Goal: Information Seeking & Learning: Understand process/instructions

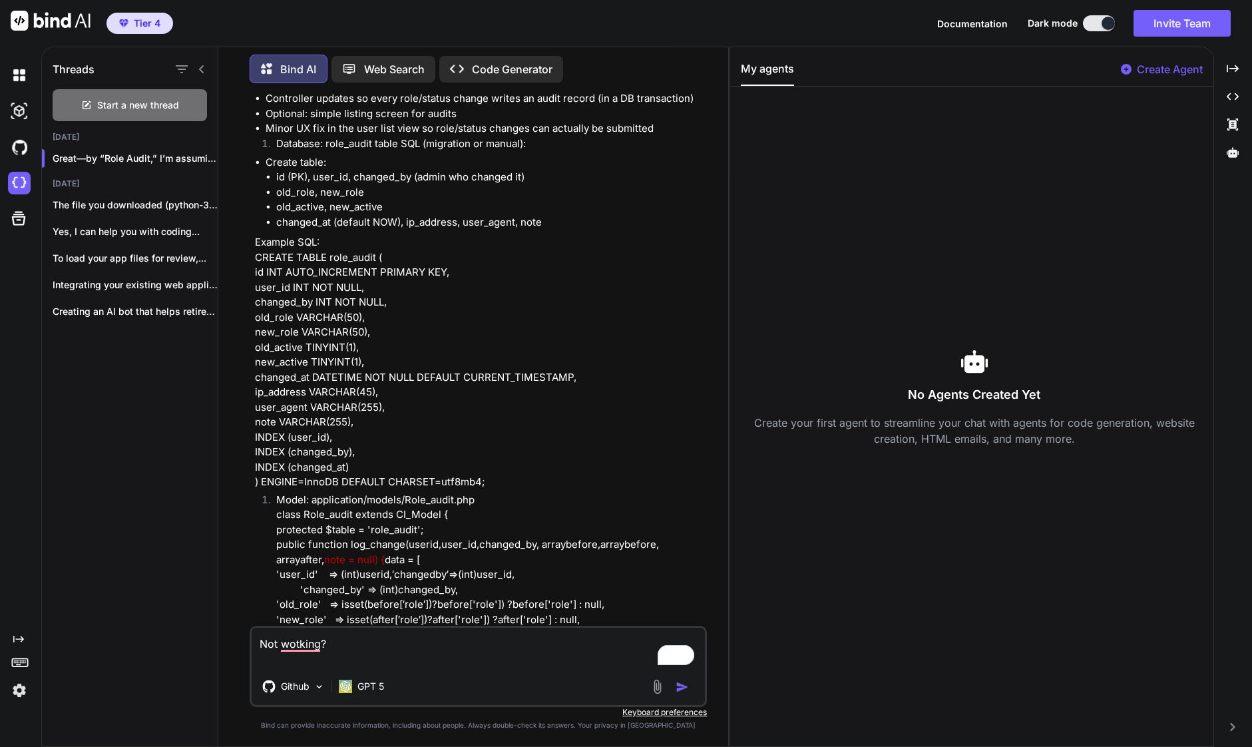
scroll to position [261, 0]
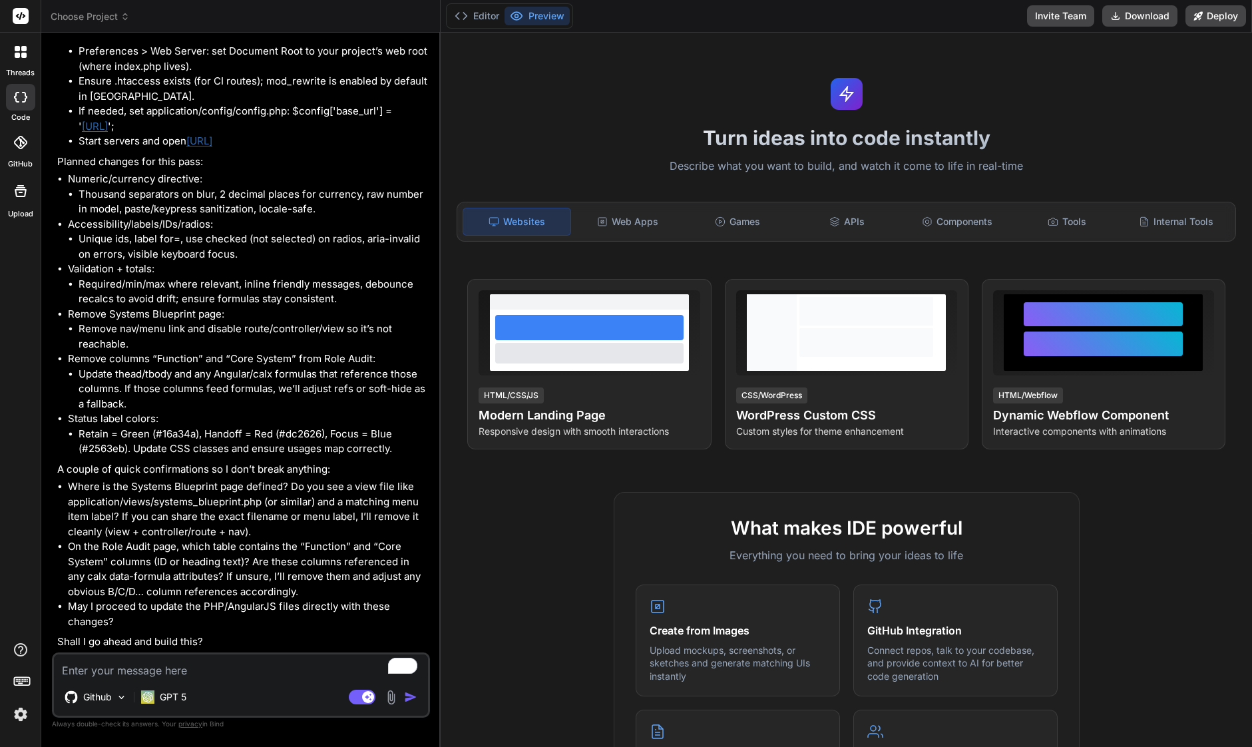
scroll to position [3797, 0]
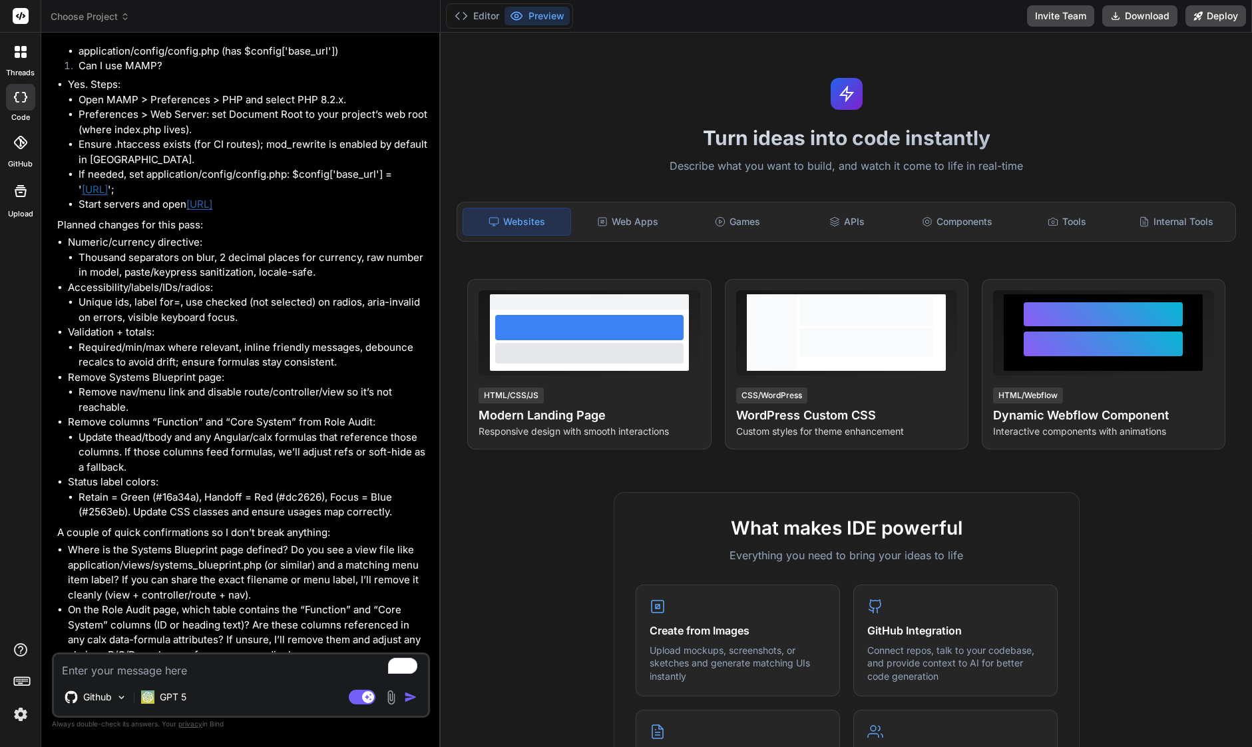
click at [91, 670] on textarea "To enrich screen reader interactions, please activate Accessibility in Grammarl…" at bounding box center [241, 666] width 374 height 24
click at [391, 696] on img at bounding box center [390, 697] width 15 height 15
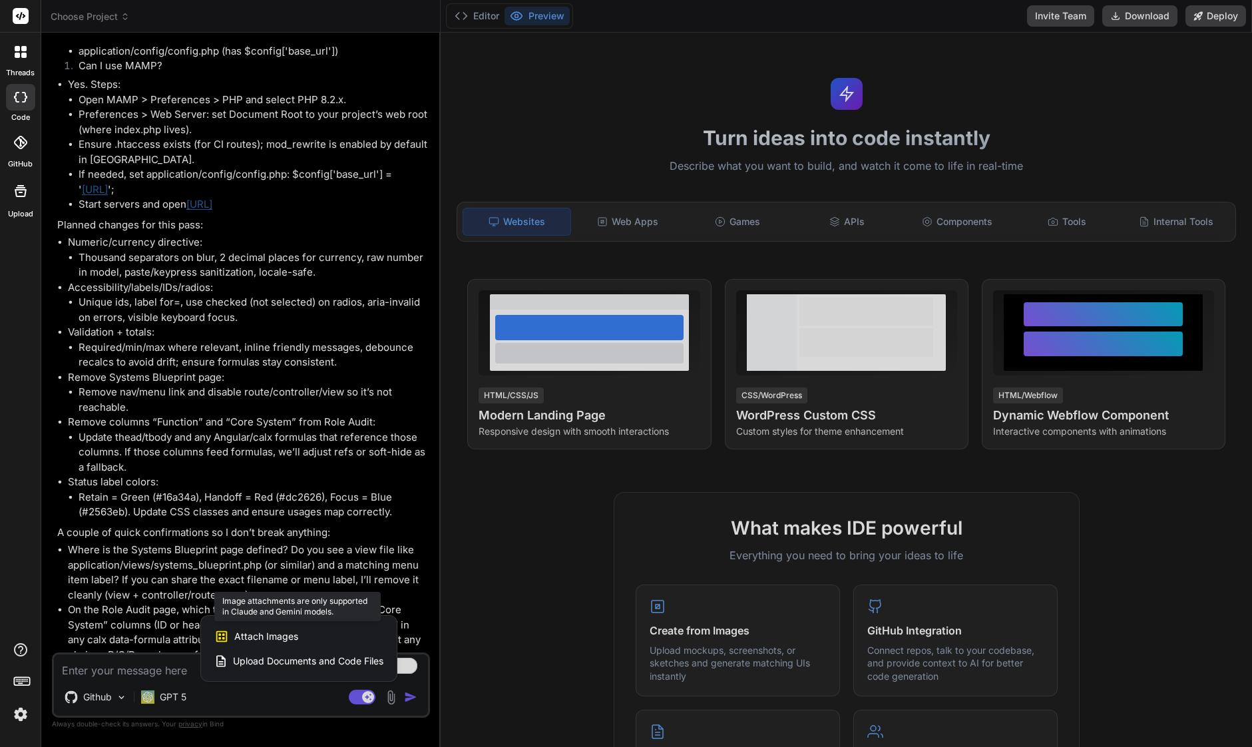
click at [277, 641] on span "Attach Images" at bounding box center [266, 636] width 64 height 13
click at [274, 638] on span "Attach Images" at bounding box center [266, 636] width 64 height 13
click at [197, 471] on div at bounding box center [626, 373] width 1252 height 747
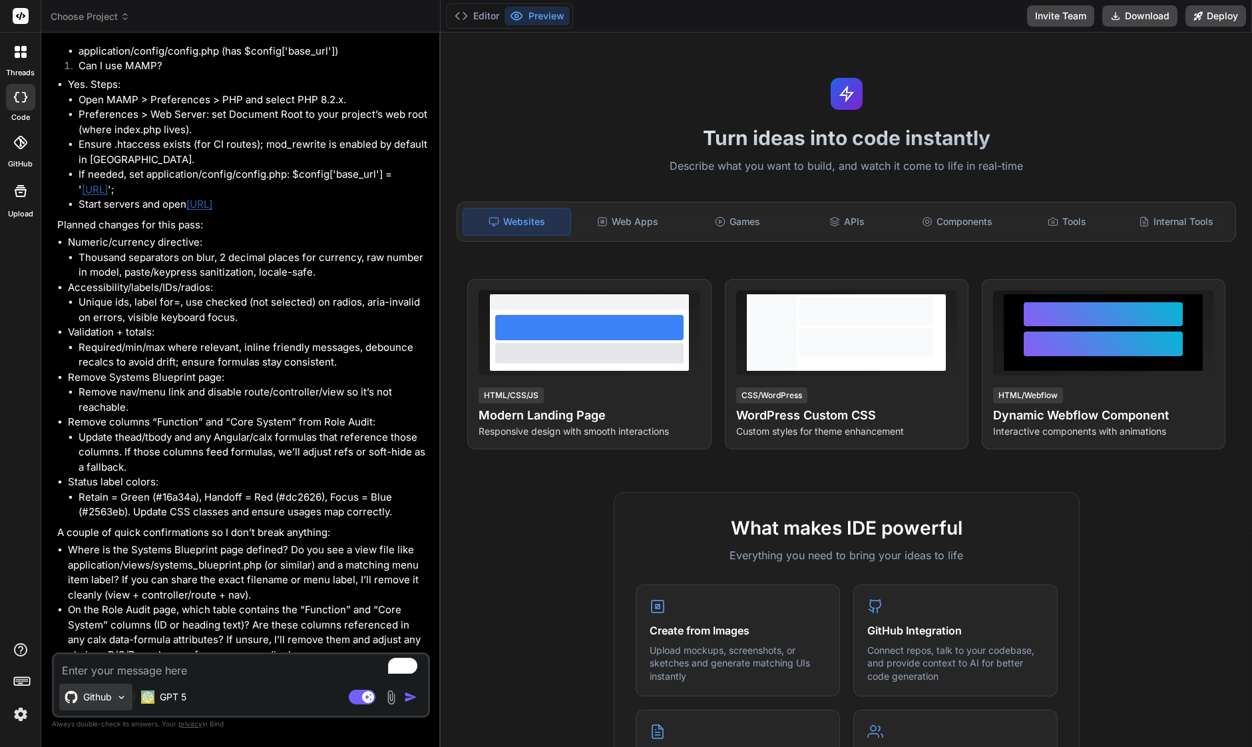
click at [104, 699] on p "Github" at bounding box center [97, 696] width 29 height 13
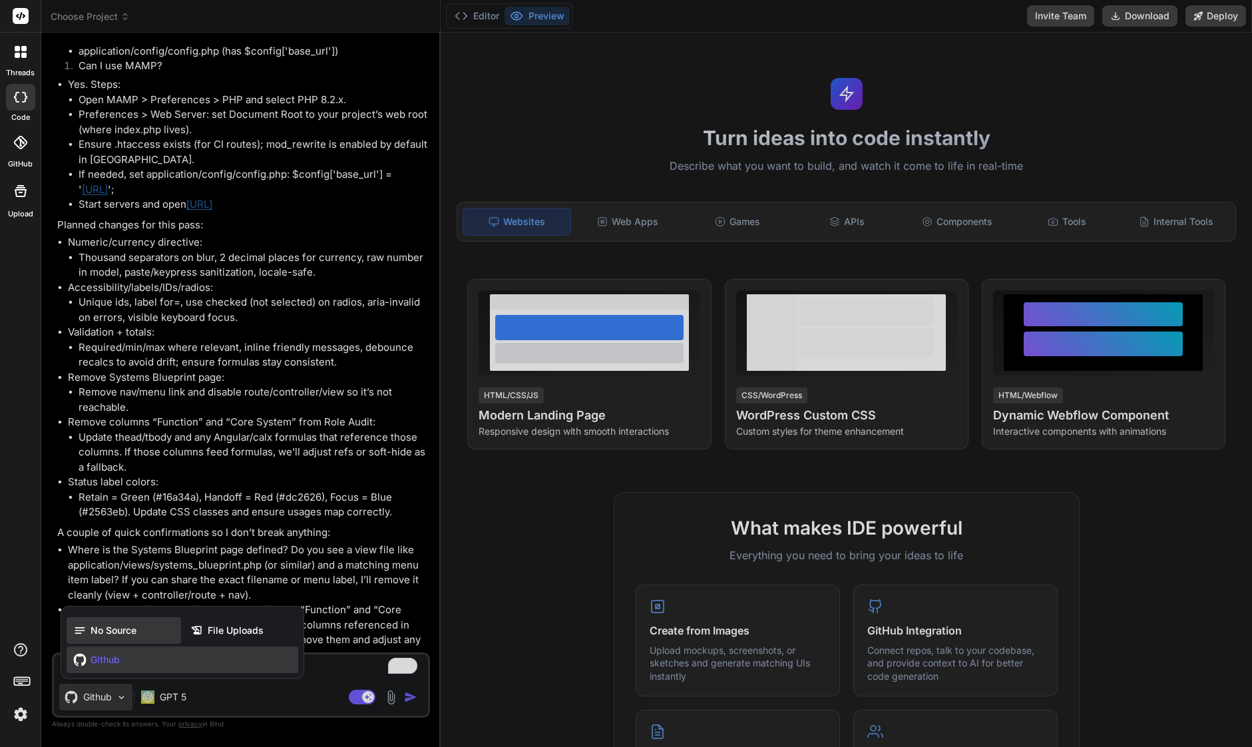
click at [113, 625] on span "No Source" at bounding box center [114, 630] width 46 height 13
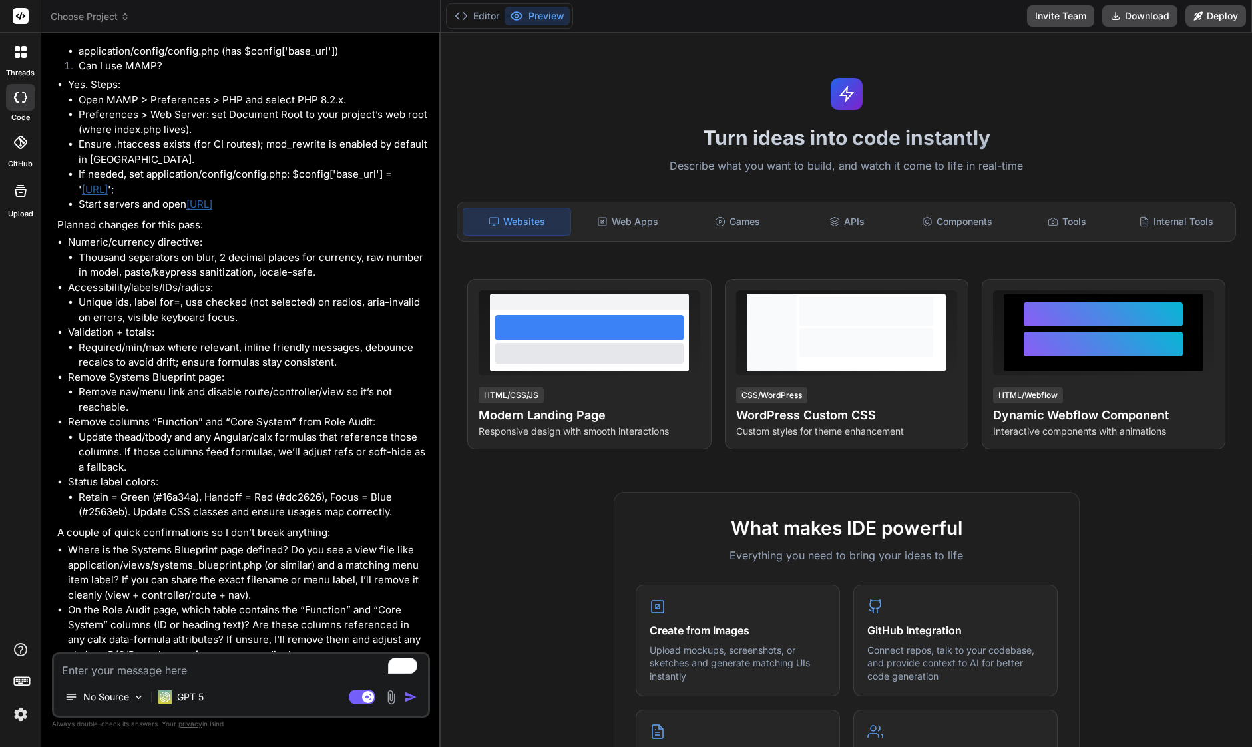
click at [10, 149] on div at bounding box center [20, 142] width 29 height 29
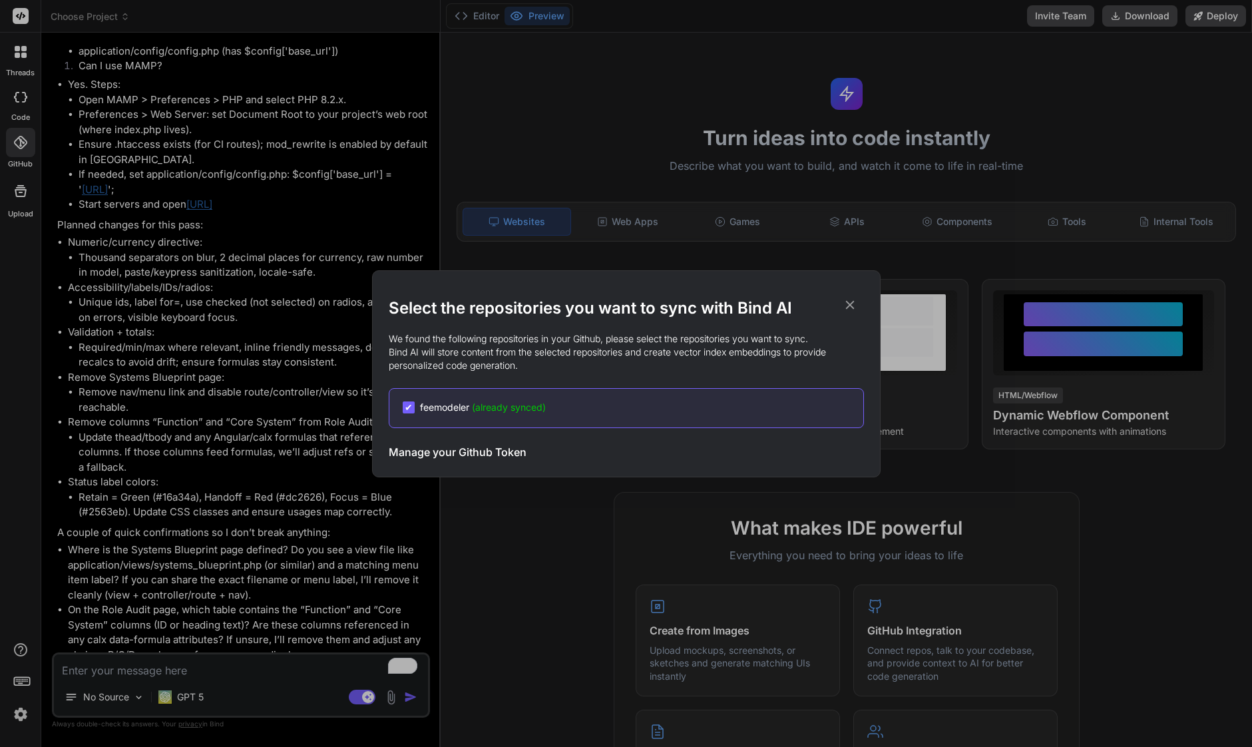
click at [565, 412] on div "✔ feemodeler (already synced)" at bounding box center [633, 407] width 461 height 13
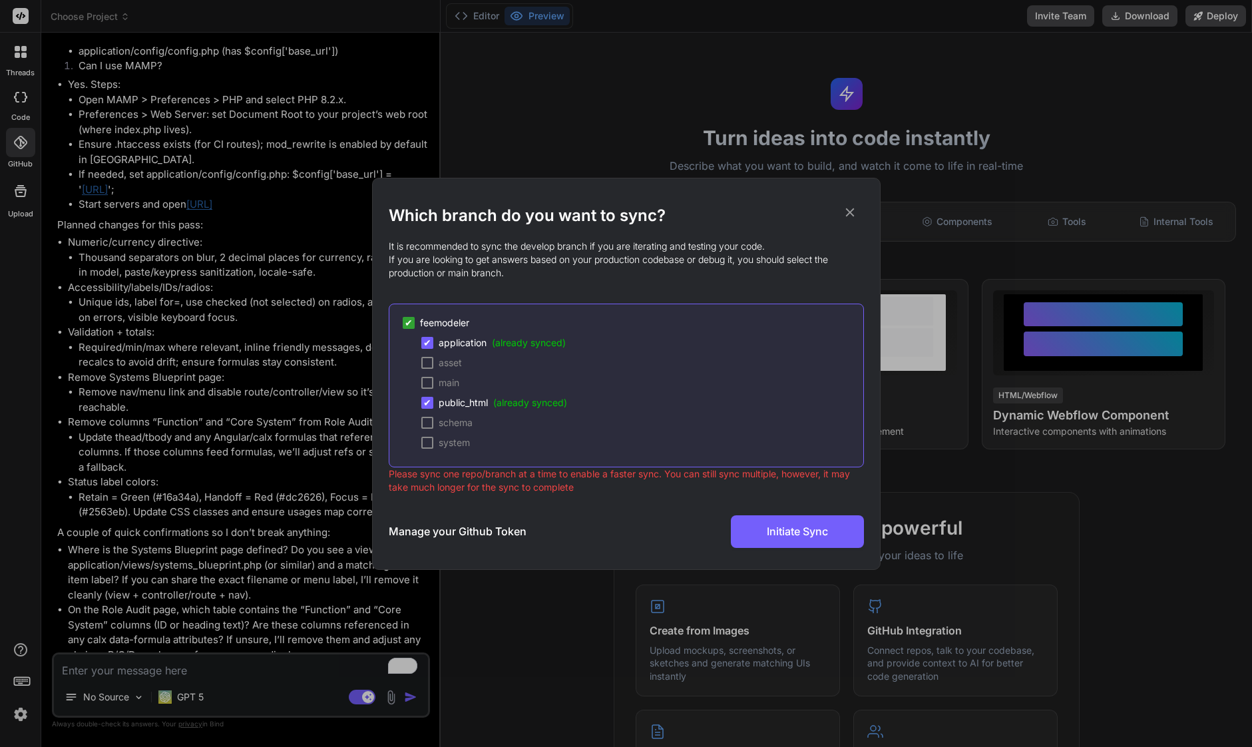
click at [278, 537] on div "Which branch do you want to sync? It is recommended to sync the develop branch …" at bounding box center [626, 373] width 1252 height 747
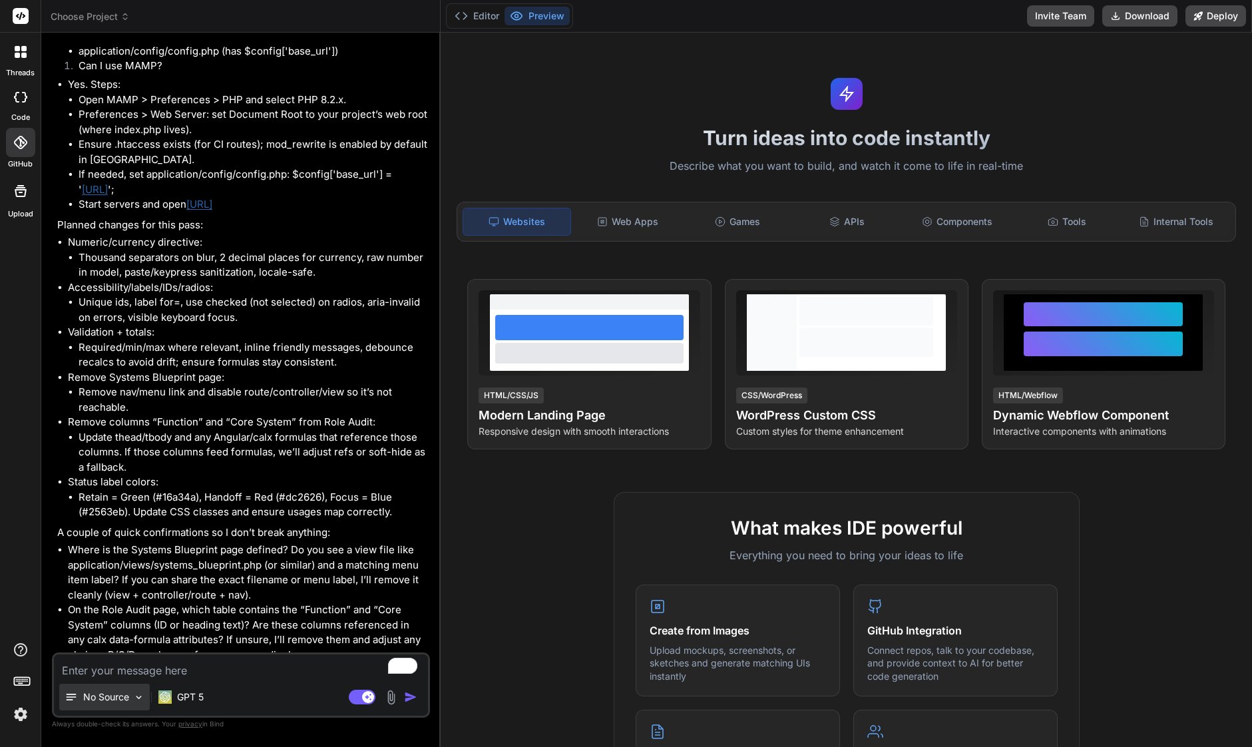
click at [118, 698] on p "No Source" at bounding box center [106, 696] width 46 height 13
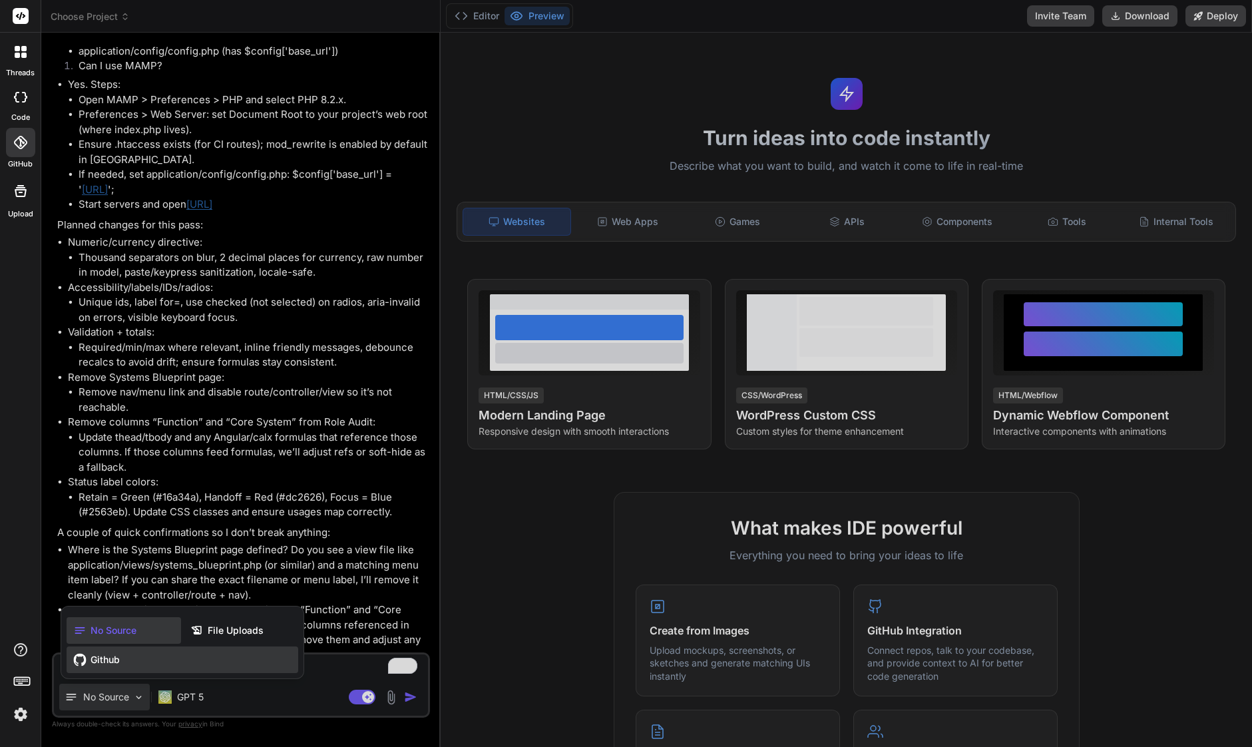
click at [109, 660] on span "Github" at bounding box center [105, 659] width 29 height 13
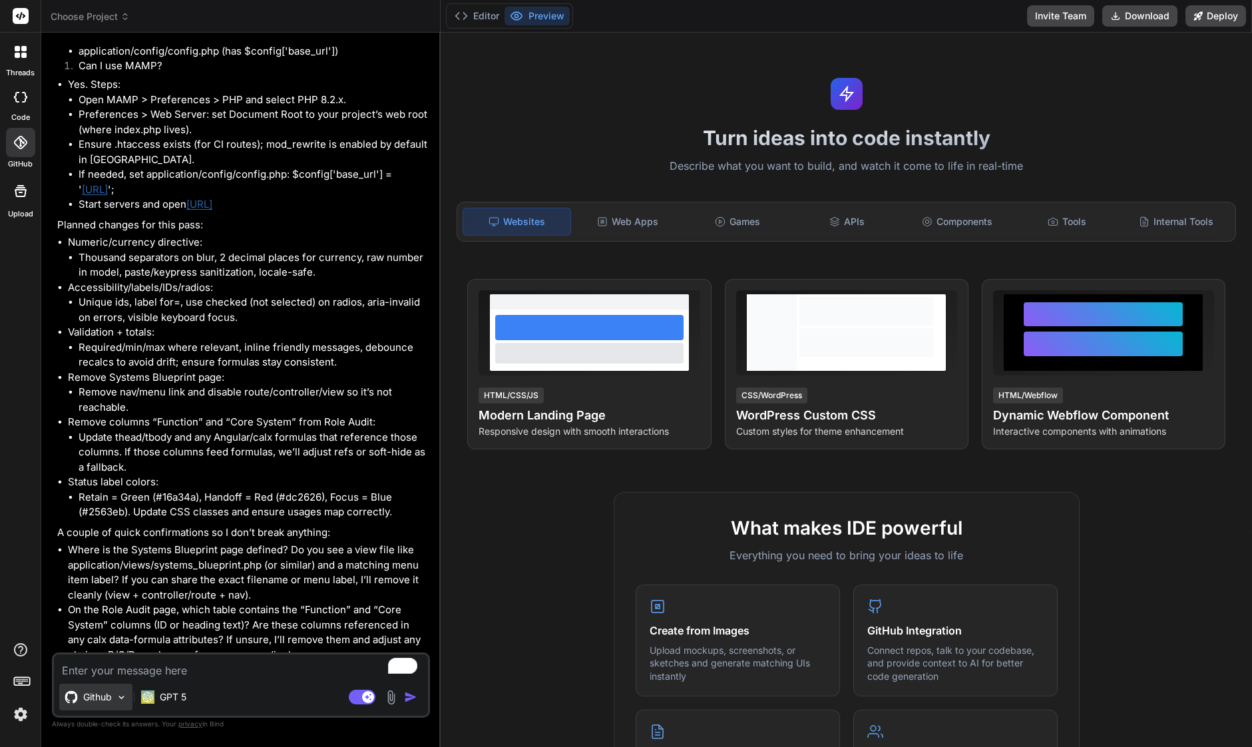
click at [112, 700] on p "Github" at bounding box center [97, 696] width 29 height 13
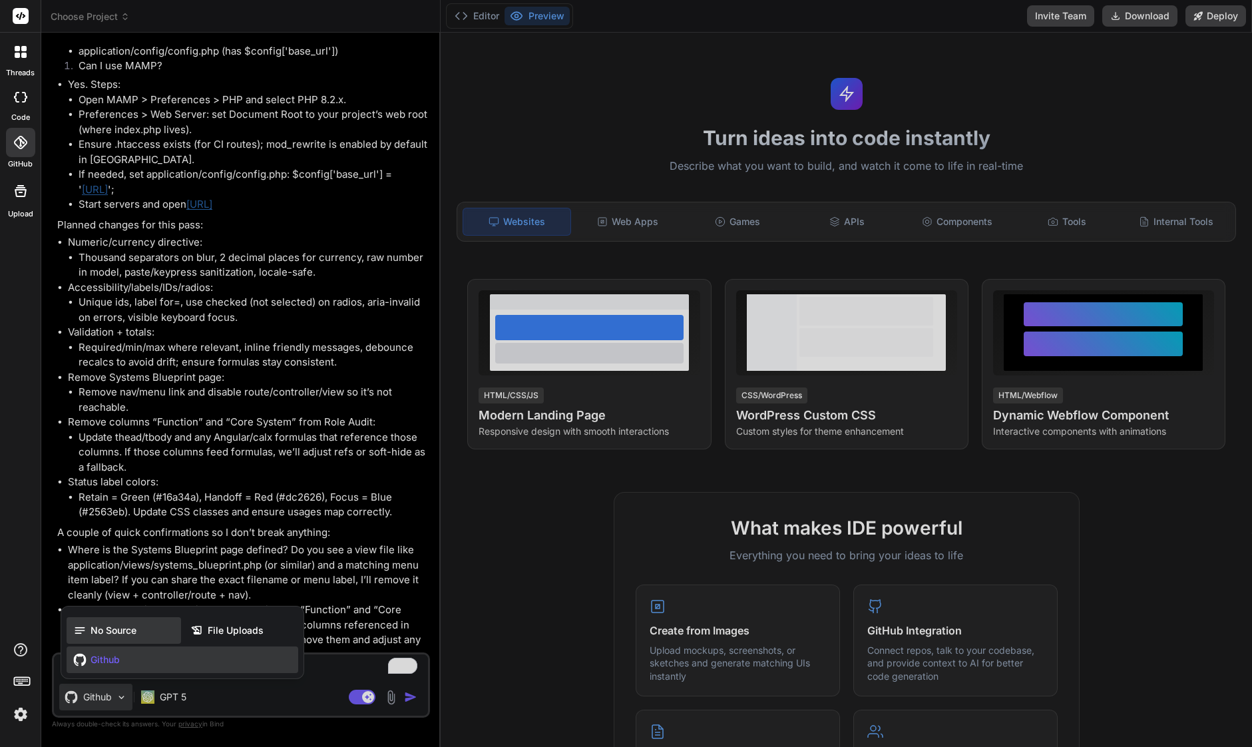
click at [119, 635] on span "No Source" at bounding box center [114, 630] width 46 height 13
type textarea "x"
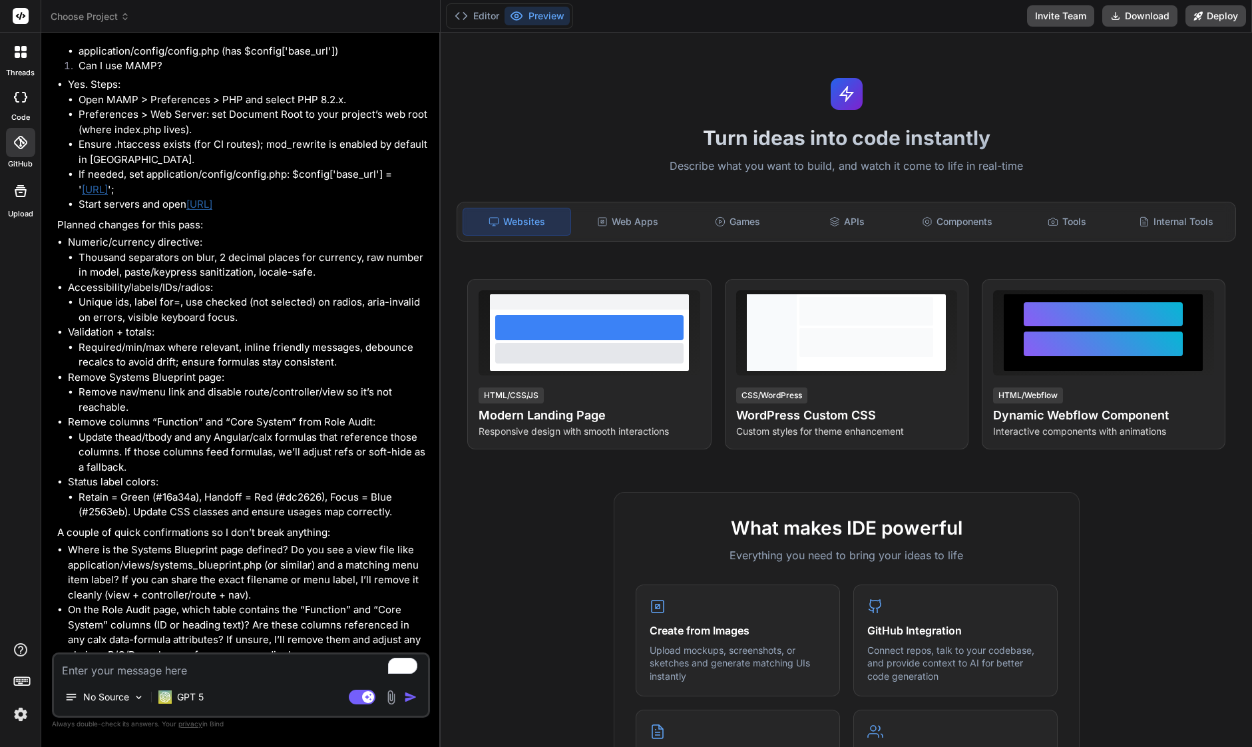
click at [273, 137] on li "Preferences > Web Server: set Document Root to your project’s web root (where i…" at bounding box center [253, 122] width 349 height 30
drag, startPoint x: 203, startPoint y: 278, endPoint x: 69, endPoint y: 266, distance: 135.1
click at [79, 137] on li "Preferences > Web Server: set Document Root to your project’s web root (where i…" at bounding box center [253, 122] width 349 height 30
copy li "Preferences > Web Server: set Document Root to your project’s web root (where i…"
click at [120, 670] on textarea "To enrich screen reader interactions, please activate Accessibility in Grammarl…" at bounding box center [241, 666] width 374 height 24
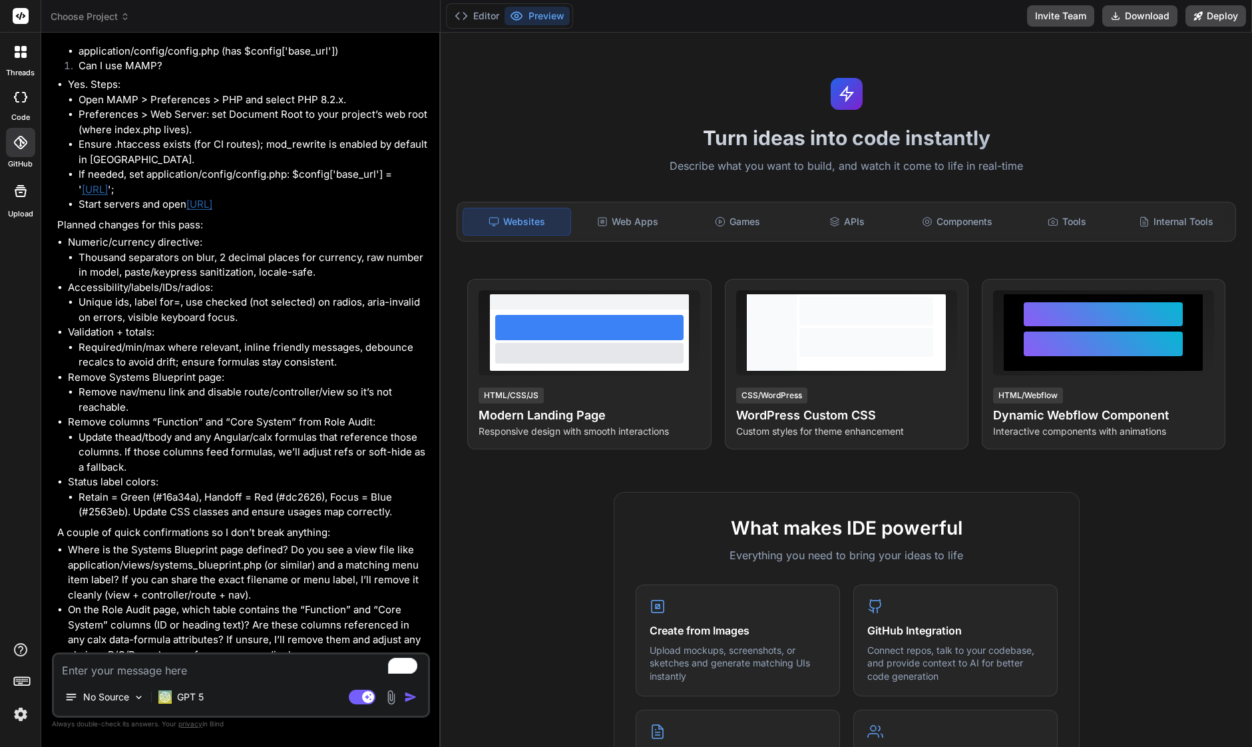
paste textarea "Preferences > Web Server: set Document Root to your project’s web root (where i…"
type textarea "Preferences > Web Server: set Document Root to your project’s web root (where i…"
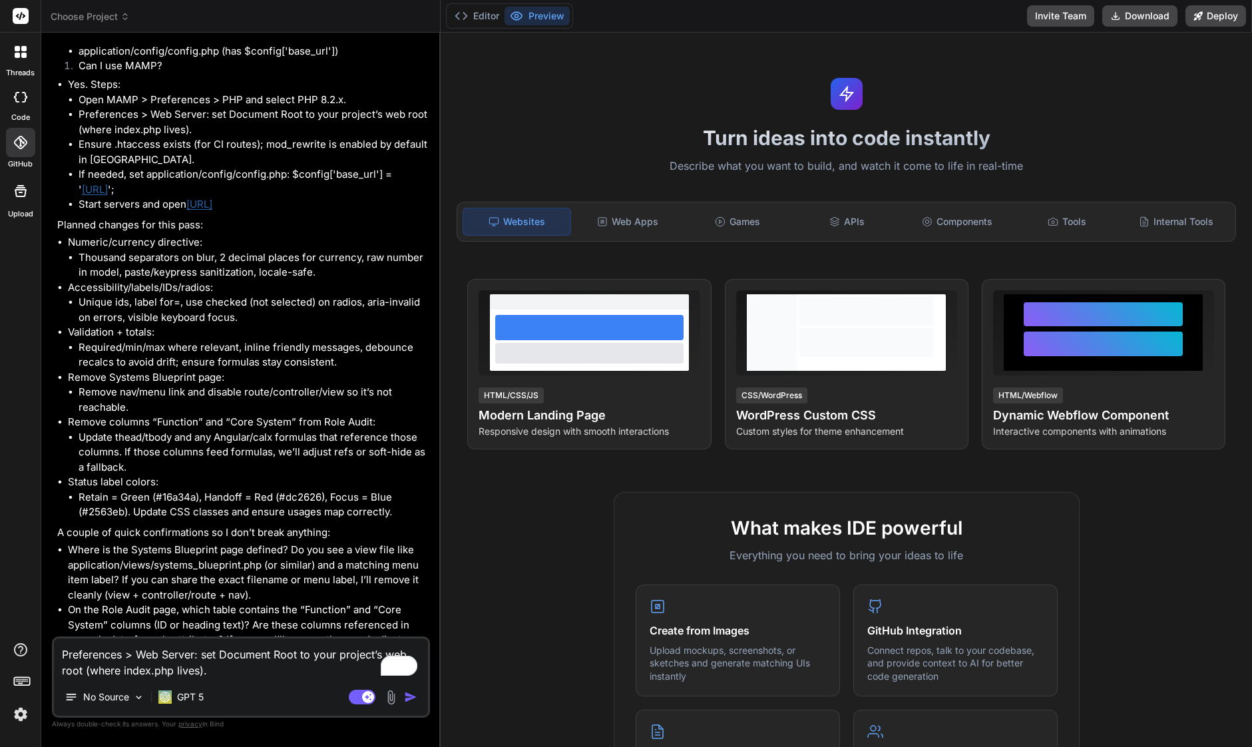
type textarea "x"
type textarea "Preferences > Web Server: set Document Root to your project’s web root (where i…"
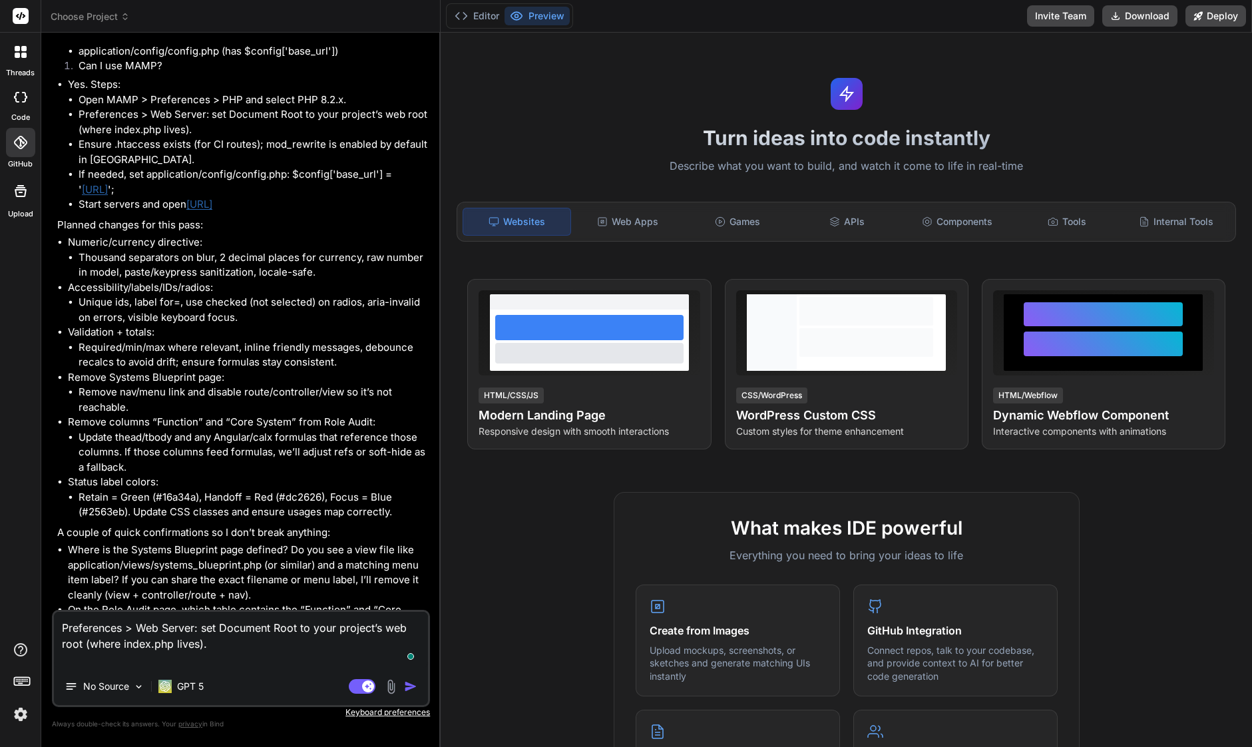
type textarea "x"
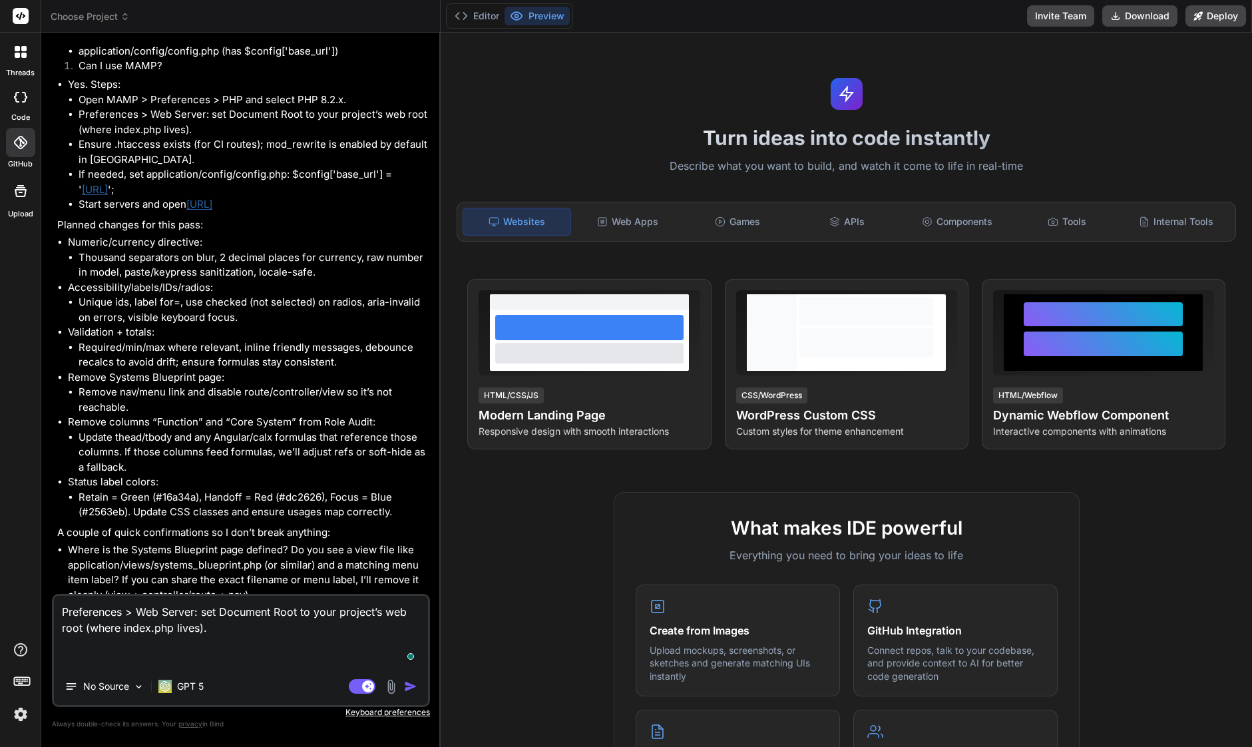
type textarea "Preferences > Web Server: set Document Root to your project’s web root (where i…"
type textarea "x"
type textarea "Preferences > Web Server: set Document Root to your project’s web root (where i…"
type textarea "x"
type textarea "Preferences > Web Server: set Document Root to your project’s web root (where i…"
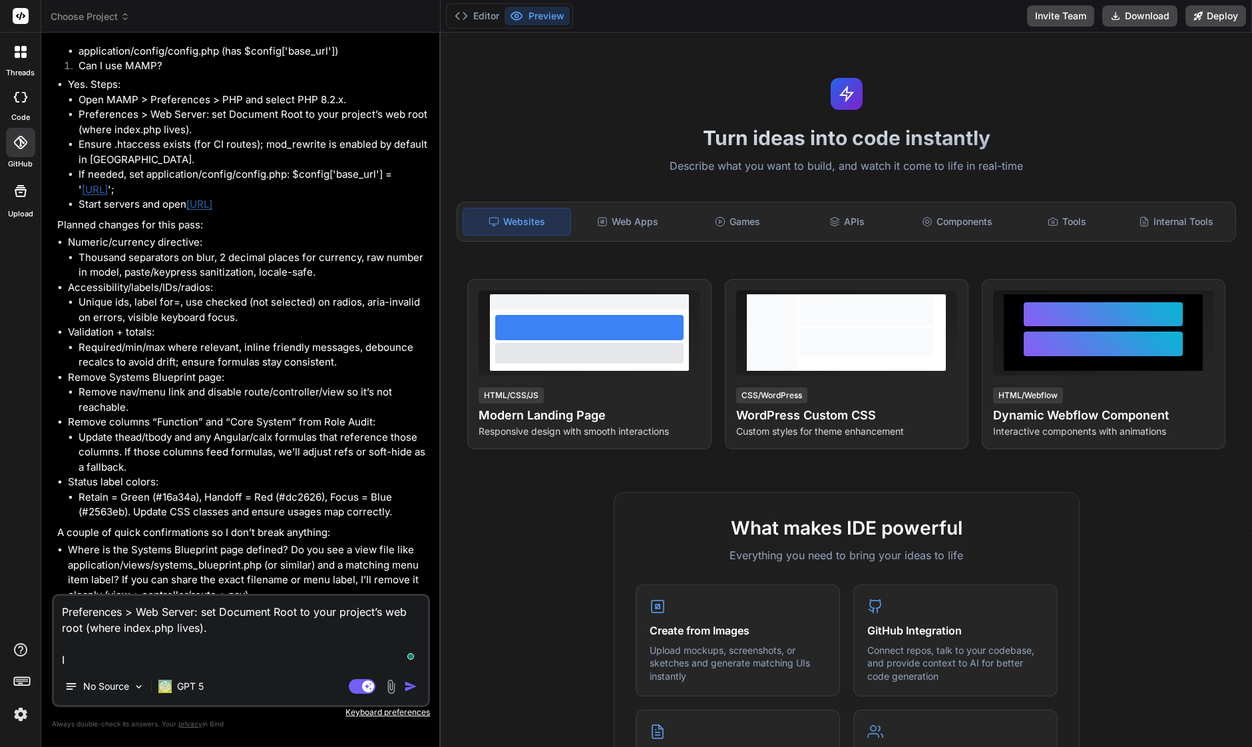
type textarea "x"
type textarea "Preferences > Web Server: set Document Root to your project’s web root (where i…"
type textarea "x"
type textarea "Preferences > Web Server: set Document Root to your project’s web root (where i…"
type textarea "x"
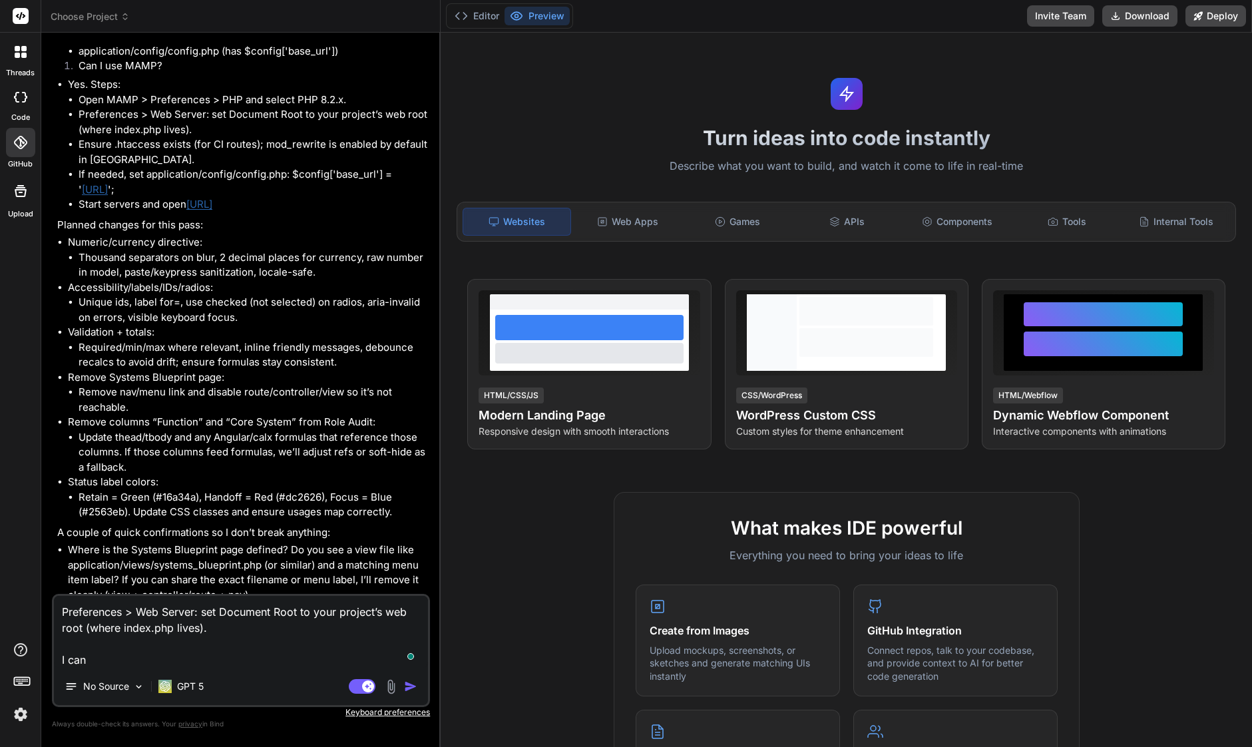
type textarea "Preferences > Web Server: set Document Root to your project’s web root (where i…"
type textarea "x"
type textarea "Preferences > Web Server: set Document Root to your project’s web root (where i…"
type textarea "x"
type textarea "Preferences > Web Server: set Document Root to your project’s web root (where i…"
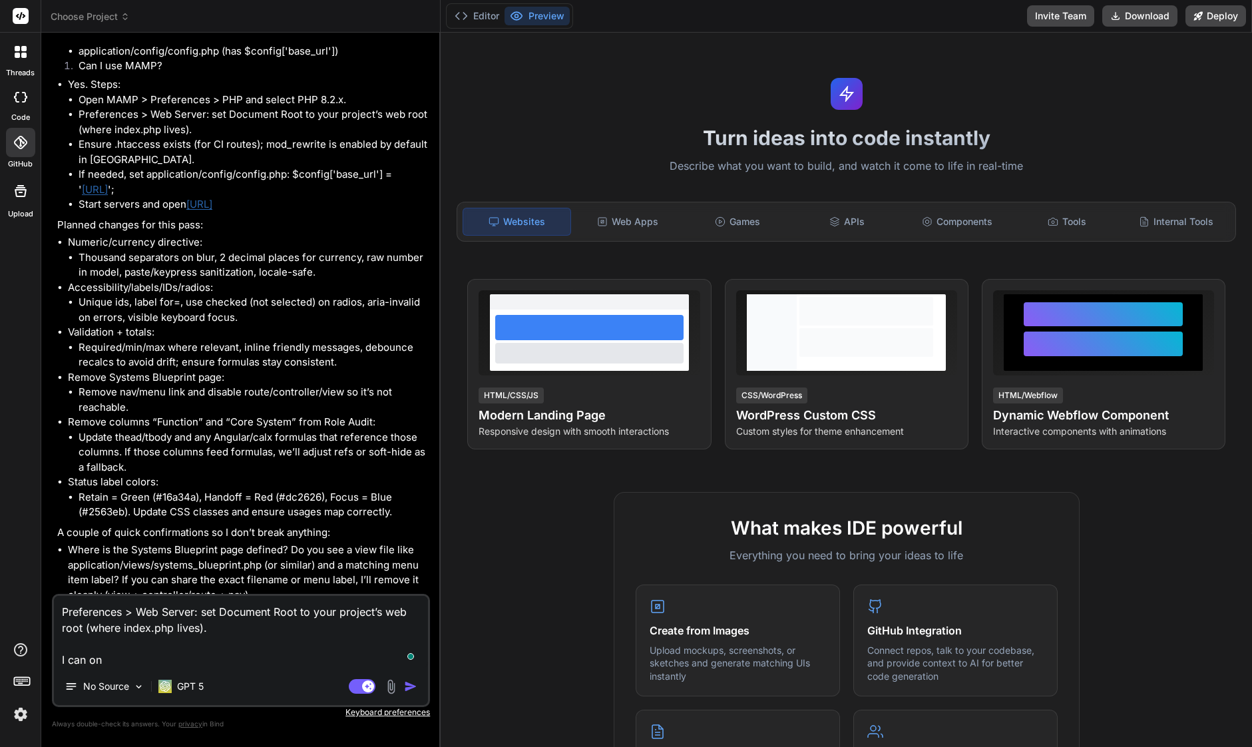
type textarea "x"
type textarea "Preferences > Web Server: set Document Root to your project’s web root (where i…"
type textarea "x"
type textarea "Preferences > Web Server: set Document Root to your project’s web root (where i…"
type textarea "x"
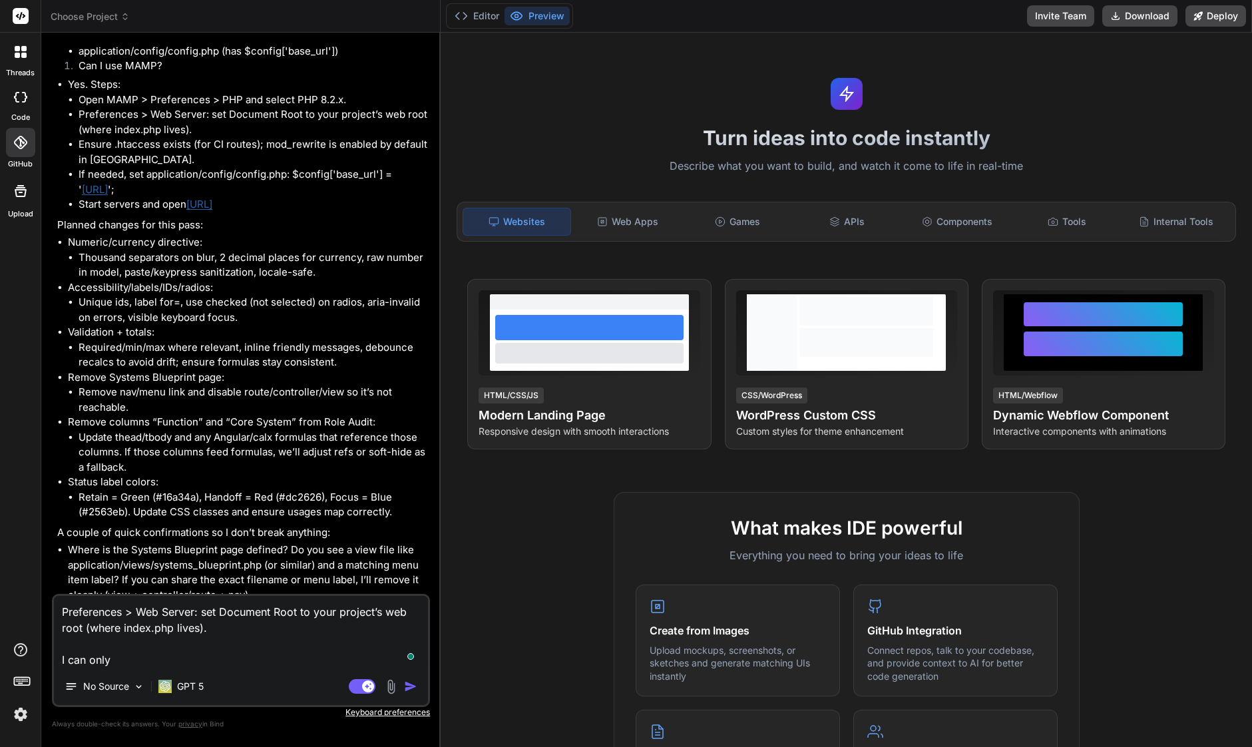
type textarea "Preferences > Web Server: set Document Root to your project’s web root (where i…"
type textarea "x"
type textarea "Preferences > Web Server: set Document Root to your project’s web root (where i…"
type textarea "x"
type textarea "Preferences > Web Server: set Document Root to your project’s web root (where i…"
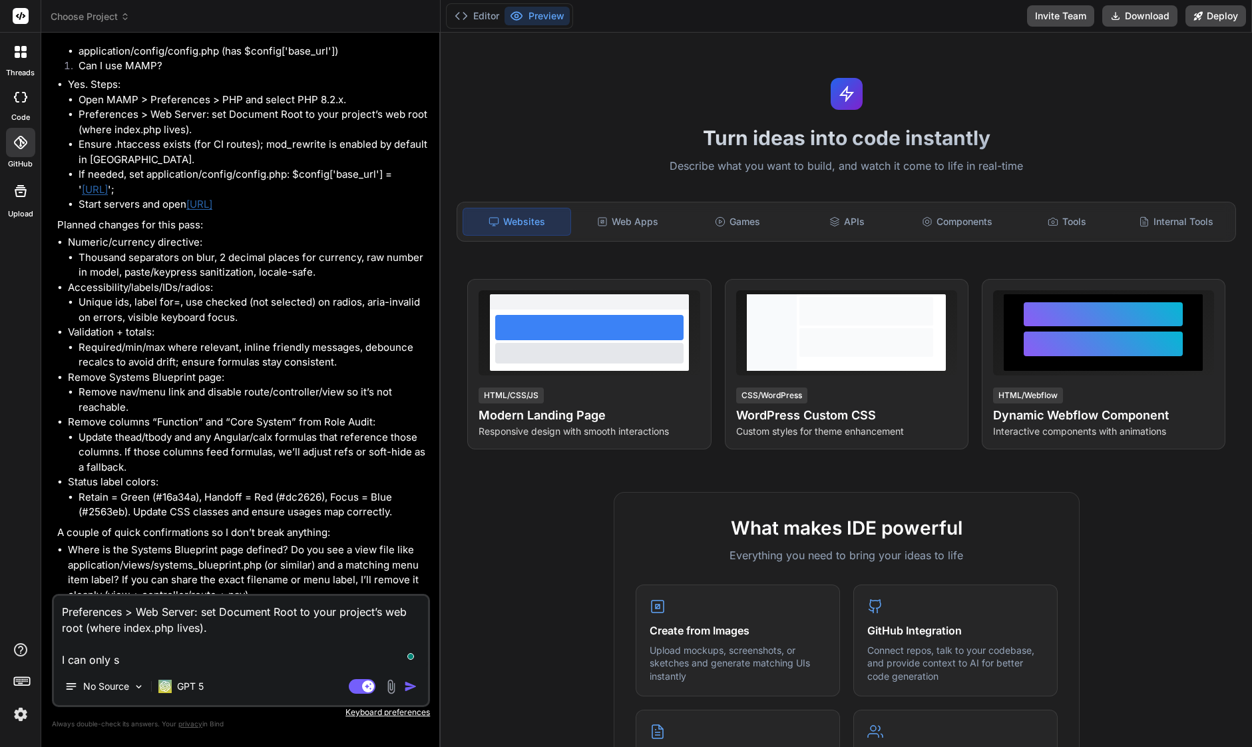
type textarea "x"
type textarea "Preferences > Web Server: set Document Root to your project’s web root (where i…"
type textarea "x"
type textarea "Preferences > Web Server: set Document Root to your project’s web root (where i…"
type textarea "x"
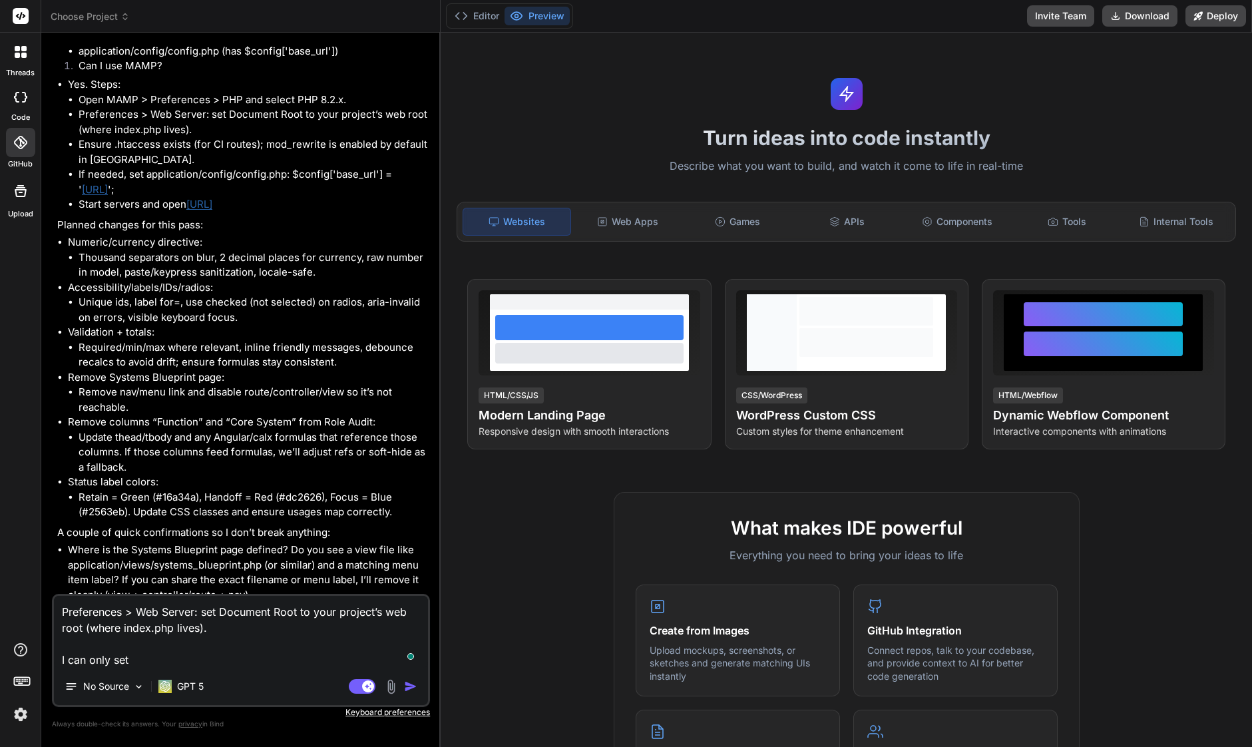
type textarea "Preferences > Web Server: set Document Root to your project’s web root (where i…"
type textarea "x"
type textarea "Preferences > Web Server: set Document Root to your project’s web root (where i…"
type textarea "x"
type textarea "Preferences > Web Server: set Document Root to your project’s web root (where i…"
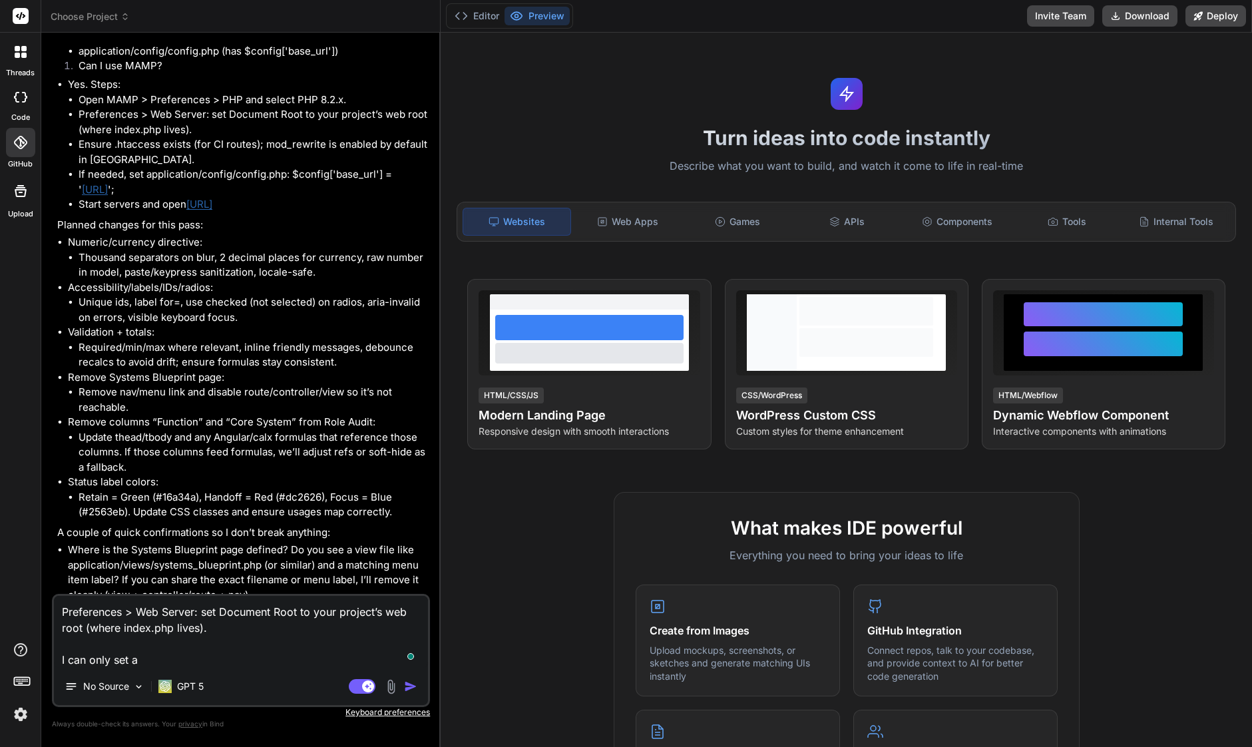
type textarea "x"
type textarea "Preferences > Web Server: set Document Root to your project’s web root (where i…"
type textarea "x"
type textarea "Preferences > Web Server: set Document Root to your project’s web root (where i…"
type textarea "x"
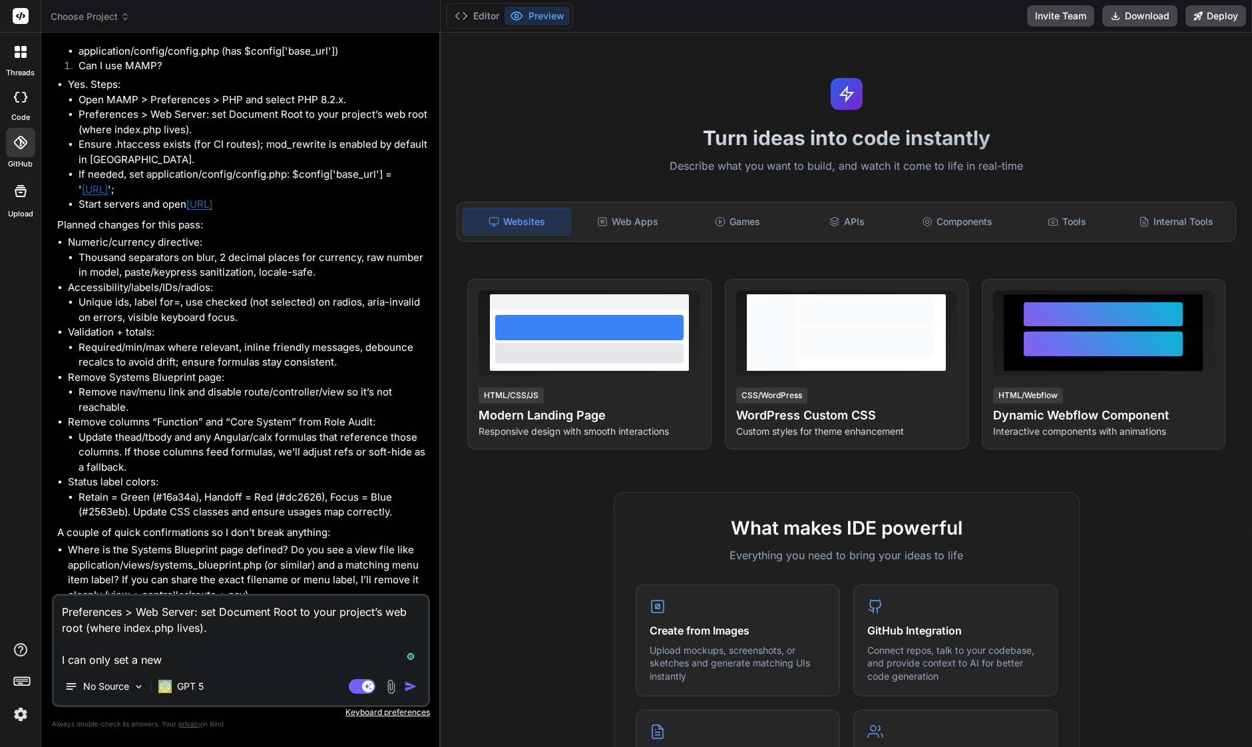
type textarea "Preferences > Web Server: set Document Root to your project’s web root (where i…"
type textarea "x"
type textarea "Preferences > Web Server: set Document Root to your project’s web root (where i…"
type textarea "x"
type textarea "Preferences > Web Server: set Document Root to your project’s web root (where i…"
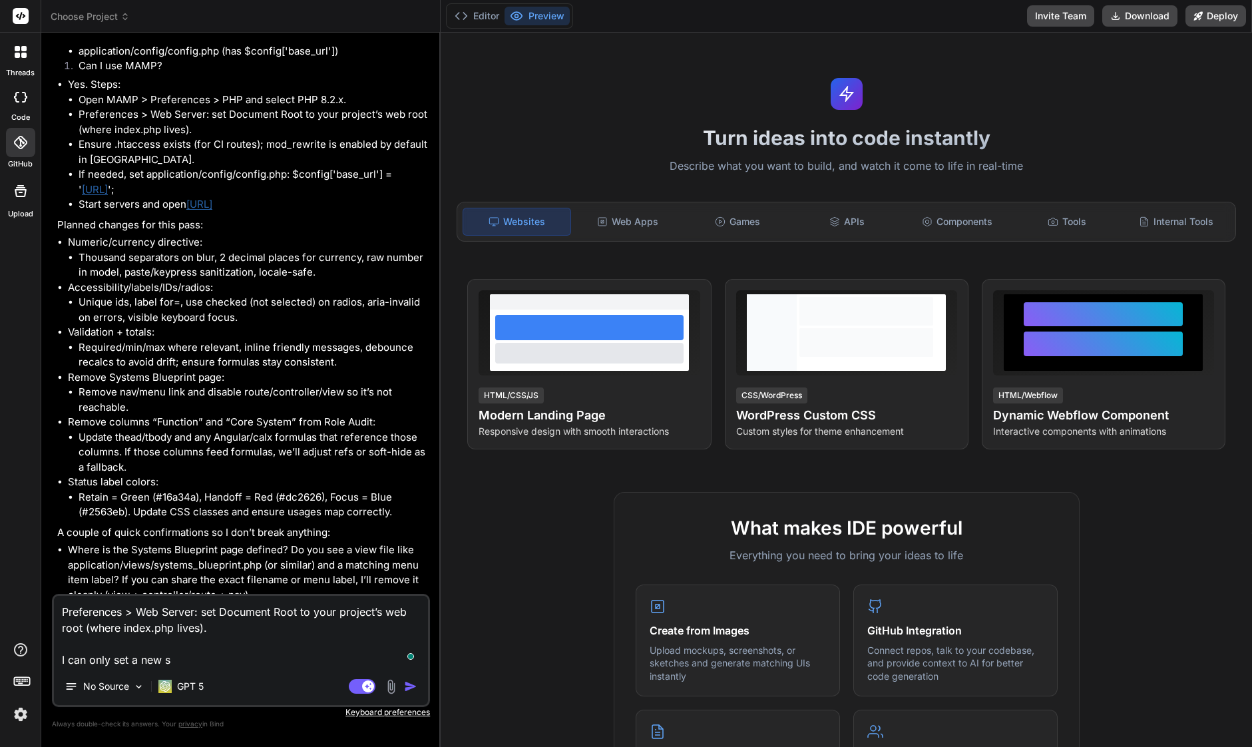
type textarea "x"
type textarea "Preferences > Web Server: set Document Root to your project’s web root (where i…"
type textarea "x"
type textarea "Preferences > Web Server: set Document Root to your project’s web root (where i…"
type textarea "x"
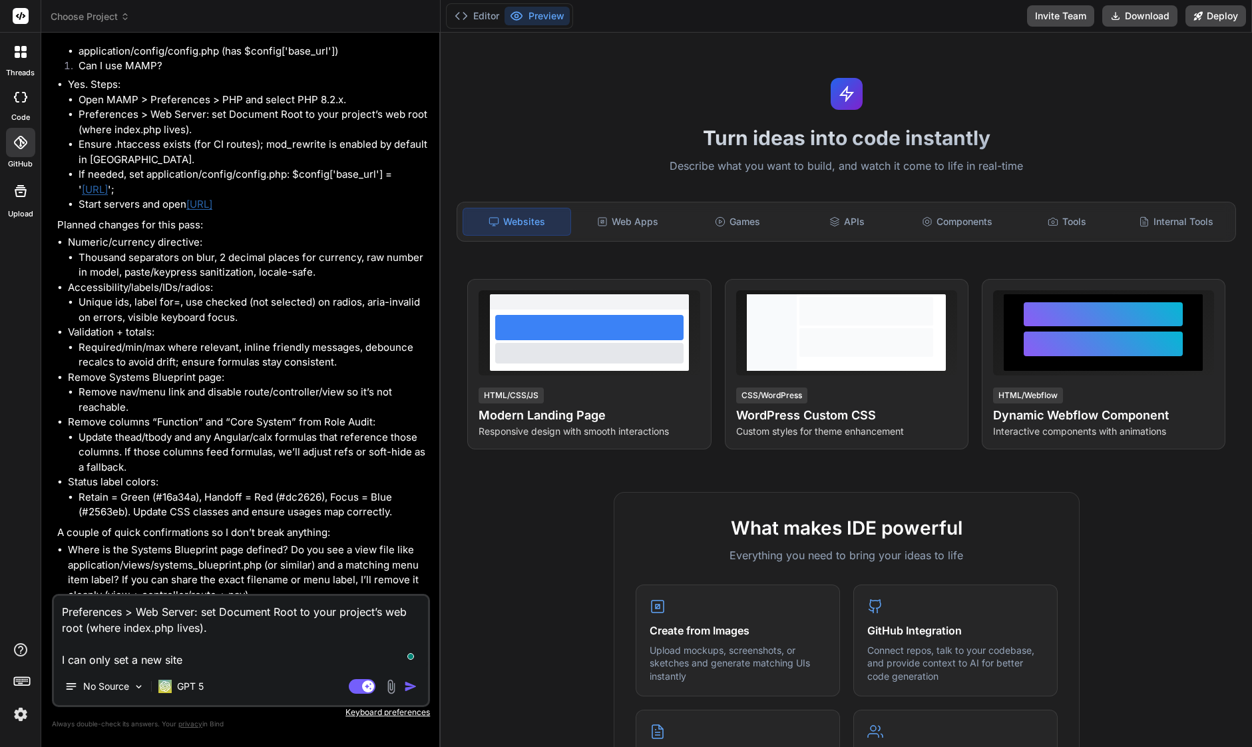
type textarea "Preferences > Web Server: set Document Root to your project’s web root (where i…"
type textarea "x"
type textarea "Preferences > Web Server: set Document Root to your project’s web root (where i…"
type textarea "x"
type textarea "Preferences > Web Server: set Document Root to your project’s web root (where i…"
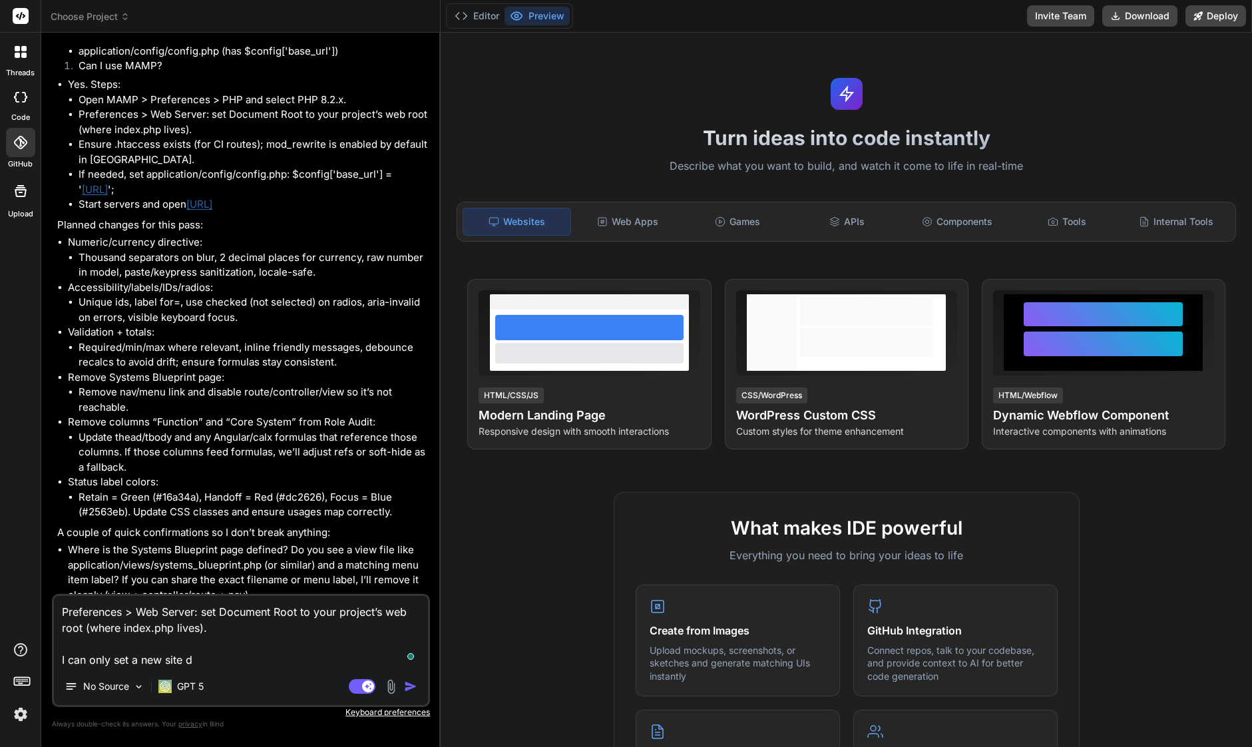
type textarea "x"
type textarea "Preferences > Web Server: set Document Root to your project’s web root (where i…"
type textarea "x"
type textarea "Preferences > Web Server: set Document Root to your project’s web root (where i…"
type textarea "x"
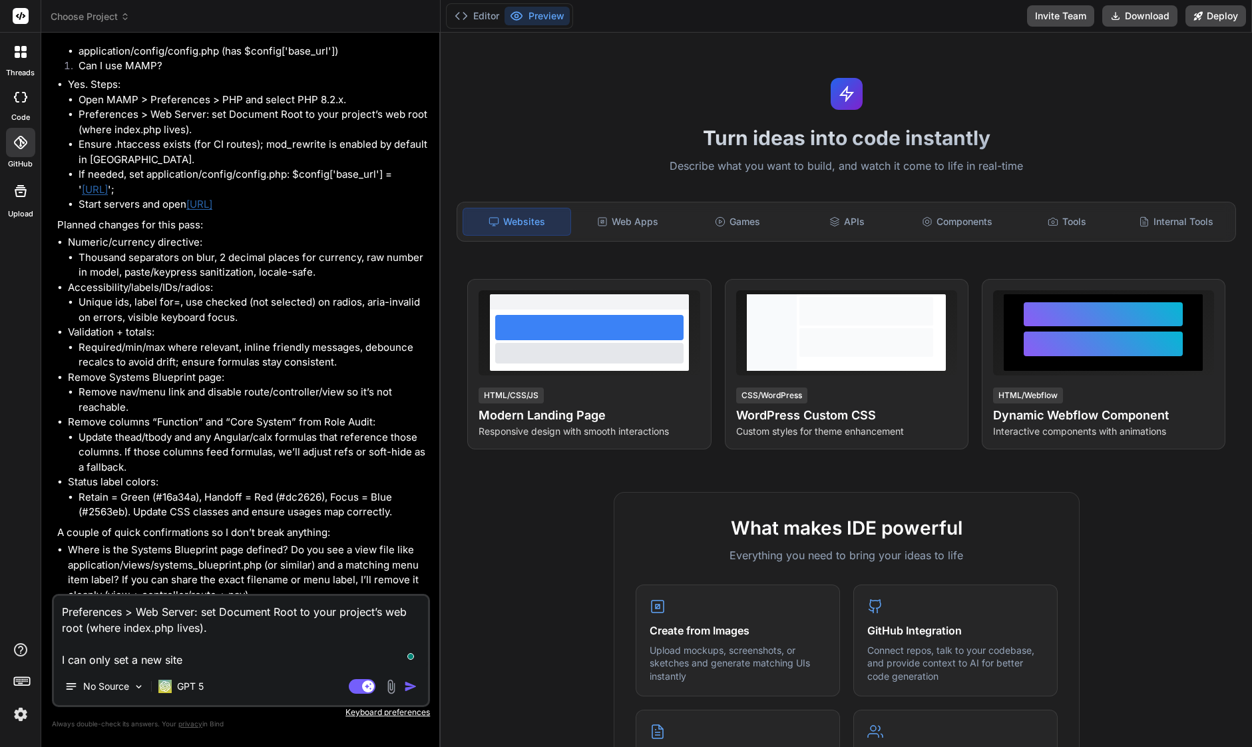
type textarea "Preferences > Web Server: set Document Root to your project’s web root (where i…"
type textarea "x"
type textarea "Preferences > Web Server: set Document Root to your project’s web root (where i…"
type textarea "x"
type textarea "Preferences > Web Server: set Document Root to your project’s web root (where i…"
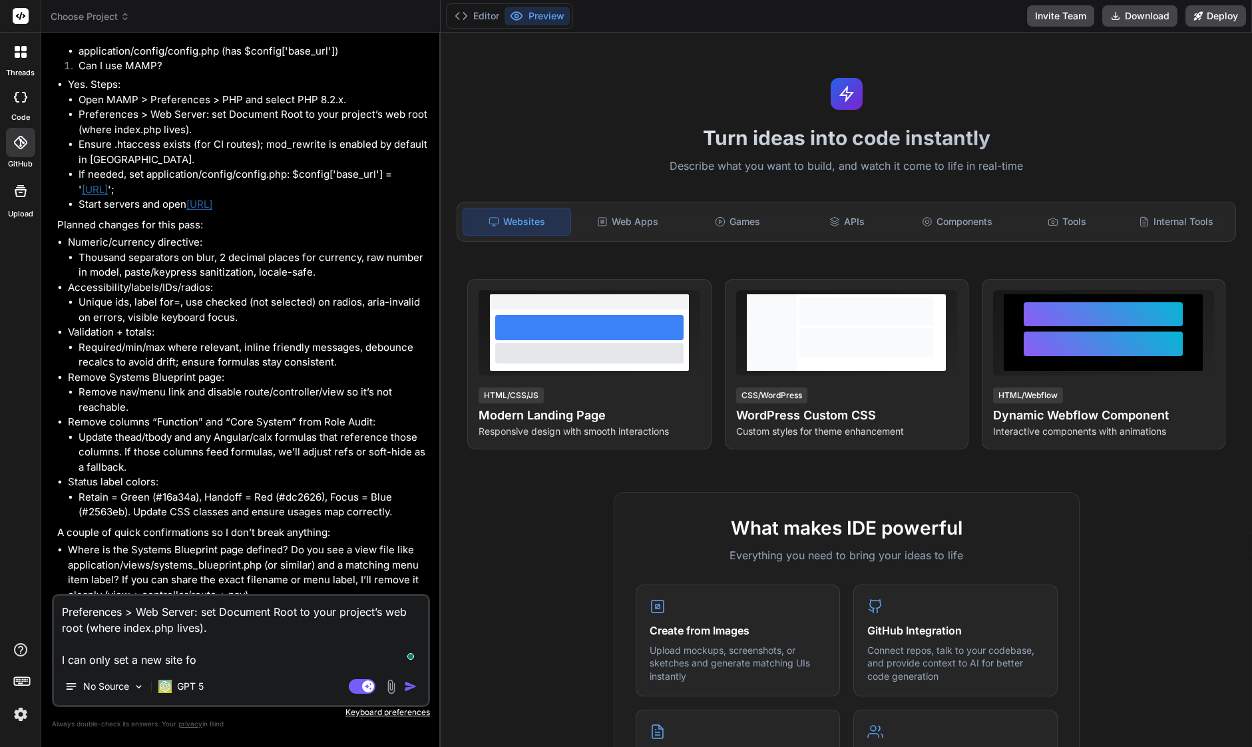
type textarea "x"
type textarea "Preferences > Web Server: set Document Root to your project’s web root (where i…"
type textarea "x"
type textarea "Preferences > Web Server: set Document Root to your project’s web root (where i…"
type textarea "x"
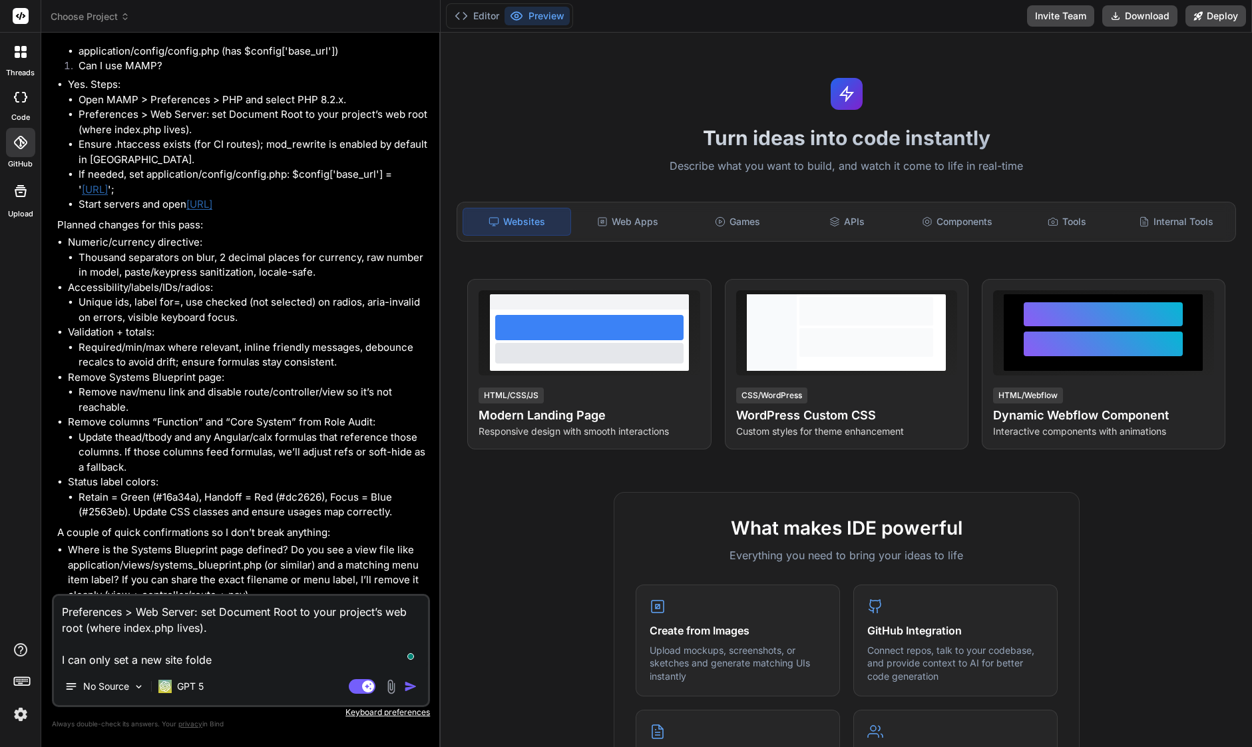
type textarea "Preferences > Web Server: set Document Root to your project’s web root (where i…"
type textarea "x"
type textarea "Preferences > Web Server: set Document Root to your project’s web root (where i…"
type textarea "x"
type textarea "Preferences > Web Server: set Document Root to your project’s web root (where i…"
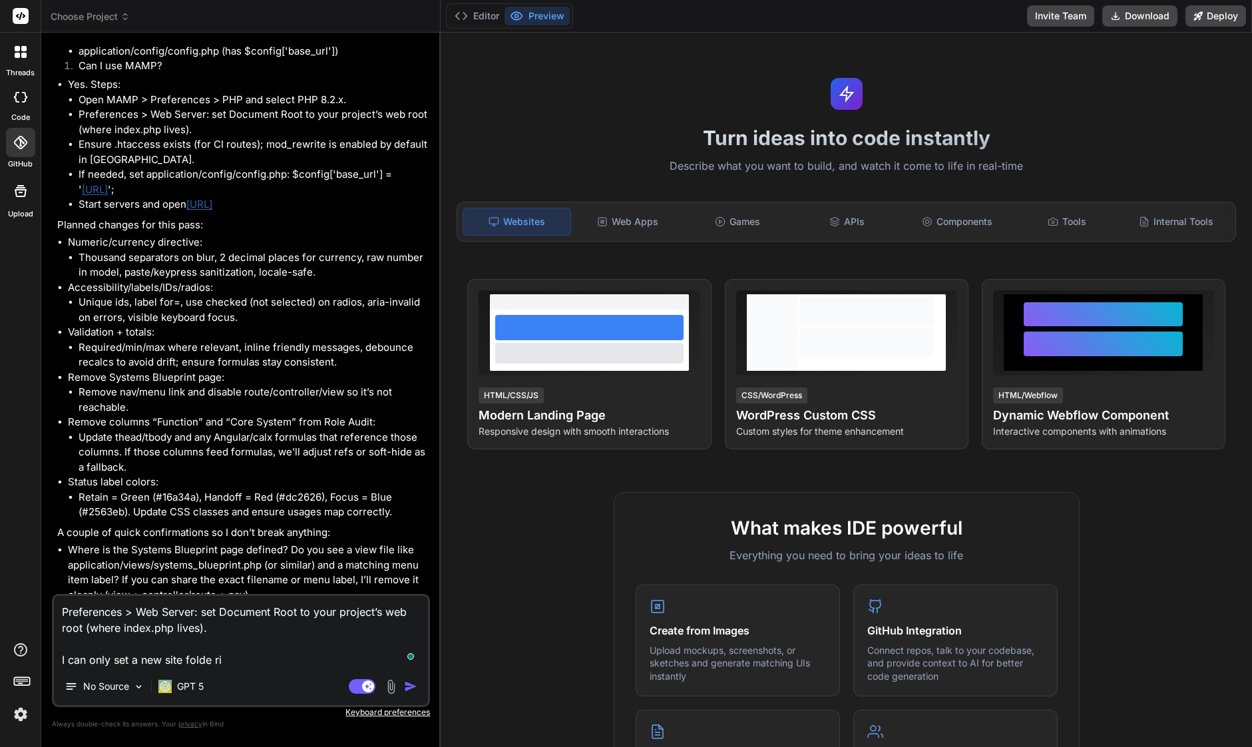
type textarea "x"
type textarea "Preferences > Web Server: set Document Root to your project’s web root (where i…"
type textarea "x"
type textarea "Preferences > Web Server: set Document Root to your project’s web root (where i…"
type textarea "x"
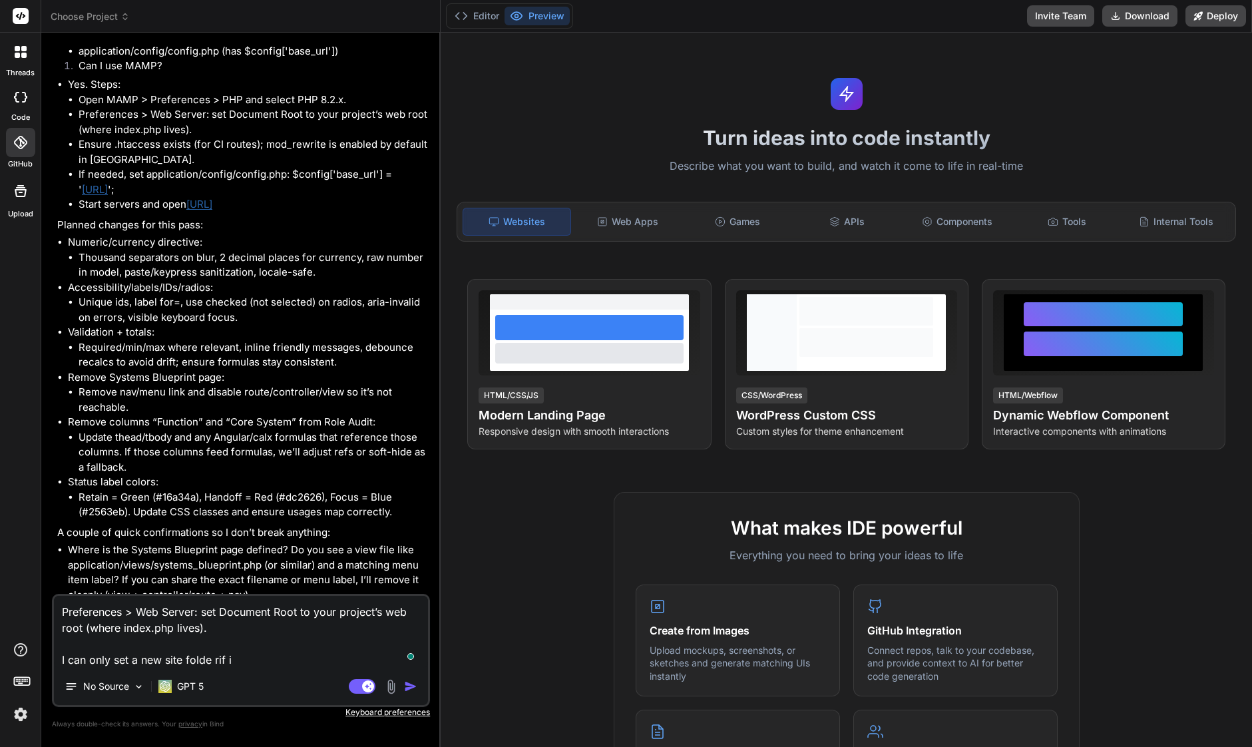
type textarea "Preferences > Web Server: set Document Root to your project’s web root (where i…"
type textarea "x"
type textarea "Preferences > Web Server: set Document Root to your project’s web root (where i…"
type textarea "x"
type textarea "Preferences > Web Server: set Document Root to your project’s web root (where i…"
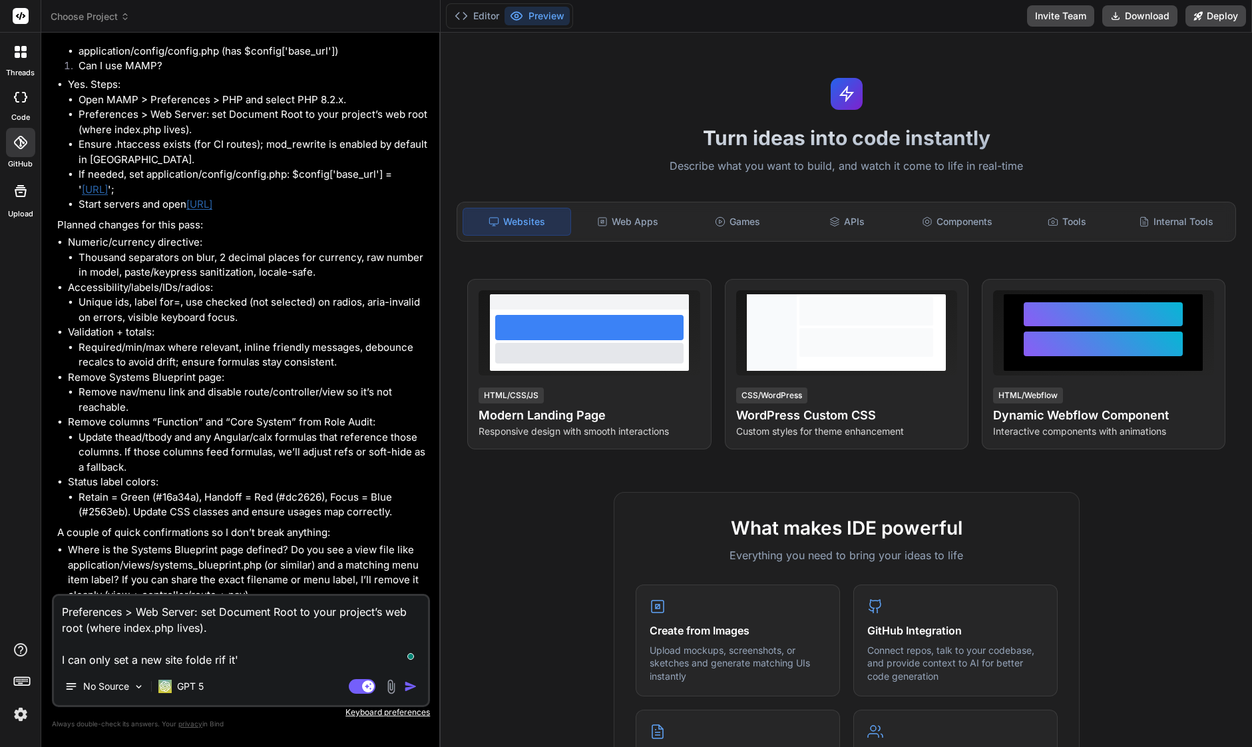
type textarea "x"
type textarea "Preferences > Web Server: set Document Root to your project’s web root (where i…"
type textarea "x"
type textarea "Preferences > Web Server: set Document Root to your project’s web root (where i…"
type textarea "x"
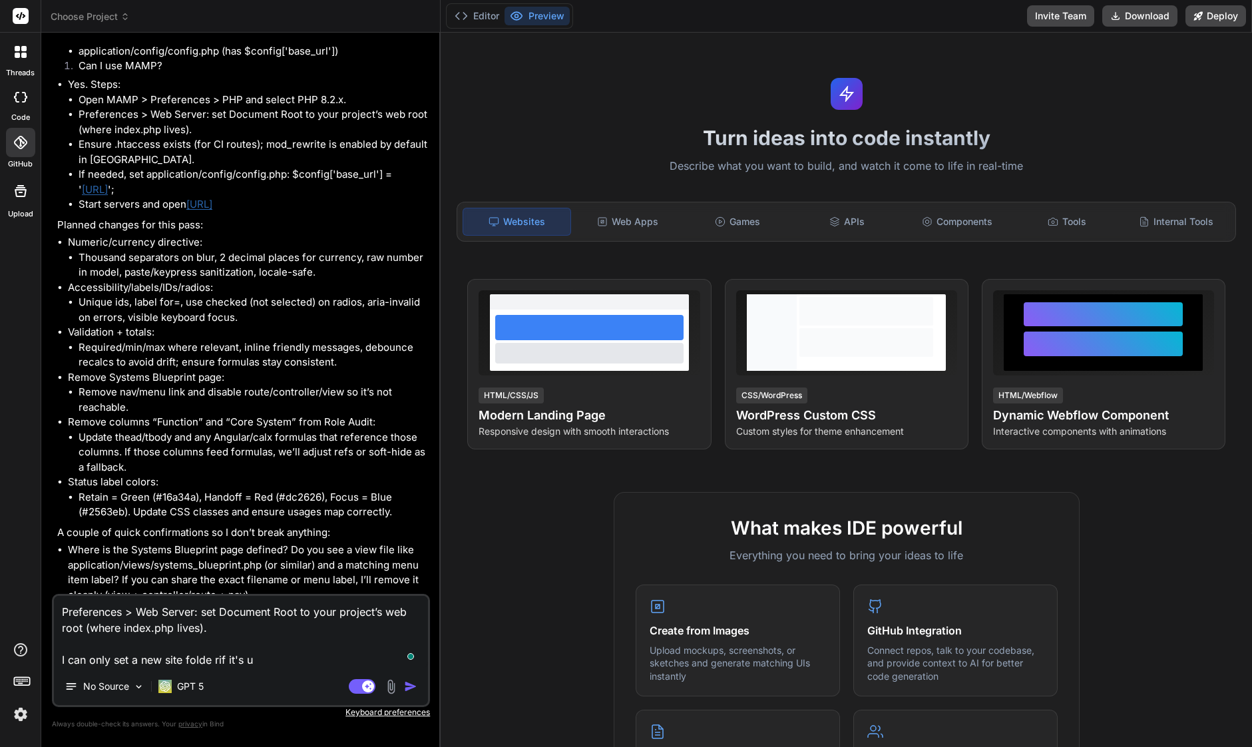
type textarea "Preferences > Web Server: set Document Root to your project’s web root (where i…"
type textarea "x"
type textarea "Preferences > Web Server: set Document Root to your project’s web root (where i…"
type textarea "x"
type textarea "Preferences > Web Server: set Document Root to your project’s web root (where i…"
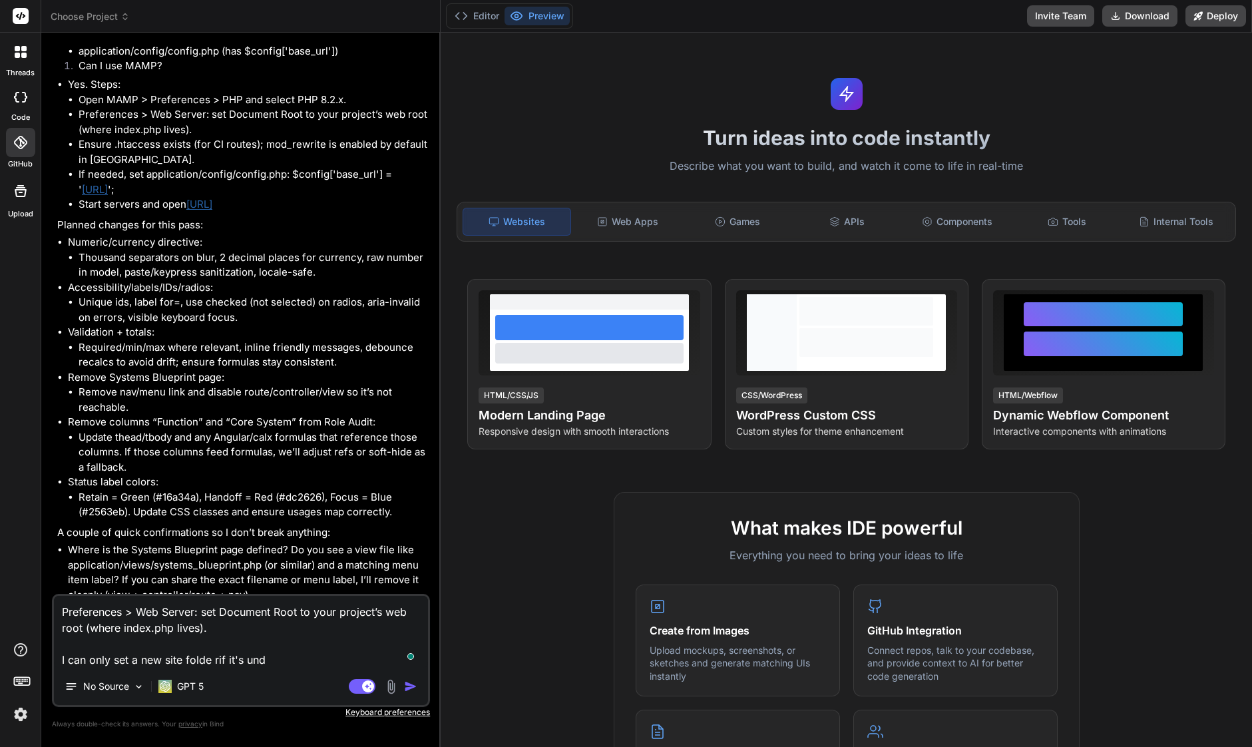
type textarea "x"
type textarea "Preferences > Web Server: set Document Root to your project’s web root (where i…"
type textarea "x"
type textarea "Preferences > Web Server: set Document Root to your project’s web root (where i…"
type textarea "x"
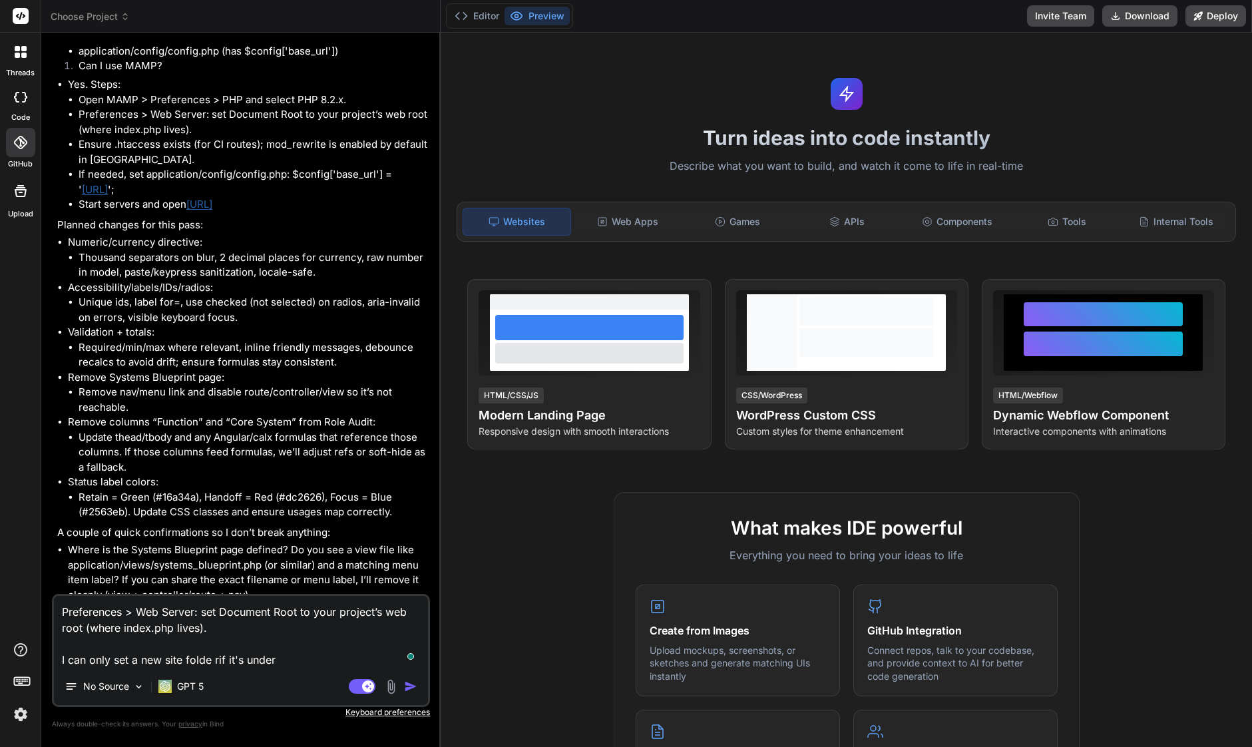
type textarea "Preferences > Web Server: set Document Root to your project’s web root (where i…"
type textarea "x"
type textarea "Preferences > Web Server: set Document Root to your project’s web root (where i…"
type textarea "x"
type textarea "Preferences > Web Server: set Document Root to your project’s web root (where i…"
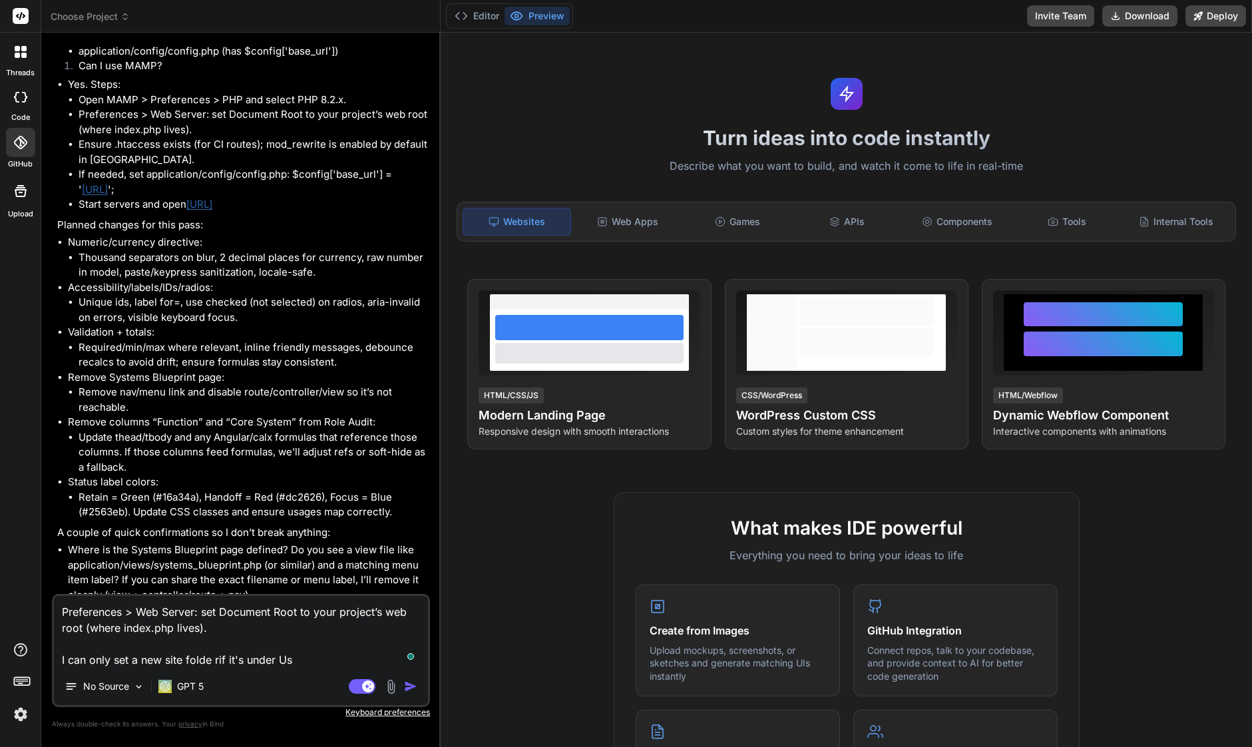
type textarea "x"
type textarea "Preferences > Web Server: set Document Root to your project’s web root (where i…"
type textarea "x"
type textarea "Preferences > Web Server: set Document Root to your project’s web root (where i…"
type textarea "x"
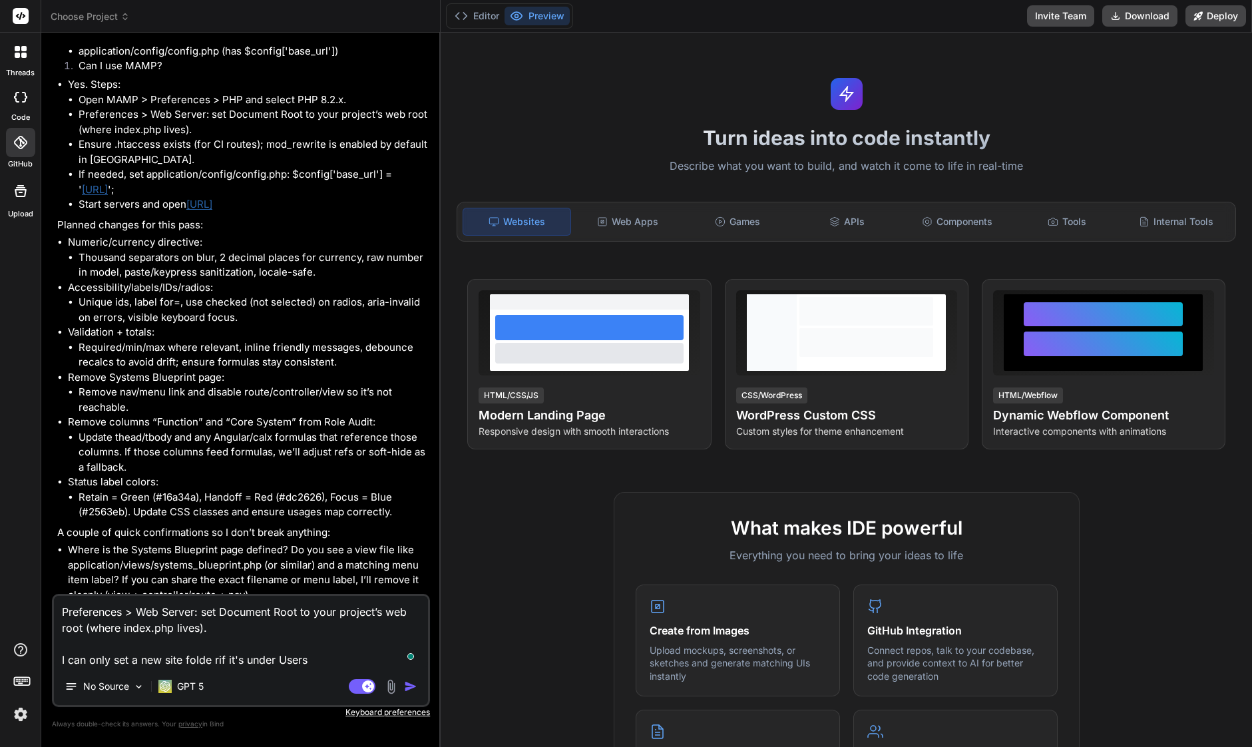
type textarea "Preferences > Web Server: set Document Root to your project’s web root (where i…"
type textarea "x"
type textarea "Preferences > Web Server: set Document Root to your project’s web root (where i…"
type textarea "x"
type textarea "Preferences > Web Server: set Document Root to your project’s web root (where i…"
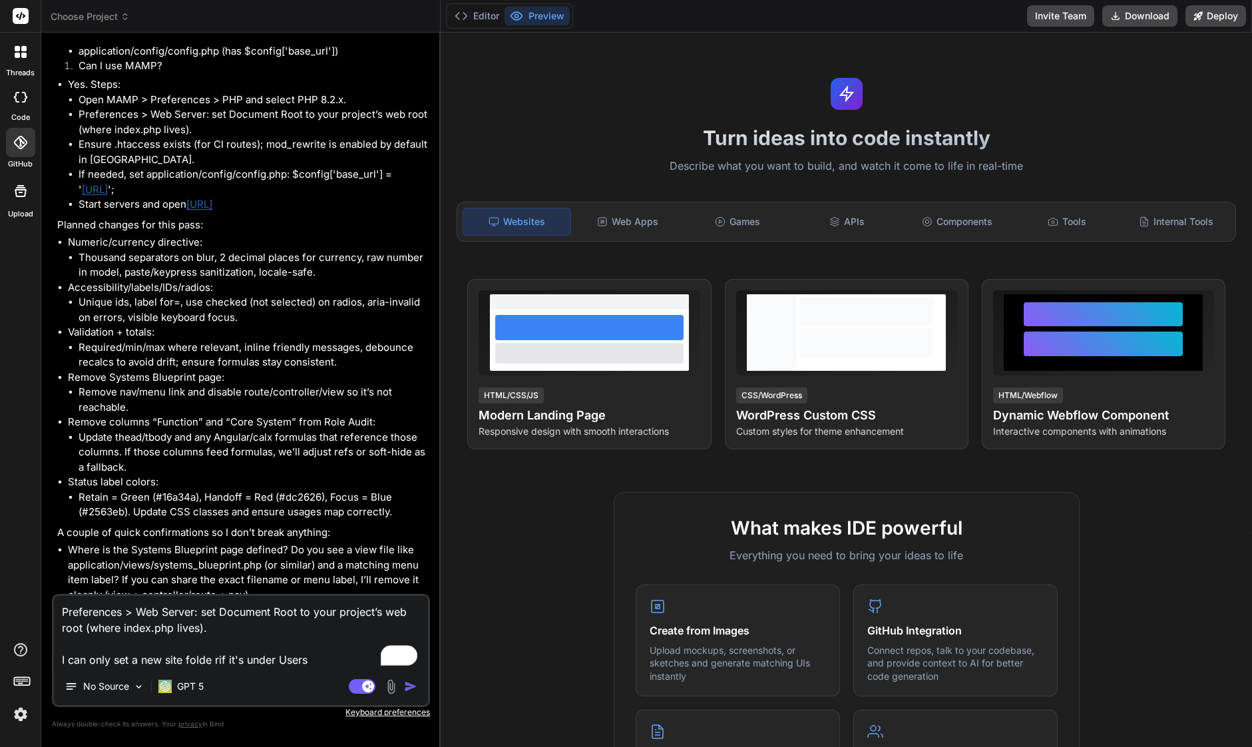
type textarea "x"
type textarea "Preferences > Web Server: set Document Root to your project’s web root (where i…"
type textarea "x"
type textarea "Preferences > Web Server: set Document Root to your project’s web root (where i…"
type textarea "x"
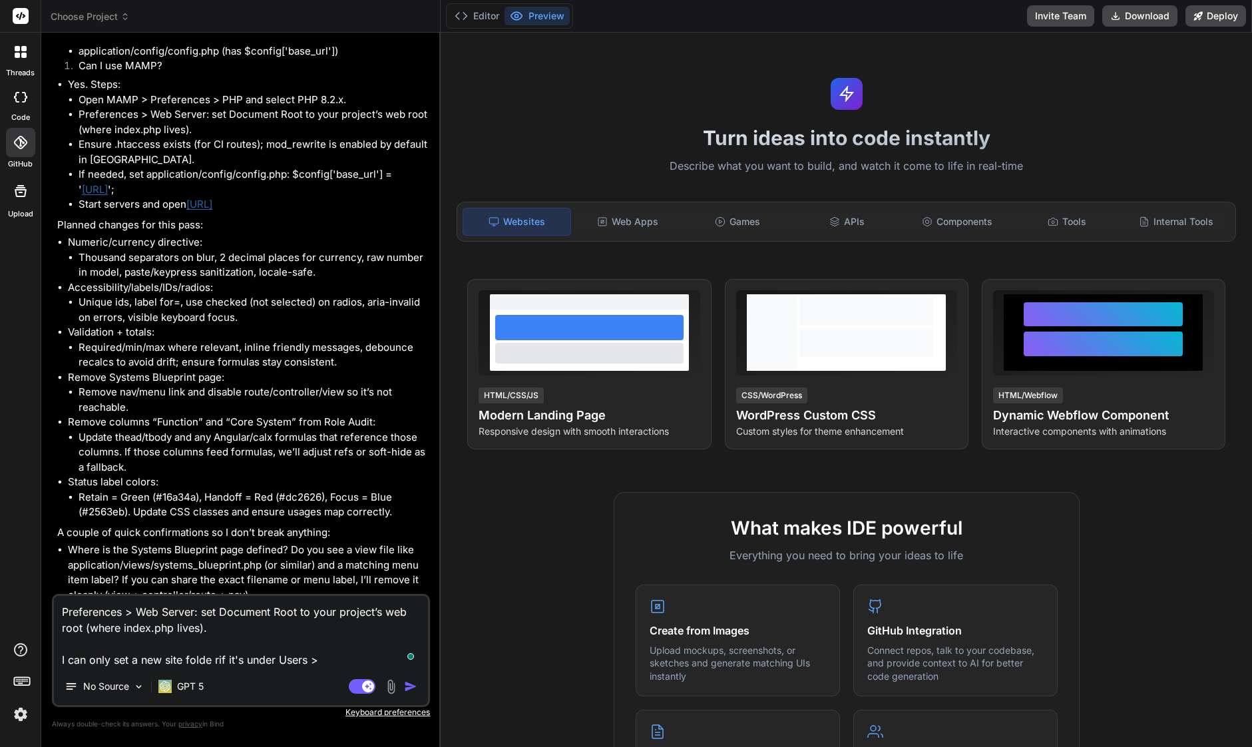
type textarea "Preferences > Web Server: set Document Root to your project’s web root (where i…"
type textarea "x"
type textarea "Preferences > Web Server: set Document Root to your project’s web root (where i…"
type textarea "x"
type textarea "Preferences > Web Server: set Document Root to your project’s web root (where i…"
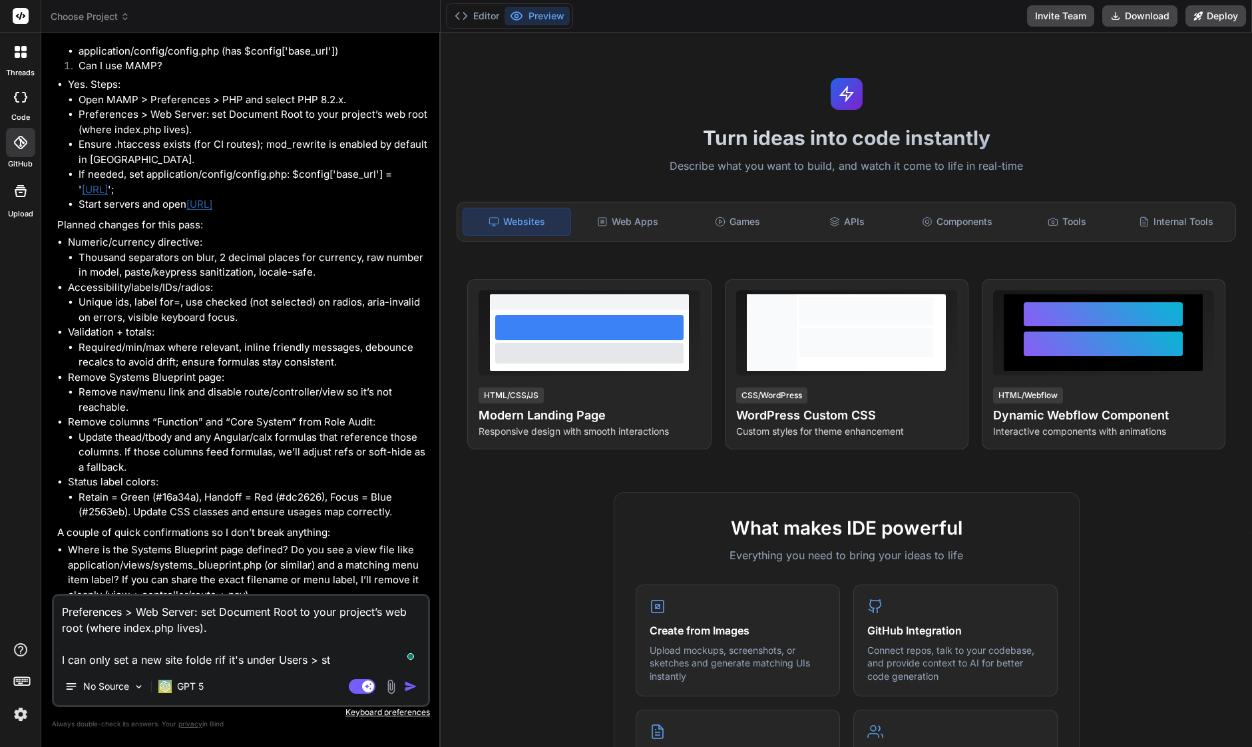
type textarea "x"
type textarea "Preferences > Web Server: set Document Root to your project’s web root (where i…"
type textarea "x"
type textarea "Preferences > Web Server: set Document Root to your project’s web root (where i…"
type textarea "x"
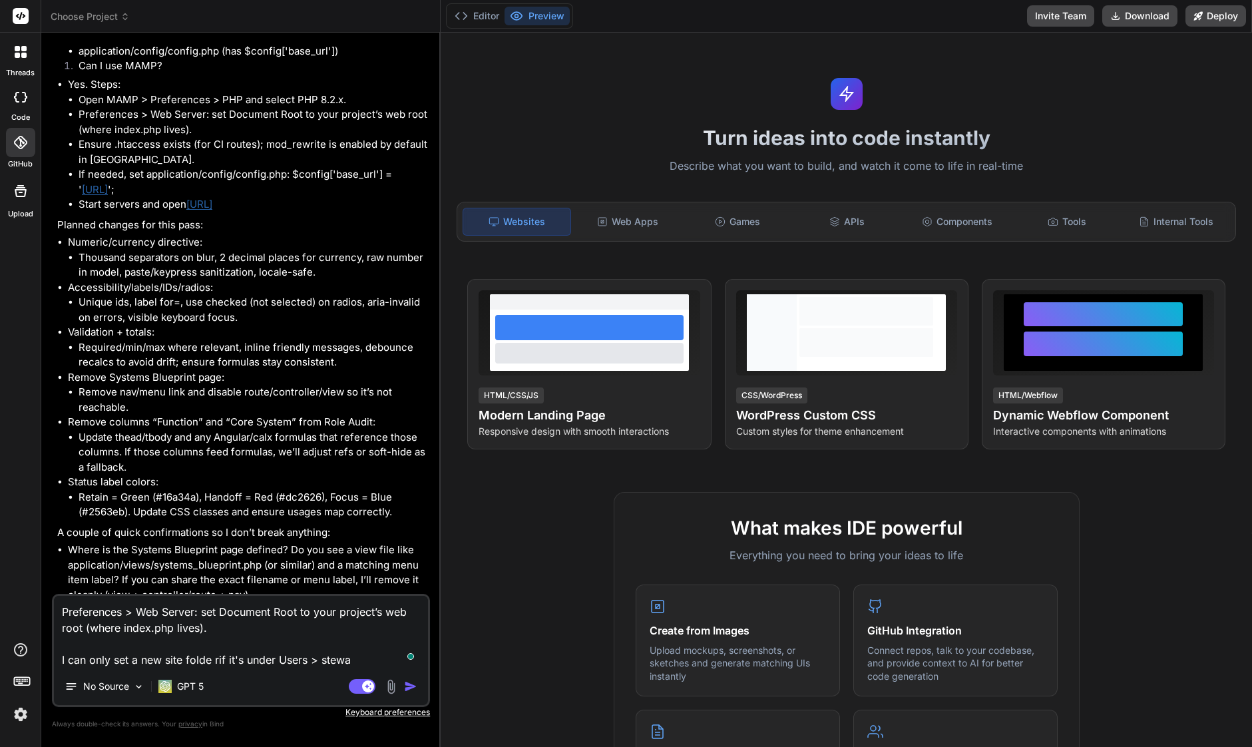
type textarea "Preferences > Web Server: set Document Root to your project’s web root (where i…"
type textarea "x"
type textarea "Preferences > Web Server: set Document Root to your project’s web root (where i…"
type textarea "x"
type textarea "Preferences > Web Server: set Document Root to your project’s web root (where i…"
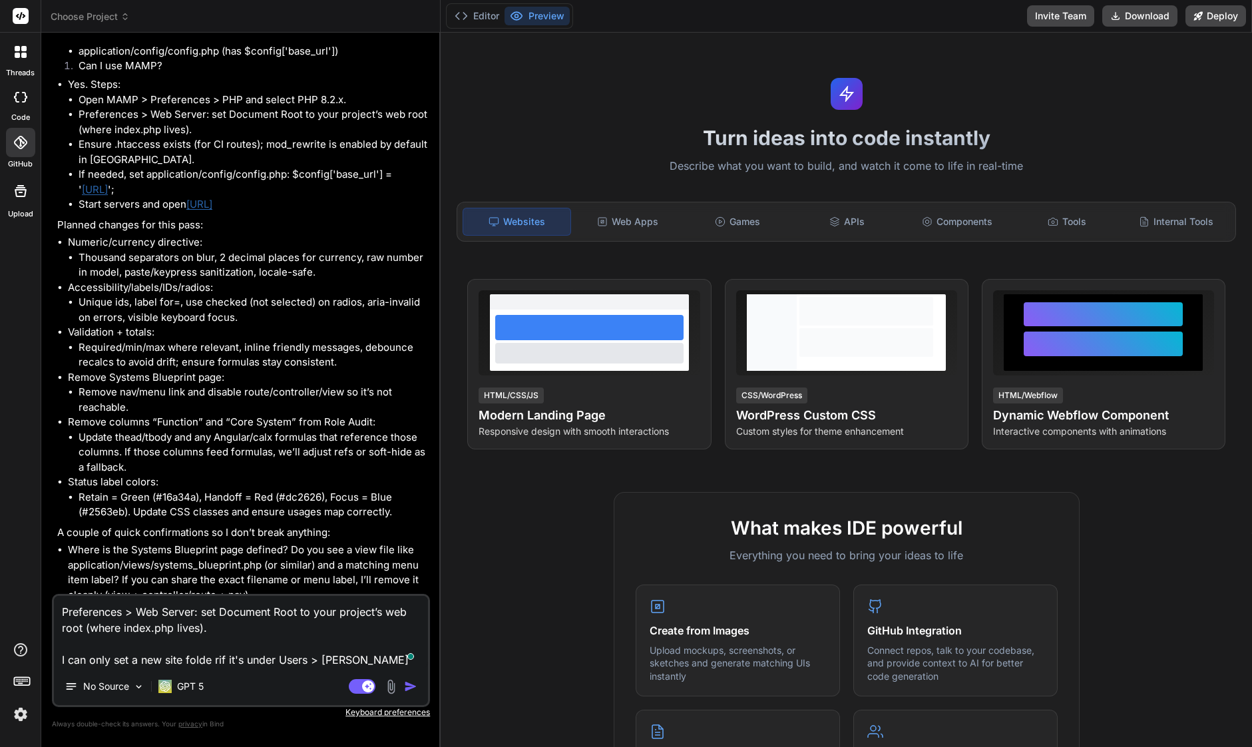
type textarea "x"
type textarea "Preferences > Web Server: set Document Root to your project’s web root (where i…"
type textarea "x"
type textarea "Preferences > Web Server: set Document Root to your project’s web root (where i…"
type textarea "x"
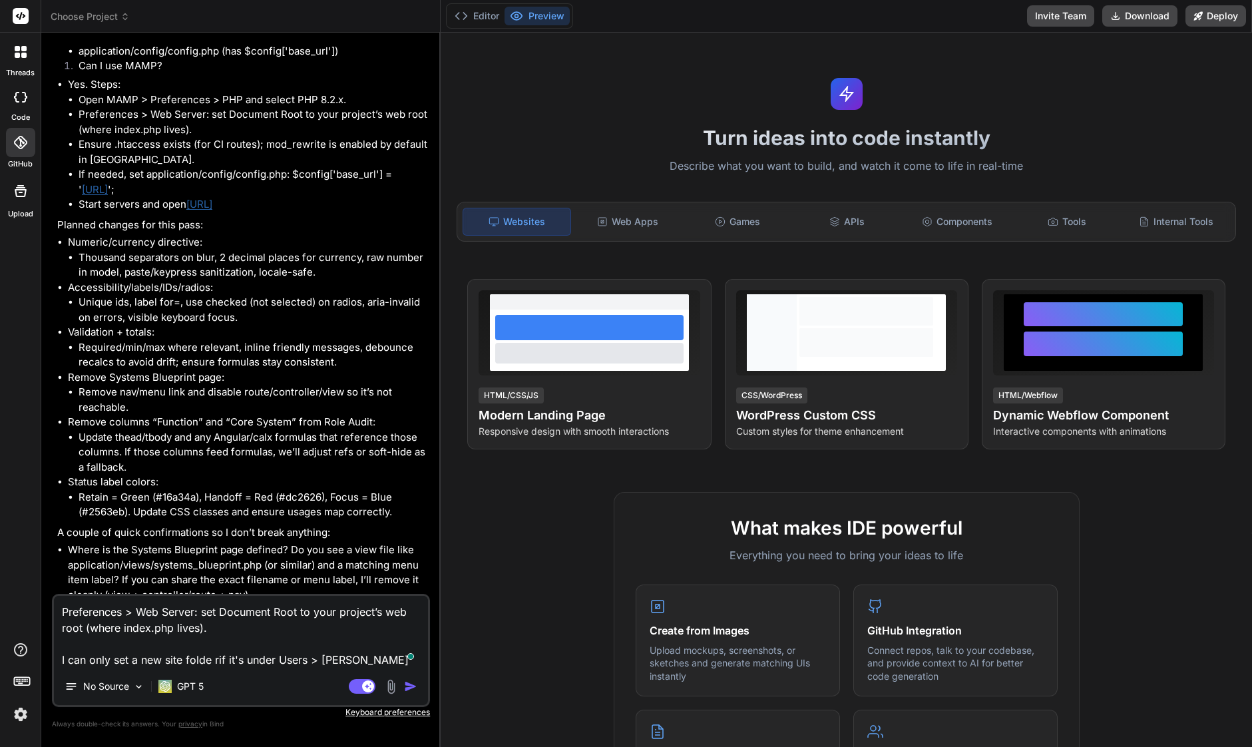
type textarea "Preferences > Web Server: set Document Root to your project’s web root (where i…"
type textarea "x"
type textarea "Preferences > Web Server: set Document Root to your project’s web root (where i…"
type textarea "x"
type textarea "Preferences > Web Server: set Document Root to your project’s web root (where i…"
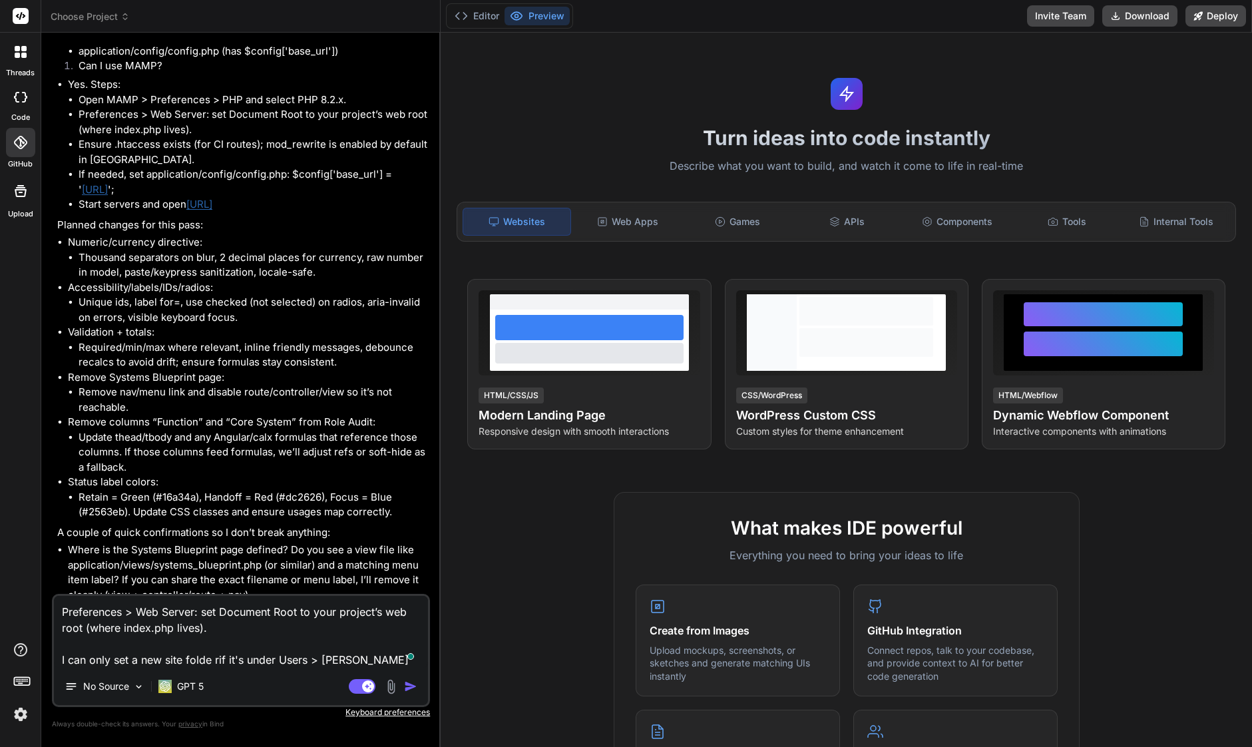
type textarea "x"
type textarea "Preferences > Web Server: set Document Root to your project’s web root (where i…"
type textarea "x"
type textarea "Preferences > Web Server: set Document Root to your project’s web root (where i…"
type textarea "x"
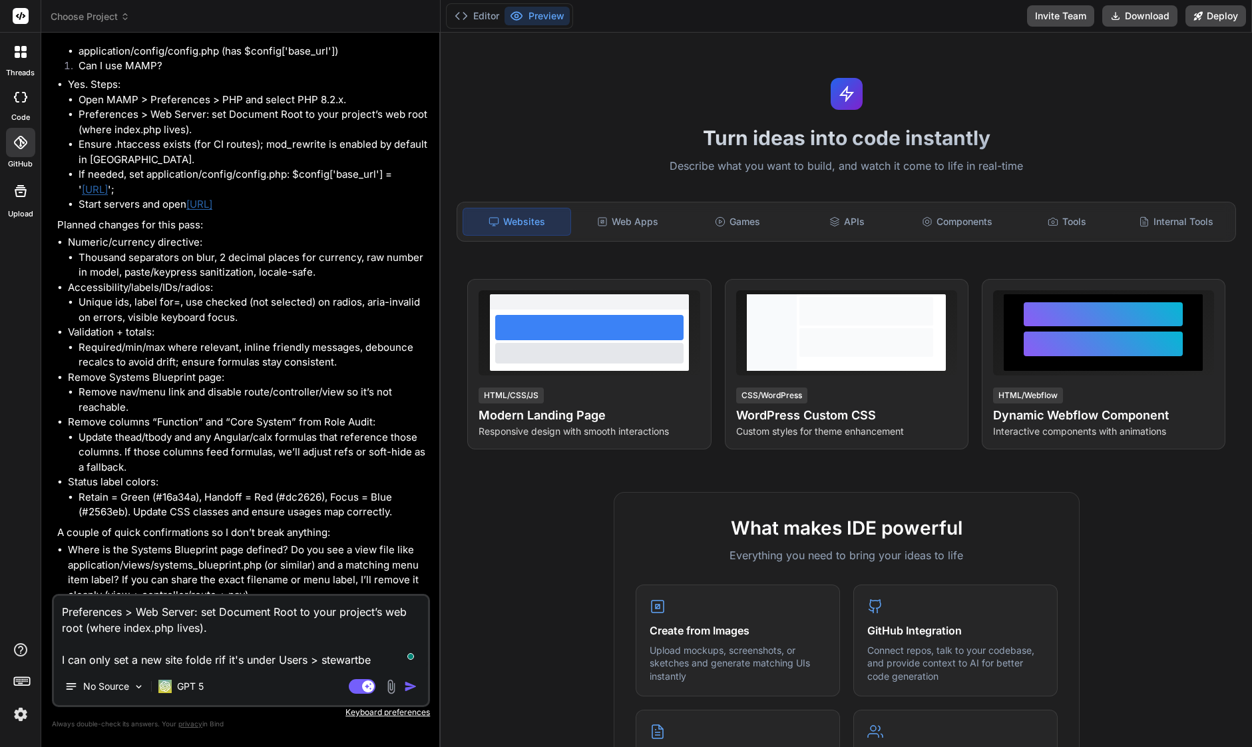
type textarea "Preferences > Web Server: set Document Root to your project’s web root (where i…"
type textarea "x"
type textarea "Preferences > Web Server: set Document Root to your project’s web root (where i…"
type textarea "x"
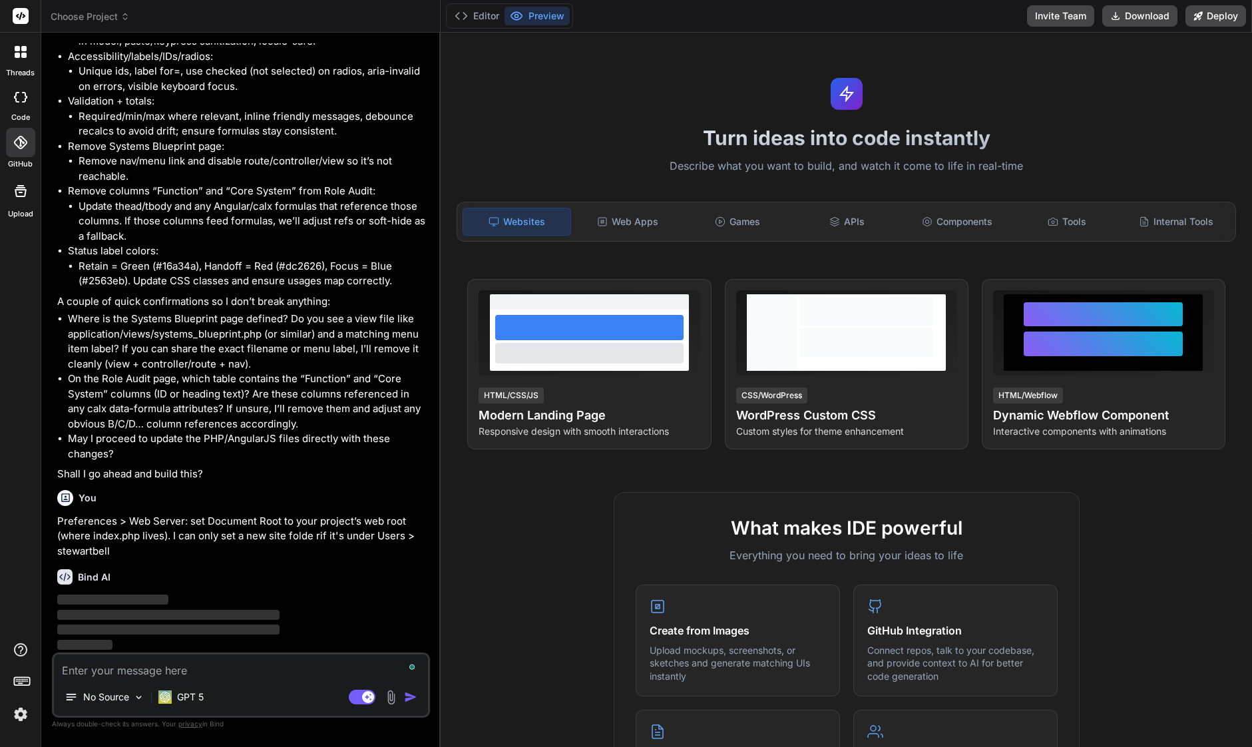
scroll to position [4182, 0]
click at [86, 702] on p "No Source" at bounding box center [106, 696] width 46 height 13
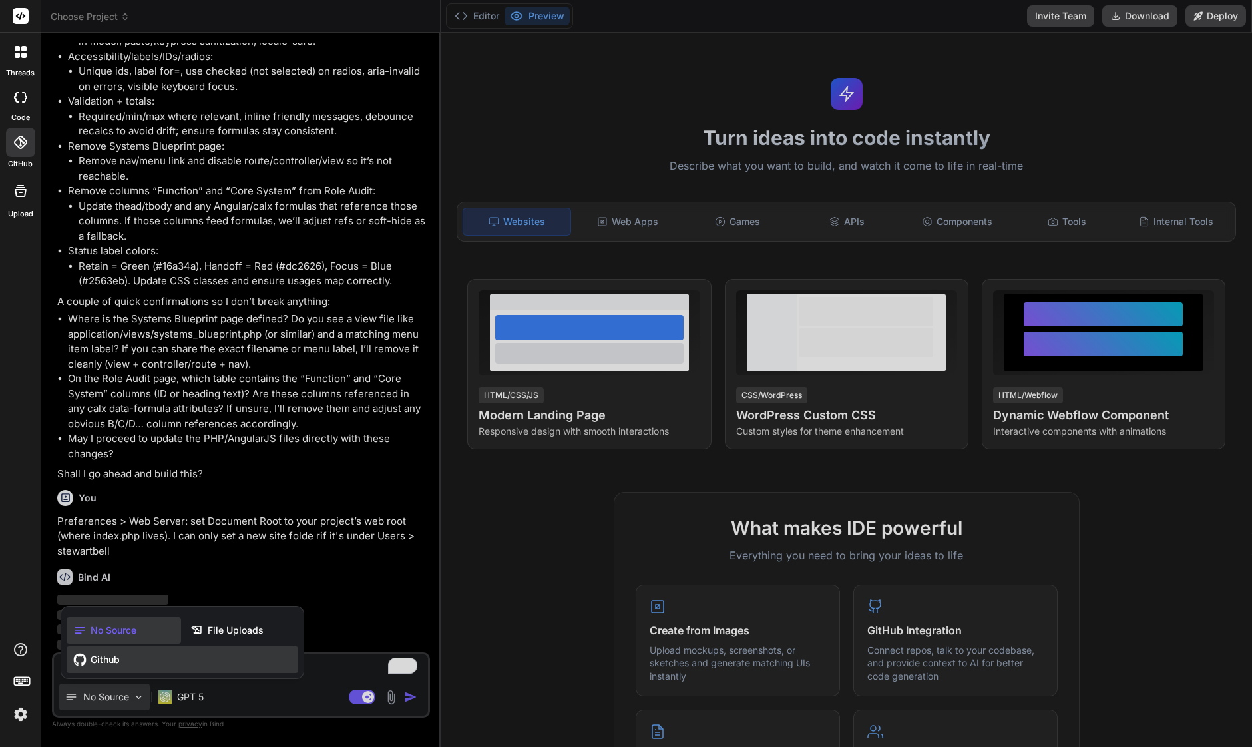
click at [107, 658] on span "Github" at bounding box center [105, 659] width 29 height 13
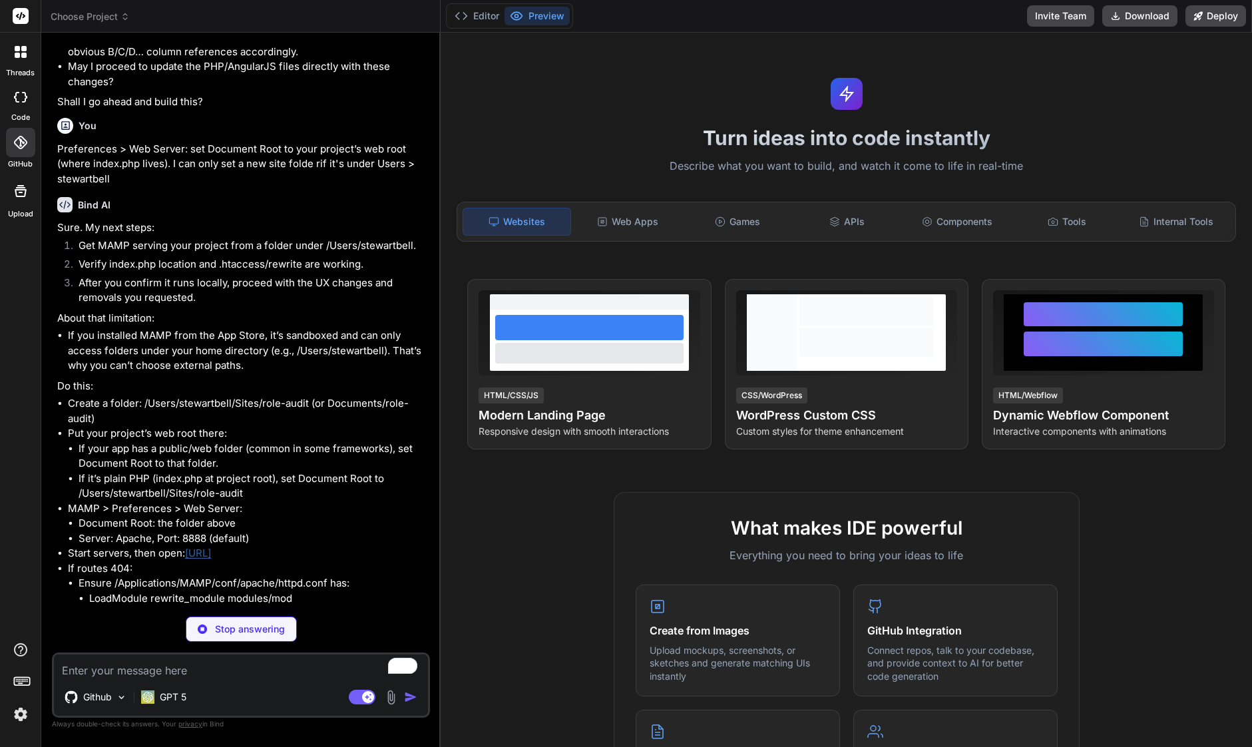
scroll to position [4539, 0]
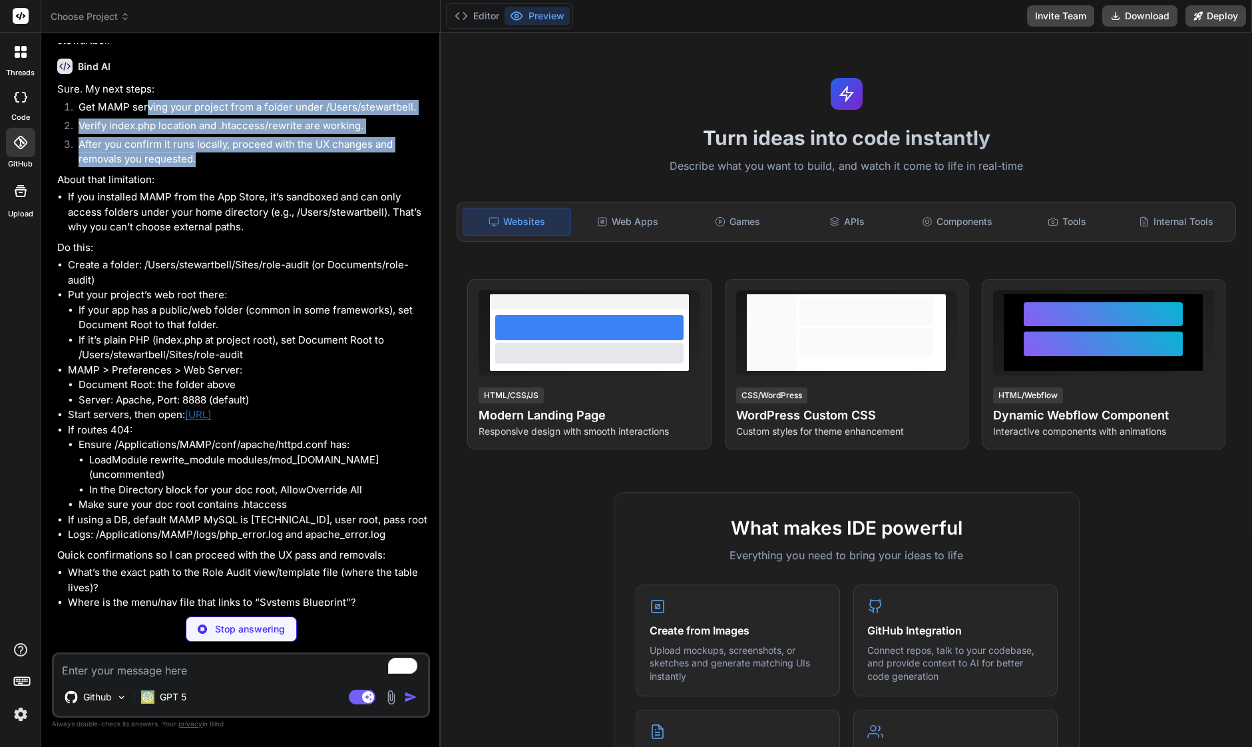
drag, startPoint x: 148, startPoint y: 261, endPoint x: 199, endPoint y: 308, distance: 69.7
click at [199, 167] on ol "Get MAMP serving your project from a folder under /Users/stewartbell. Verify in…" at bounding box center [242, 133] width 370 height 67
click at [199, 167] on li "After you confirm it runs locally, proceed with the UX changes and removals you…" at bounding box center [247, 152] width 359 height 30
drag, startPoint x: 238, startPoint y: 322, endPoint x: 291, endPoint y: 335, distance: 54.2
click at [286, 334] on div "Sure. My next steps: Get MAMP serving your project from a folder under /Users/s…" at bounding box center [242, 395] width 370 height 626
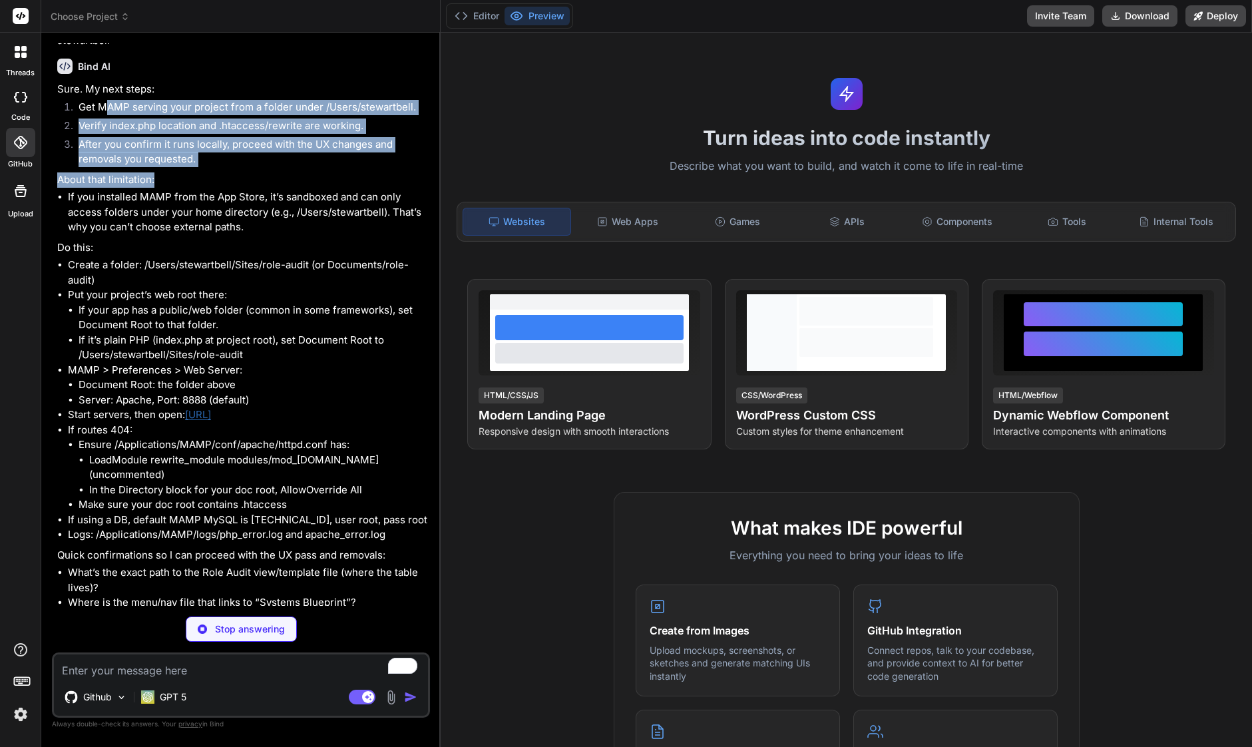
click at [291, 188] on p "About that limitation:" at bounding box center [242, 179] width 370 height 15
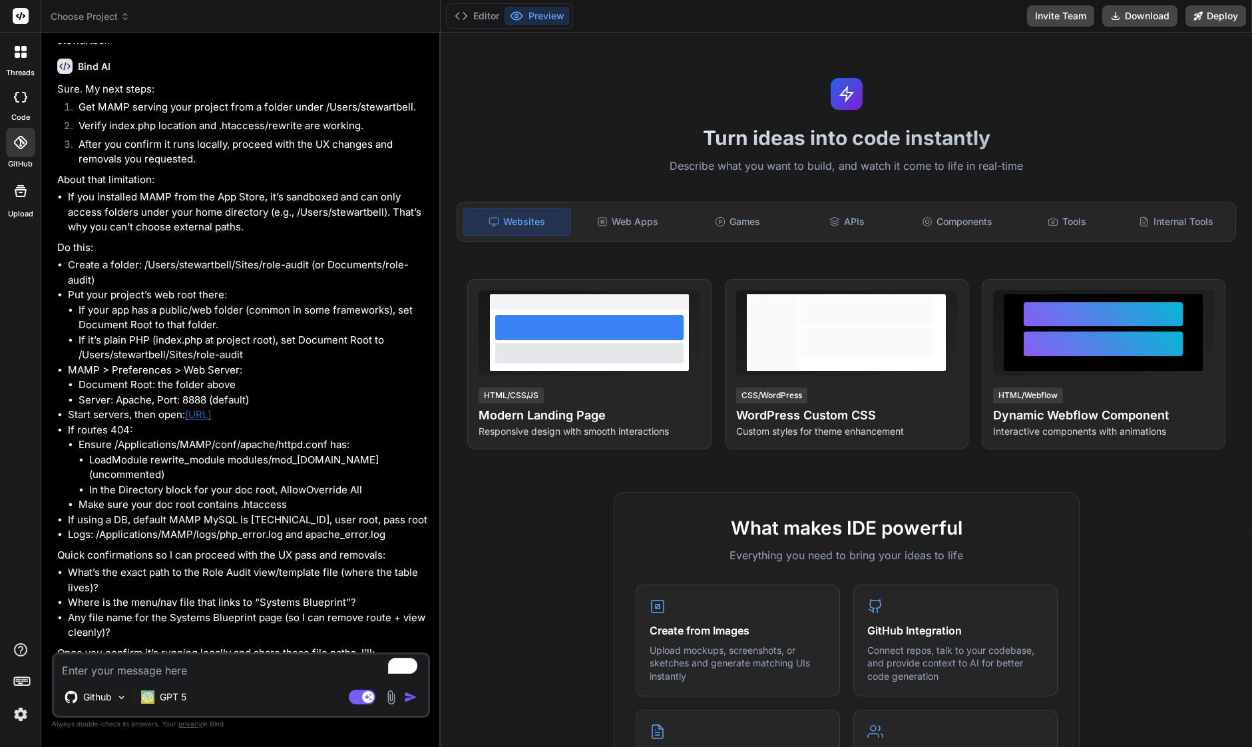
type textarea "x"
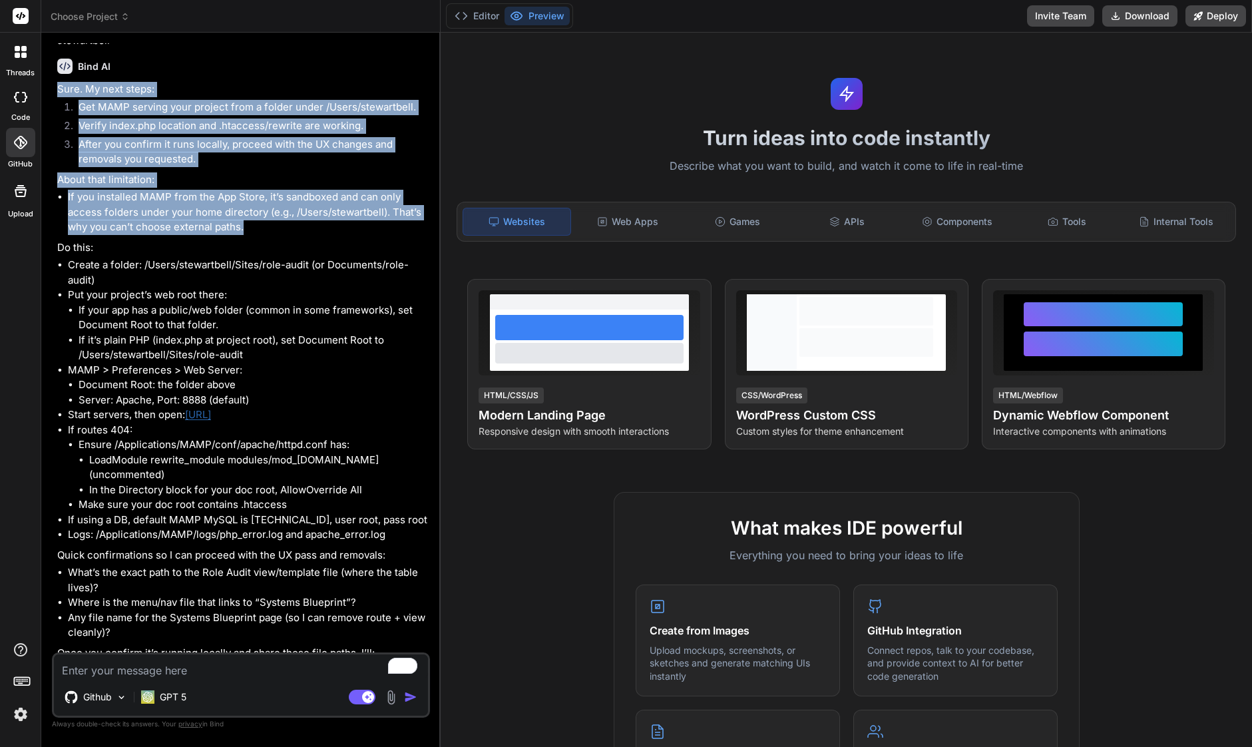
drag, startPoint x: 258, startPoint y: 387, endPoint x: 42, endPoint y: 244, distance: 259.2
click at [42, 244] on div "Bind AI Web Search Created with Pixso. Code Generator You I want to make some i…" at bounding box center [240, 390] width 399 height 714
copy div "Sure. My next steps: Get MAMP serving your project from a folder under /Users/s…"
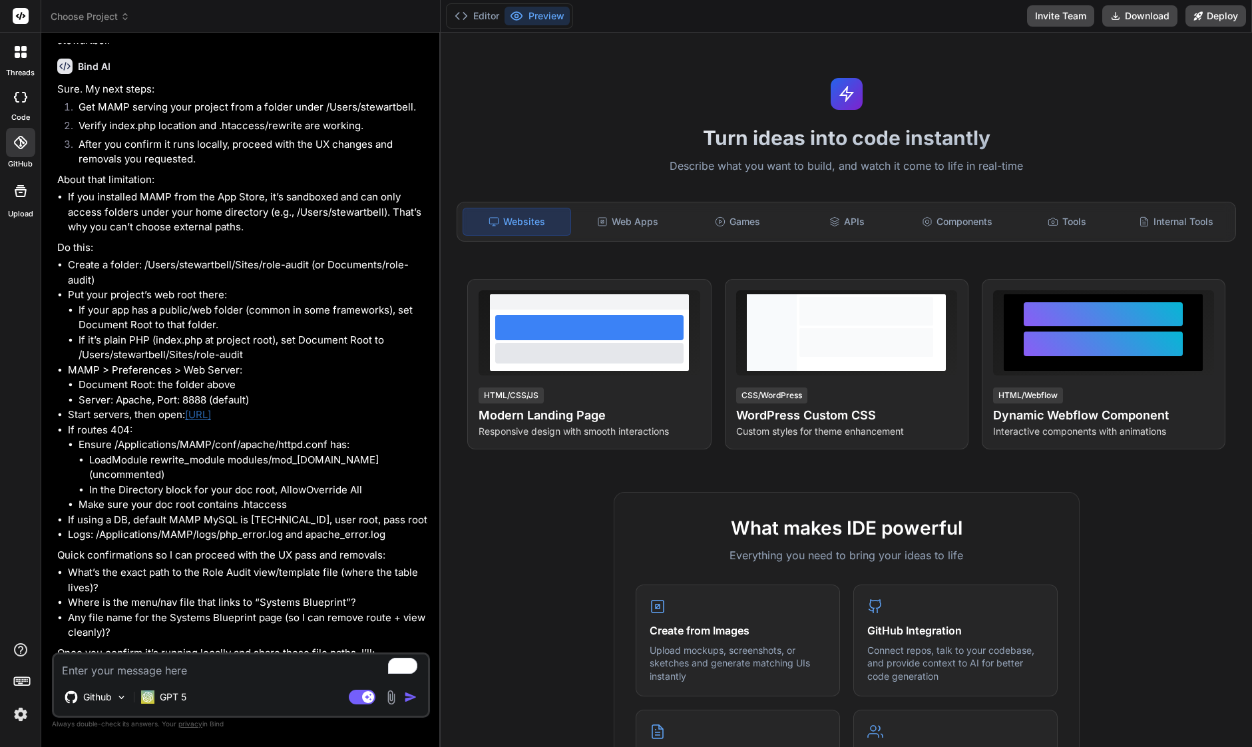
click at [164, 288] on li "Create a folder: /Users/stewartbell/Sites/role-audit (or Documents/role-audit)" at bounding box center [247, 273] width 359 height 30
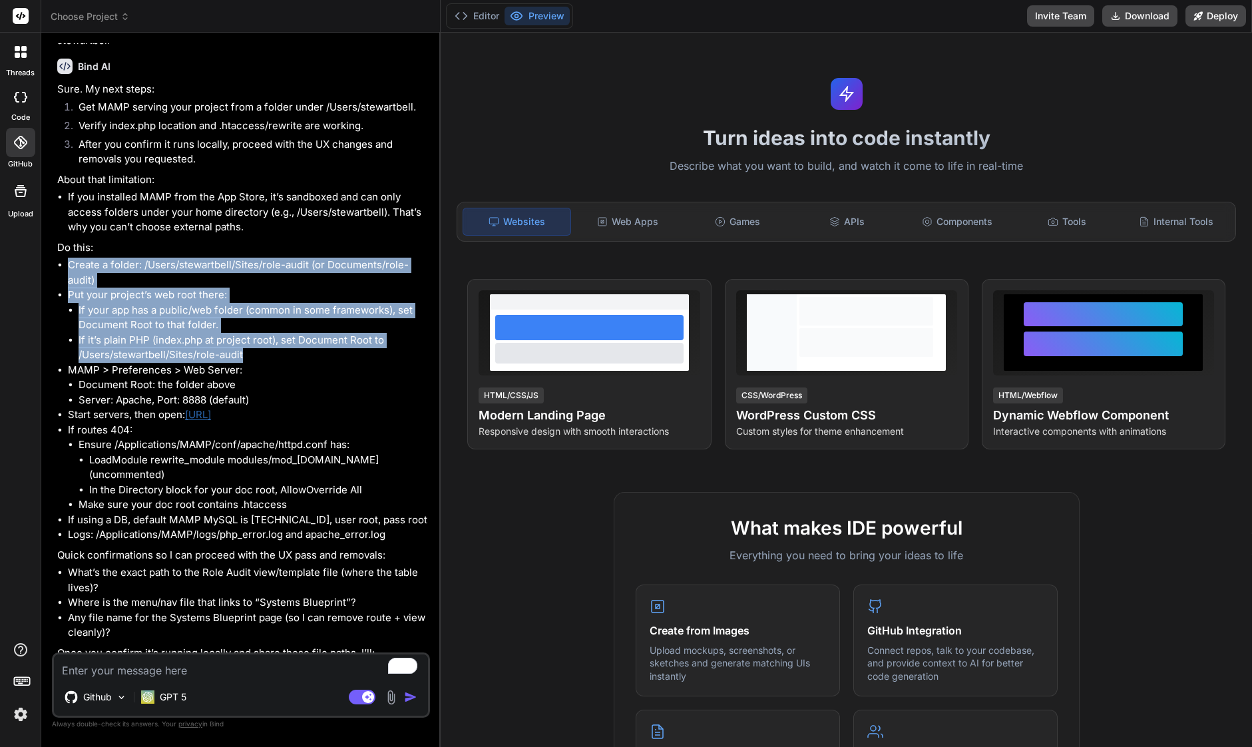
drag, startPoint x: 188, startPoint y: 485, endPoint x: 53, endPoint y: 409, distance: 155.0
click at [53, 409] on div "You I want to make some improvement to my Role Audit app Bind AI 🔹 Project: Rol…" at bounding box center [241, 394] width 378 height 703
copy ul "Create a folder: /Users/stewartbell/Sites/role-audit (or Documents/role-audit) …"
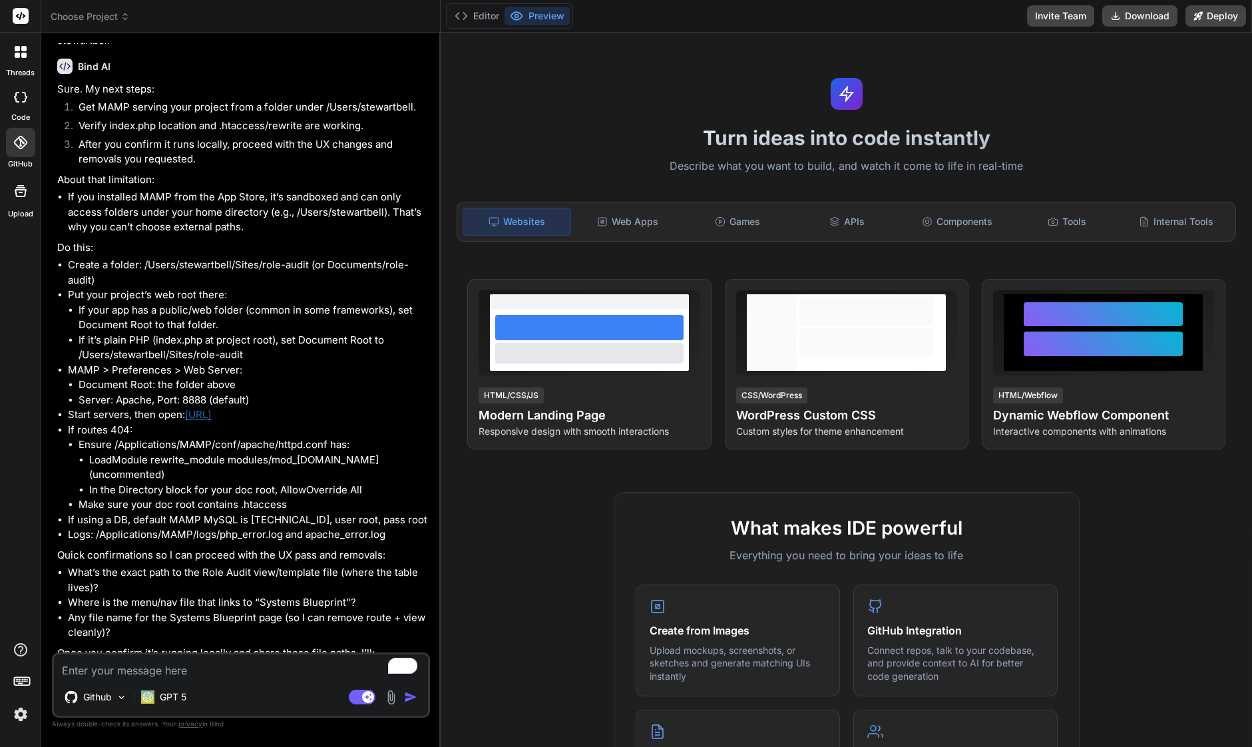
click at [70, 668] on textarea "To enrich screen reader interactions, please activate Accessibility in Grammarl…" at bounding box center [241, 666] width 374 height 24
paste textarea "Create a folder: /Users/stewartbell/Sites/role-audit (or Documents/role-audit) …"
type textarea "Create a folder: /Users/stewartbell/Sites/role-audit (or Documents/role-audit) …"
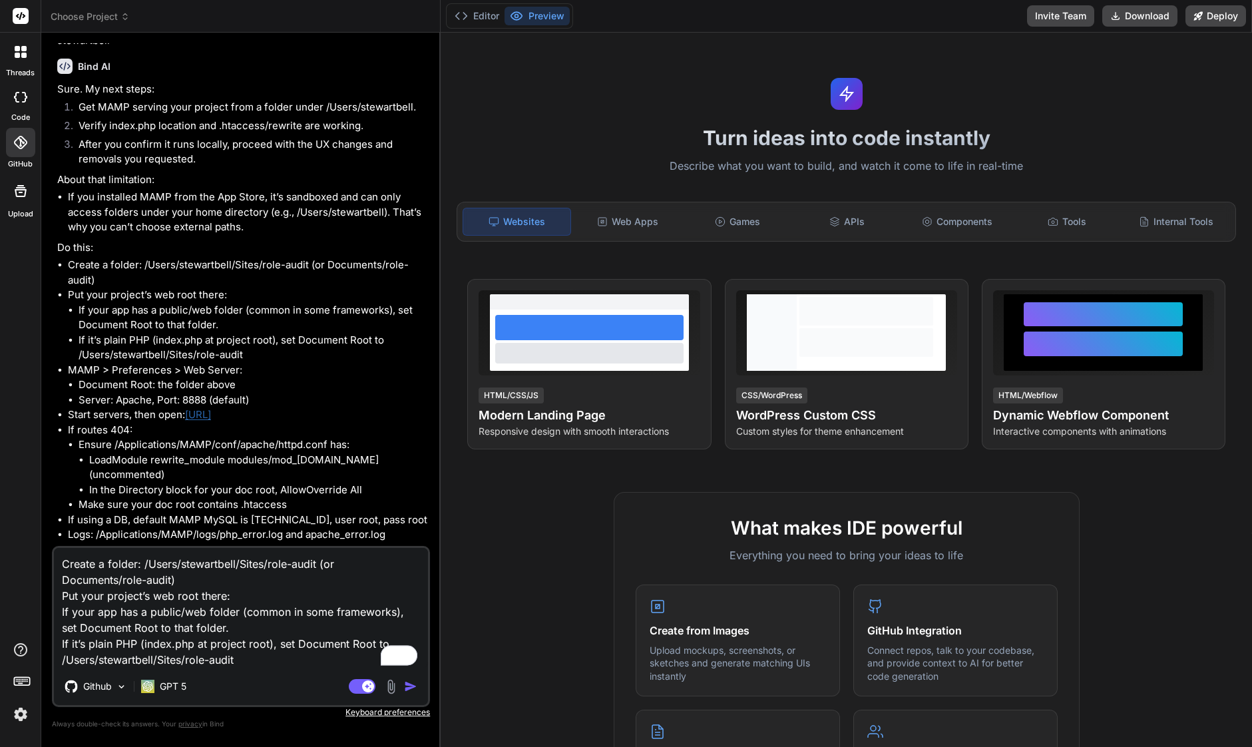
type textarea "x"
type textarea "Create a folder: /Users/stewartbell/Sites/role-audit (or Documents/role-audit) …"
type textarea "x"
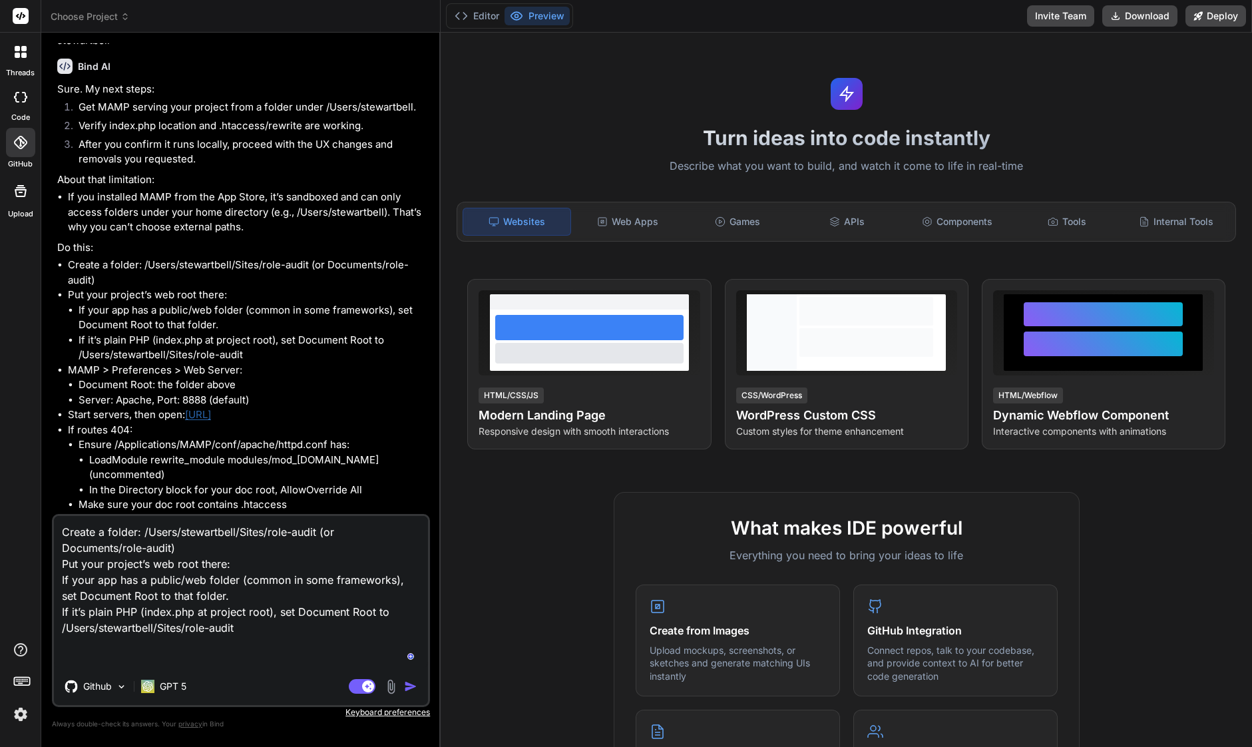
type textarea "Create a folder: /Users/stewartbell/Sites/role-audit (or Documents/role-audit) …"
type textarea "x"
type textarea "Create a folder: /Users/stewartbell/Sites/role-audit (or Documents/role-audit) …"
type textarea "x"
type textarea "Create a folder: /Users/stewartbell/Sites/role-audit (or Documents/role-audit) …"
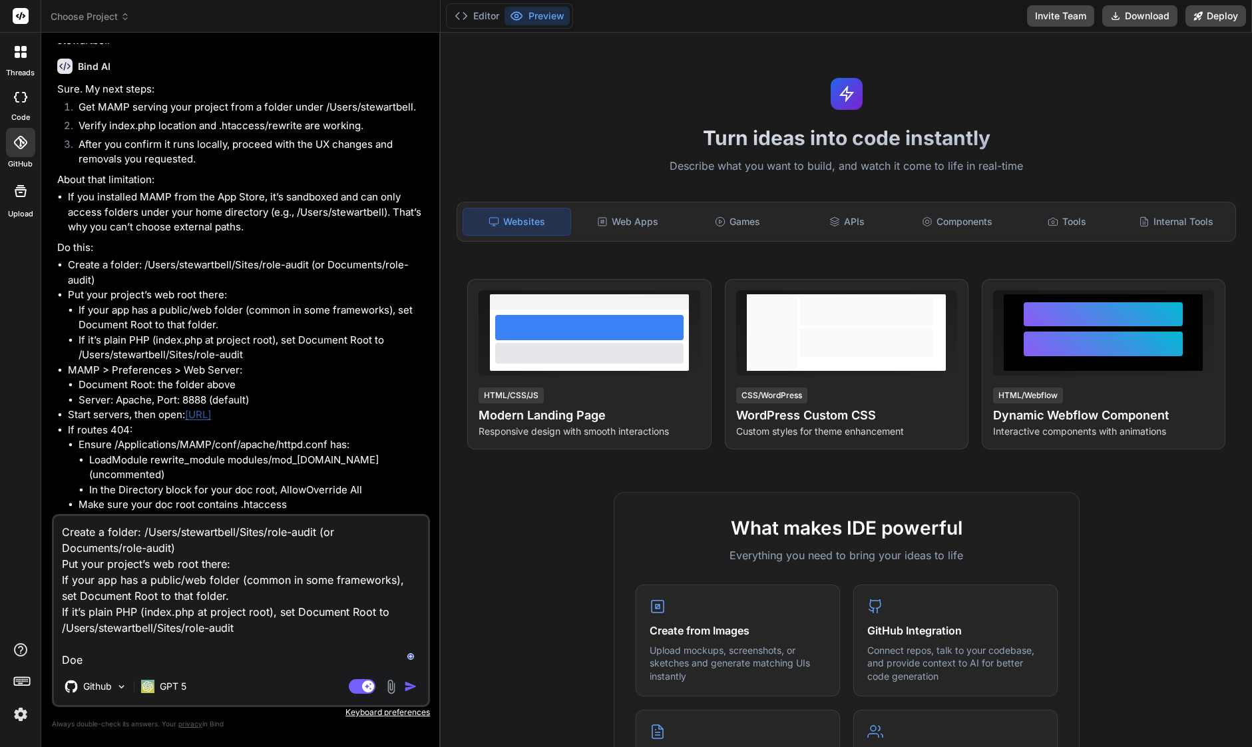
type textarea "x"
type textarea "Create a folder: /Users/stewartbell/Sites/role-audit (or Documents/role-audit) …"
type textarea "x"
type textarea "Create a folder: /Users/stewartbell/Sites/role-audit (or Documents/role-audit) …"
type textarea "x"
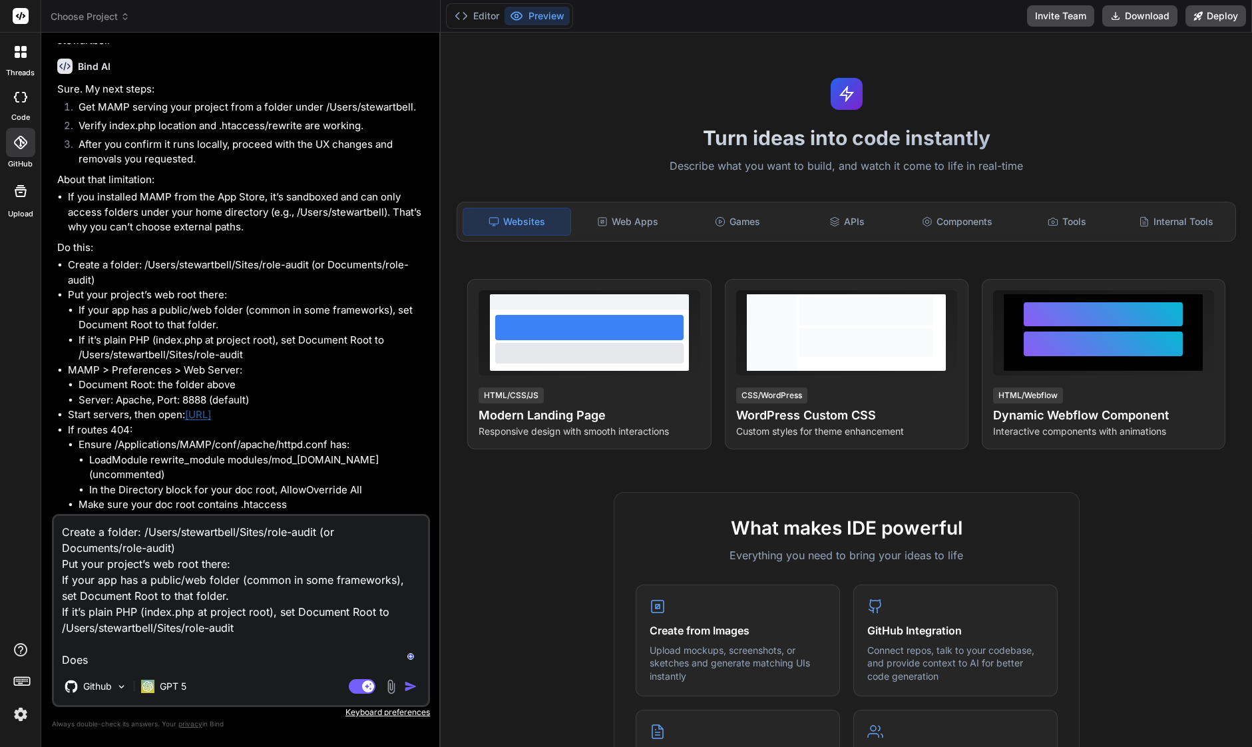
type textarea "Create a folder: /Users/stewartbell/Sites/role-audit (or Documents/role-audit) …"
type textarea "x"
type textarea "Create a folder: /Users/stewartbell/Sites/role-audit (or Documents/role-audit) …"
type textarea "x"
type textarea "Create a folder: /Users/stewartbell/Sites/role-audit (or Documents/role-audit) …"
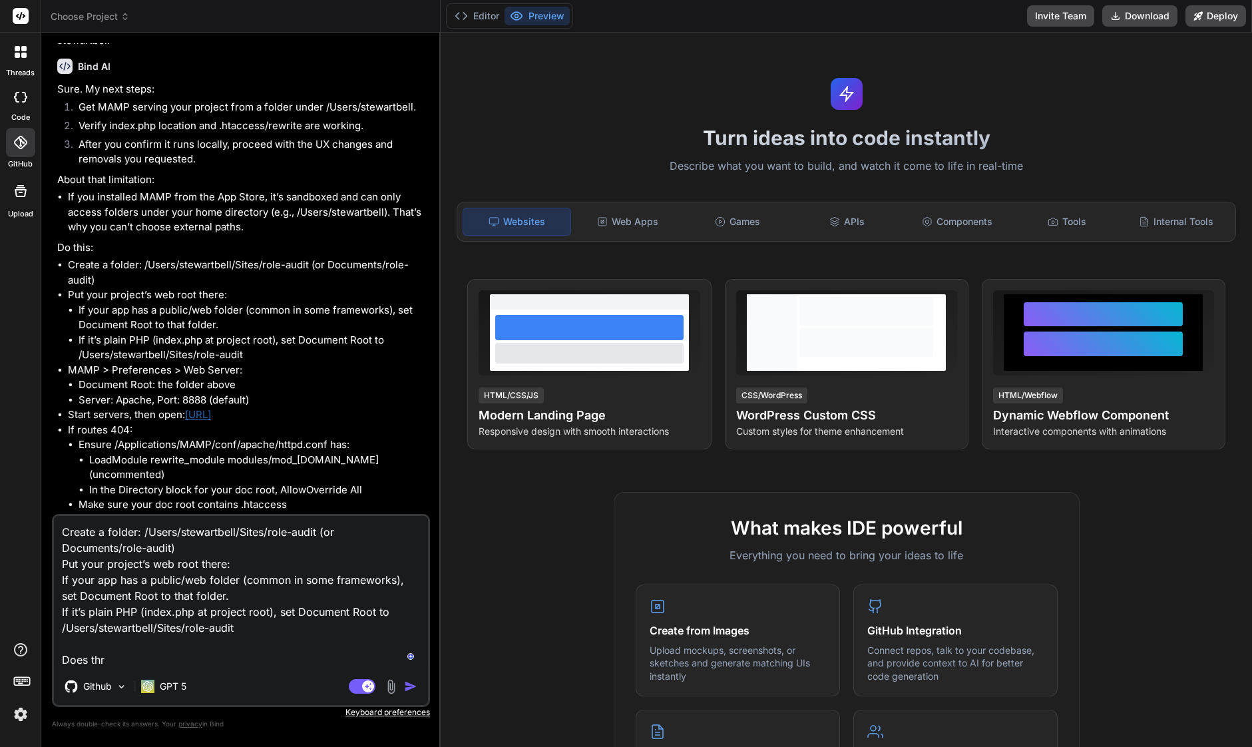
type textarea "x"
type textarea "Create a folder: /Users/stewartbell/Sites/role-audit (or Documents/role-audit) …"
type textarea "x"
type textarea "Create a folder: /Users/stewartbell/Sites/role-audit (or Documents/role-audit) …"
type textarea "x"
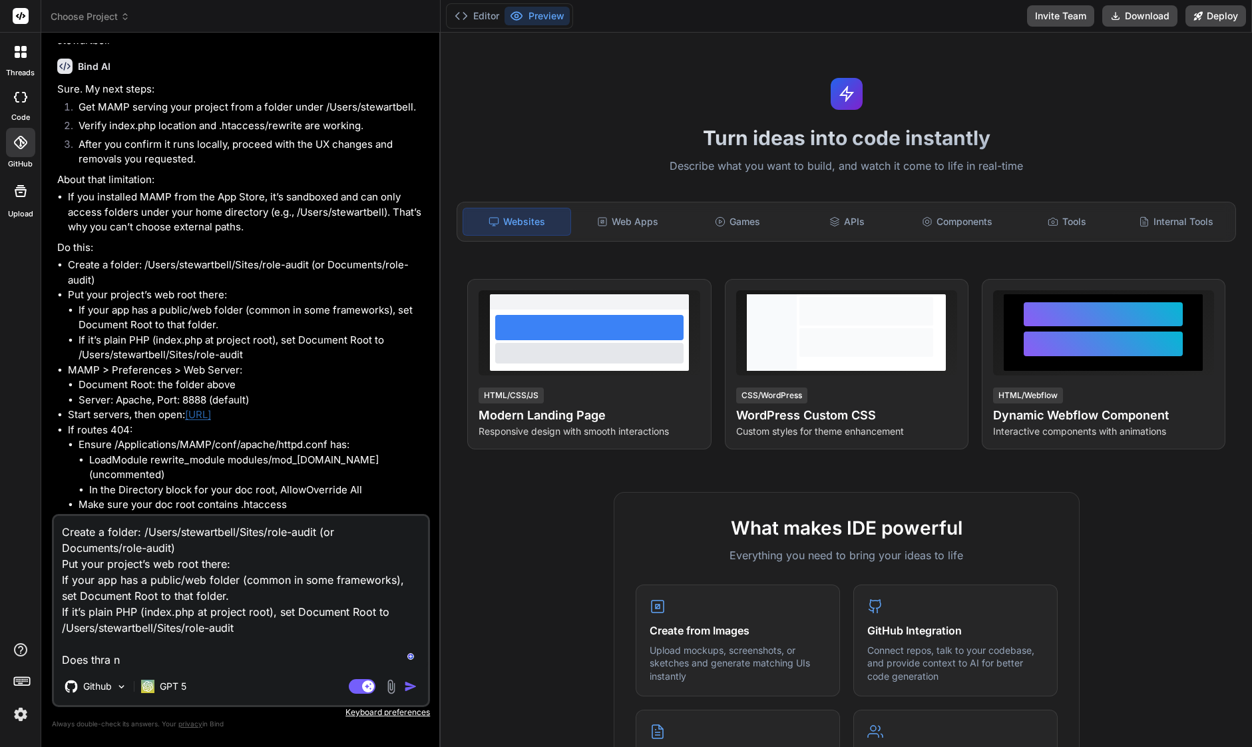
type textarea "Create a folder: /Users/stewartbell/Sites/role-audit (or Documents/role-audit) …"
type textarea "x"
type textarea "Create a folder: /Users/stewartbell/Sites/role-audit (or Documents/role-audit) …"
type textarea "x"
type textarea "Create a folder: /Users/stewartbell/Sites/role-audit (or Documents/role-audit) …"
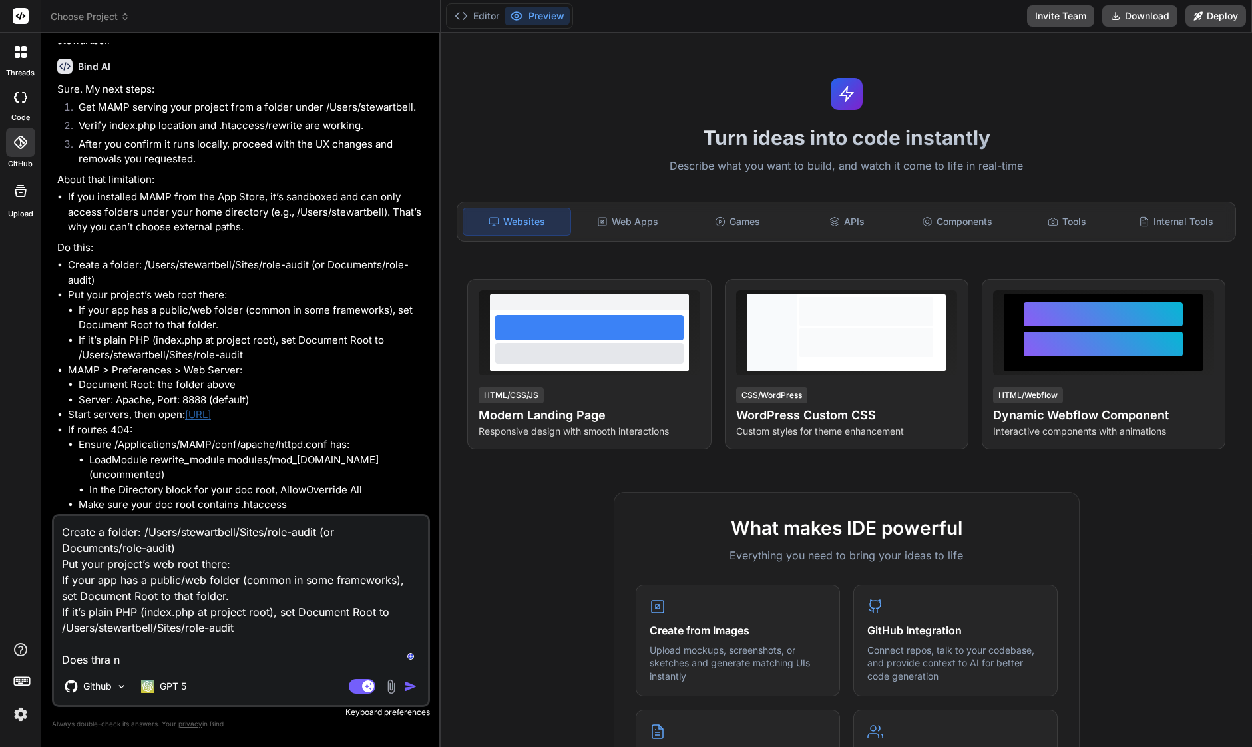
type textarea "x"
type textarea "Create a folder: /Users/stewartbell/Sites/role-audit (or Documents/role-audit) …"
type textarea "x"
type textarea "Create a folder: /Users/stewartbell/Sites/role-audit (or Documents/role-audit) …"
type textarea "x"
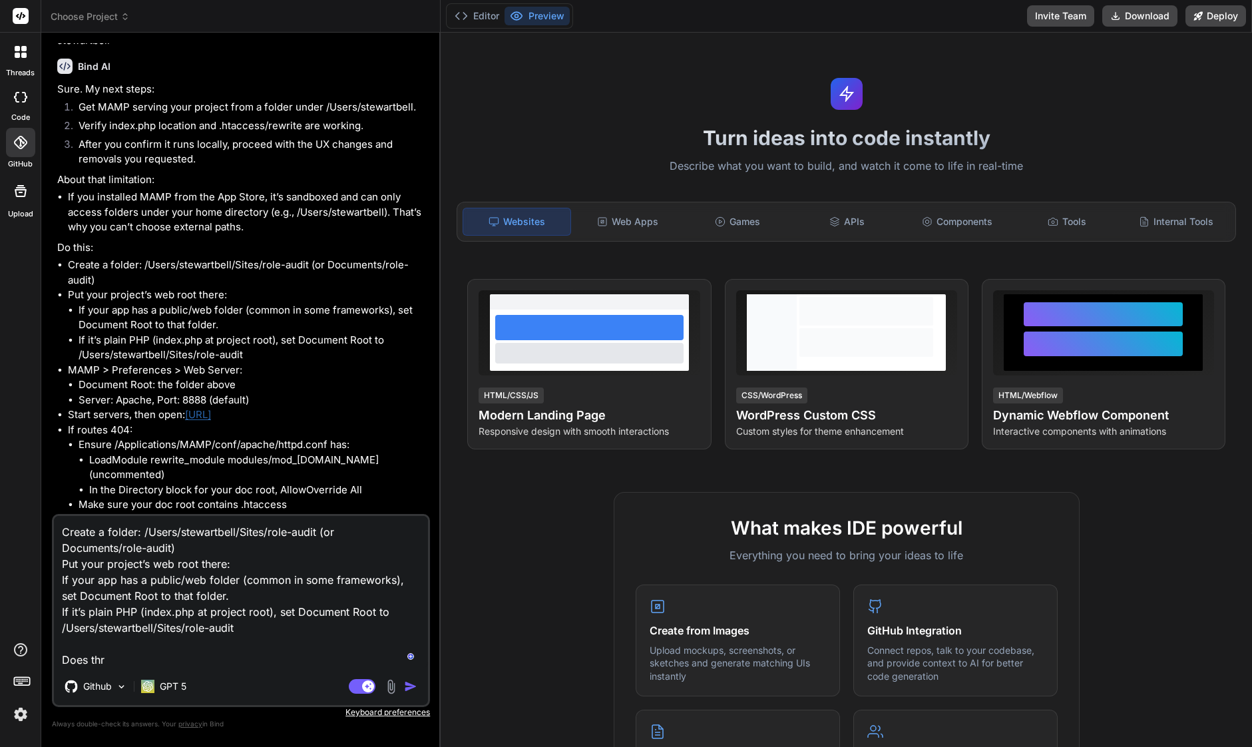
type textarea "Create a folder: /Users/stewartbell/Sites/role-audit (or Documents/role-audit) …"
type textarea "x"
type textarea "Create a folder: /Users/stewartbell/Sites/role-audit (or Documents/role-audit) …"
type textarea "x"
type textarea "Create a folder: /Users/stewartbell/Sites/role-audit (or Documents/role-audit) …"
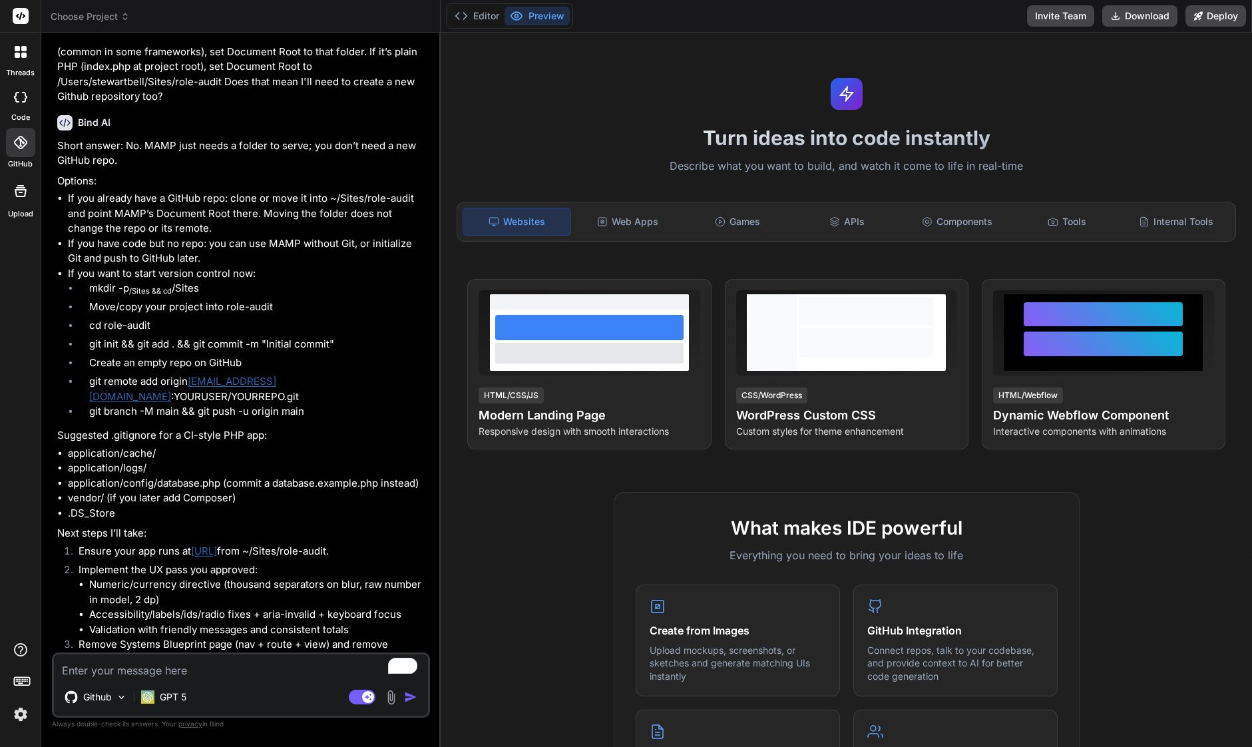
scroll to position [4674, 0]
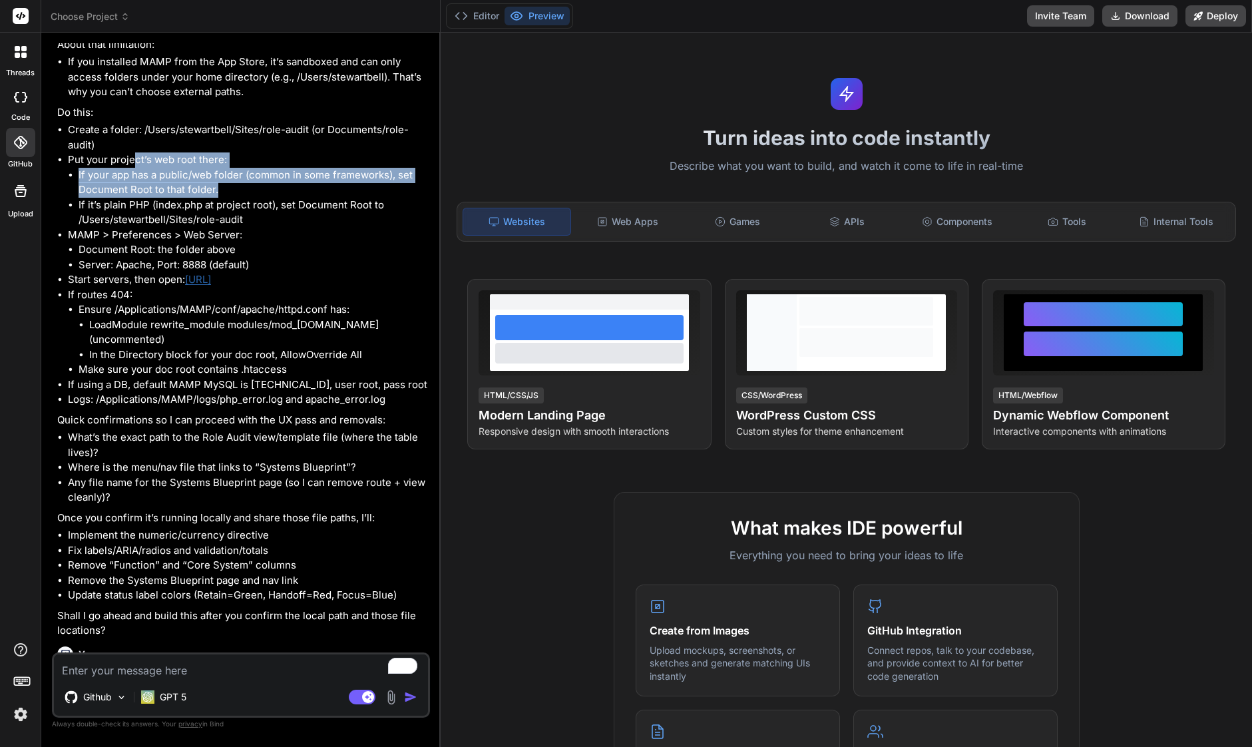
drag, startPoint x: 132, startPoint y: 311, endPoint x: 238, endPoint y: 343, distance: 110.1
click at [238, 228] on li "Put your project’s web root there: If your app has a public/web folder (common …" at bounding box center [247, 189] width 359 height 75
click at [238, 198] on li "If your app has a public/web folder (common in some frameworks), set Document R…" at bounding box center [253, 183] width 349 height 30
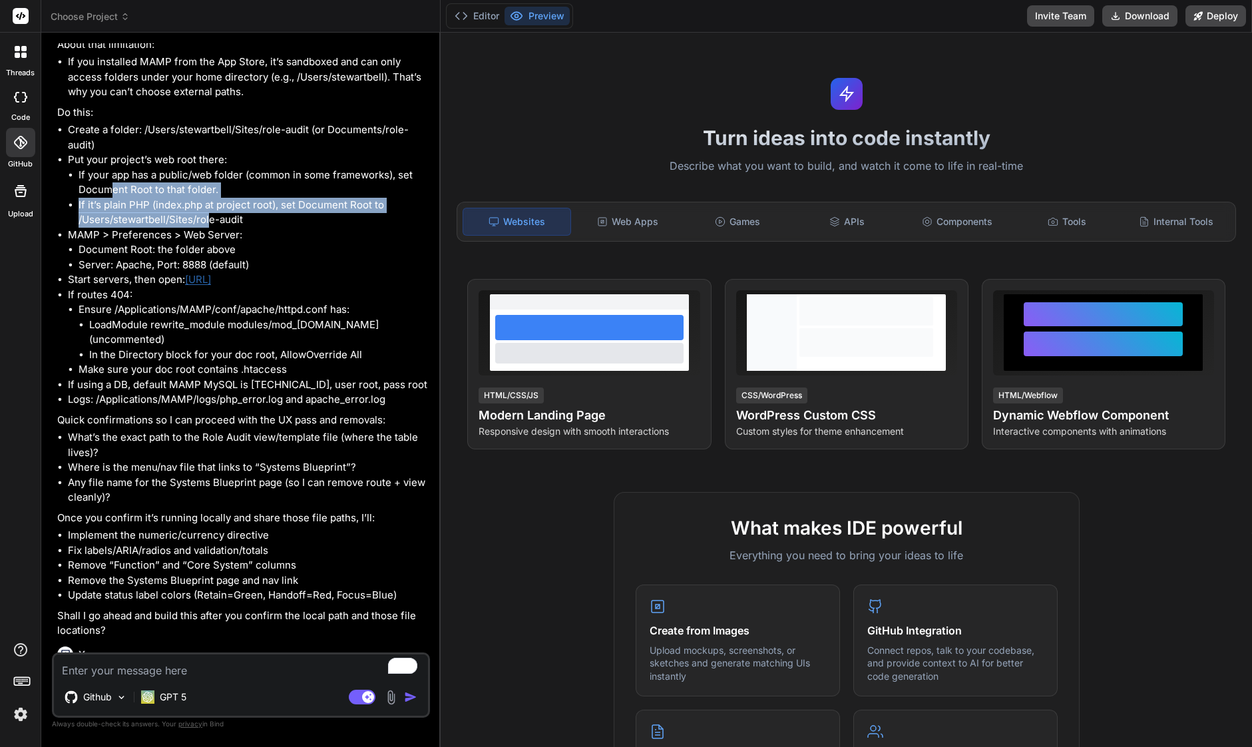
drag, startPoint x: 146, startPoint y: 362, endPoint x: 245, endPoint y: 376, distance: 99.5
click at [243, 228] on ul "If your app has a public/web folder (common in some frameworks), set Document R…" at bounding box center [247, 198] width 359 height 60
click at [245, 228] on li "If it’s plain PHP (index.php at project root), set Document Root to /Users/stew…" at bounding box center [253, 213] width 349 height 30
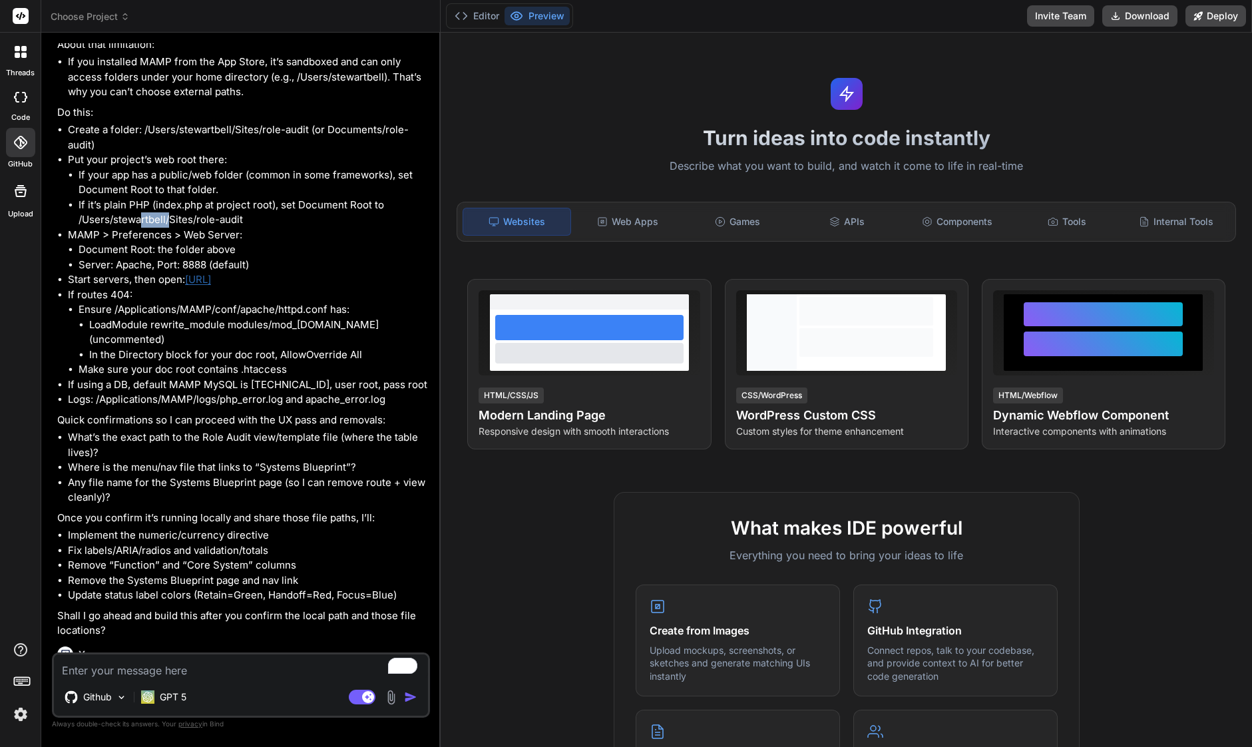
drag, startPoint x: 139, startPoint y: 368, endPoint x: 277, endPoint y: 386, distance: 139.0
click at [260, 384] on ul "Create a folder: /Users/stewartbell/Sites/role-audit (or Documents/role-audit) …" at bounding box center [242, 264] width 370 height 285
click at [277, 273] on li "MAMP > Preferences > Web Server: Document Root: the folder above Server: Apache…" at bounding box center [247, 250] width 359 height 45
drag, startPoint x: 247, startPoint y: 376, endPoint x: 42, endPoint y: 378, distance: 205.0
click at [42, 378] on div "Bind AI Web Search Created with Pixso. Code Generator You I want to make some i…" at bounding box center [240, 390] width 399 height 714
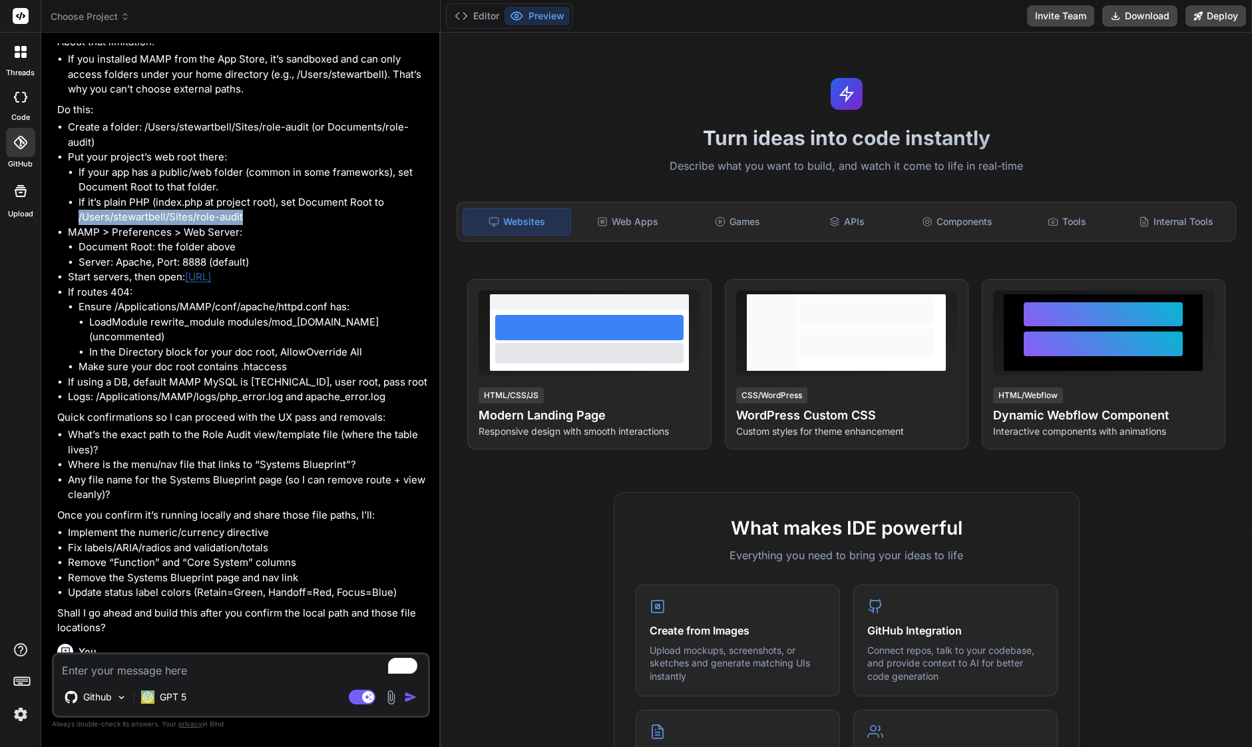
scroll to position [4710, 0]
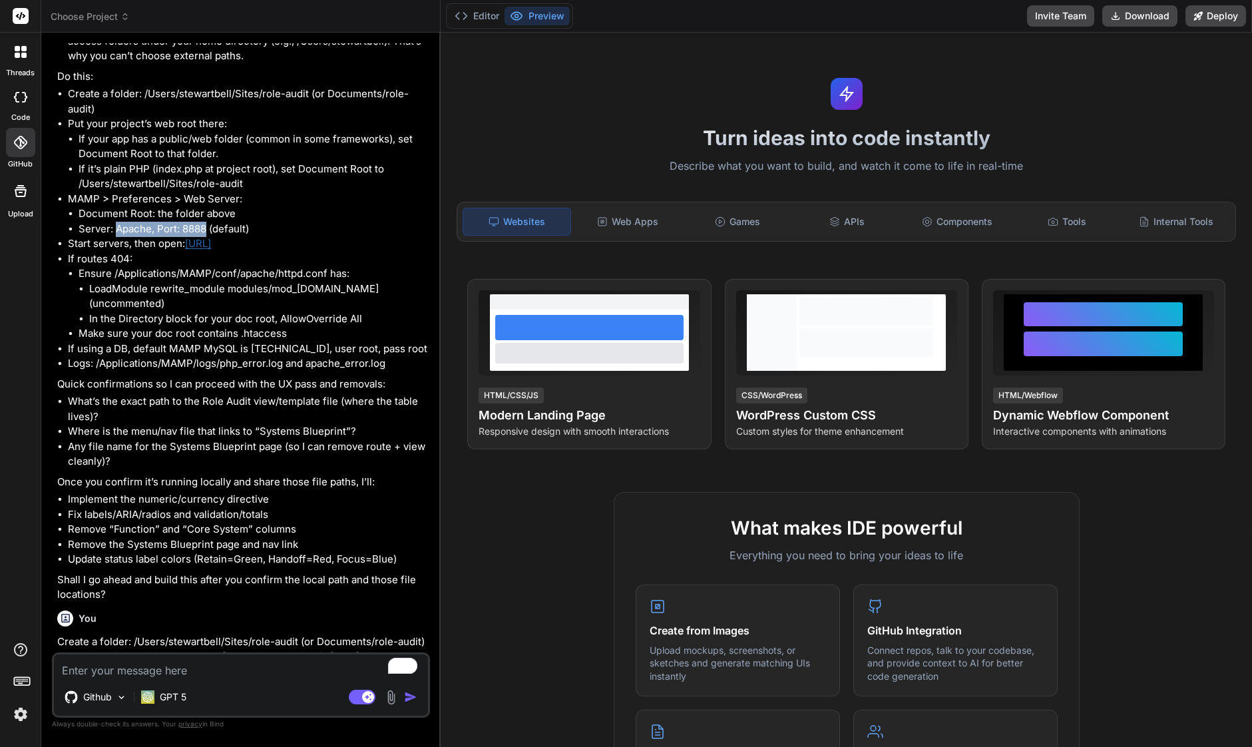
drag, startPoint x: 206, startPoint y: 383, endPoint x: 117, endPoint y: 381, distance: 89.2
click at [117, 237] on li "Server: Apache, Port: 8888 (default)" at bounding box center [253, 229] width 349 height 15
click at [211, 250] on link "[URL]" at bounding box center [198, 243] width 26 height 13
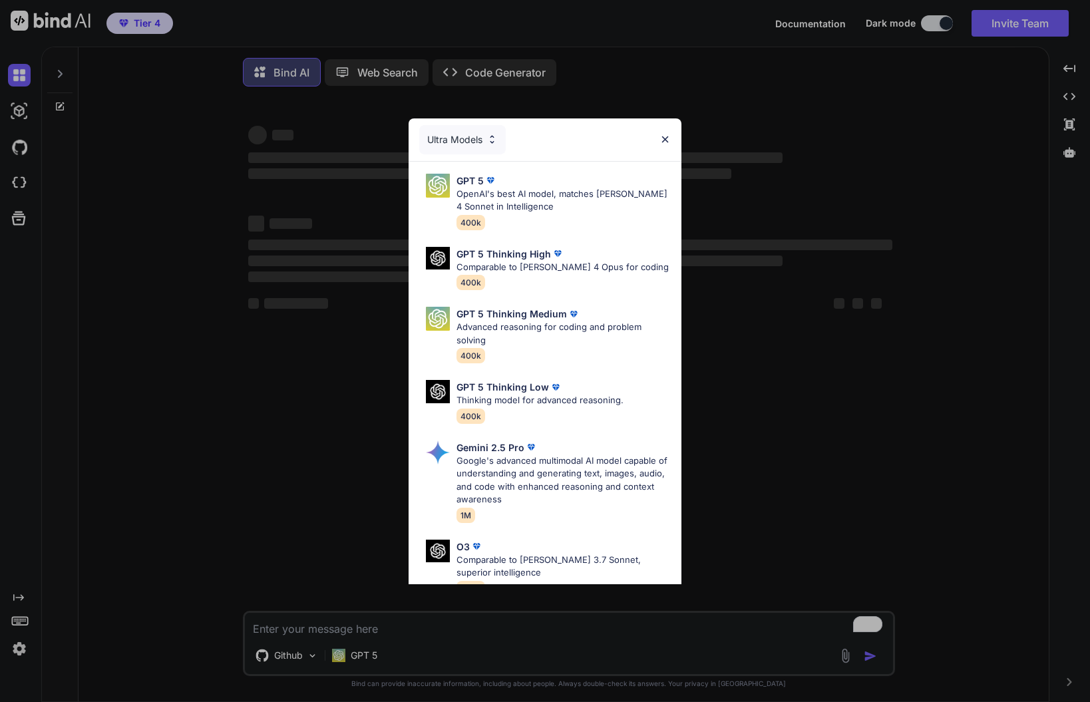
click at [397, 140] on div "Ultra Models GPT 5 OpenAI's best AI model, matches Claude 4 Sonnet in Intellige…" at bounding box center [545, 351] width 1090 height 702
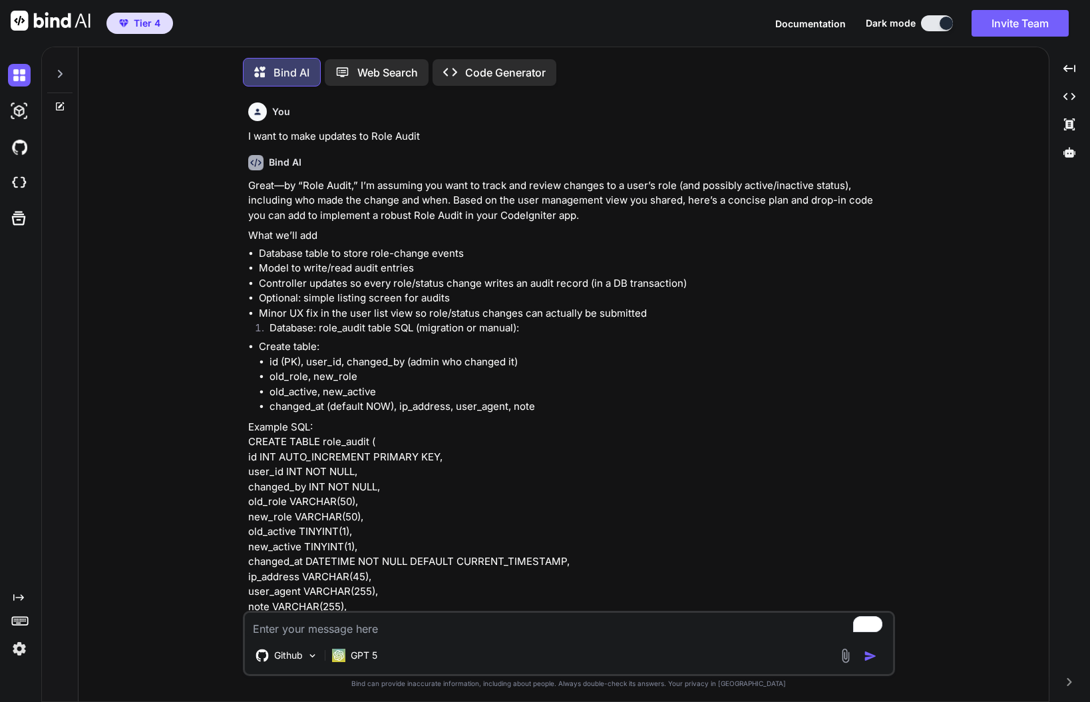
scroll to position [7, 0]
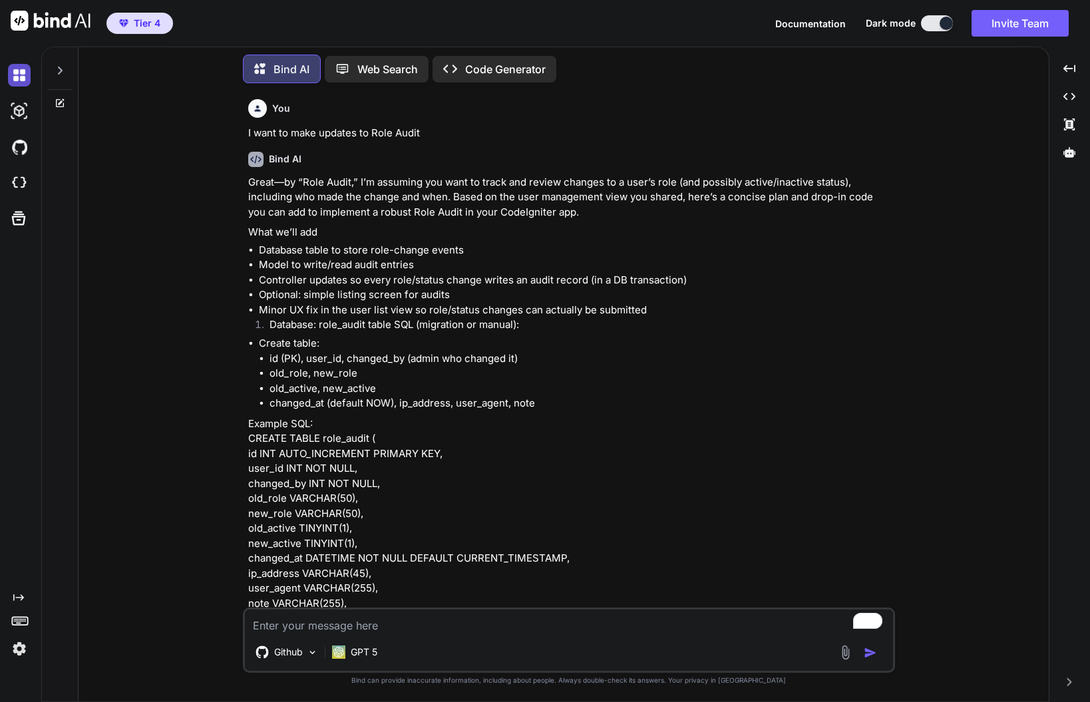
click at [15, 77] on img at bounding box center [19, 75] width 23 height 23
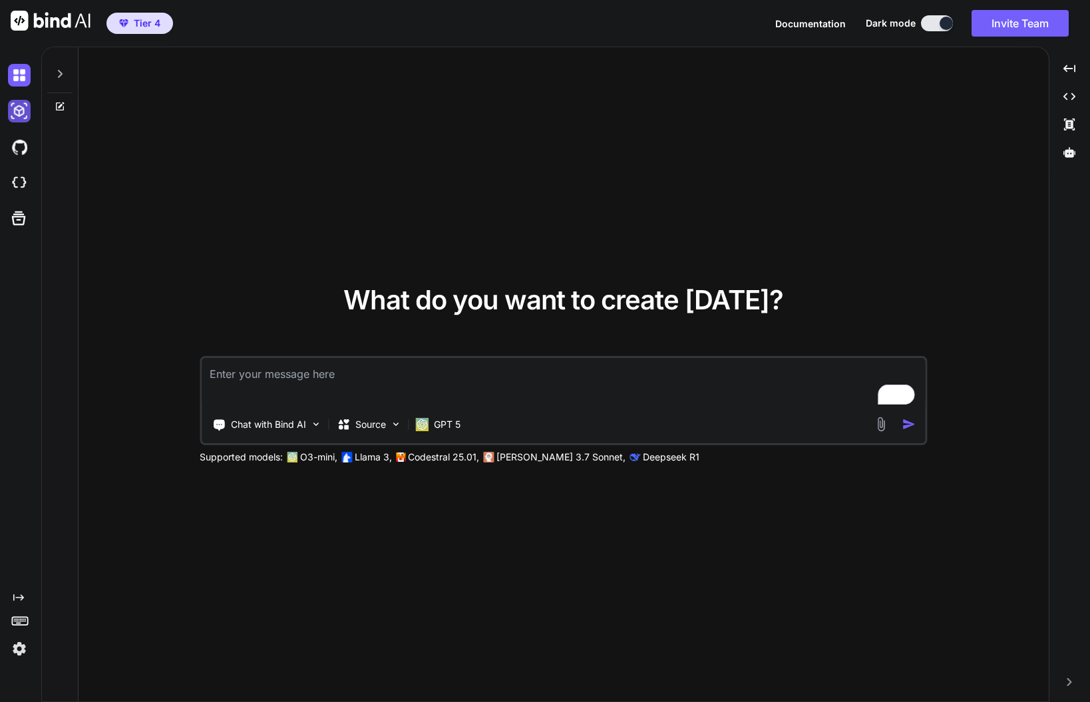
click at [30, 112] on img at bounding box center [19, 111] width 23 height 23
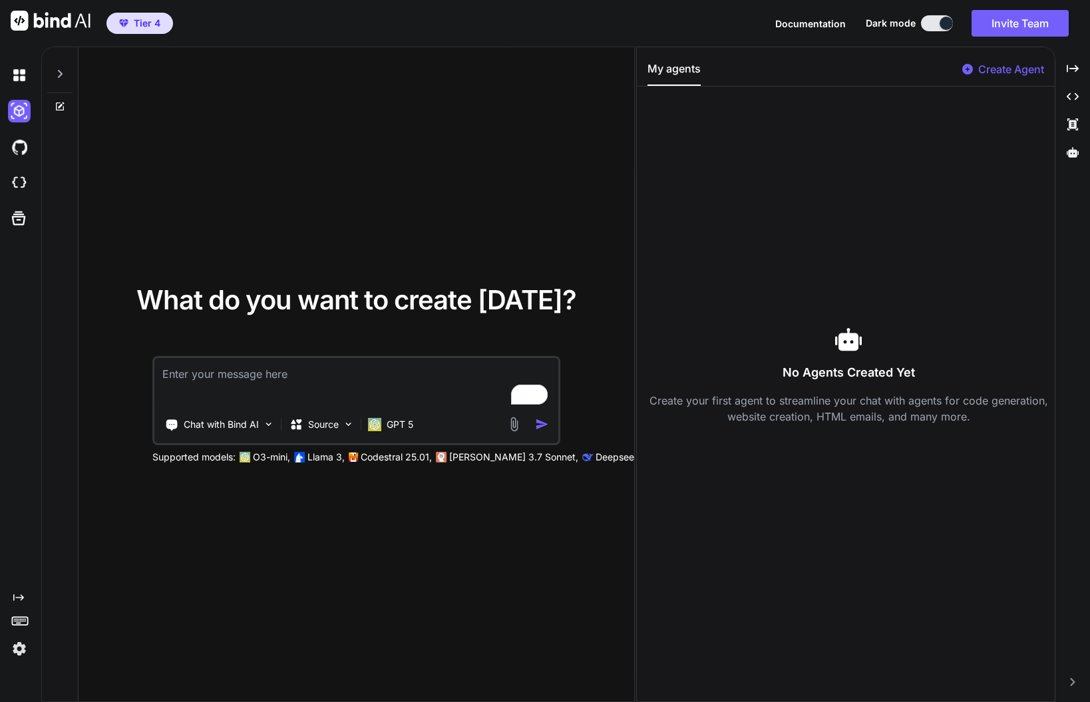
click at [65, 66] on div at bounding box center [59, 70] width 25 height 46
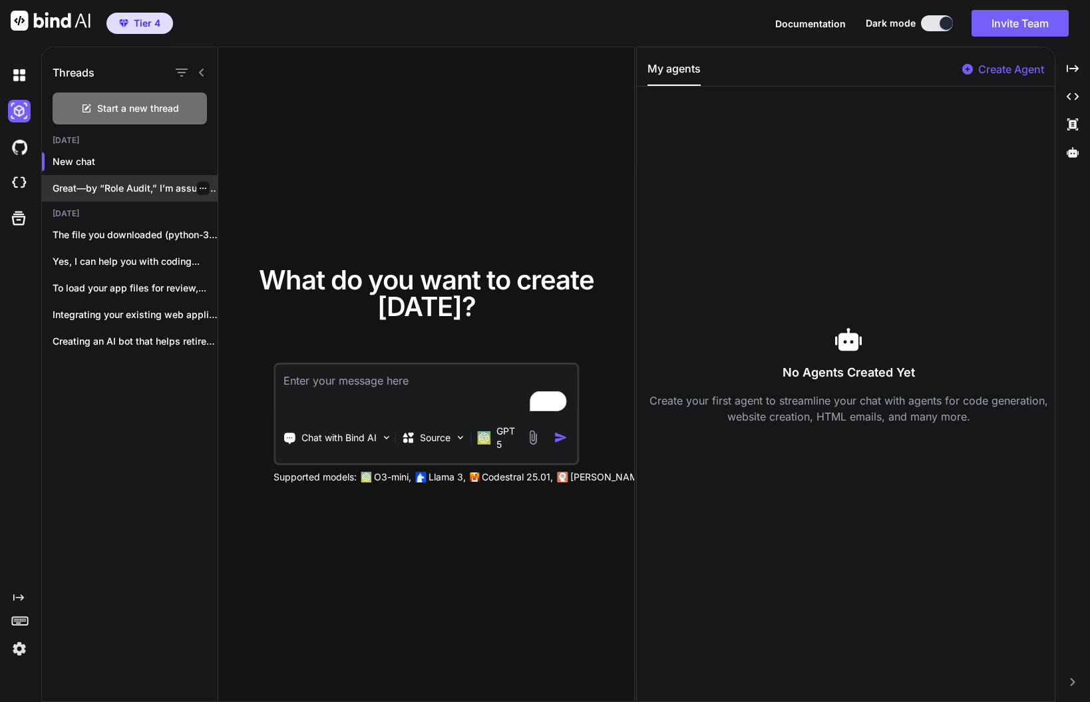
click at [144, 180] on div "Great—by “Role Audit,” I’m assuming you want..." at bounding box center [130, 188] width 176 height 27
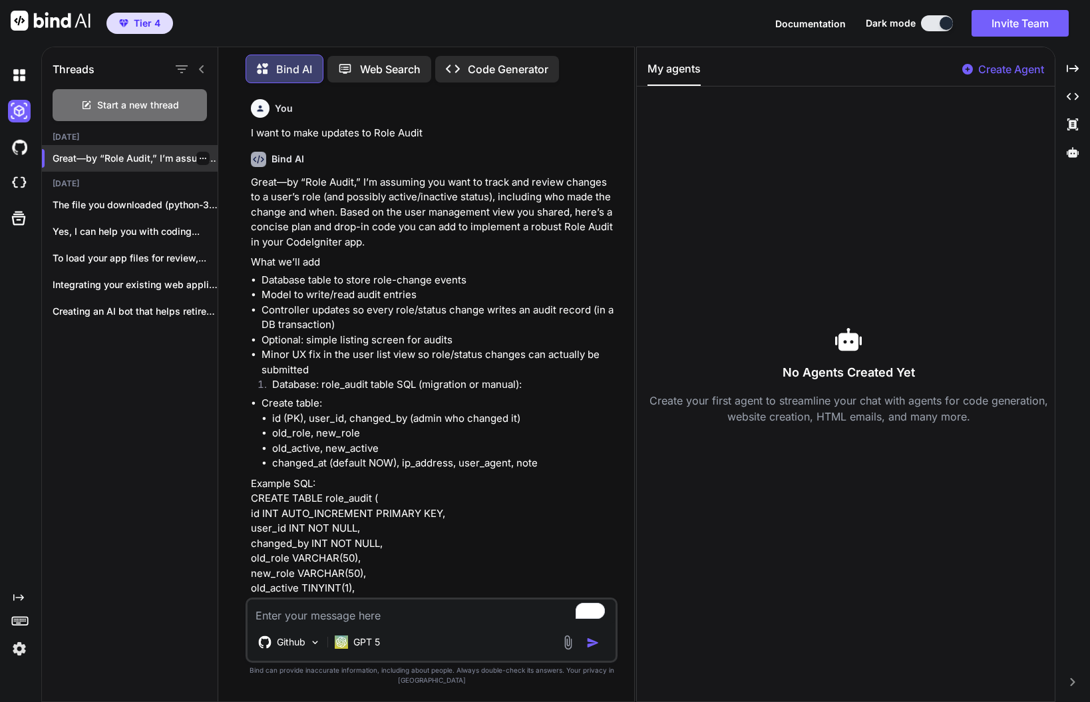
click at [163, 146] on div "Great—by “Role Audit,” I’m assuming you want..." at bounding box center [130, 158] width 176 height 27
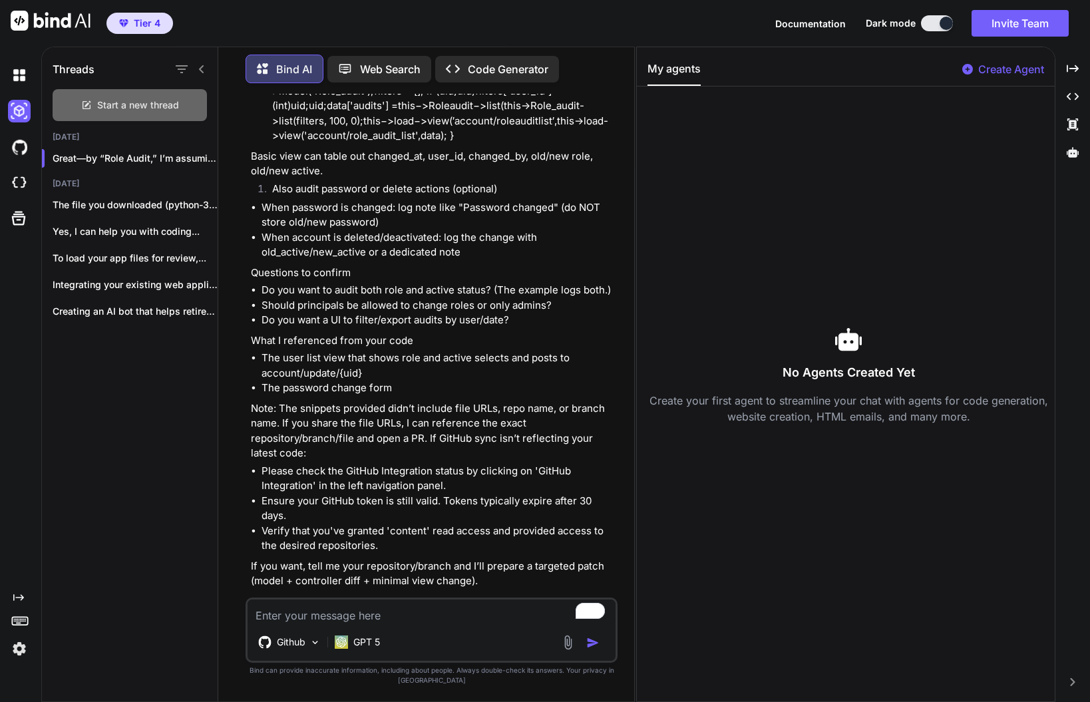
scroll to position [1541, 0]
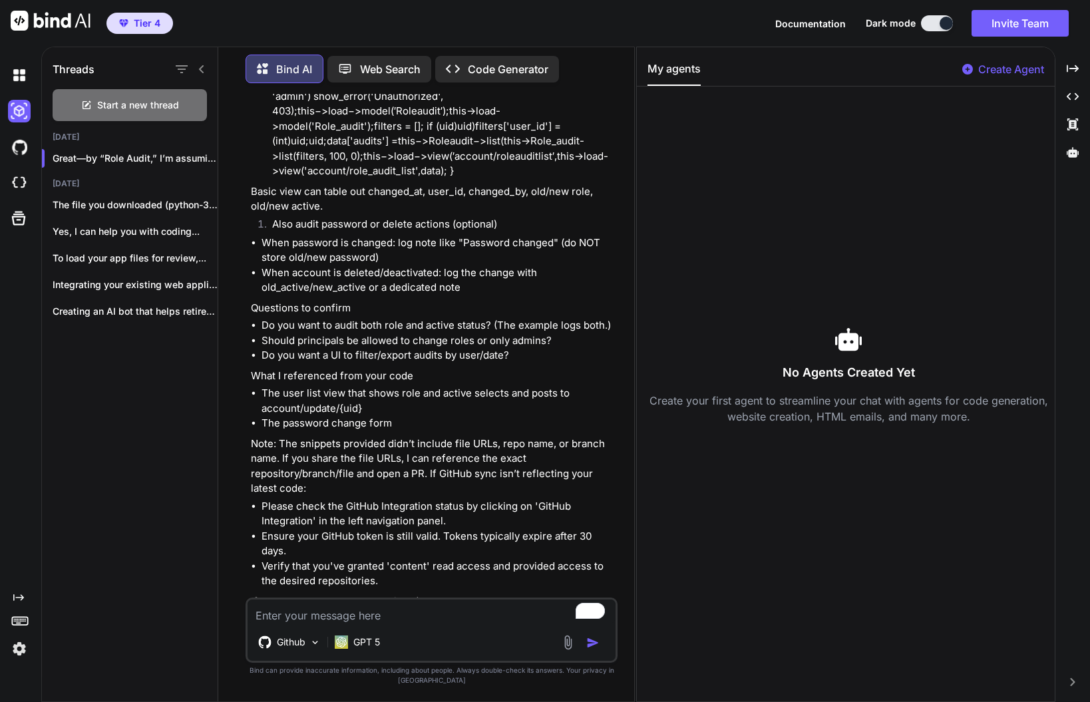
click at [31, 72] on div at bounding box center [22, 75] width 28 height 23
click at [25, 77] on img at bounding box center [19, 75] width 23 height 23
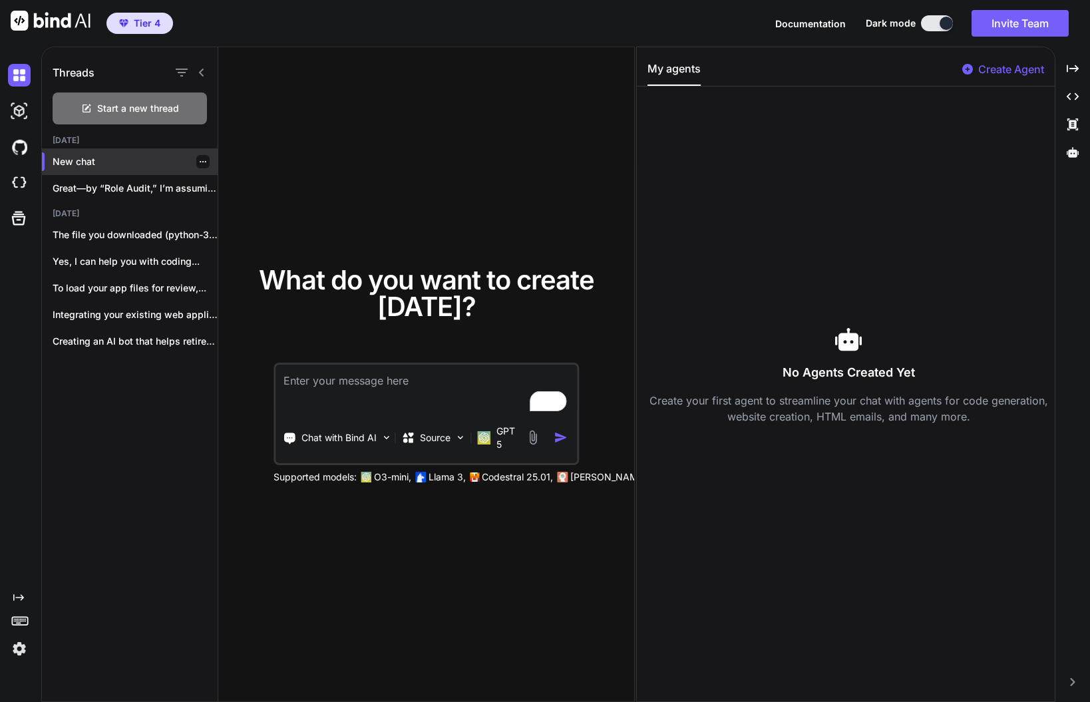
click at [126, 165] on p "New chat" at bounding box center [135, 161] width 165 height 13
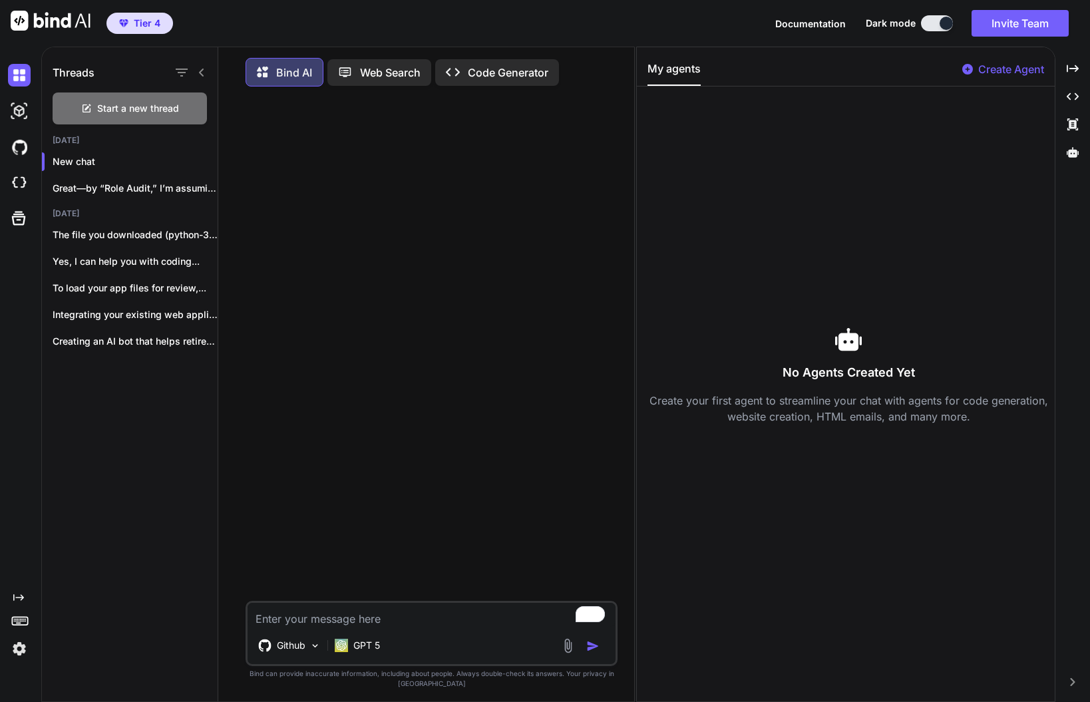
type textarea "x"
click at [17, 114] on img at bounding box center [19, 111] width 23 height 23
click at [20, 112] on img at bounding box center [19, 111] width 23 height 23
click at [25, 159] on div at bounding box center [22, 147] width 28 height 36
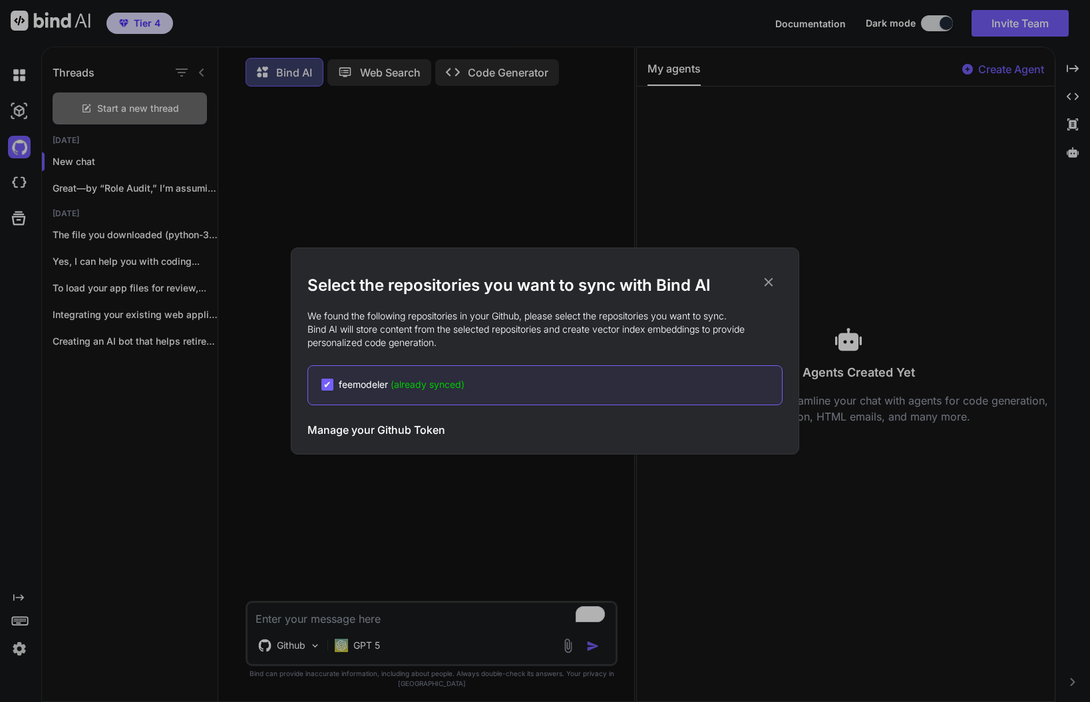
click at [23, 150] on div "Select the repositories you want to sync with Bind AI We found the following re…" at bounding box center [545, 351] width 1090 height 702
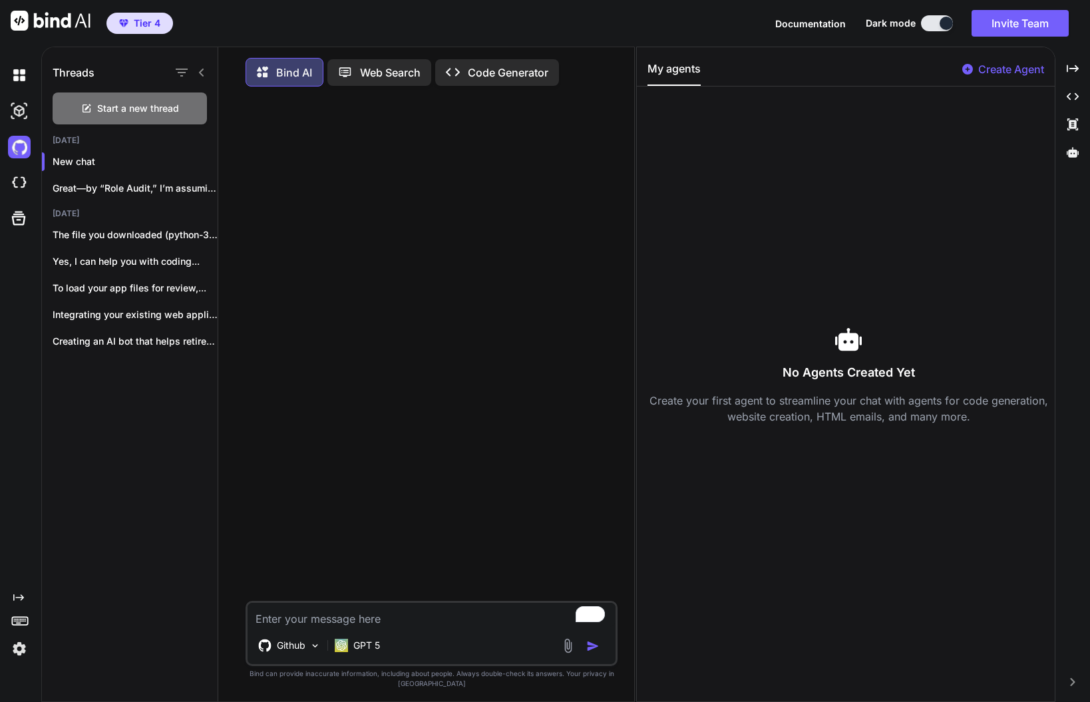
click at [31, 194] on div at bounding box center [22, 183] width 28 height 23
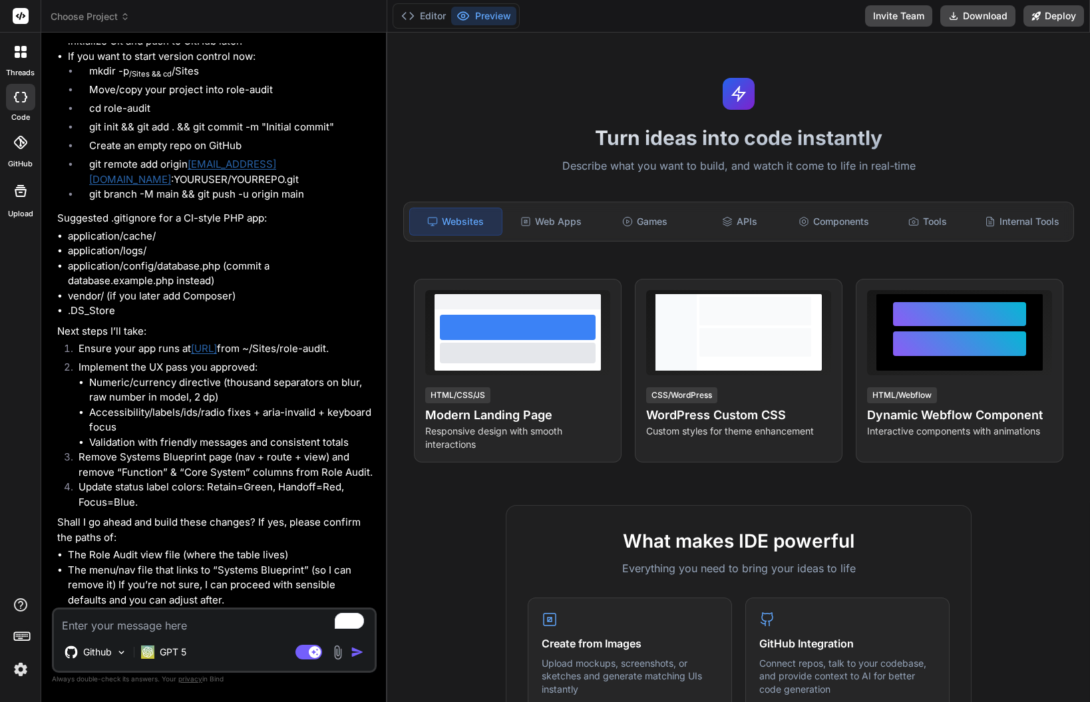
scroll to position [4780, 0]
type textarea "x"
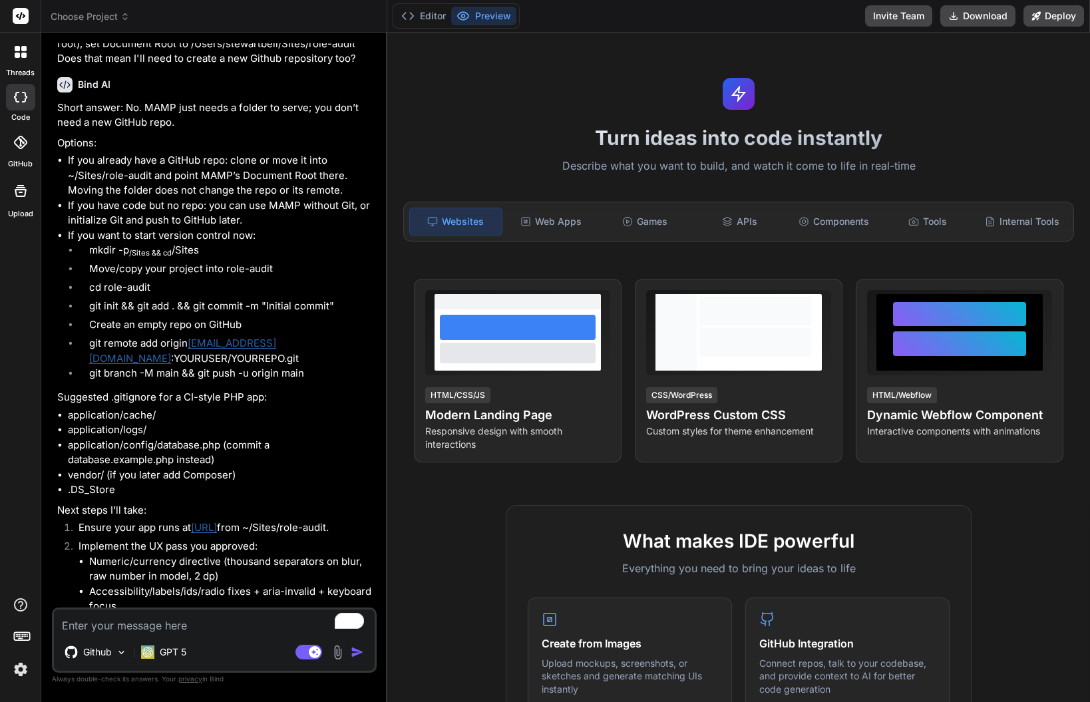
scroll to position [4591, 0]
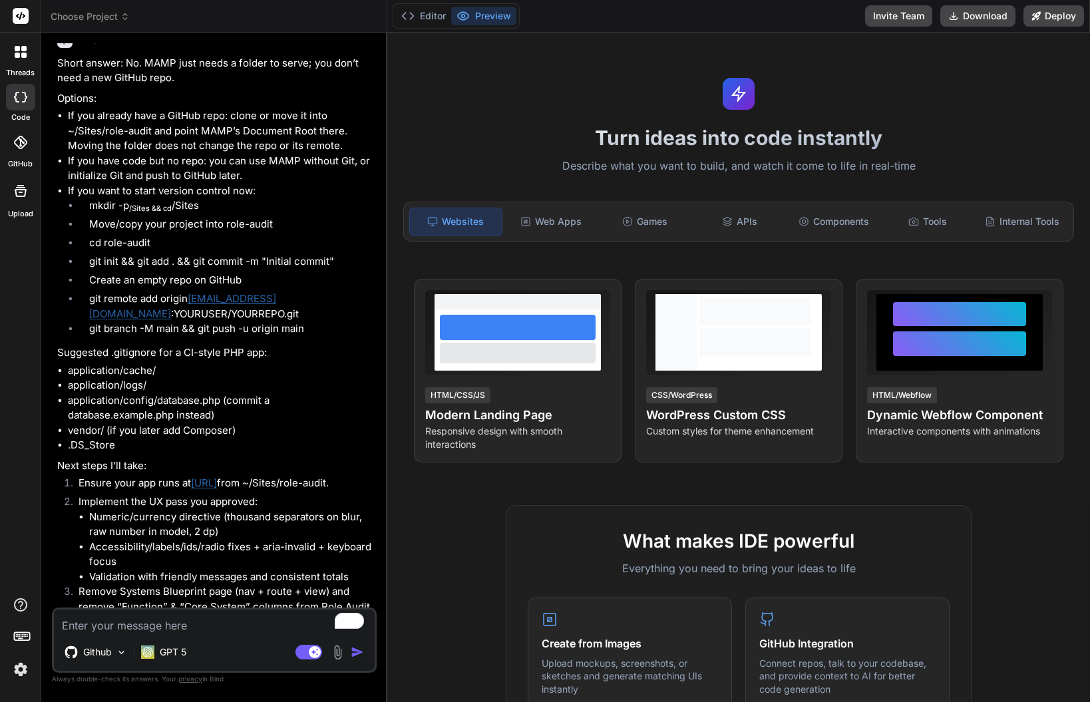
type textarea "O"
type textarea "x"
type textarea "Ok"
type textarea "x"
type textarea "Ok."
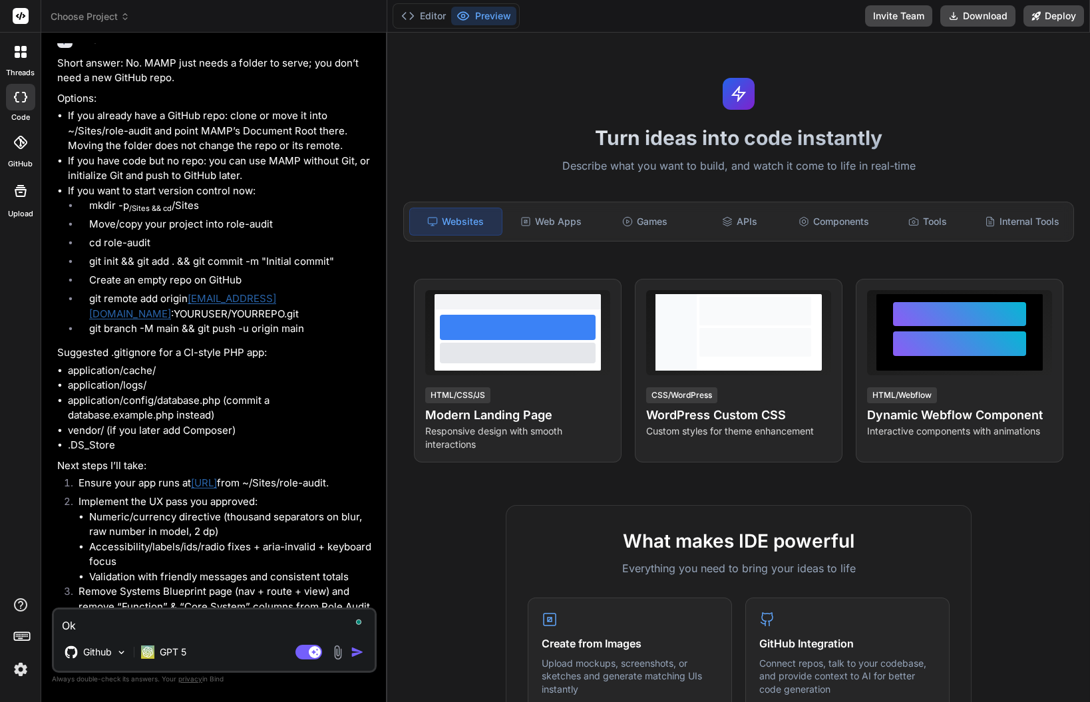
type textarea "x"
type textarea "Ok"
type textarea "x"
type textarea "Ok,"
type textarea "x"
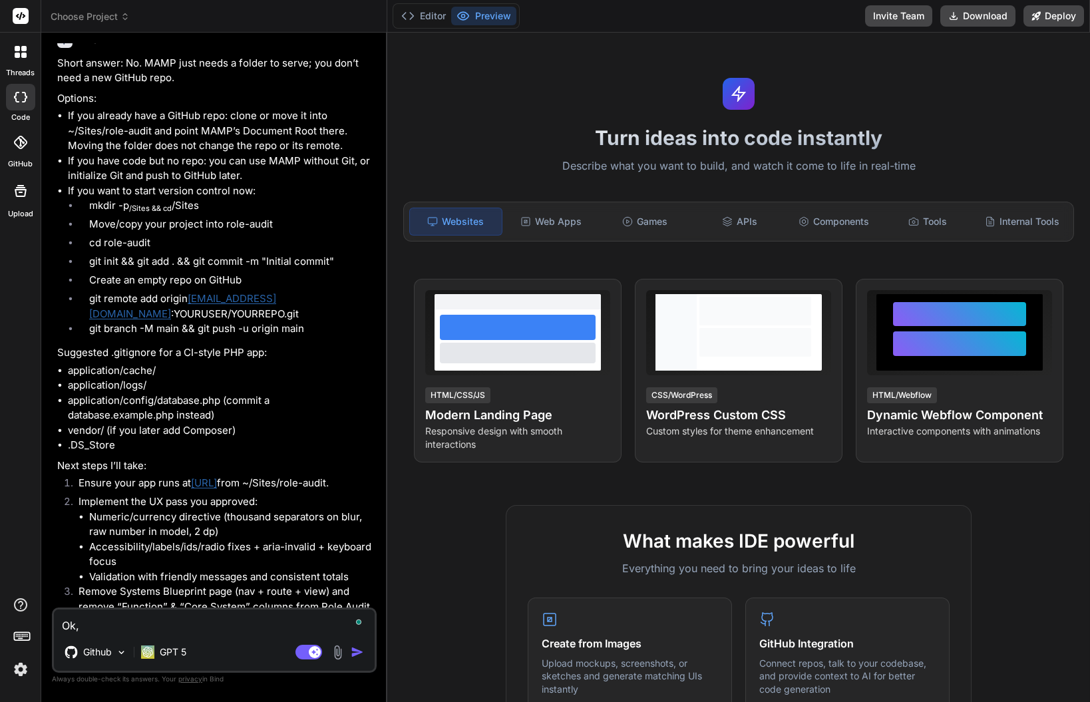
type textarea "Ok,"
type textarea "x"
type textarea "Ok, S"
type textarea "x"
type textarea "Ok, So"
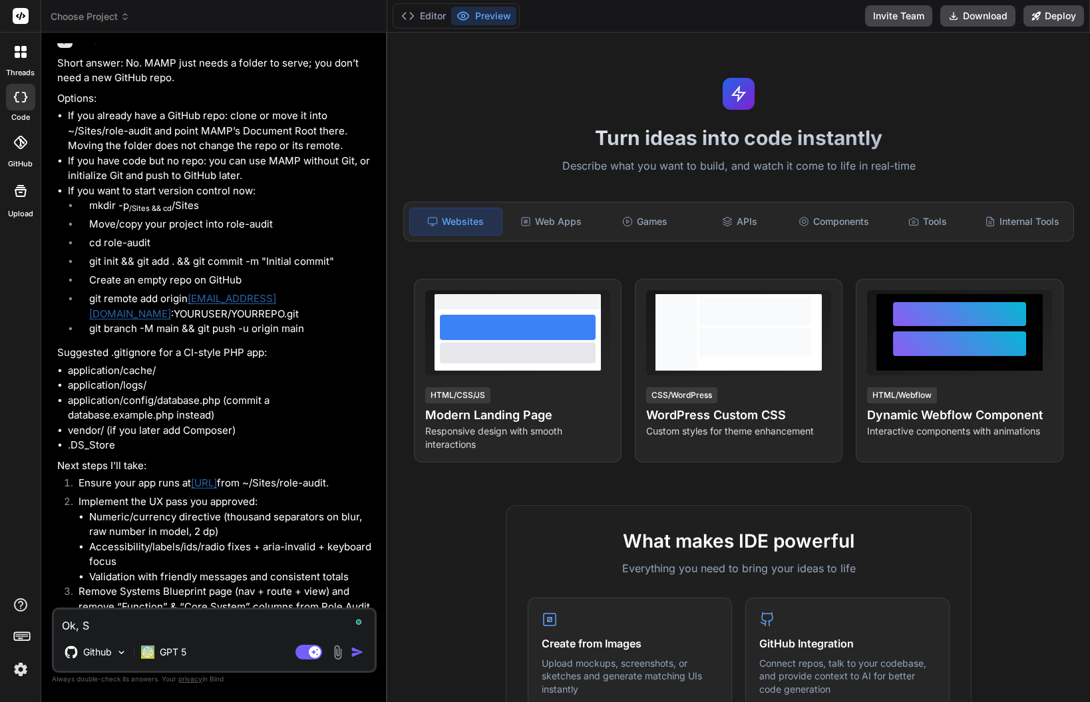
type textarea "x"
type textarea "Ok, So"
type textarea "x"
type textarea "Ok, So"
type textarea "x"
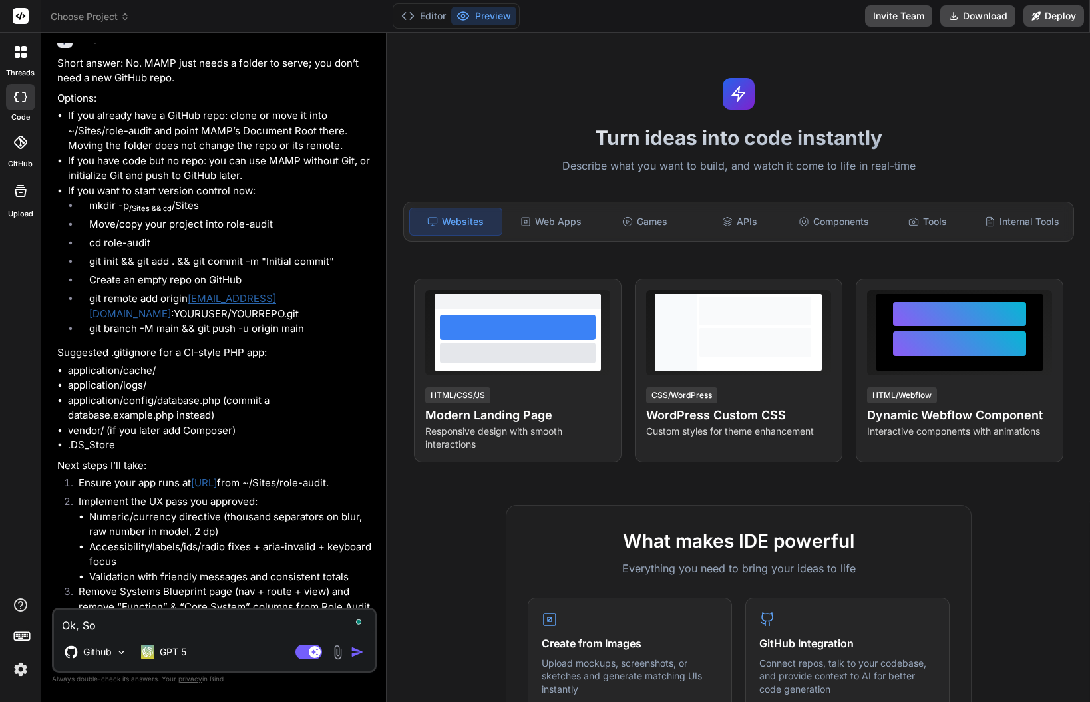
type textarea "Ok, S"
type textarea "x"
type textarea "Ok, Ss"
type textarea "x"
type textarea "Ok, Sso"
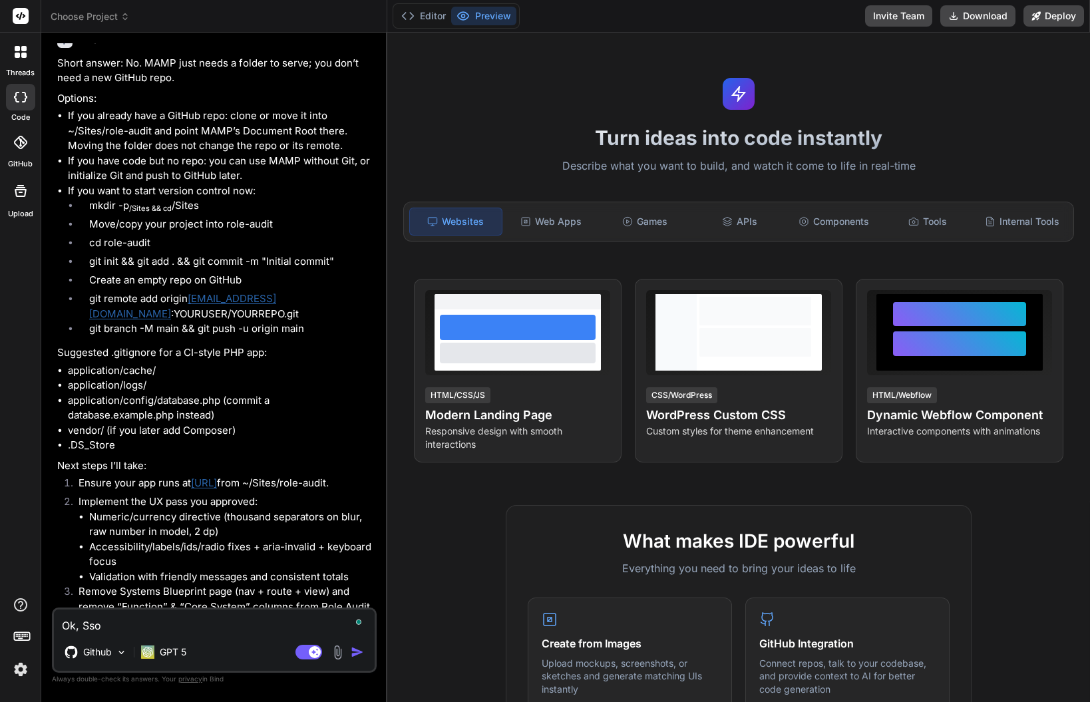
type textarea "x"
type textarea "Ok, Sso"
type textarea "x"
type textarea "Ok, Sso i"
type textarea "x"
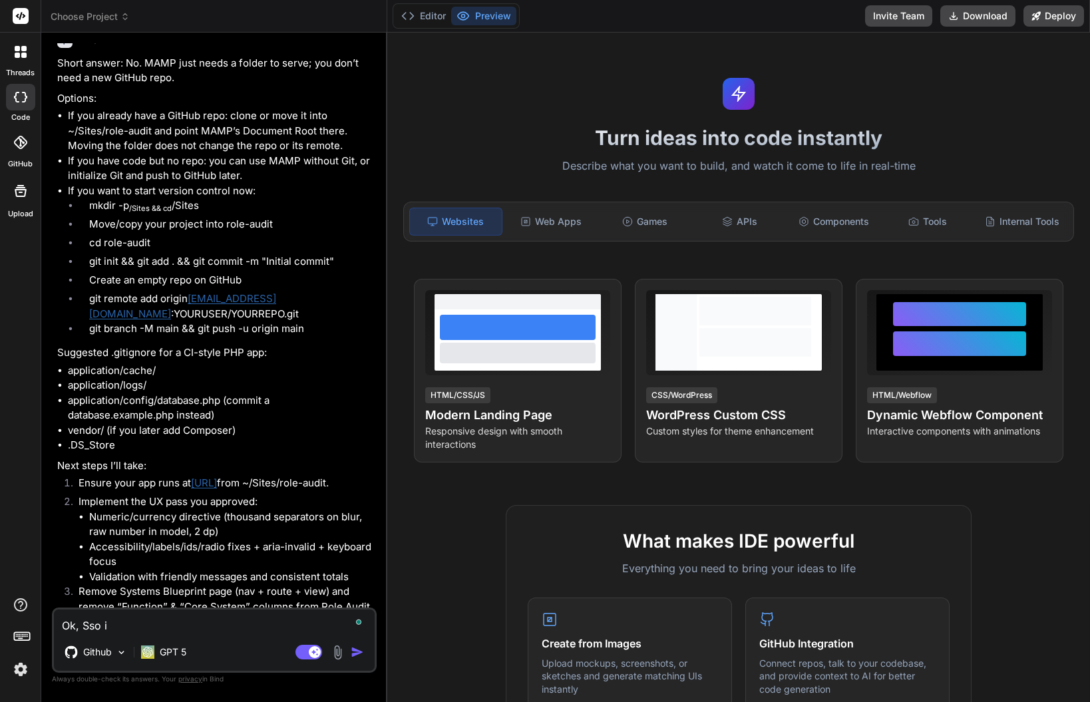
type textarea "Ok, Sso iv"
type textarea "x"
type textarea "Ok, Sso iv'"
type textarea "x"
type textarea "Ok, Sso iv'e"
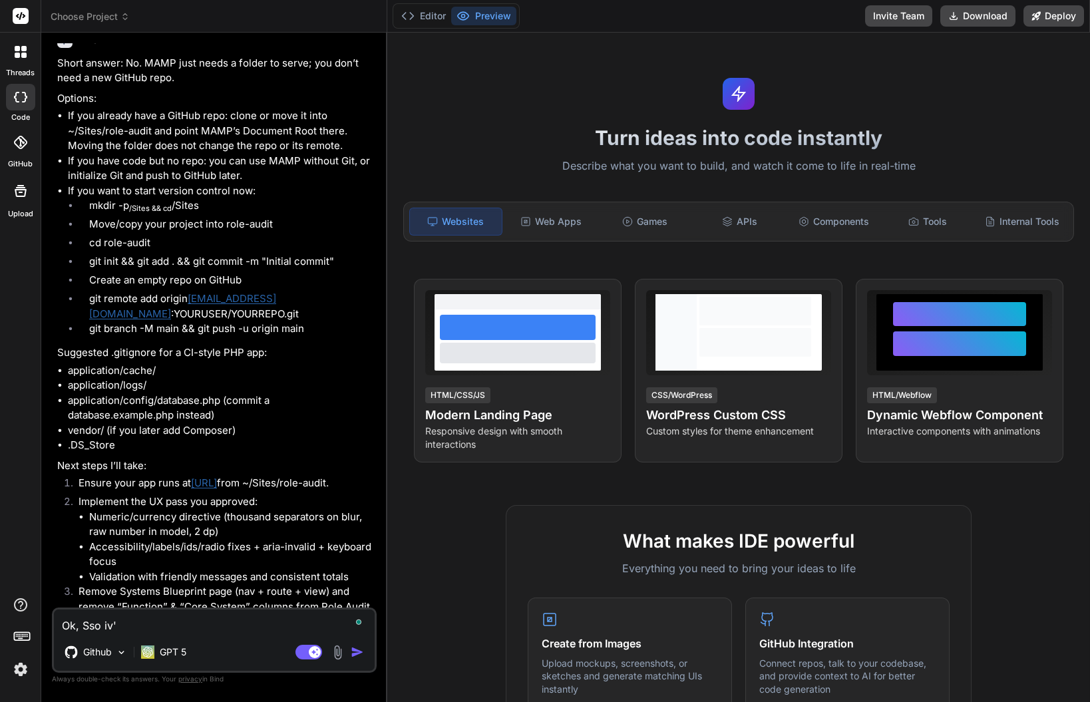
type textarea "x"
type textarea "Ok, Sso iv'"
type textarea "x"
type textarea "Ok, Sso iv"
type textarea "x"
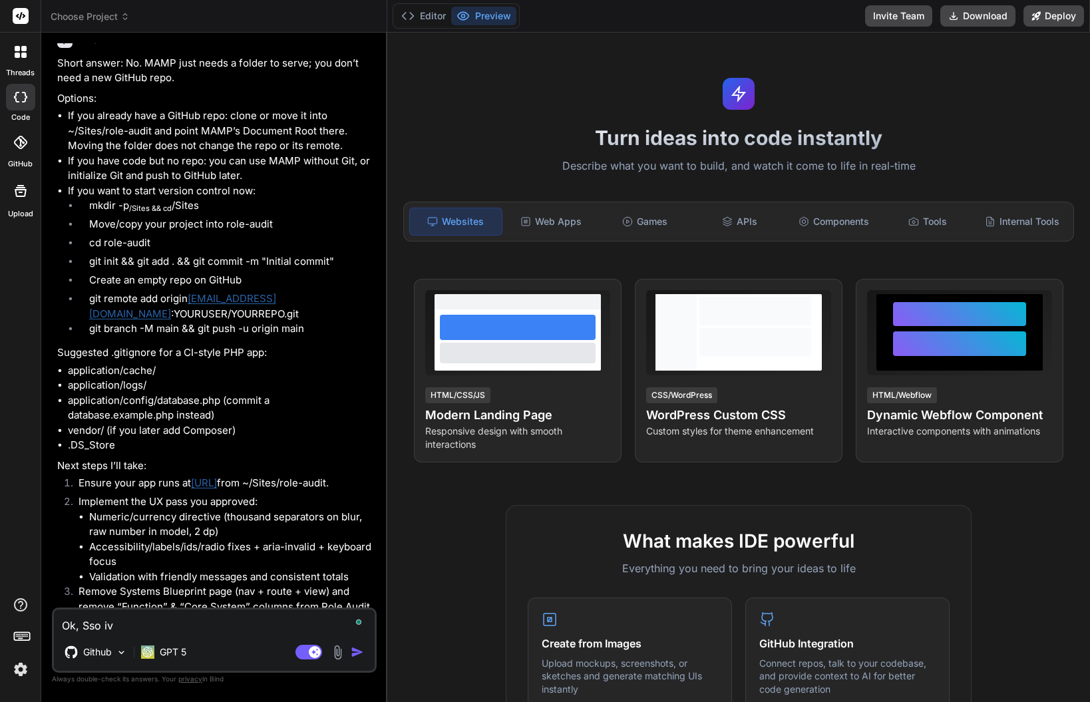
type textarea "Ok, Sso i"
type textarea "x"
type textarea "Ok, Sso"
type textarea "x"
type textarea "Ok, Sso"
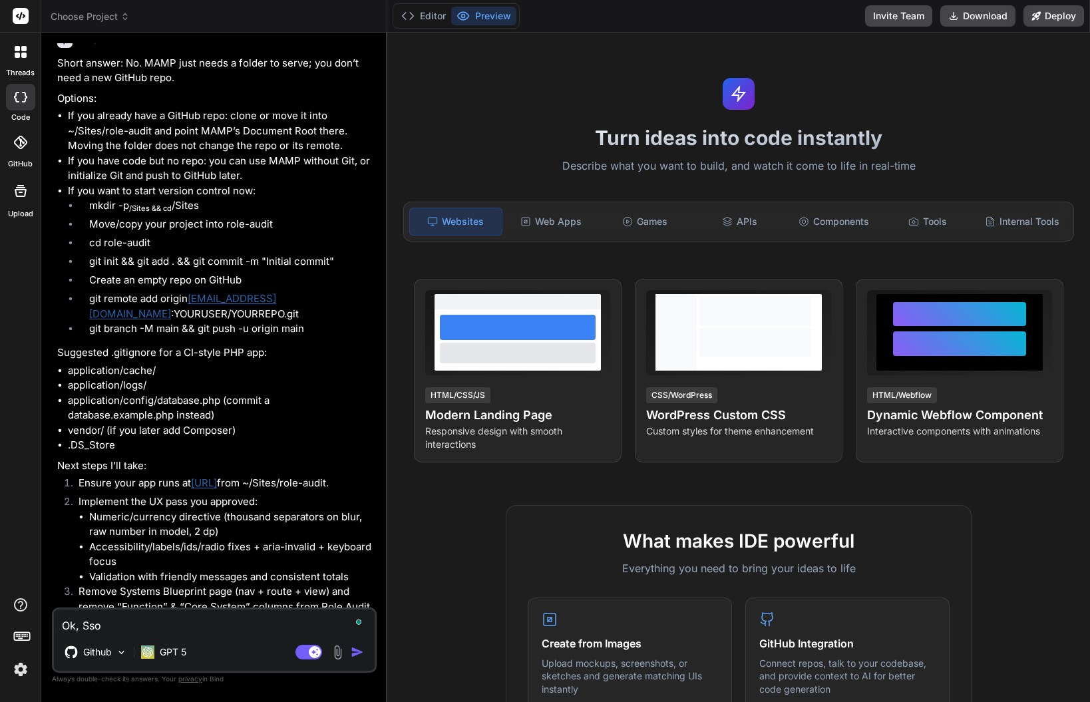
type textarea "x"
type textarea "Ok, Ss"
type textarea "x"
type textarea "Ok, S"
type textarea "x"
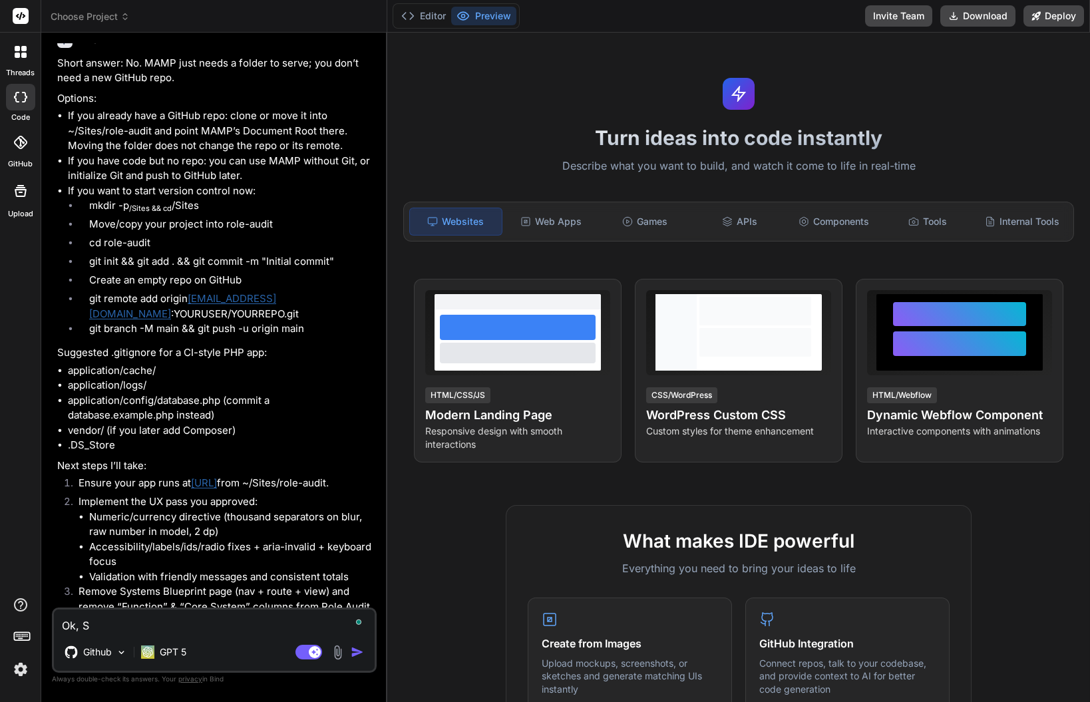
type textarea "Ok,"
type textarea "x"
type textarea "Ok,"
type textarea "x"
type textarea "Ok,"
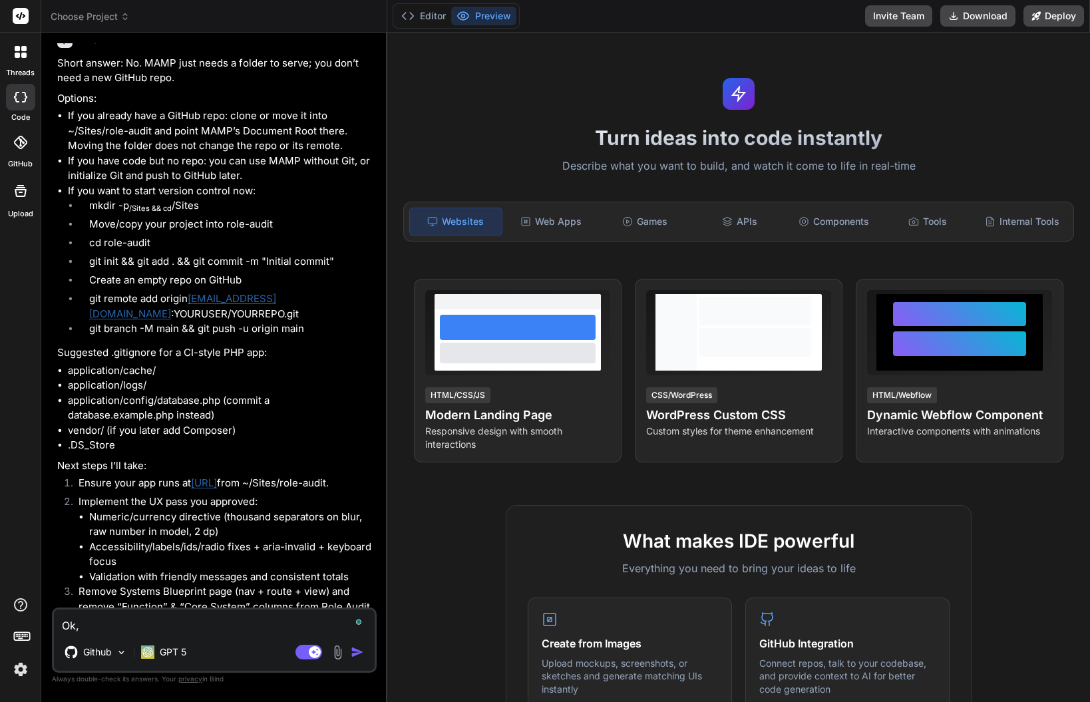
type textarea "x"
type textarea "Ok, so I've copied and pasted the contents of the role audit folder"
type textarea "x"
type textarea "Ok, so I've copied and pasted the contents of the role audit folder into the ne…"
type textarea "x"
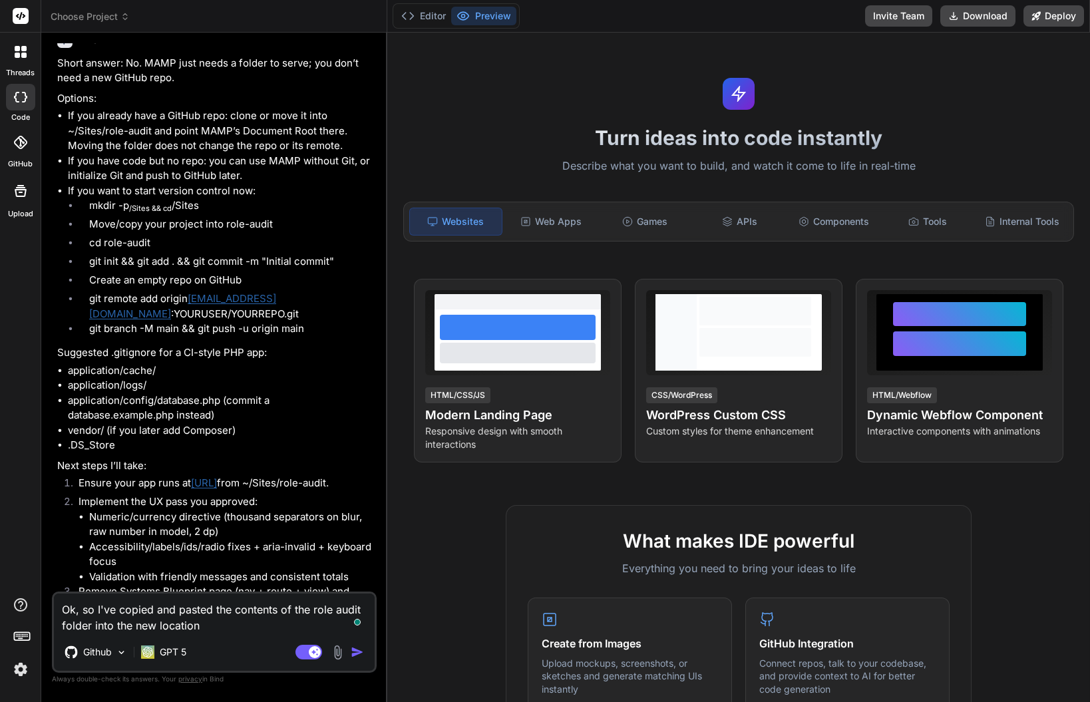
type textarea "Ok, so I've copied and pasted the contents of the role audit folder into the ne…"
type textarea "x"
type textarea "Ok, so I've copied and pasted the contents of the role audit folder into the ne…"
type textarea "x"
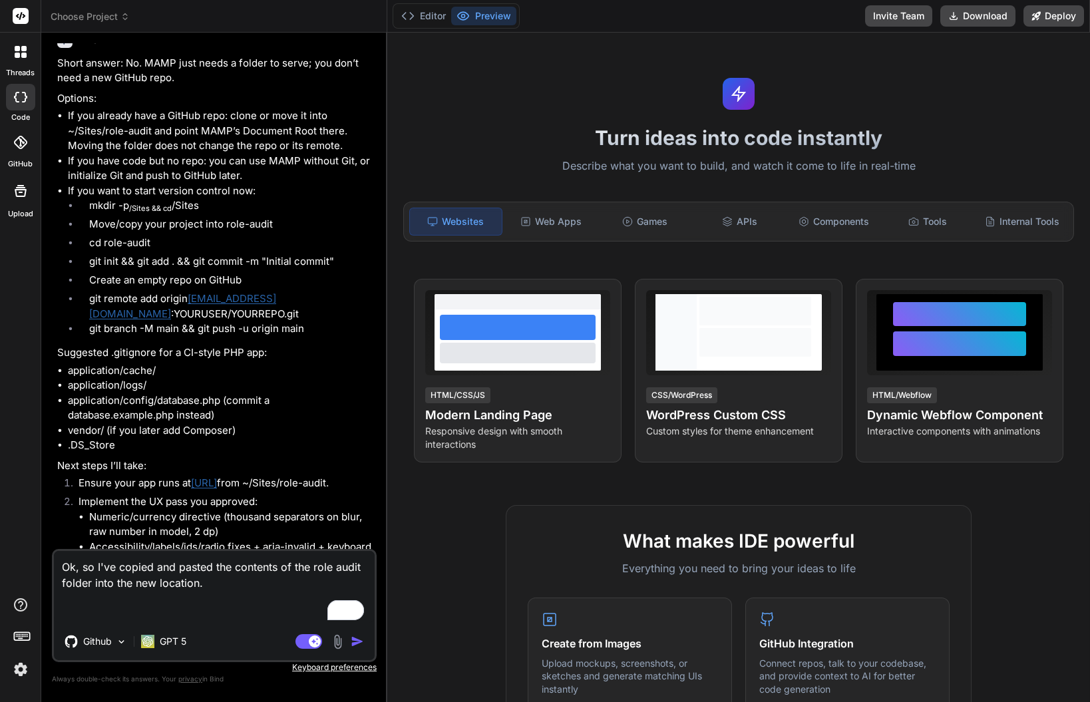
type textarea "Ok, so I've copied and pasted the contents of the role audit folder into the ne…"
type textarea "x"
type textarea "Ok, so I've copied and pasted the contents of the role audit folder into the ne…"
type textarea "x"
type textarea "Ok, so I've copied and pasted the contents of the role audit folder into the ne…"
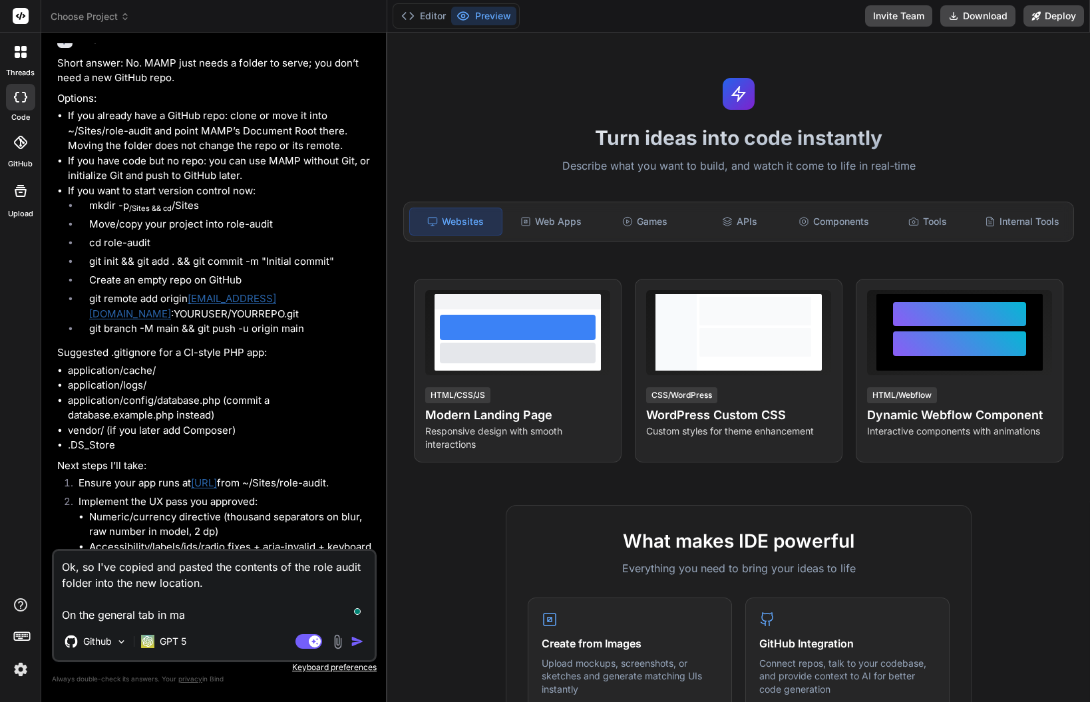
type textarea "x"
type textarea "Ok, so I've copied and pasted the contents of the role audit folder into the ne…"
type textarea "x"
type textarea "Ok, so I've copied and pasted the contents of the role audit folder into the ne…"
type textarea "x"
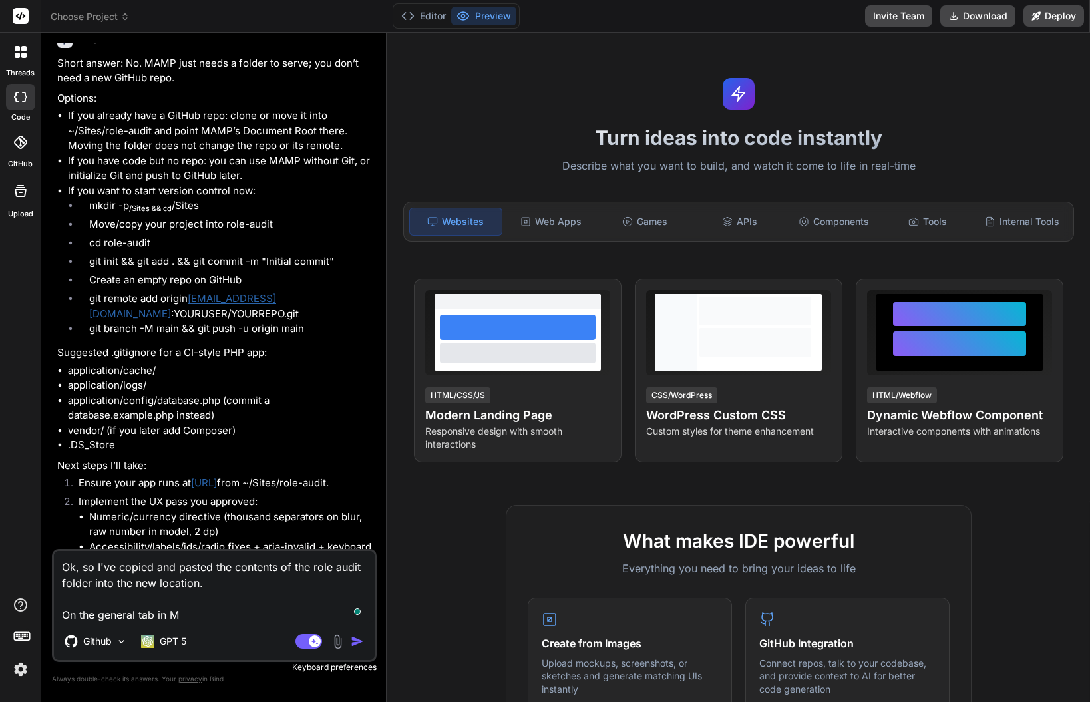
type textarea "Ok, so I've copied and pasted the contents of the role audit folder into the ne…"
type textarea "x"
type textarea "Ok, so I've copied and pasted the contents of the role audit folder into the ne…"
type textarea "x"
type textarea "Ok, so I've copied and pasted the contents of the role audit folder into the ne…"
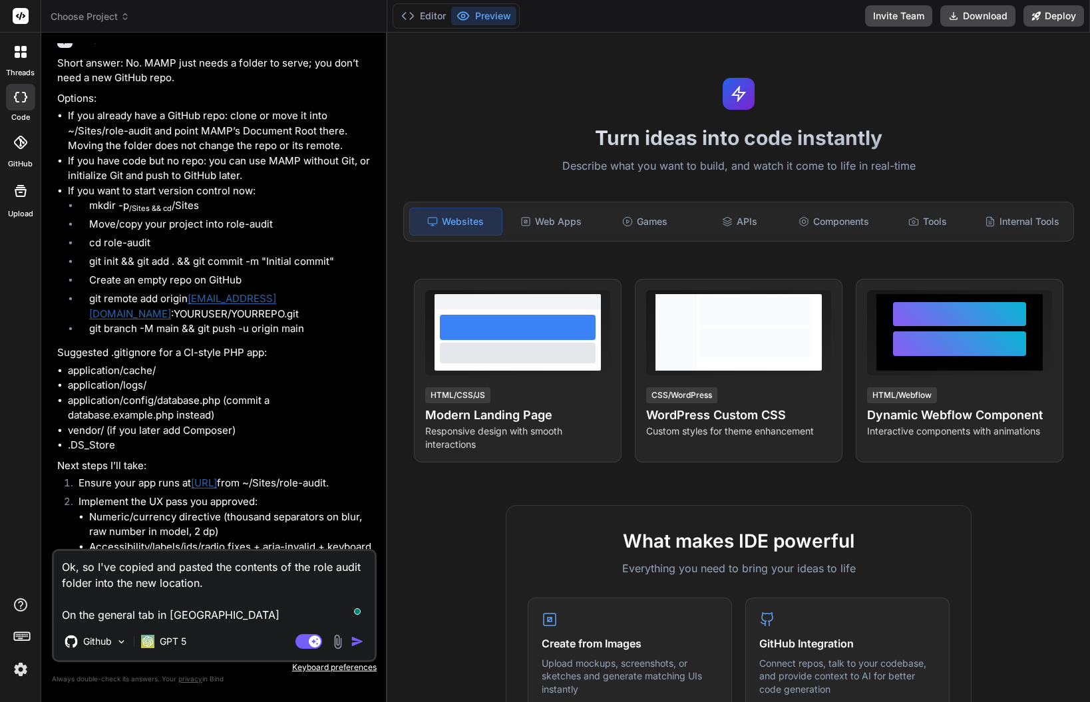
type textarea "x"
type textarea "Ok, so I've copied and pasted the contents of the role audit folder into the ne…"
type textarea "x"
type textarea "Ok, so I've copied and pasted the contents of the role audit folder into the ne…"
type textarea "x"
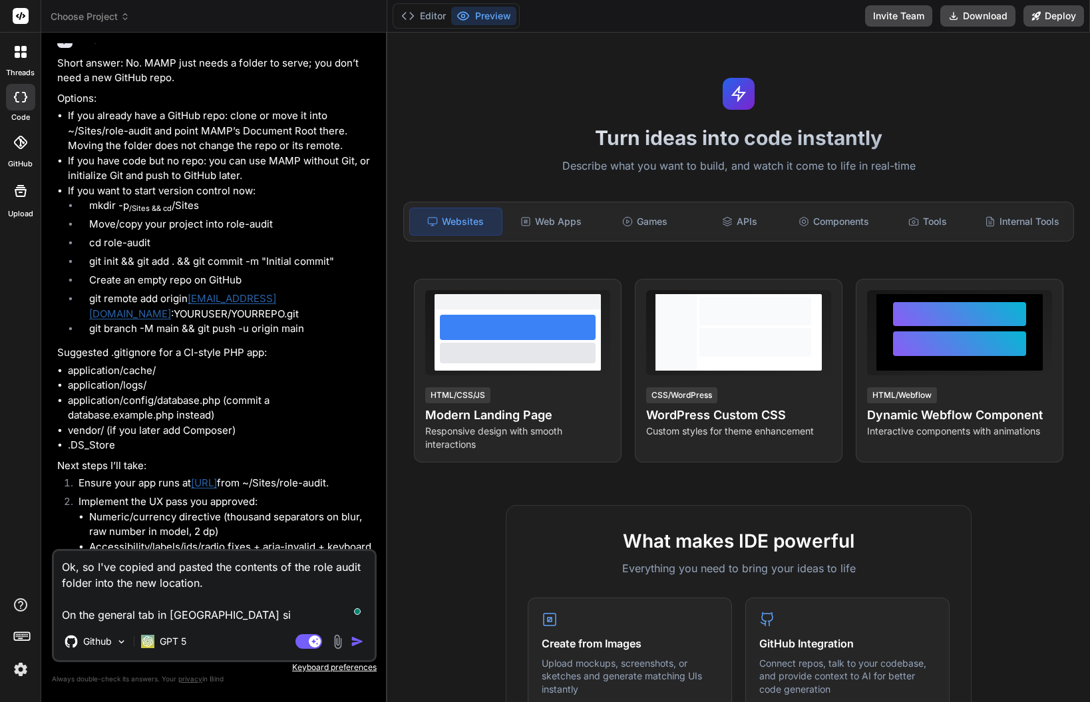
type textarea "Ok, so I've copied and pasted the contents of the role audit folder into the ne…"
type textarea "x"
type textarea "Ok, so I've copied and pasted the contents of the role audit folder into the ne…"
type textarea "x"
type textarea "Ok, so I've copied and pasted the contents of the role audit folder into the ne…"
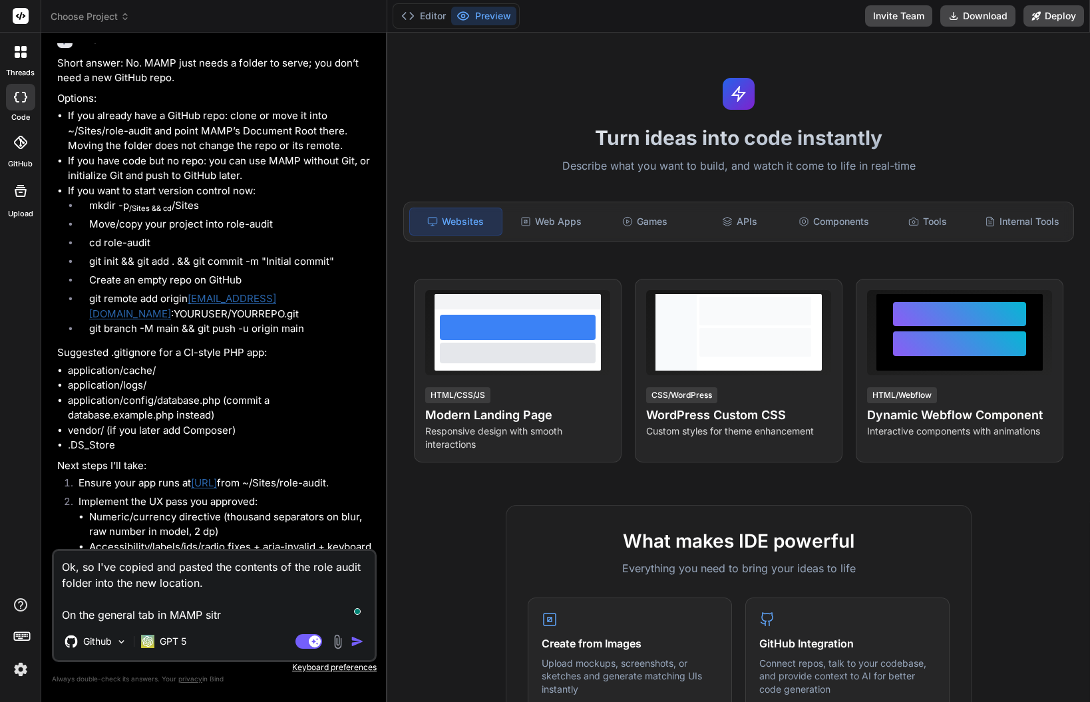
type textarea "x"
type textarea "Ok, so I've copied and pasted the contents of the role audit folder into the ne…"
type textarea "x"
type textarea "Ok, so I've copied and pasted the contents of the role audit folder into the ne…"
type textarea "x"
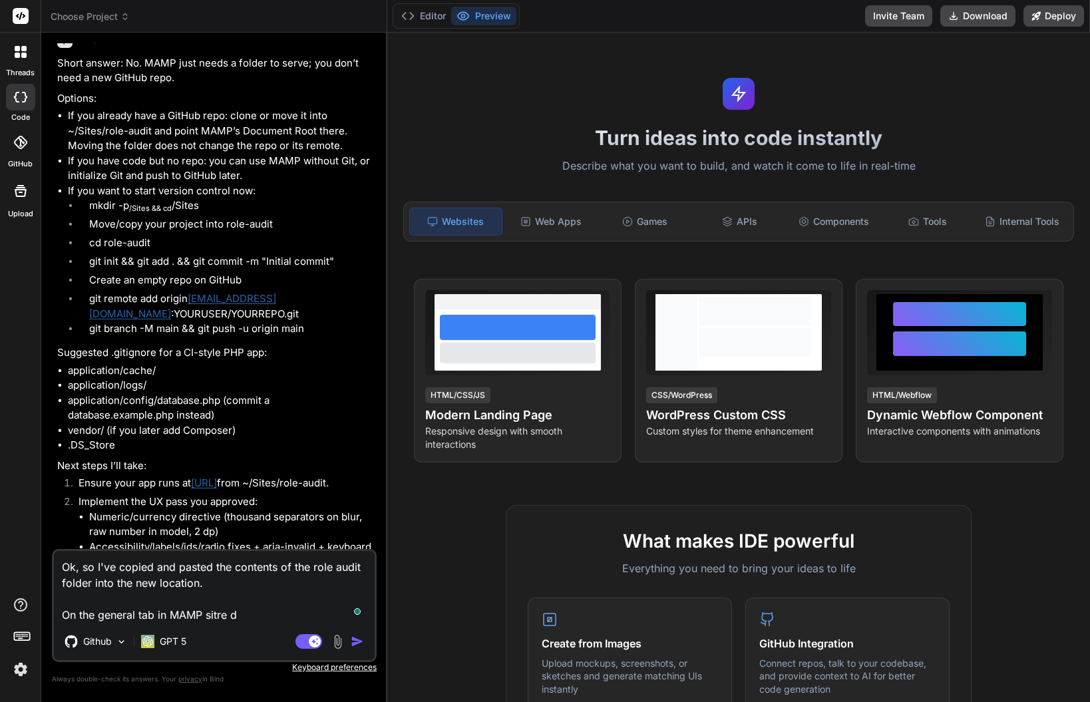
type textarea "Ok, so I've copied and pasted the contents of the role audit folder into the ne…"
type textarea "x"
type textarea "Ok, so I've copied and pasted the contents of the role audit folder into the ne…"
type textarea "x"
type textarea "Ok, so I've copied and pasted the contents of the role audit folder into the ne…"
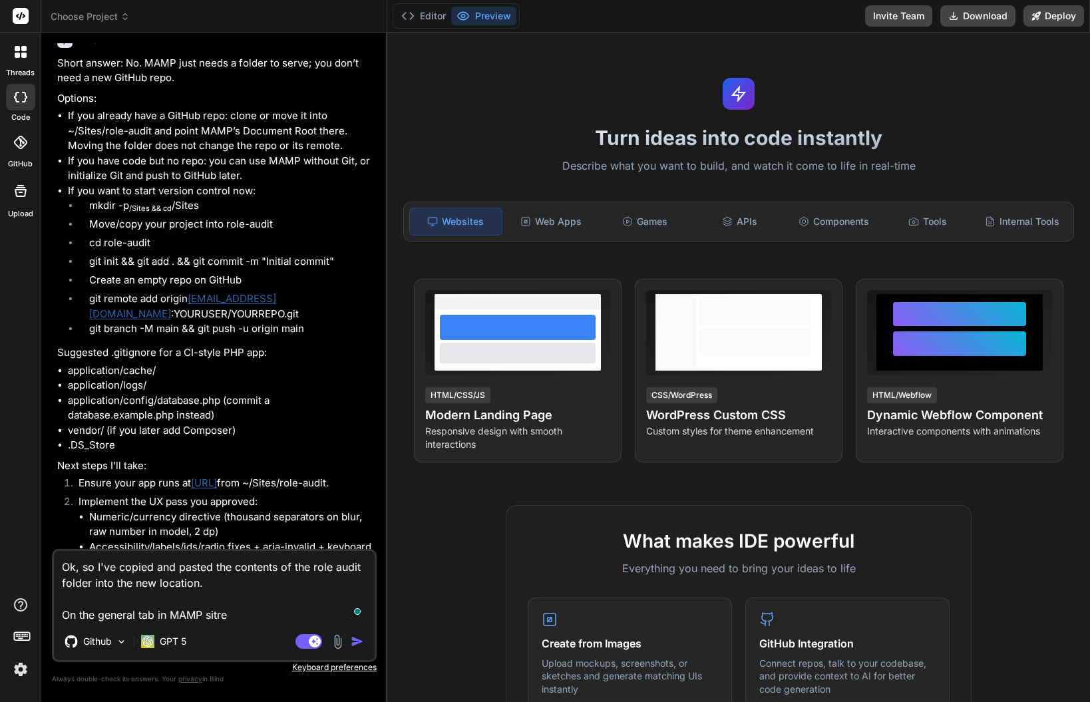
type textarea "x"
type textarea "Ok, so I've copied and pasted the contents of the role audit folder into the ne…"
type textarea "x"
type textarea "Ok, so I've copied and pasted the contents of the role audit folder into the ne…"
type textarea "x"
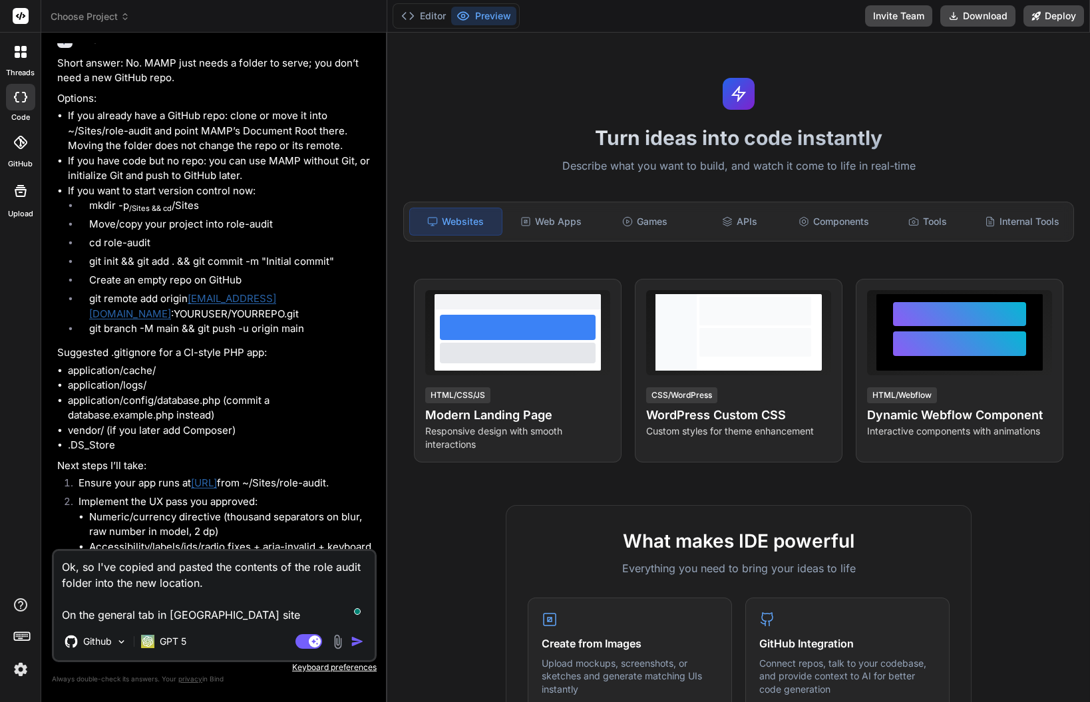
type textarea "Ok, so I've copied and pasted the contents of the role audit folder into the ne…"
type textarea "x"
type textarea "Ok, so I've copied and pasted the contents of the role audit folder into the ne…"
type textarea "x"
type textarea "Ok, so I've copied and pasted the contents of the role audit folder into the ne…"
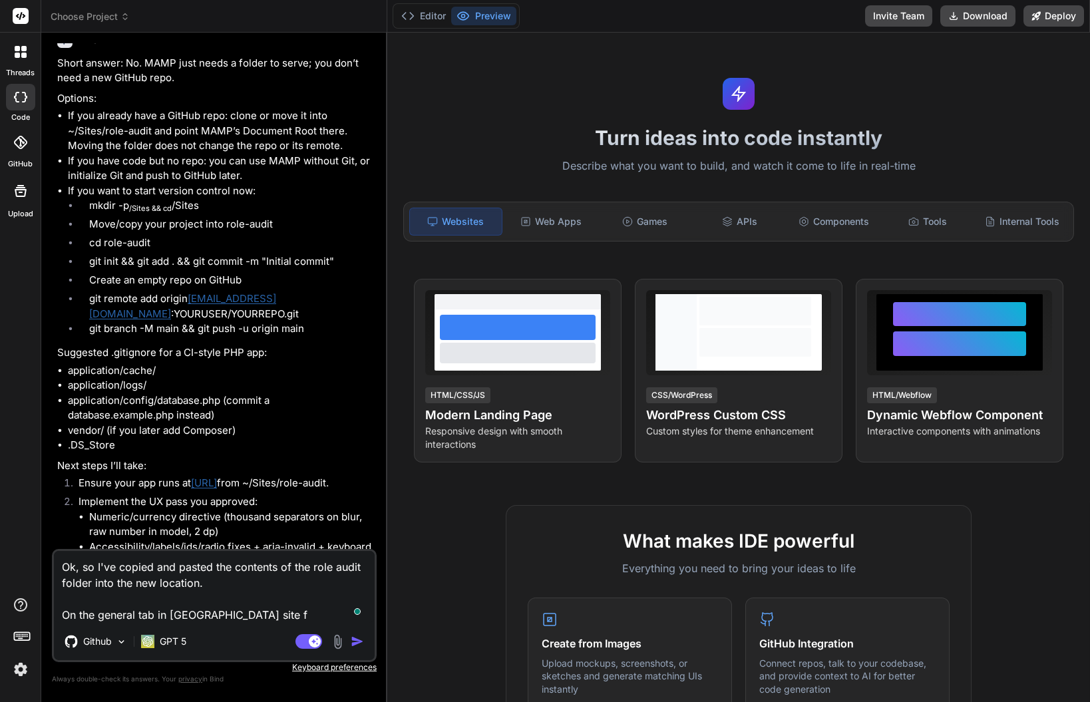
type textarea "x"
type textarea "Ok, so I've copied and pasted the contents of the role audit folder into the ne…"
type textarea "x"
type textarea "Ok, so I've copied and pasted the contents of the role audit folder into the ne…"
type textarea "x"
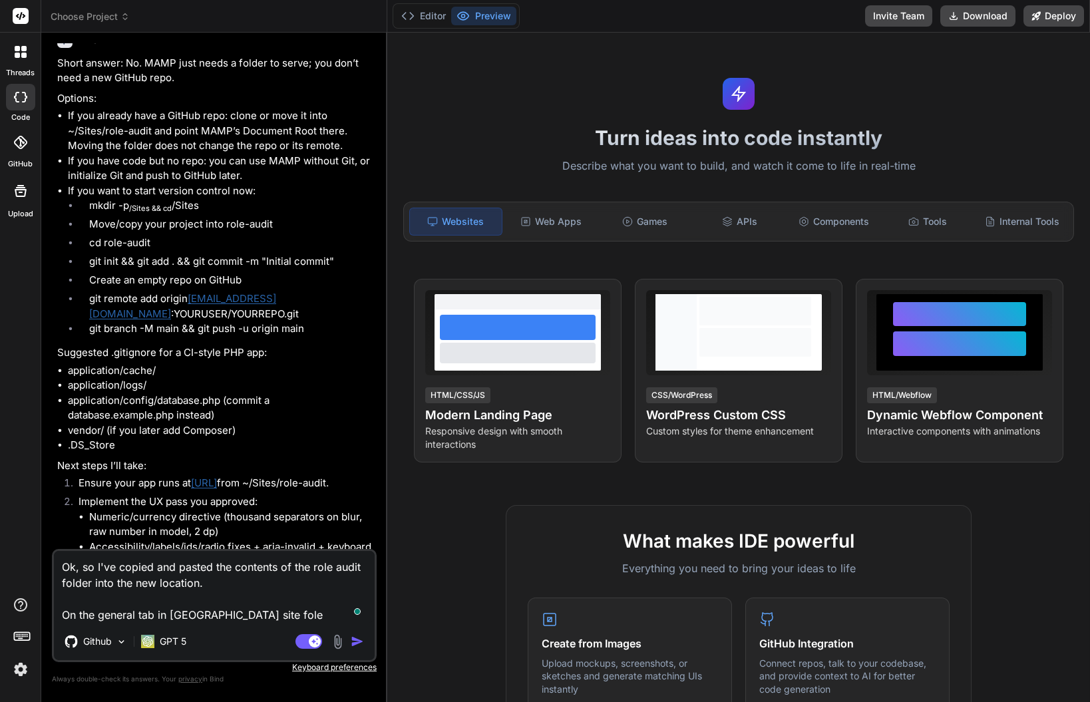
type textarea "Ok, so I've copied and pasted the contents of the role audit folder into the ne…"
type textarea "x"
type textarea "Ok, so I've copied and pasted the contents of the role audit folder into the ne…"
type textarea "x"
type textarea "Ok, so I've copied and pasted the contents of the role audit folder into the ne…"
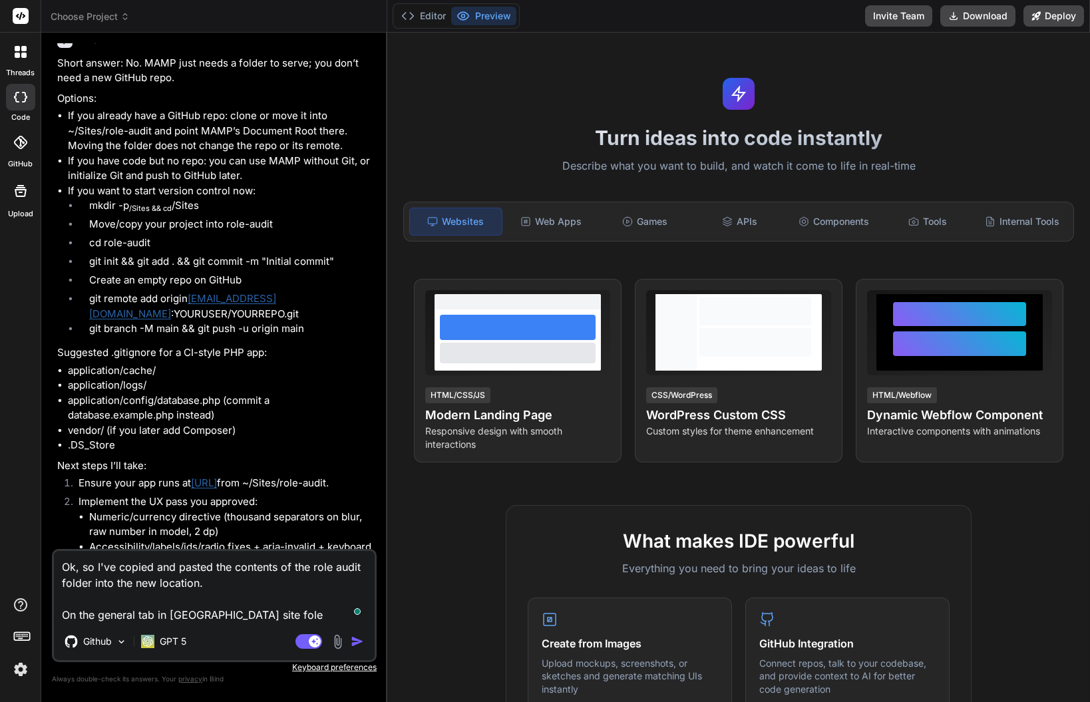
type textarea "x"
type textarea "Ok, so I've copied and pasted the contents of the role audit folder into the ne…"
type textarea "x"
type textarea "Ok, so I've copied and pasted the contents of the role audit folder into the ne…"
type textarea "x"
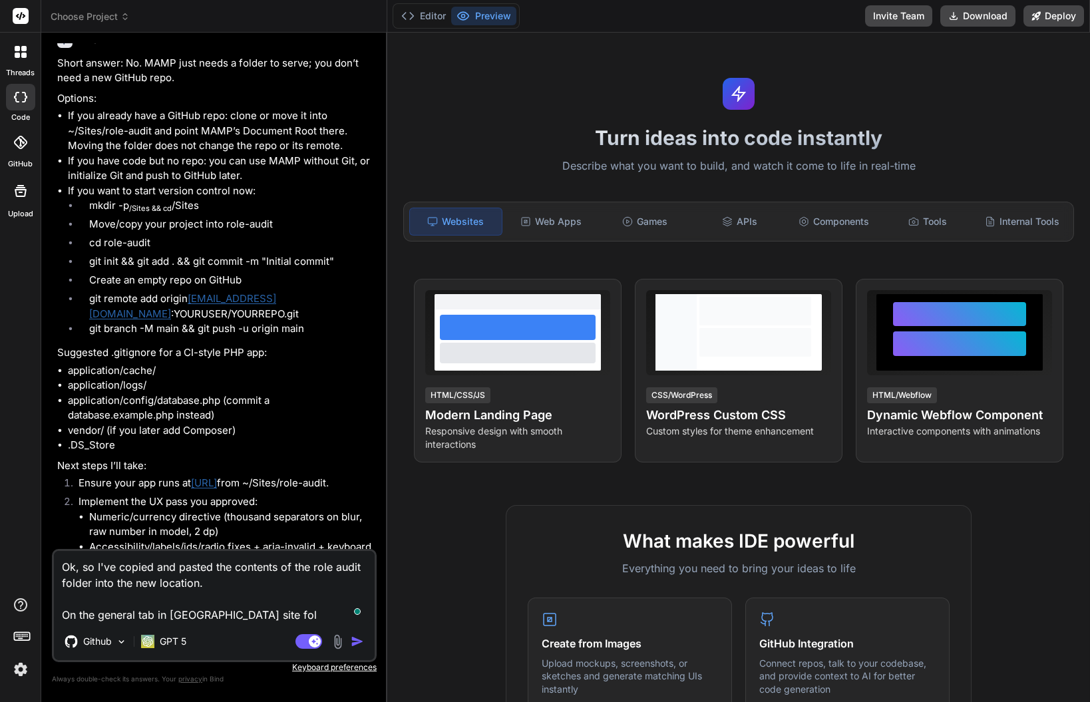
type textarea "Ok, so I've copied and pasted the contents of the role audit folder into the ne…"
type textarea "x"
type textarea "Ok, so I've copied and pasted the contents of the role audit folder into the ne…"
type textarea "x"
type textarea "Ok, so I've copied and pasted the contents of the role audit folder into the ne…"
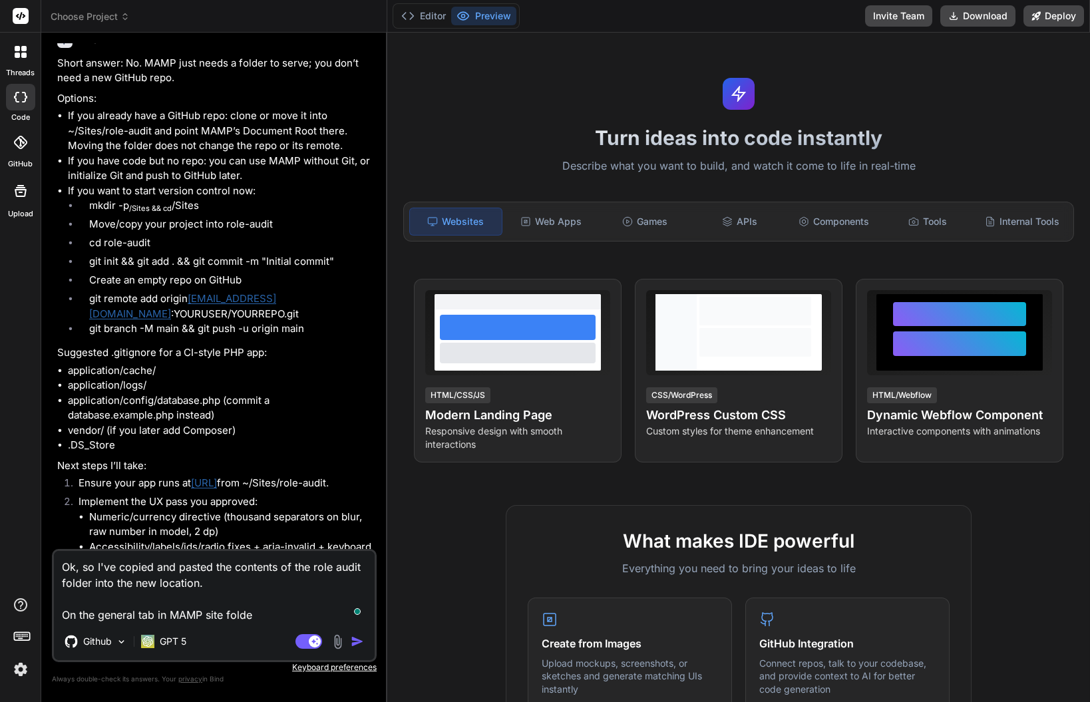
type textarea "x"
type textarea "Ok, so I've copied and pasted the contents of the role audit folder into the ne…"
type textarea "x"
type textarea "Ok, so I've copied and pasted the contents of the role audit folder into the ne…"
type textarea "x"
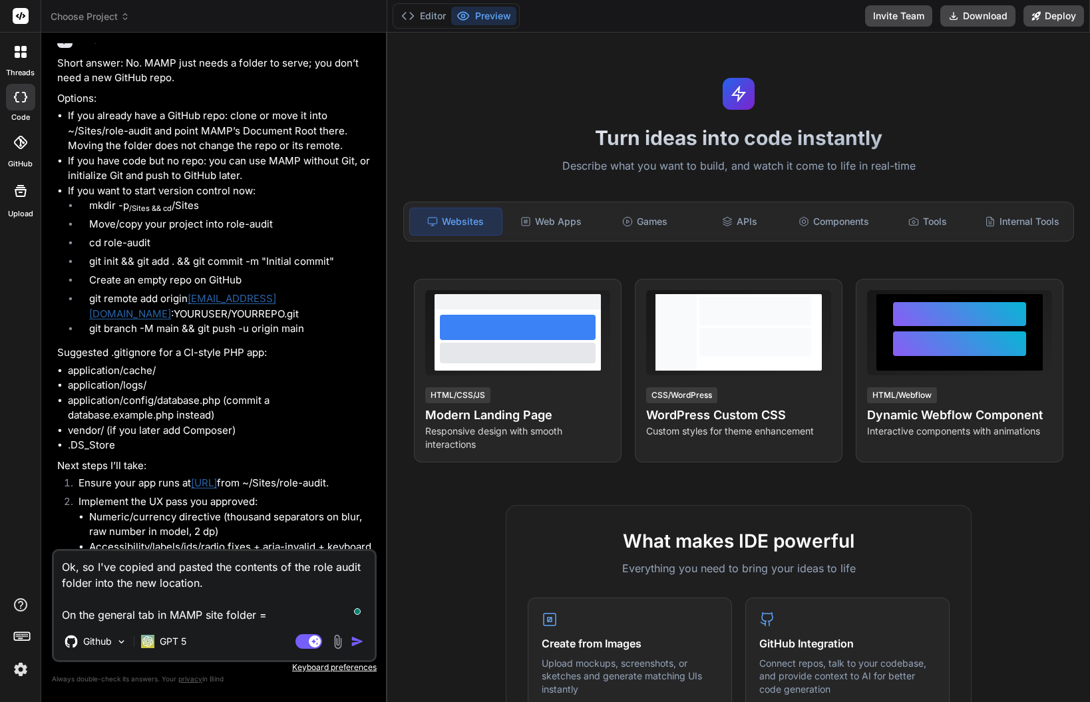
type textarea "Ok, so I've copied and pasted the contents of the role audit folder into the ne…"
type textarea "x"
paste textarea "/Users/stewartbell/Sites/Role-Audit"
type textarea "Ok, so I've copied and pasted the contents of the role audit folder into the ne…"
type textarea "x"
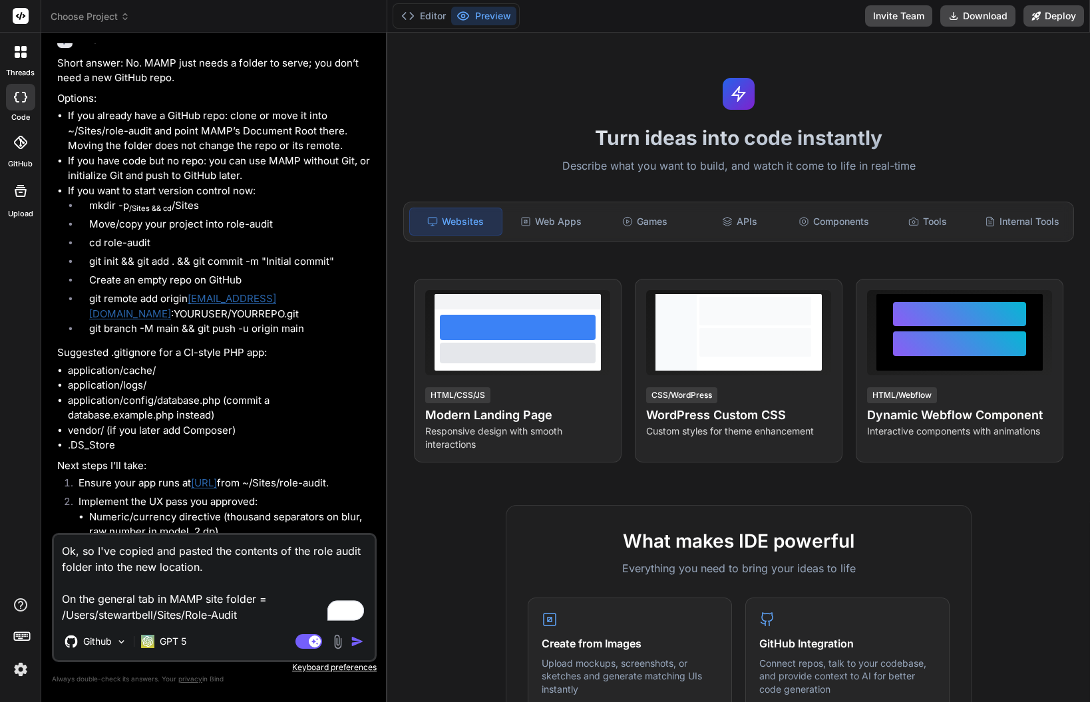
type textarea "Ok, so I've copied and pasted the contents of the role audit folder into the ne…"
type textarea "x"
type textarea "Ok, so I've copied and pasted the contents of the role audit folder into the ne…"
type textarea "x"
type textarea "Ok, so I've copied and pasted the contents of the role audit folder into the ne…"
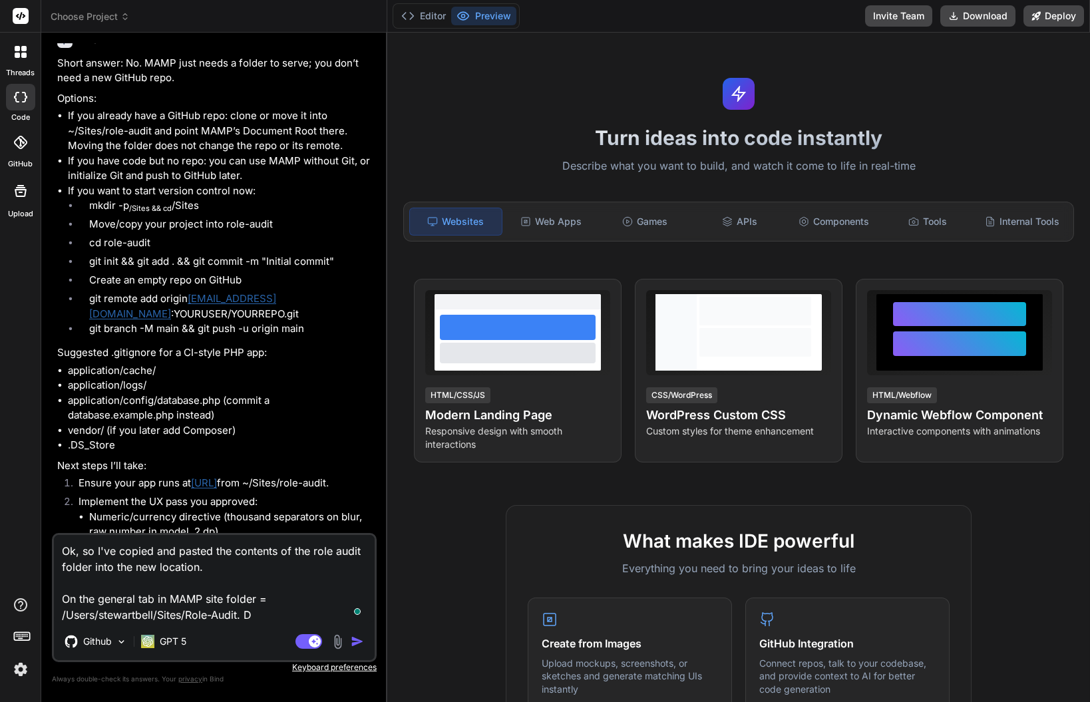
type textarea "x"
type textarea "Ok, so I've copied and pasted the contents of the role audit folder into the ne…"
type textarea "x"
type textarea "Ok, so I've copied and pasted the contents of the role audit folder into the ne…"
type textarea "x"
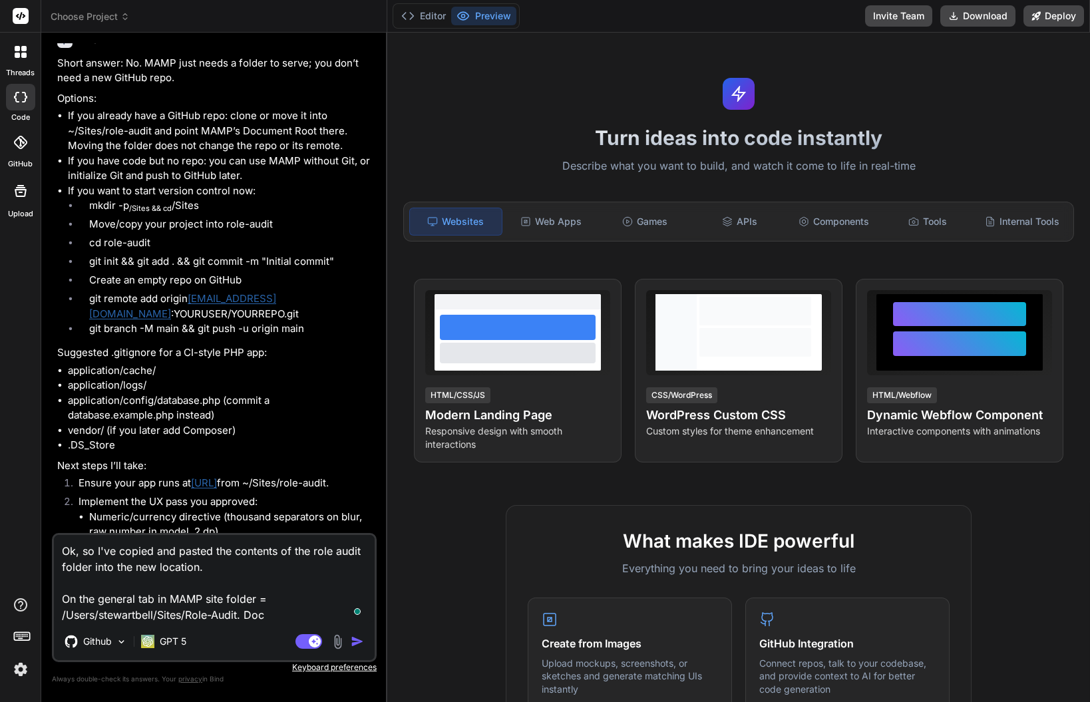
type textarea "Ok, so I've copied and pasted the contents of the role audit folder into the ne…"
type textarea "x"
type textarea "Ok, so I've copied and pasted the contents of the role audit folder into the ne…"
type textarea "x"
type textarea "Ok, so I've copied and pasted the contents of the role audit folder into the ne…"
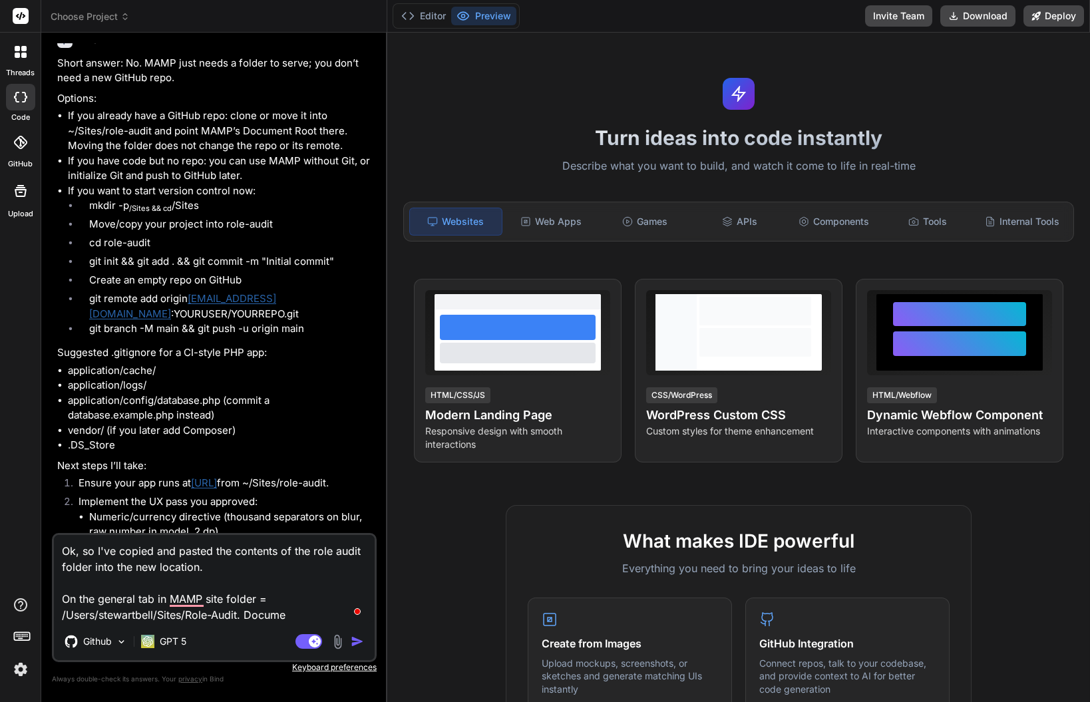
type textarea "x"
type textarea "Ok, so I've copied and pasted the contents of the role audit folder into the ne…"
type textarea "x"
type textarea "Ok, so I've copied and pasted the contents of the role audit folder into the ne…"
type textarea "x"
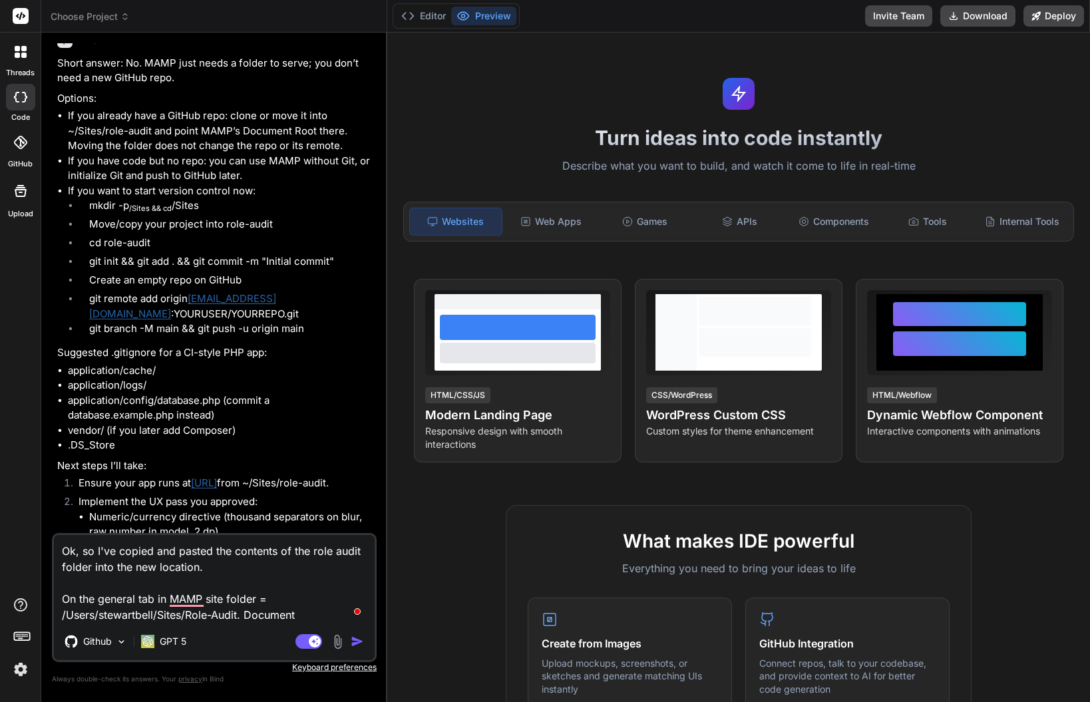
type textarea "Ok, so I've copied and pasted the contents of the role audit folder into the ne…"
type textarea "x"
type textarea "Ok, so I've copied and pasted the contents of the role audit folder into the ne…"
type textarea "x"
type textarea "Ok, so I've copied and pasted the contents of the role audit folder into the ne…"
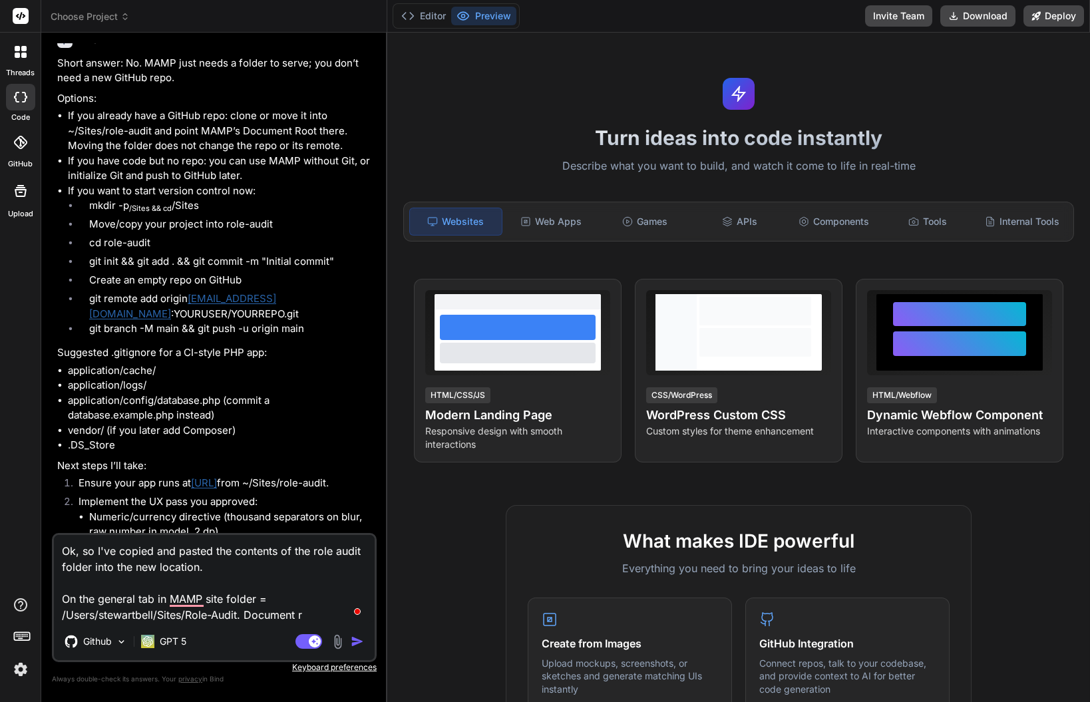
type textarea "x"
type textarea "Ok, so I've copied and pasted the contents of the role audit folder into the ne…"
type textarea "x"
type textarea "Ok, so I've copied and pasted the contents of the role audit folder into the ne…"
type textarea "x"
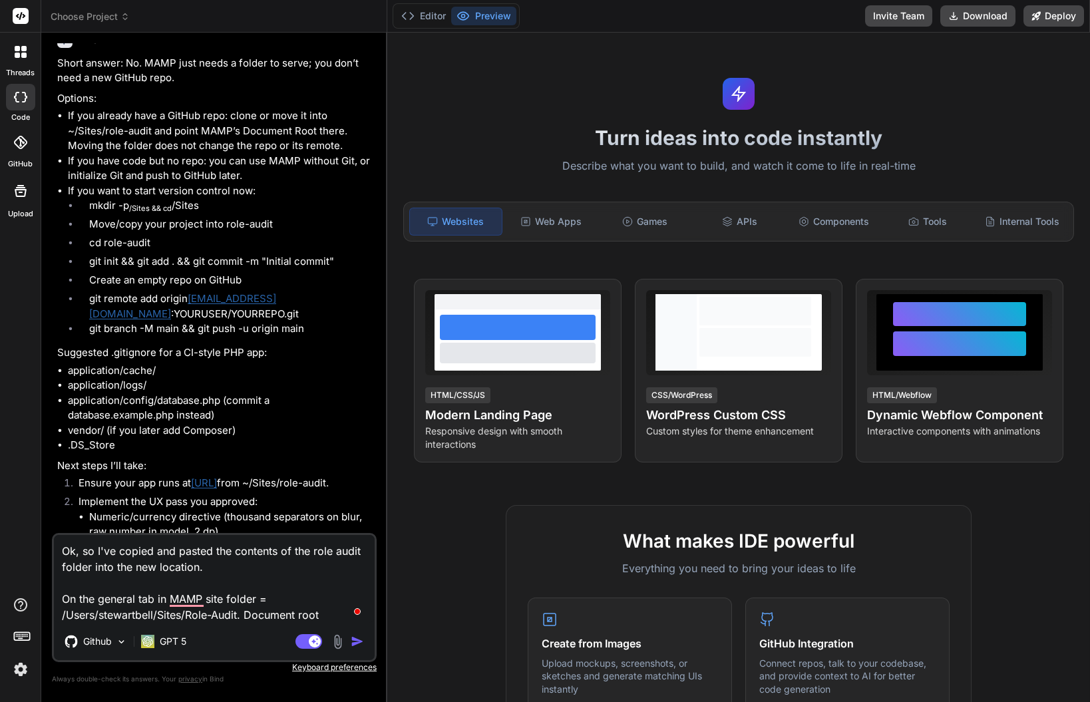
type textarea "Ok, so I've copied and pasted the contents of the role audit folder into the ne…"
type textarea "x"
type textarea "Ok, so I've copied and pasted the contents of the role audit folder into the ne…"
type textarea "x"
type textarea "Ok, so I've copied and pasted the contents of the role audit folder into the ne…"
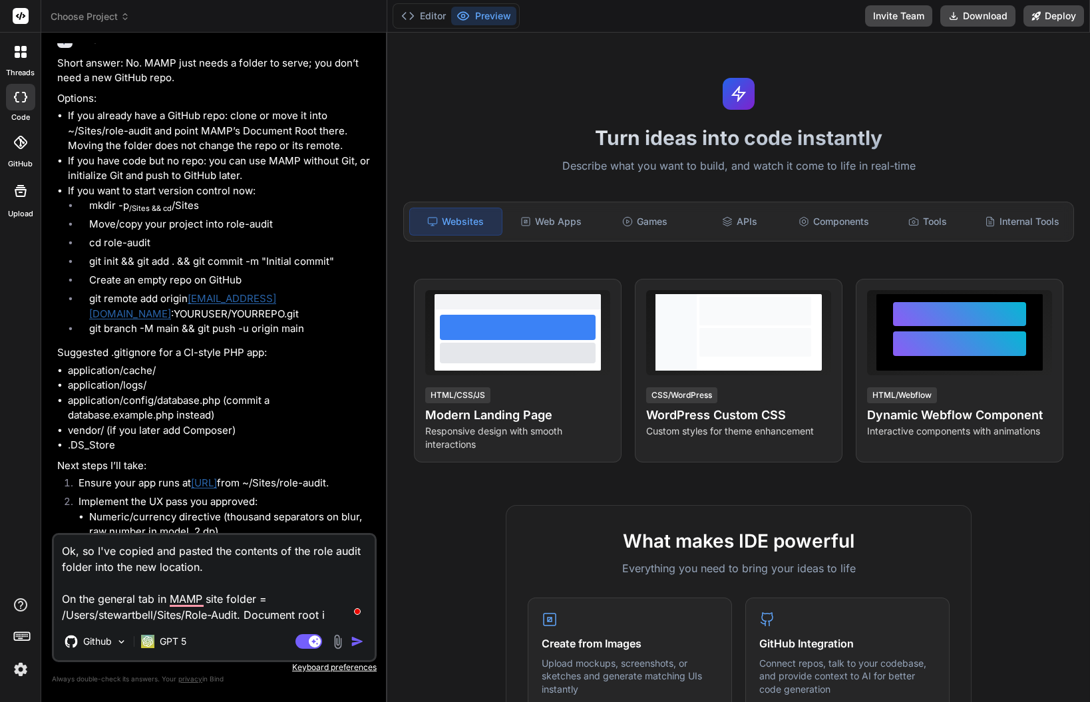
type textarea "x"
type textarea "Ok, so I've copied and pasted the contents of the role audit folder into the ne…"
type textarea "x"
type textarea "Ok, so I've copied and pasted the contents of the role audit folder into the ne…"
type textarea "x"
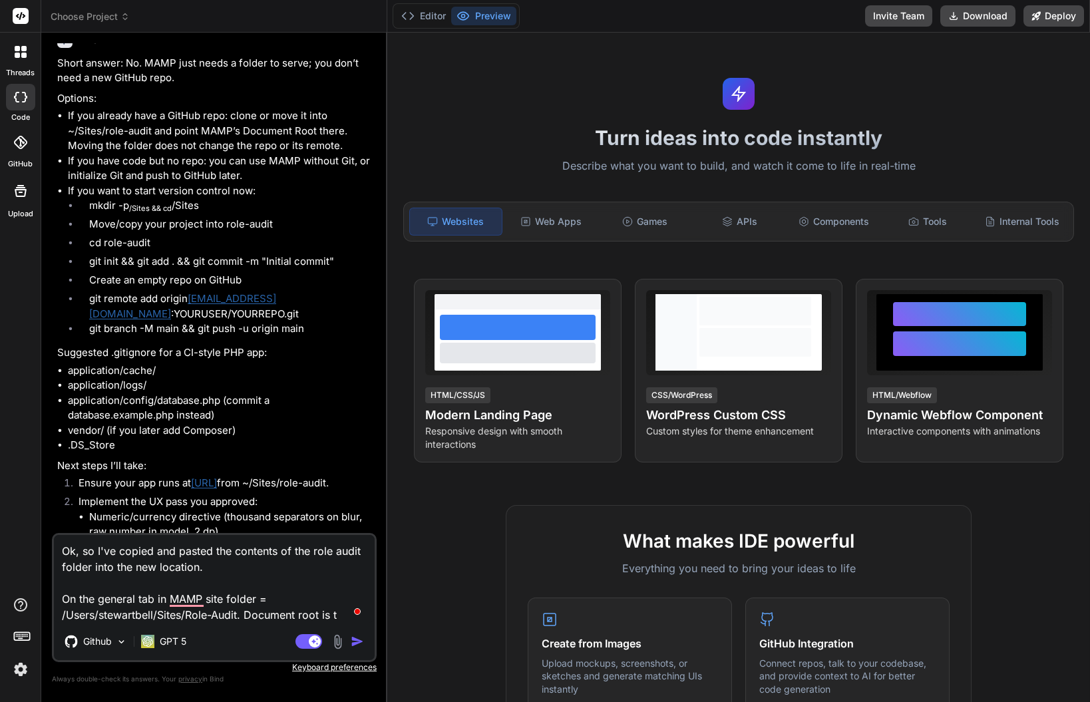
type textarea "Ok, so I've copied and pasted the contents of the role audit folder into the ne…"
type textarea "x"
type textarea "Ok, so I've copied and pasted the contents of the role audit folder into the ne…"
type textarea "x"
type textarea "Ok, so I've copied and pasted the contents of the role audit folder into the ne…"
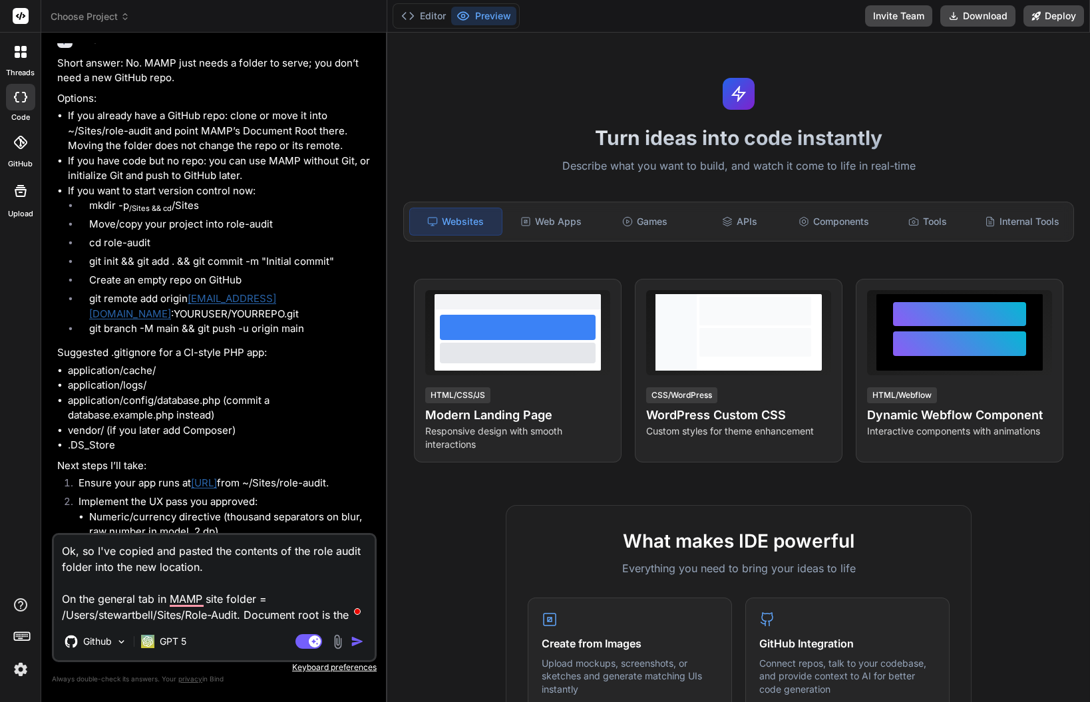
type textarea "x"
type textarea "Ok, so I've copied and pasted the contents of the role audit folder into the ne…"
type textarea "x"
type textarea "Ok, so I've copied and pasted the contents of the role audit folder into the ne…"
type textarea "x"
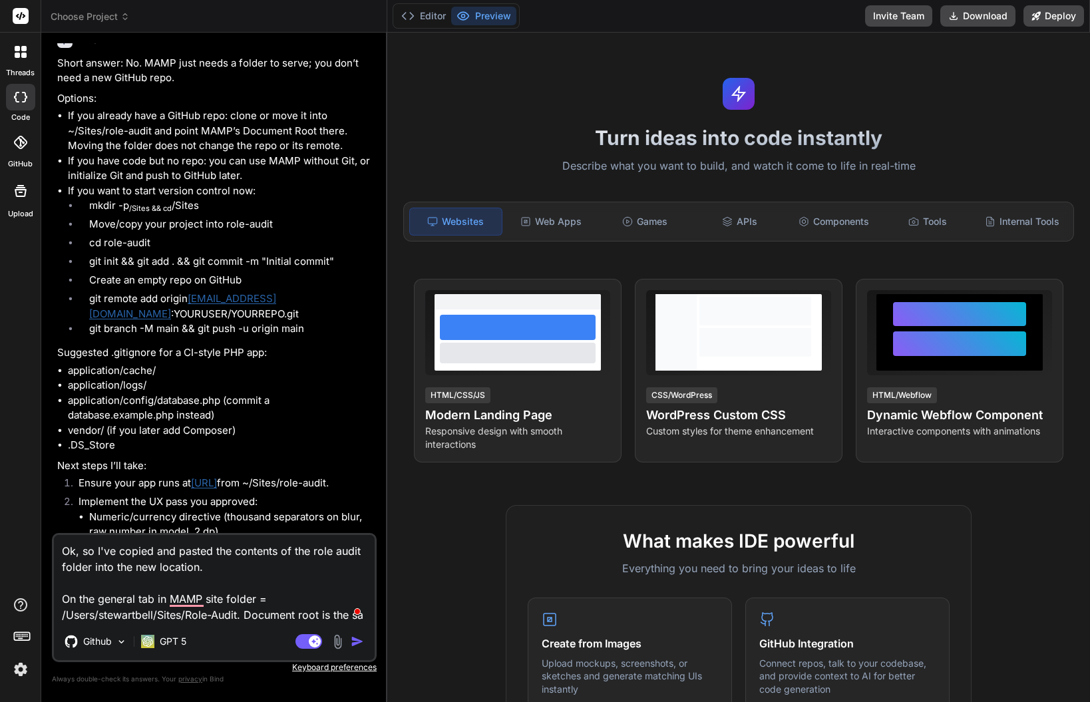
type textarea "Ok, so I've copied and pasted the contents of the role audit folder into the ne…"
type textarea "x"
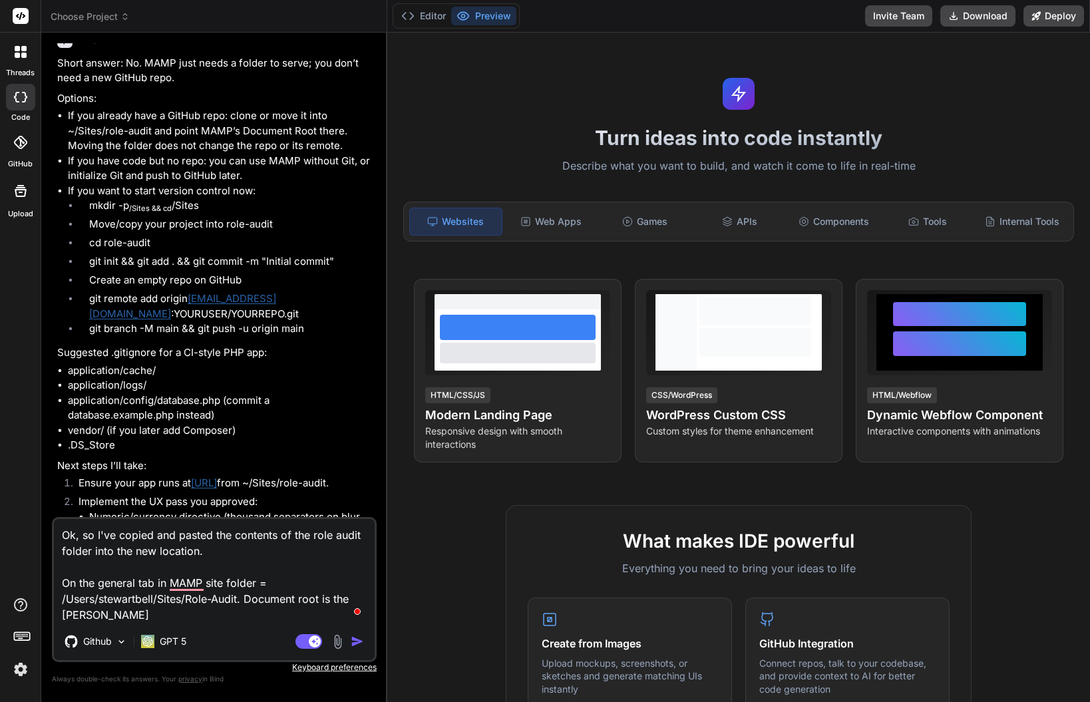
type textarea "Ok, so I've copied and pasted the contents of the role audit folder into the ne…"
type textarea "x"
type textarea "Ok, so I've copied and pasted the contents of the role audit folder into the ne…"
type textarea "x"
type textarea "Ok, so I've copied and pasted the contents of the role audit folder into the ne…"
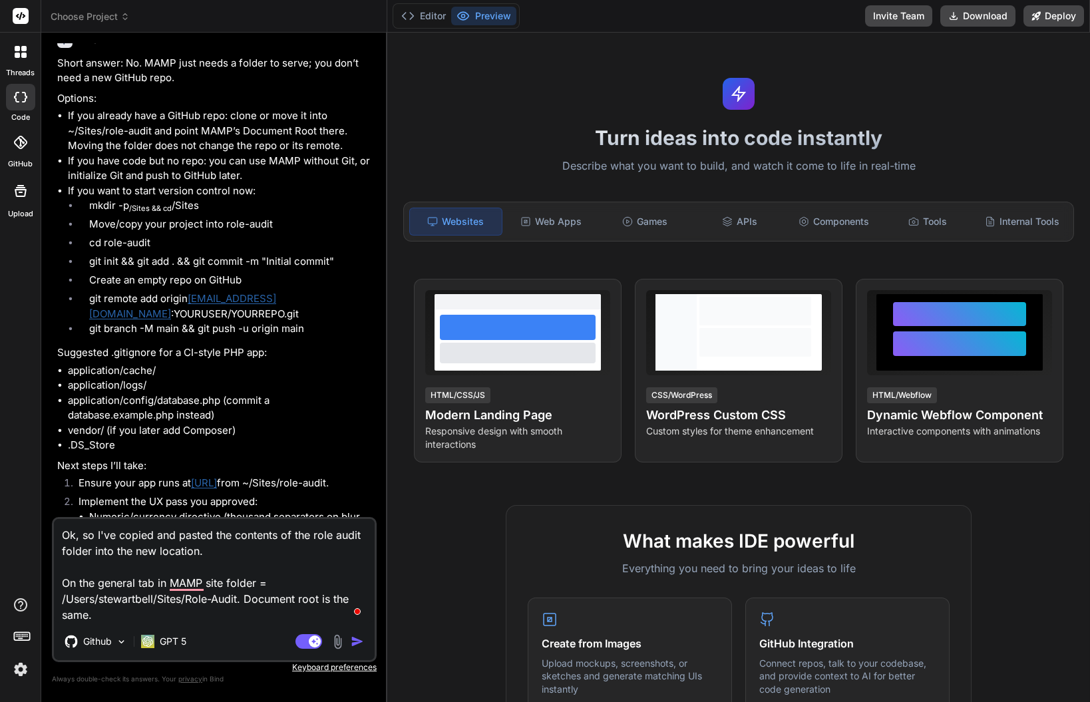
type textarea "x"
type textarea "Ok, so I've copied and pasted the contents of the role audit folder into the ne…"
type textarea "x"
type textarea "Ok, so I've copied and pasted the contents of the role audit folder into the ne…"
click at [131, 615] on textarea "Ok, so I've copied and pasted the contents of the role audit folder into the ne…" at bounding box center [214, 571] width 321 height 104
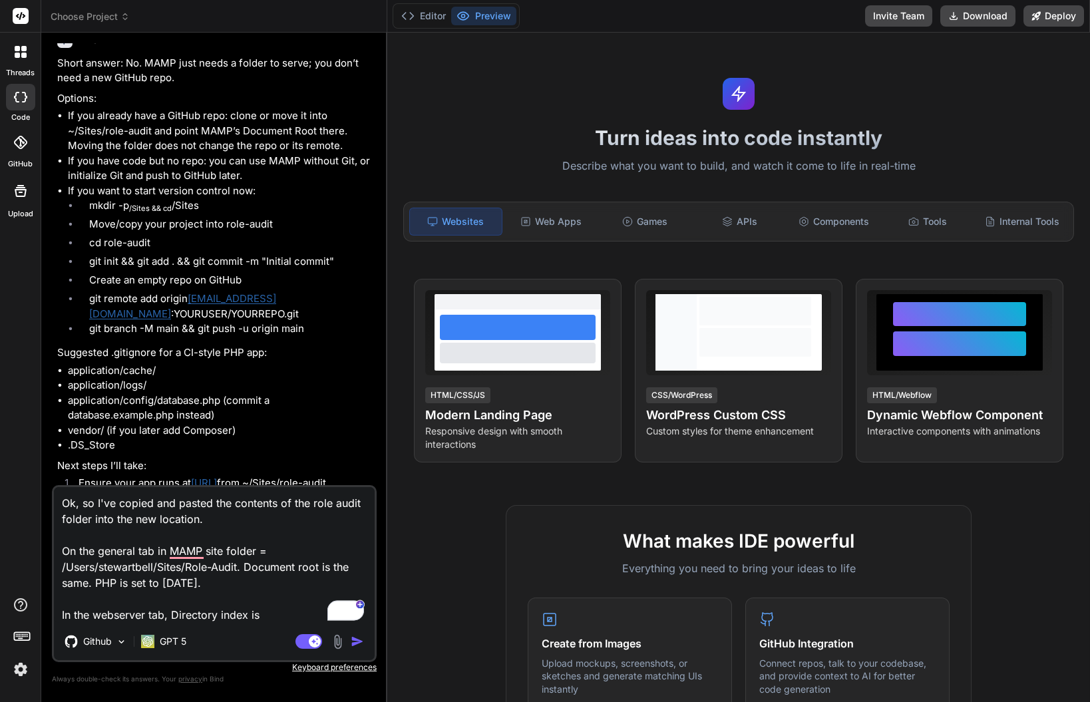
paste textarea "/Users/stewartbell/Sites/Role-Audit"
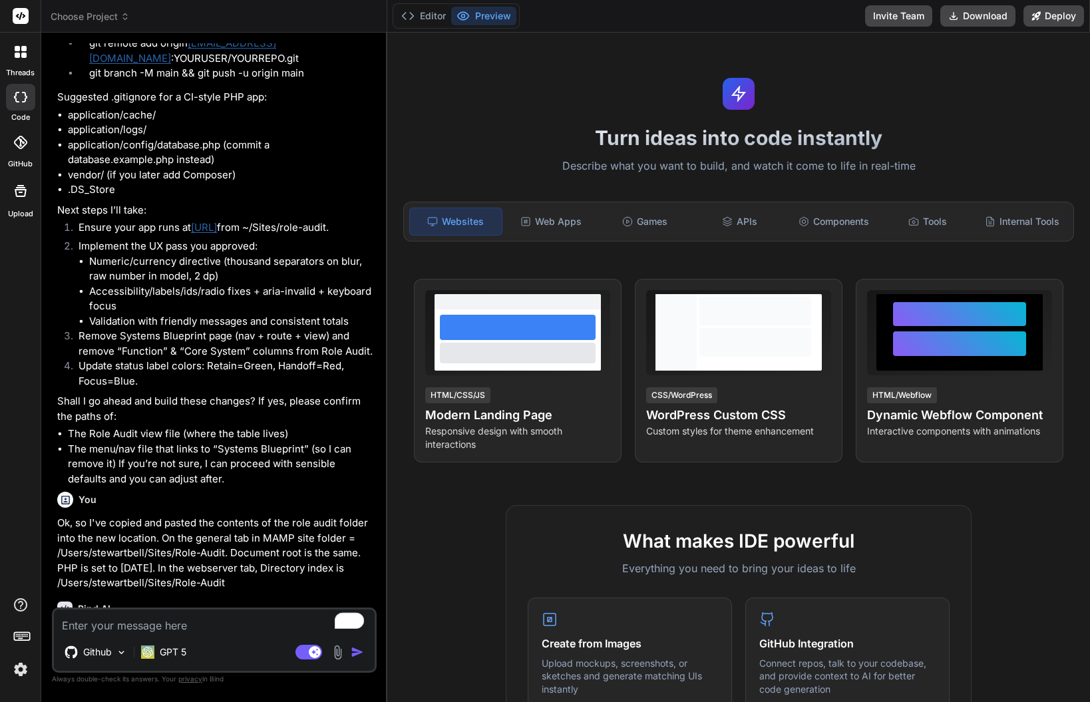
scroll to position [4980, 0]
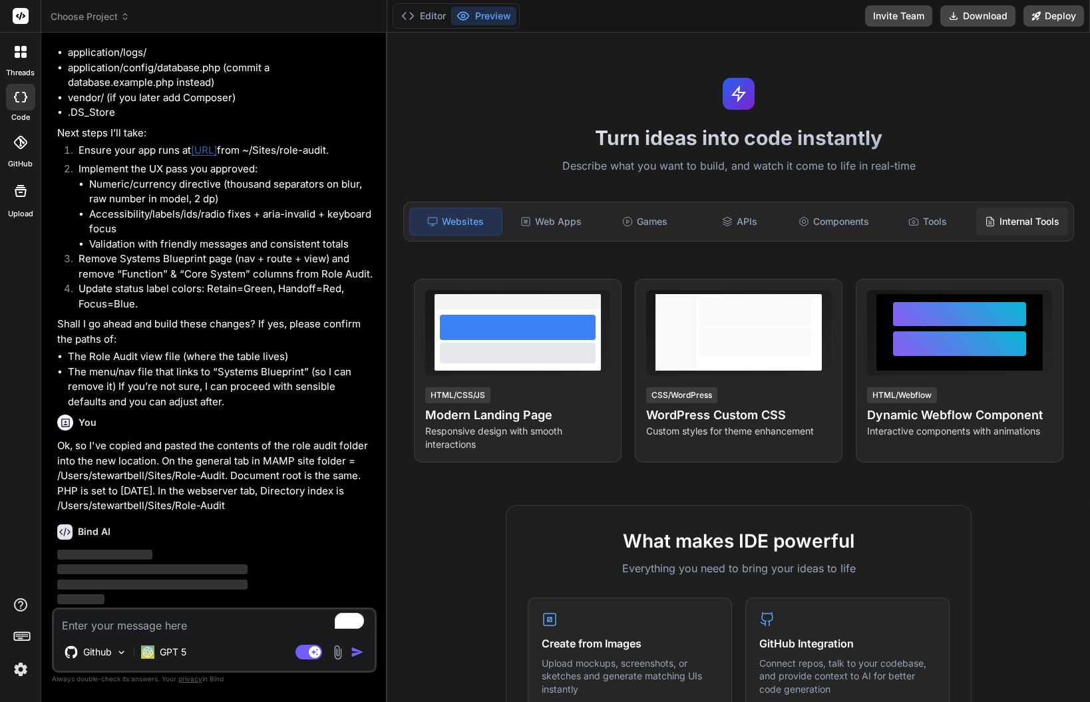
click at [1007, 220] on div "Internal Tools" at bounding box center [1023, 222] width 92 height 28
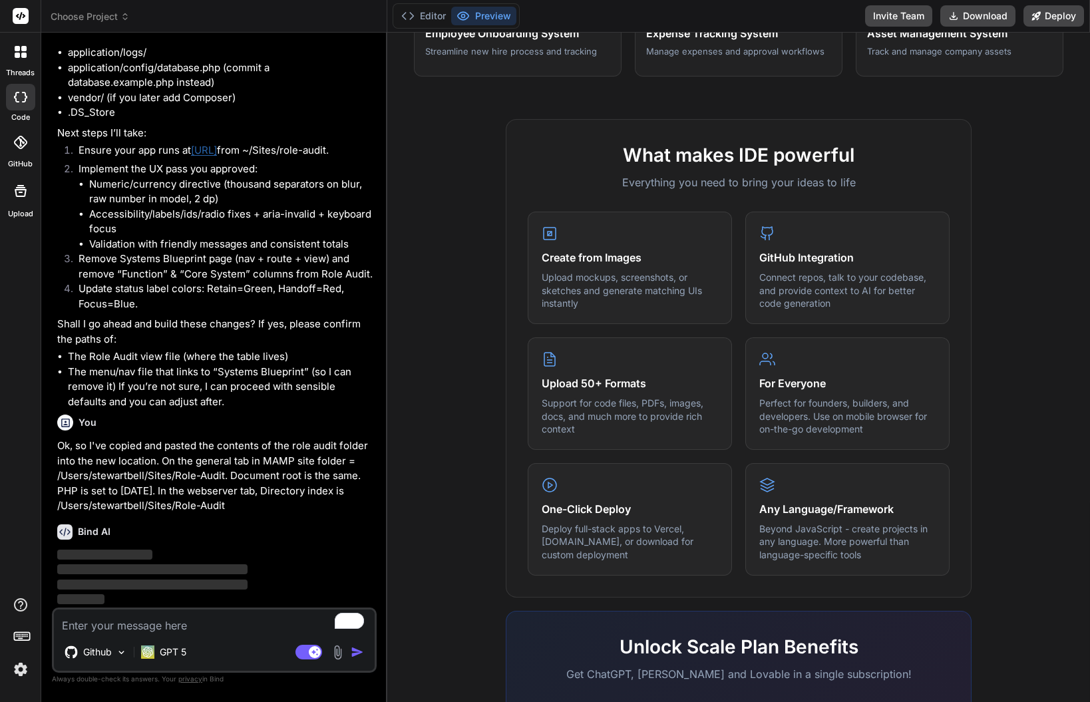
scroll to position [0, 0]
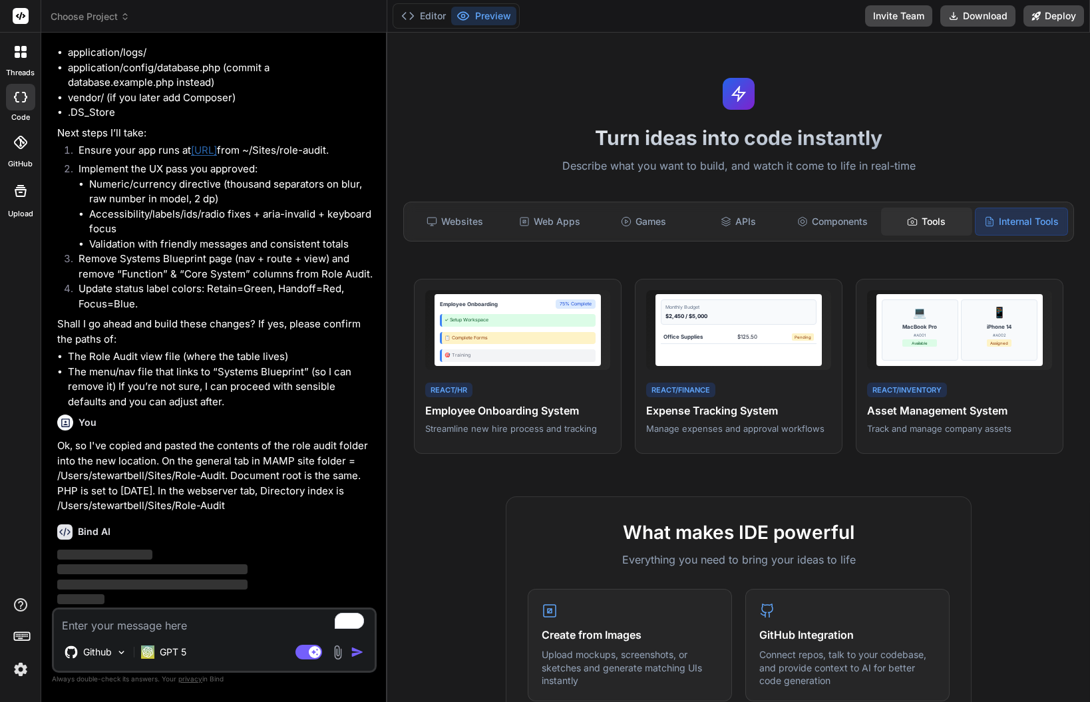
click at [907, 211] on div "Tools" at bounding box center [927, 222] width 92 height 28
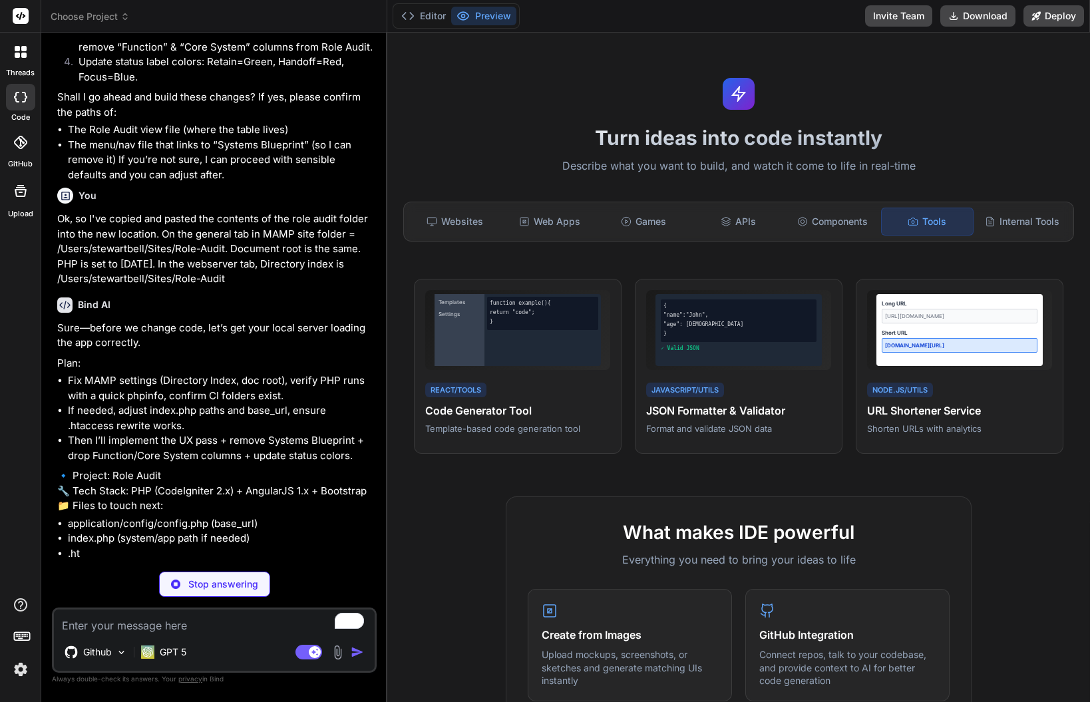
scroll to position [5238, 0]
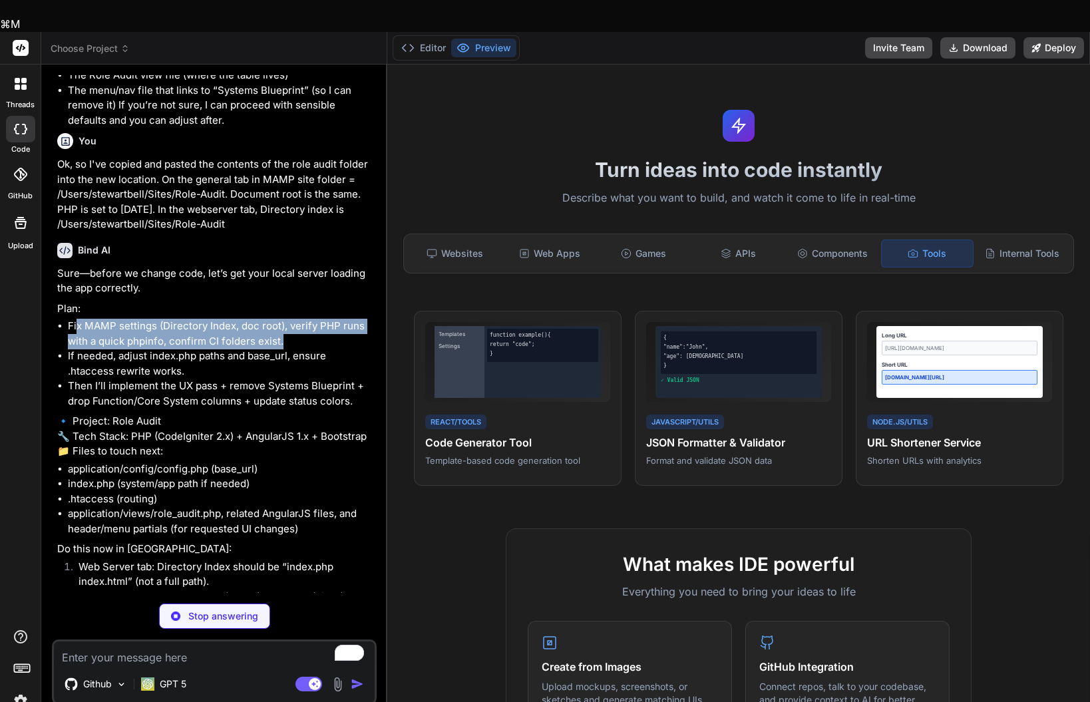
drag, startPoint x: 308, startPoint y: 372, endPoint x: 80, endPoint y: 348, distance: 229.6
click at [75, 347] on li "Fix MAMP settings (Directory Index, doc root), verify PHP runs with a quick php…" at bounding box center [221, 334] width 306 height 30
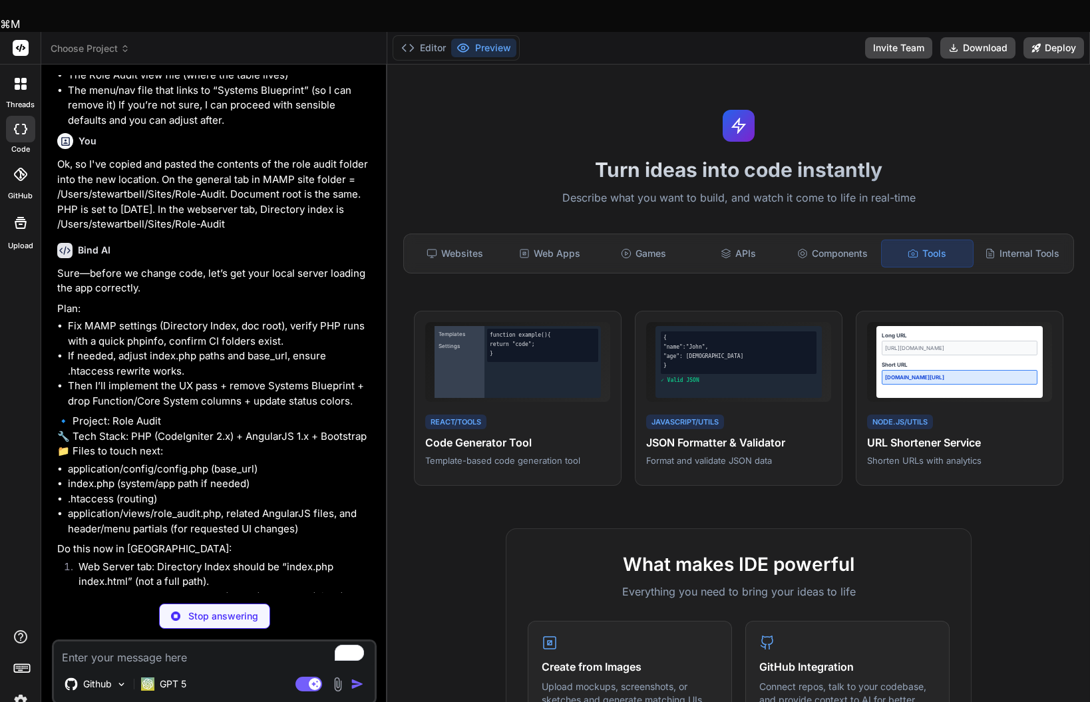
click at [98, 349] on li "Fix MAMP settings (Directory Index, doc root), verify PHP runs with a quick php…" at bounding box center [221, 334] width 306 height 30
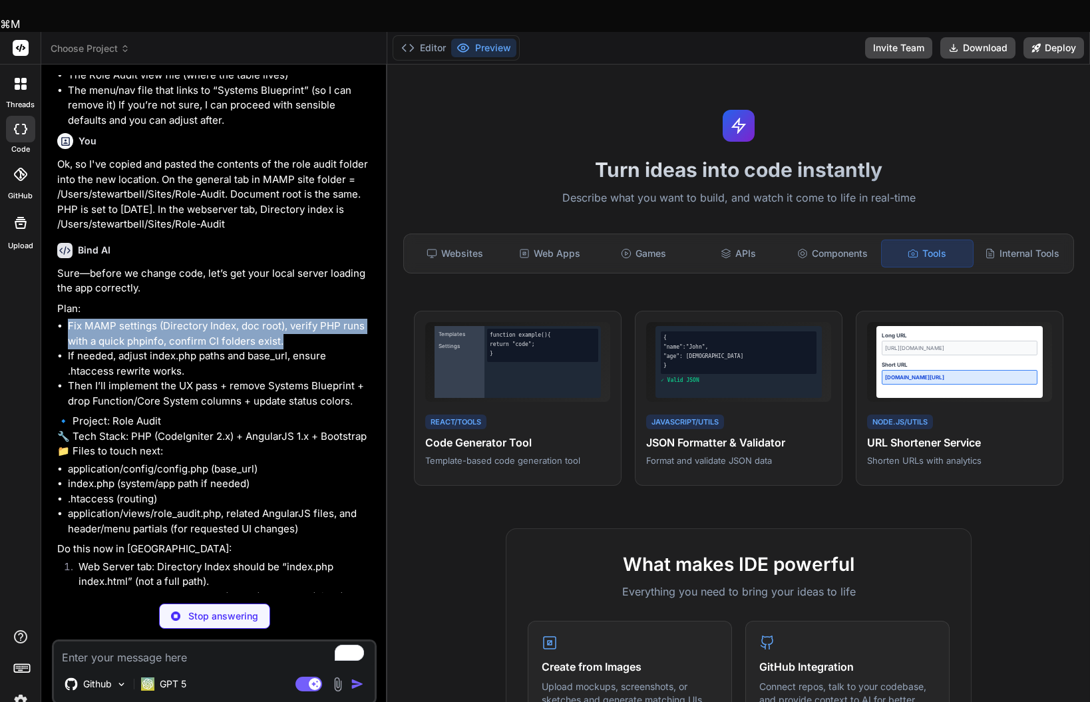
drag, startPoint x: 254, startPoint y: 357, endPoint x: 67, endPoint y: 346, distance: 187.4
click at [68, 346] on li "Fix MAMP settings (Directory Index, doc root), verify PHP runs with a quick php…" at bounding box center [221, 334] width 306 height 30
copy li "Fix MAMP settings (Directory Index, doc root), verify PHP runs with a quick php…"
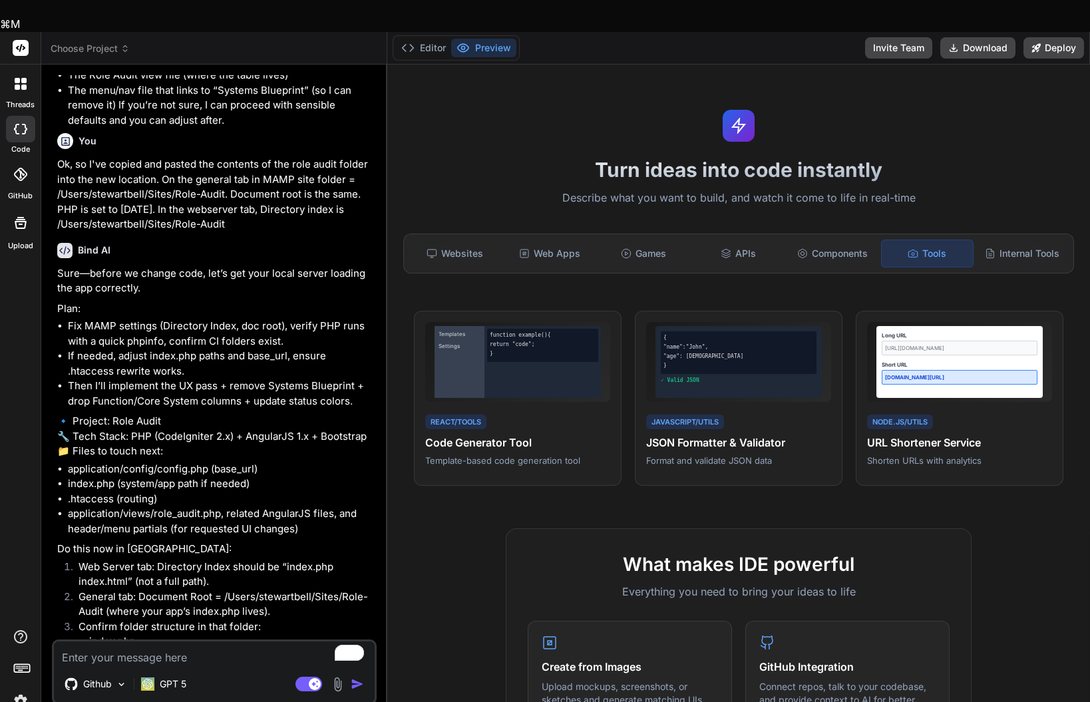
drag, startPoint x: 122, startPoint y: 614, endPoint x: 127, endPoint y: 620, distance: 7.6
click at [126, 642] on textarea "To enrich screen reader interactions, please activate Accessibility in Grammarl…" at bounding box center [214, 654] width 321 height 24
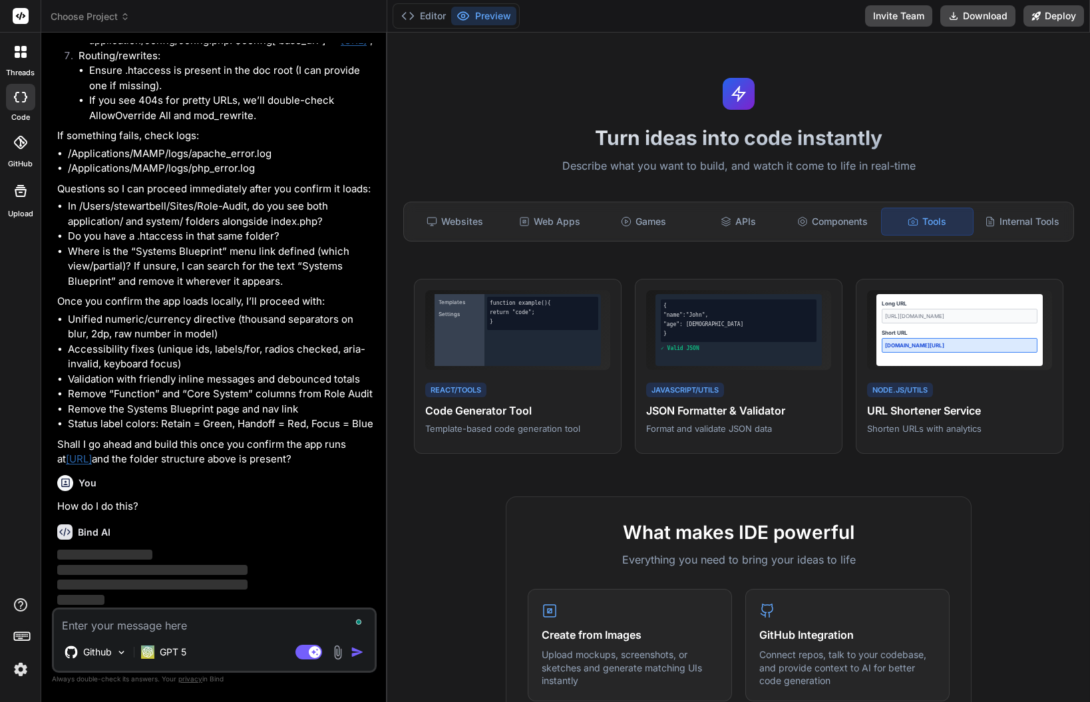
scroll to position [6103, 0]
paste textarea "Fix MAMP settings (Directory Index, doc root), verify PHP runs with a quick php…"
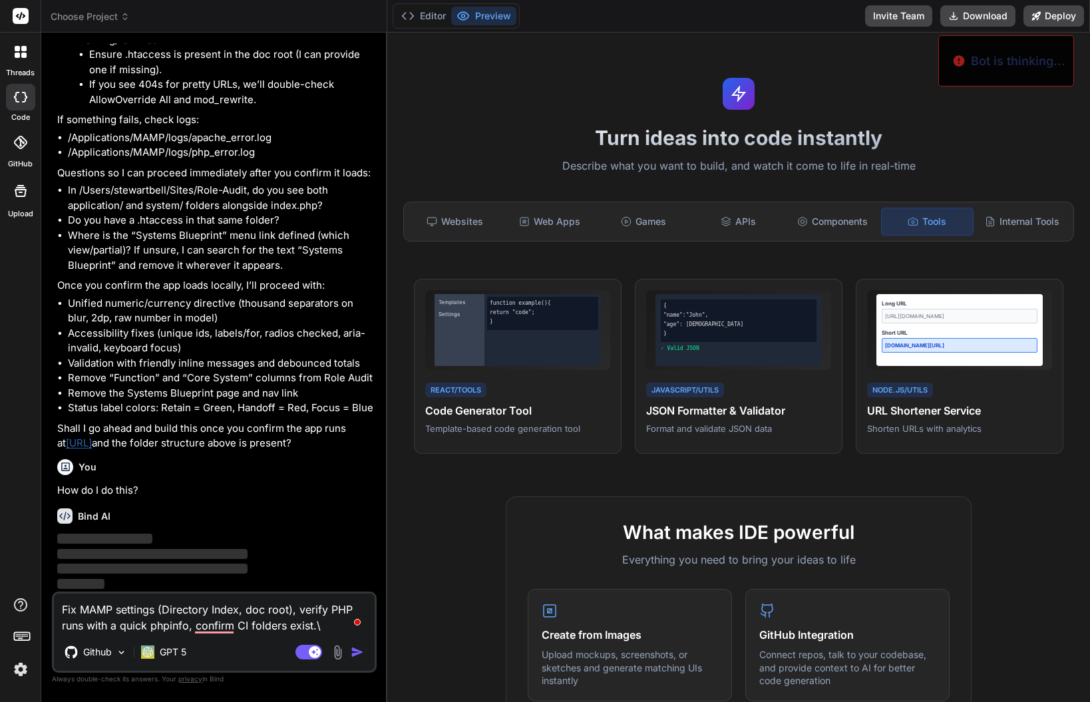
click at [364, 646] on button "button" at bounding box center [360, 652] width 19 height 13
click at [70, 561] on p "‌ ‌ ‌ ‌" at bounding box center [215, 562] width 317 height 60
click at [334, 624] on textarea "Fix MAMP settings (Directory Index, doc root), verify PHP runs with a quick php…" at bounding box center [214, 614] width 321 height 40
click at [141, 562] on p "‌" at bounding box center [215, 554] width 317 height 15
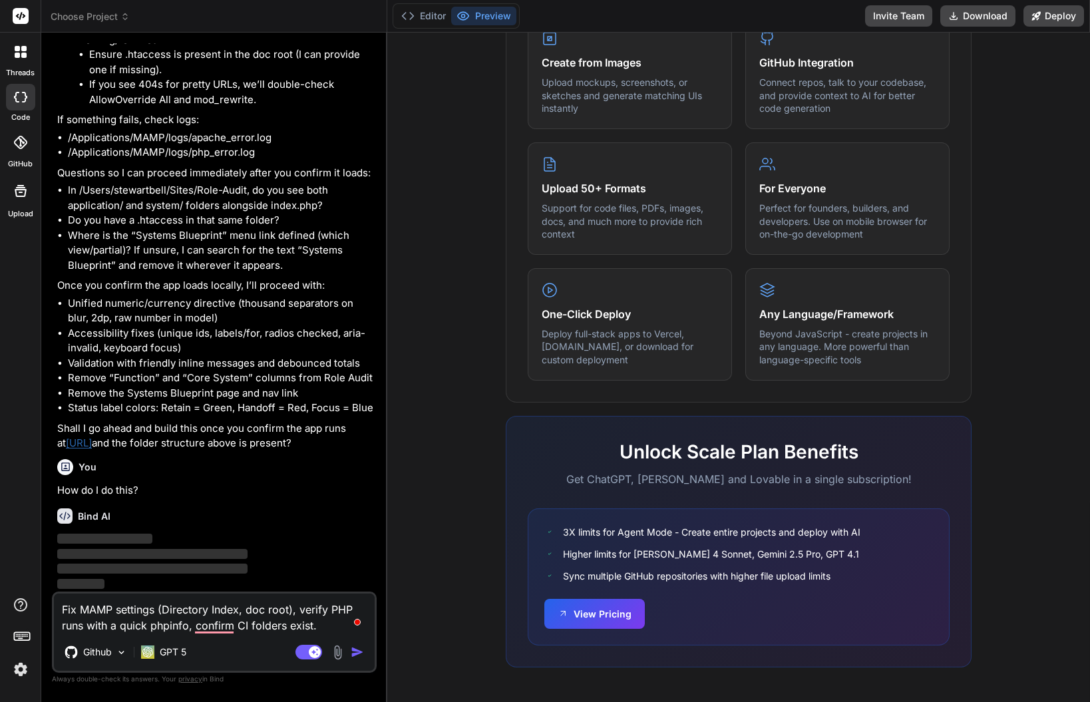
scroll to position [0, 0]
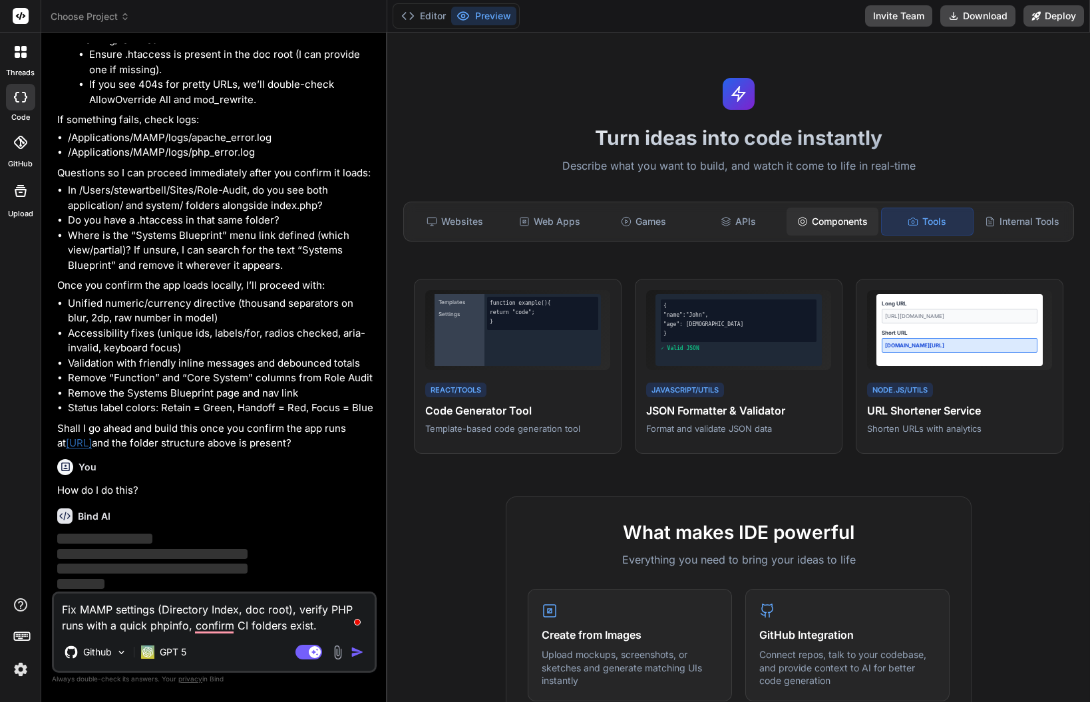
click at [855, 226] on div "Components" at bounding box center [833, 222] width 92 height 28
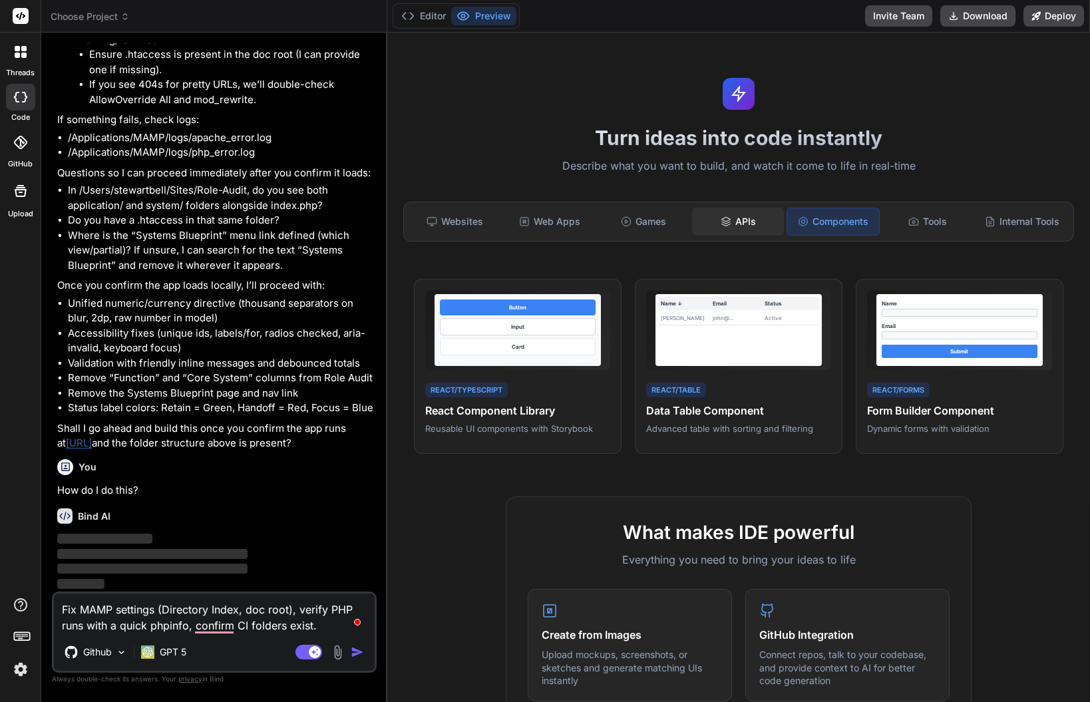
click at [744, 218] on div "APIs" at bounding box center [738, 222] width 92 height 28
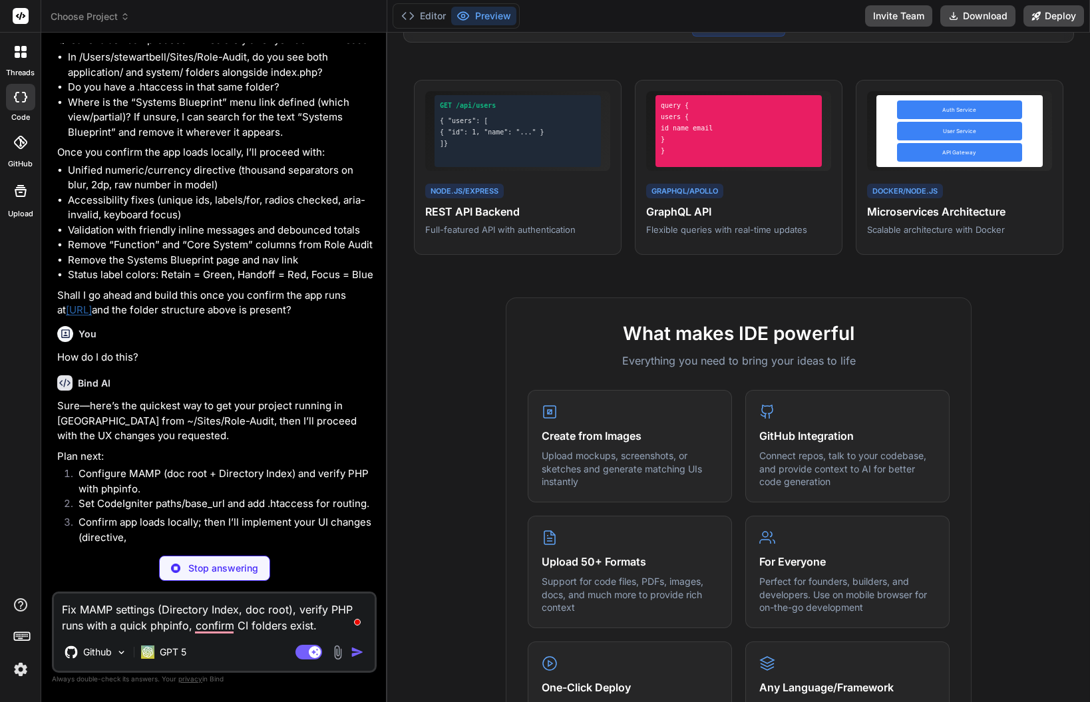
scroll to position [6252, 0]
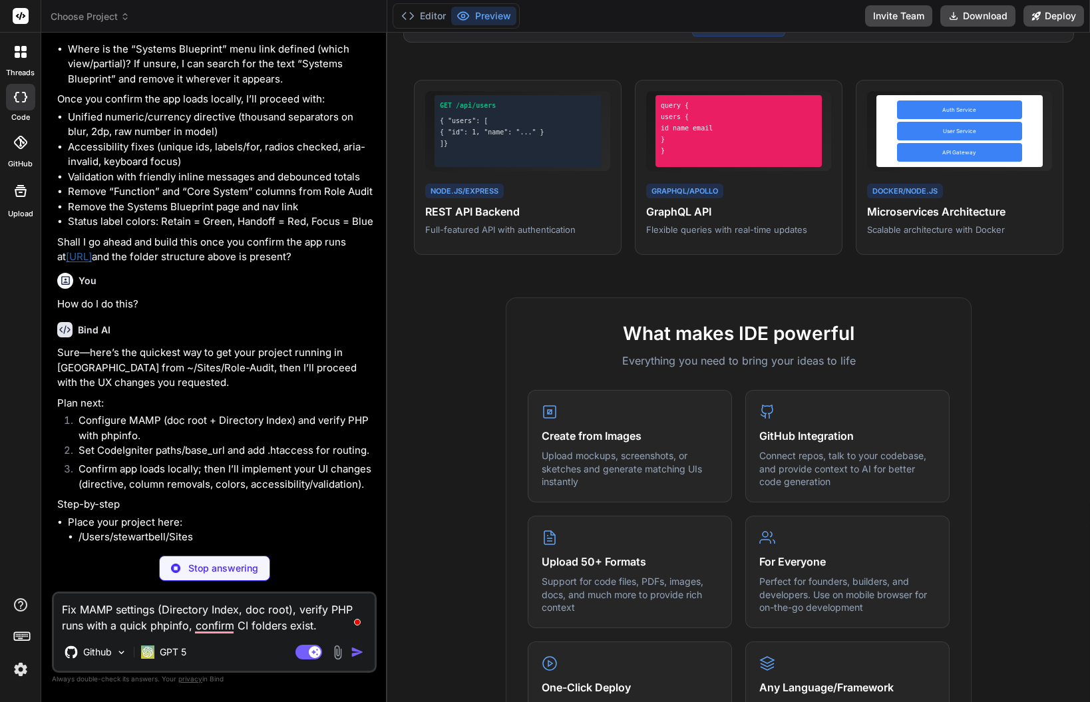
click at [211, 575] on div "Stop answering" at bounding box center [214, 568] width 111 height 25
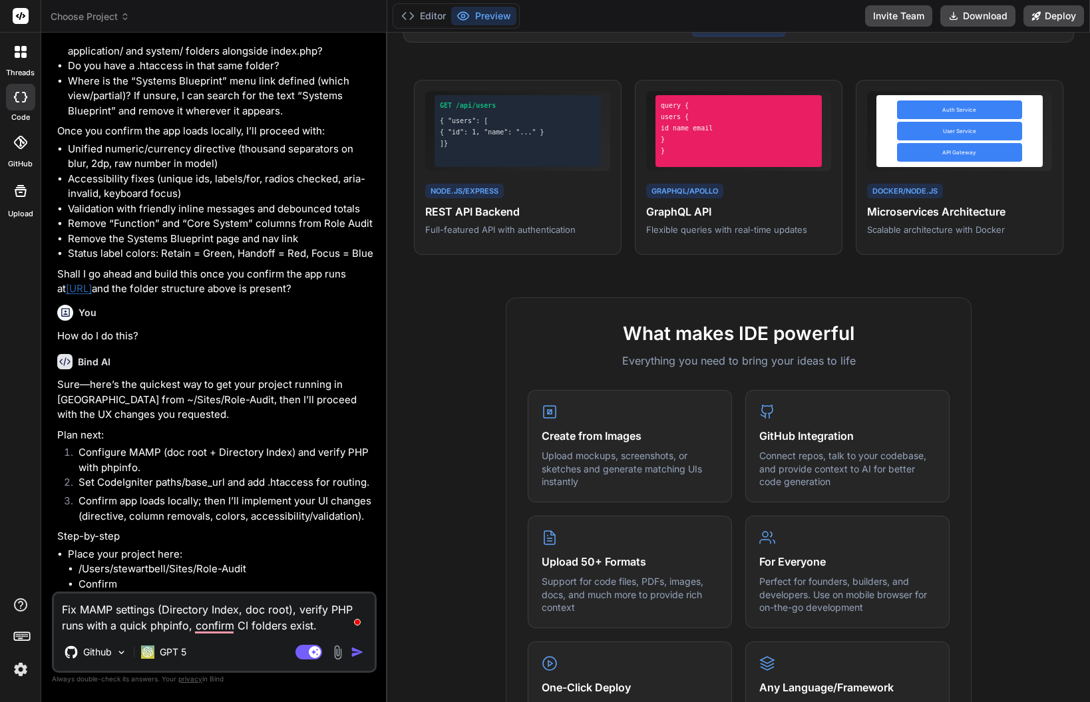
click at [65, 605] on textarea "Fix MAMP settings (Directory Index, doc root), verify PHP runs with a quick php…" at bounding box center [214, 614] width 321 height 40
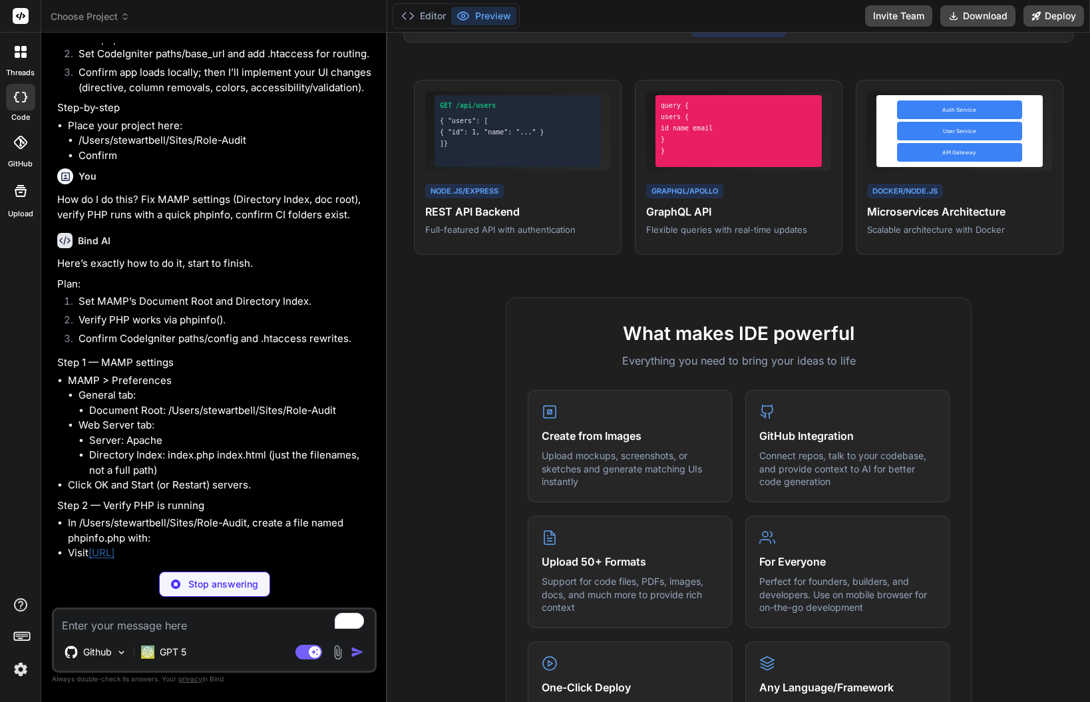
scroll to position [6702, 0]
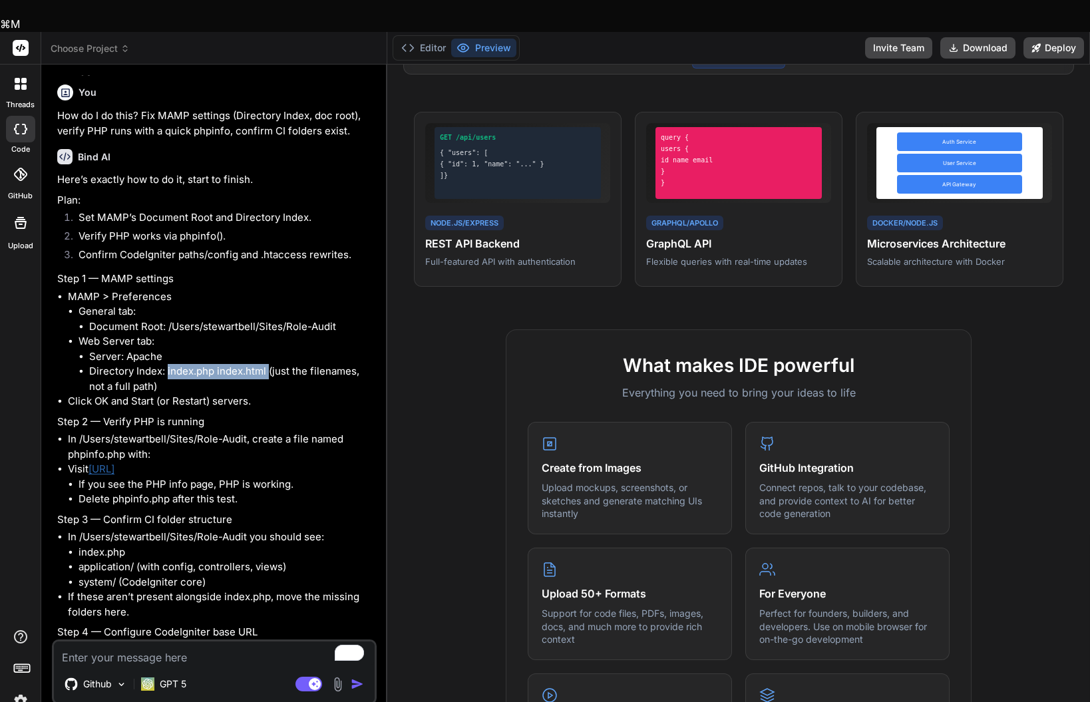
drag, startPoint x: 268, startPoint y: 457, endPoint x: 166, endPoint y: 457, distance: 102.5
click at [166, 394] on li "Directory Index: index.php index.html (just the filenames, not a full path)" at bounding box center [231, 379] width 285 height 30
copy li "index.php index.html"
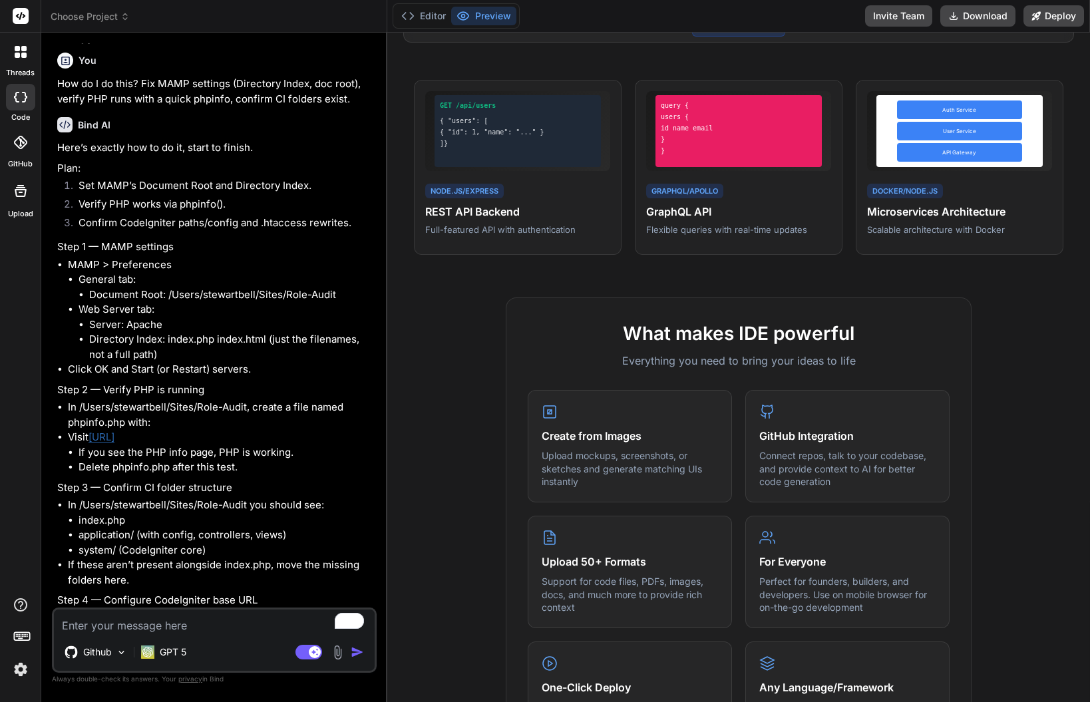
click at [275, 333] on li "Server: Apache" at bounding box center [231, 325] width 285 height 15
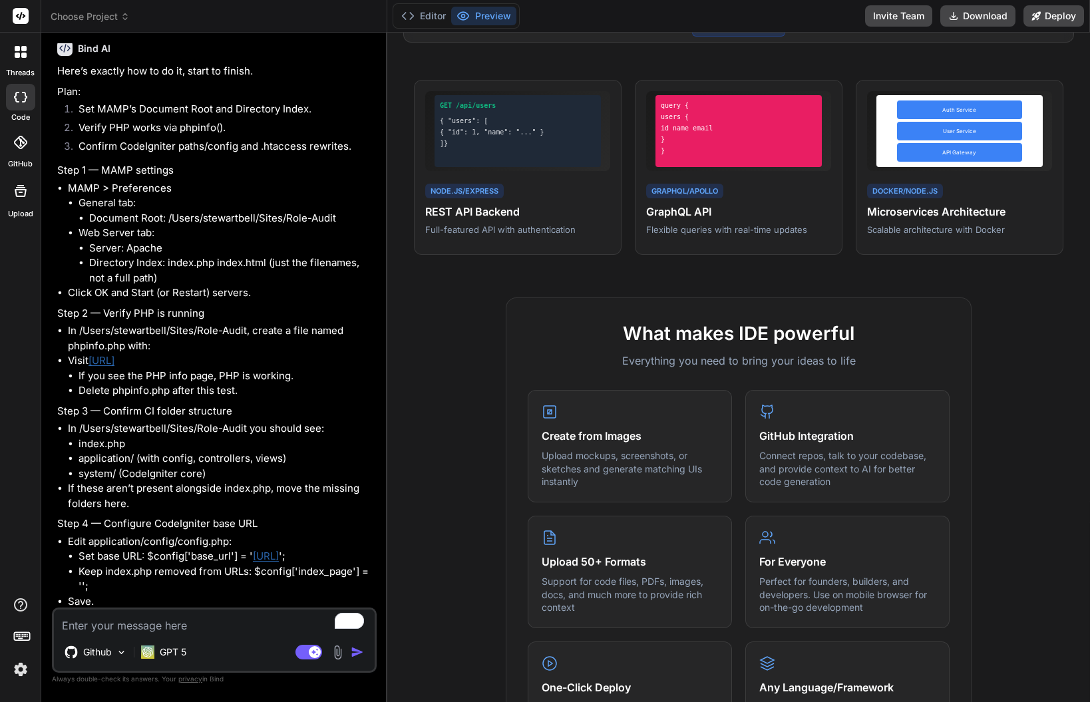
scroll to position [6798, 0]
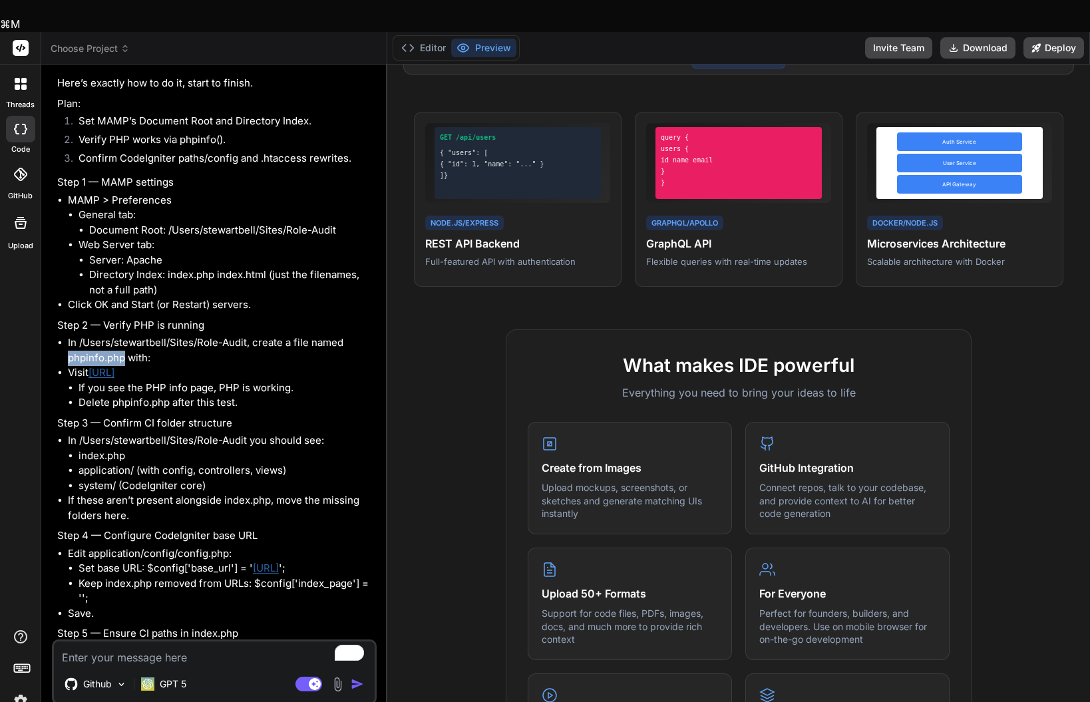
drag, startPoint x: 126, startPoint y: 441, endPoint x: 47, endPoint y: 438, distance: 78.6
click at [47, 438] on div "Bind AI Web Search Created with Pixso. Code Generator You That note means this …" at bounding box center [214, 399] width 346 height 669
copy li "phpinfo.php"
click at [299, 365] on li "In /Users/stewartbell/Sites/Role-Audit, create a file named phpinfo.php with:" at bounding box center [221, 351] width 306 height 30
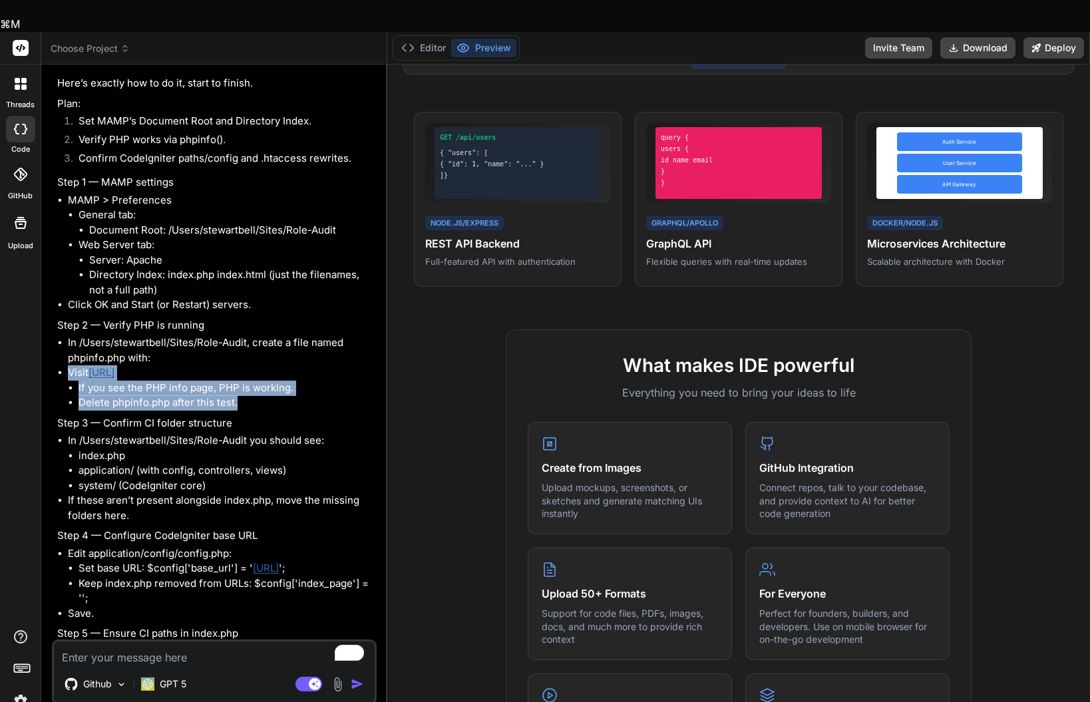
drag, startPoint x: 248, startPoint y: 488, endPoint x: 57, endPoint y: 454, distance: 194.0
click at [68, 411] on li "Visit http://localhost:8888/phpinfo.php If you see the PHP info page, PHP is wo…" at bounding box center [221, 387] width 306 height 45
copy li "Visit http://localhost:8888/phpinfo.php If you see the PHP info page, PHP is wo…"
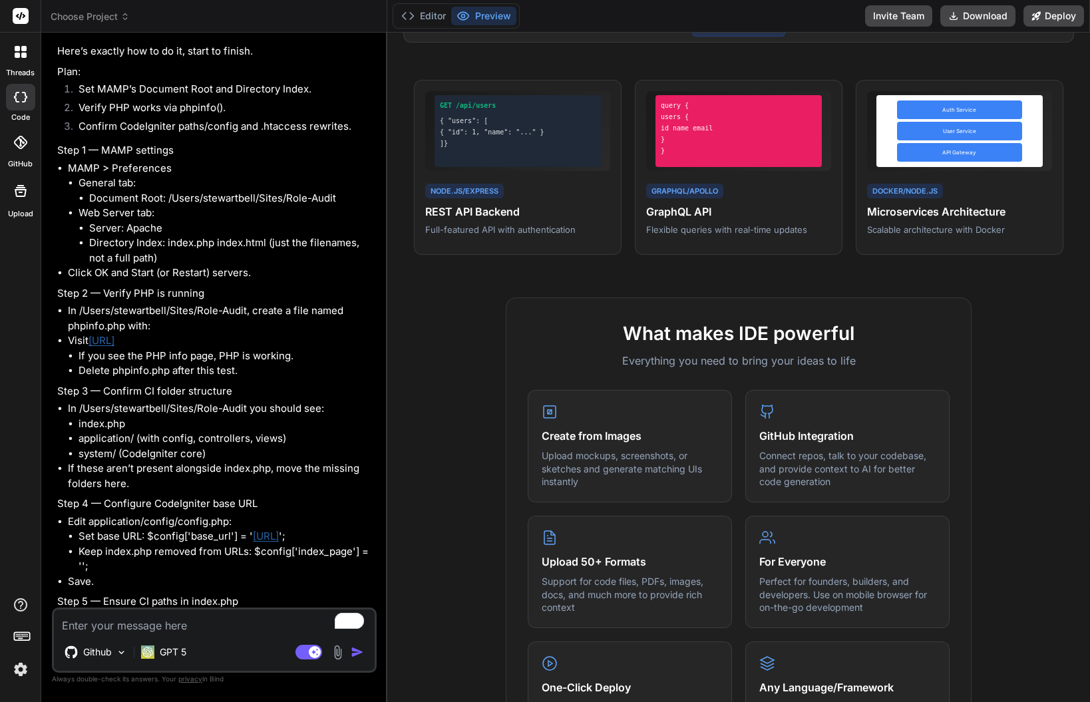
click at [250, 379] on li "Delete phpinfo.php after this test." at bounding box center [227, 370] width 296 height 15
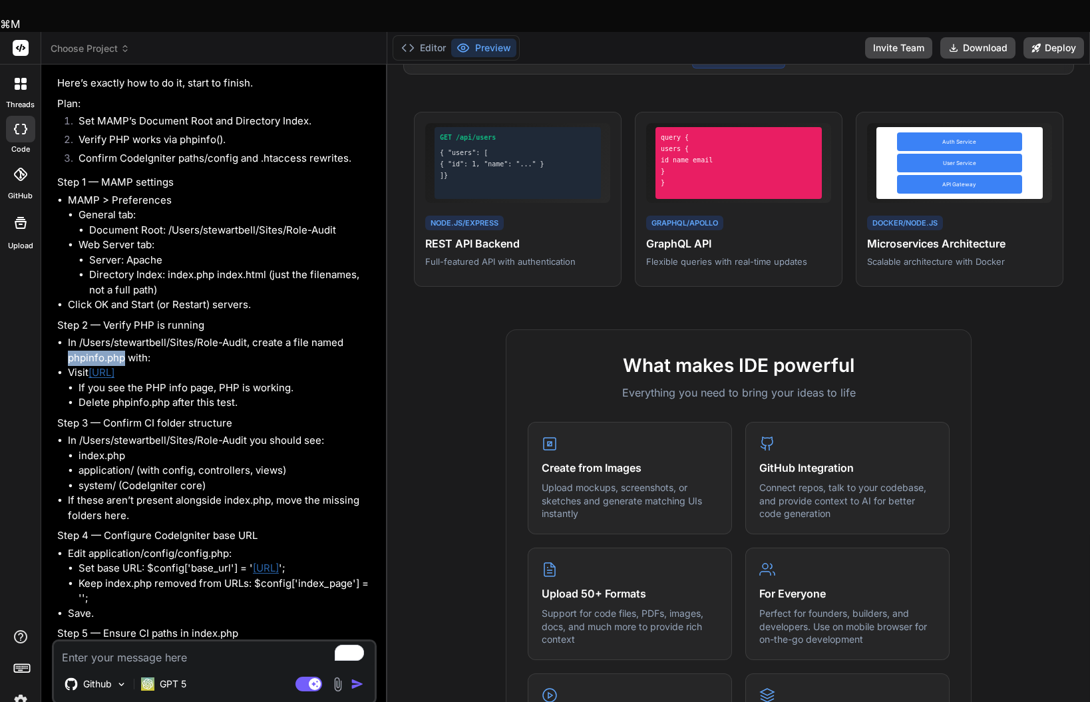
drag, startPoint x: 123, startPoint y: 441, endPoint x: 63, endPoint y: 443, distance: 60.6
click at [63, 411] on ul "In /Users/stewartbell/Sites/Role-Audit, create a file named phpinfo.php with: V…" at bounding box center [215, 373] width 317 height 75
copy li "phpinfo.php"
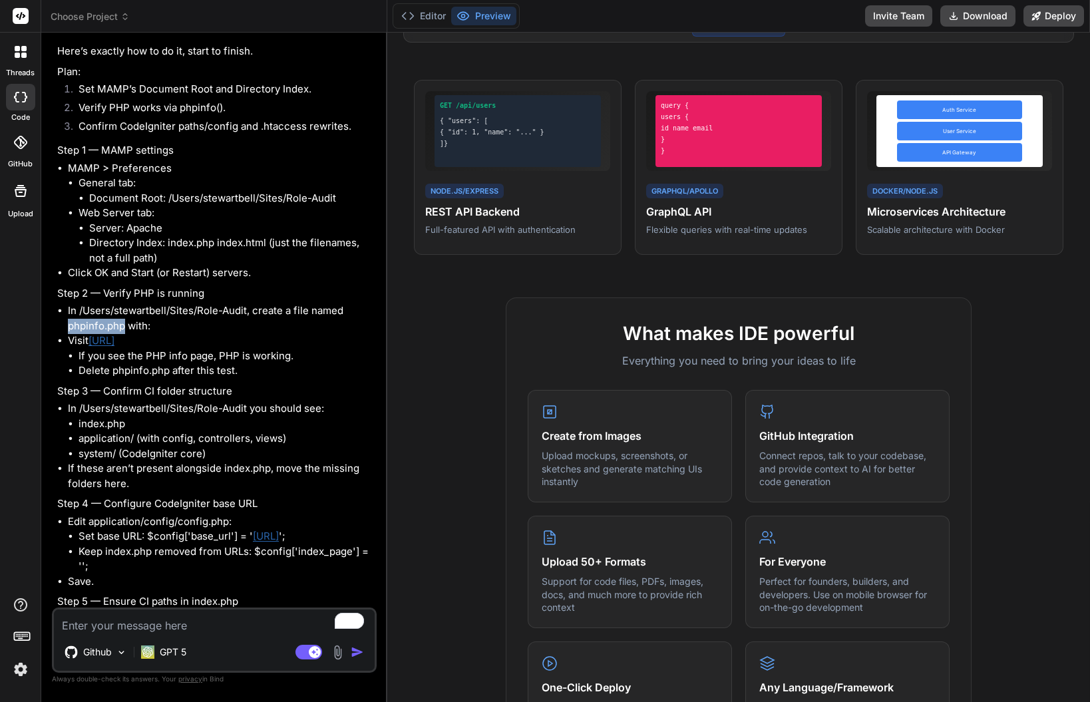
scroll to position [6801, 0]
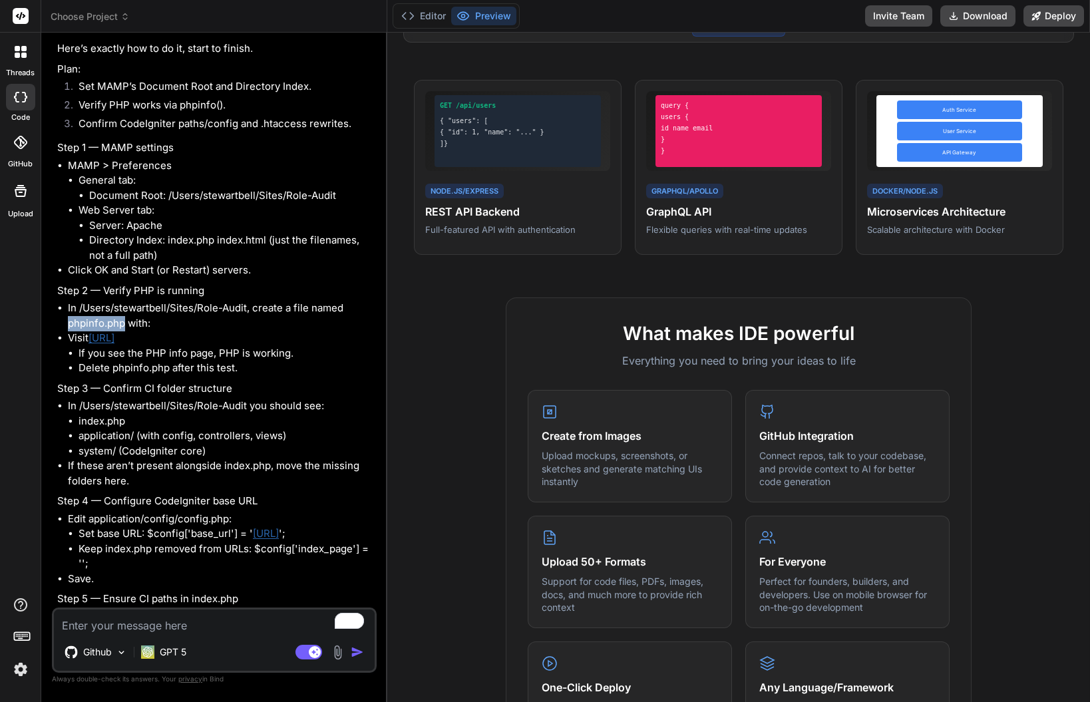
click at [114, 344] on link "[URL]" at bounding box center [102, 338] width 26 height 13
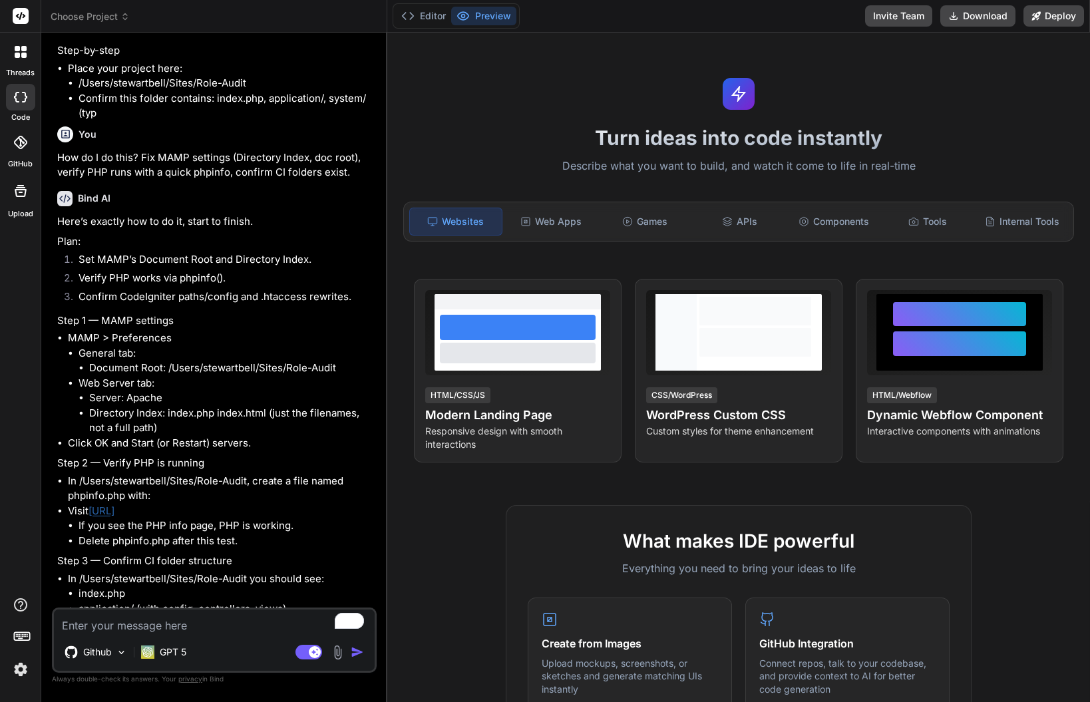
scroll to position [3215, 0]
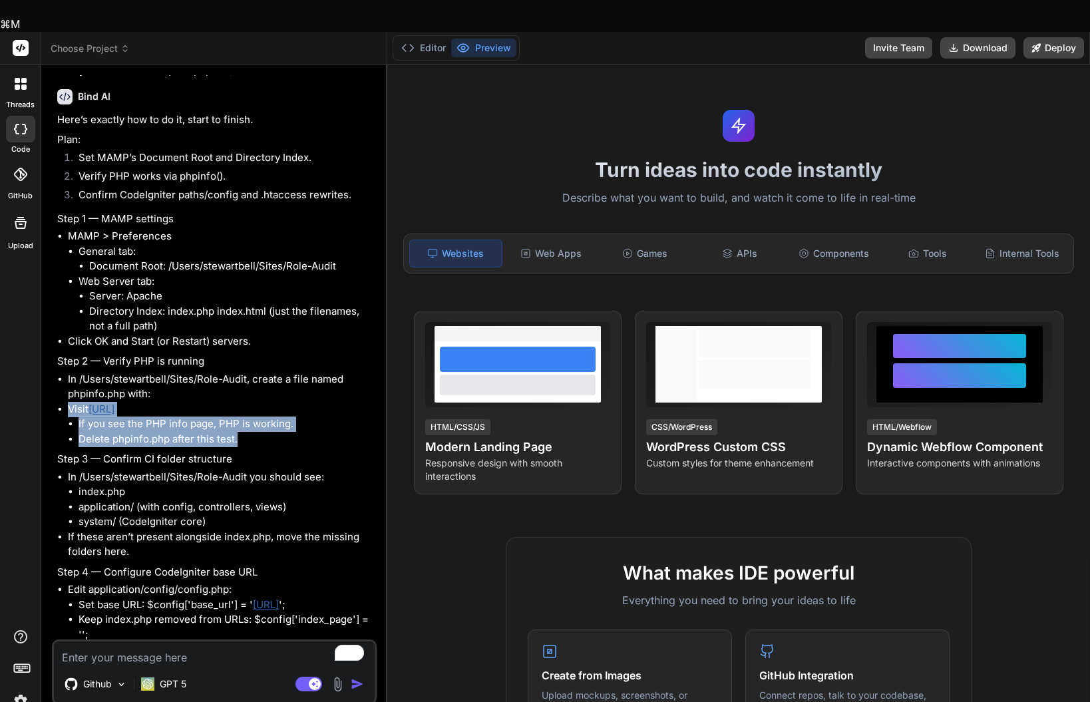
drag, startPoint x: 224, startPoint y: 467, endPoint x: 45, endPoint y: 428, distance: 183.8
click at [45, 428] on div "Bind AI Web Search Created with Pixso. Code Generator You Preferences > Web Ser…" at bounding box center [214, 399] width 346 height 669
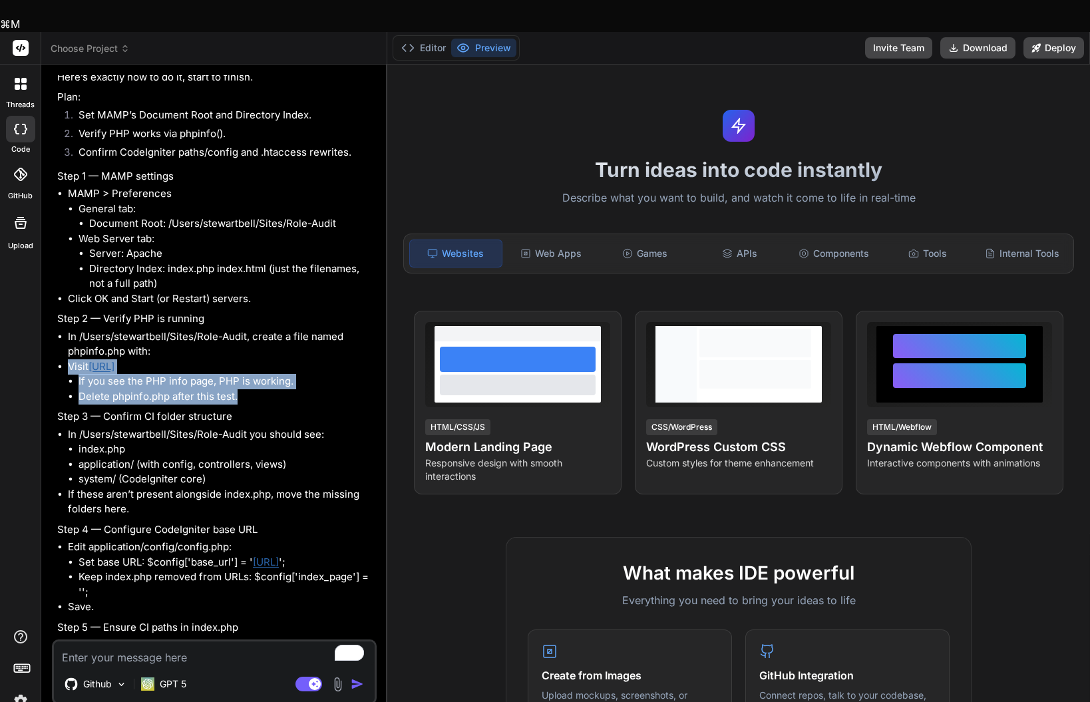
scroll to position [3394, 0]
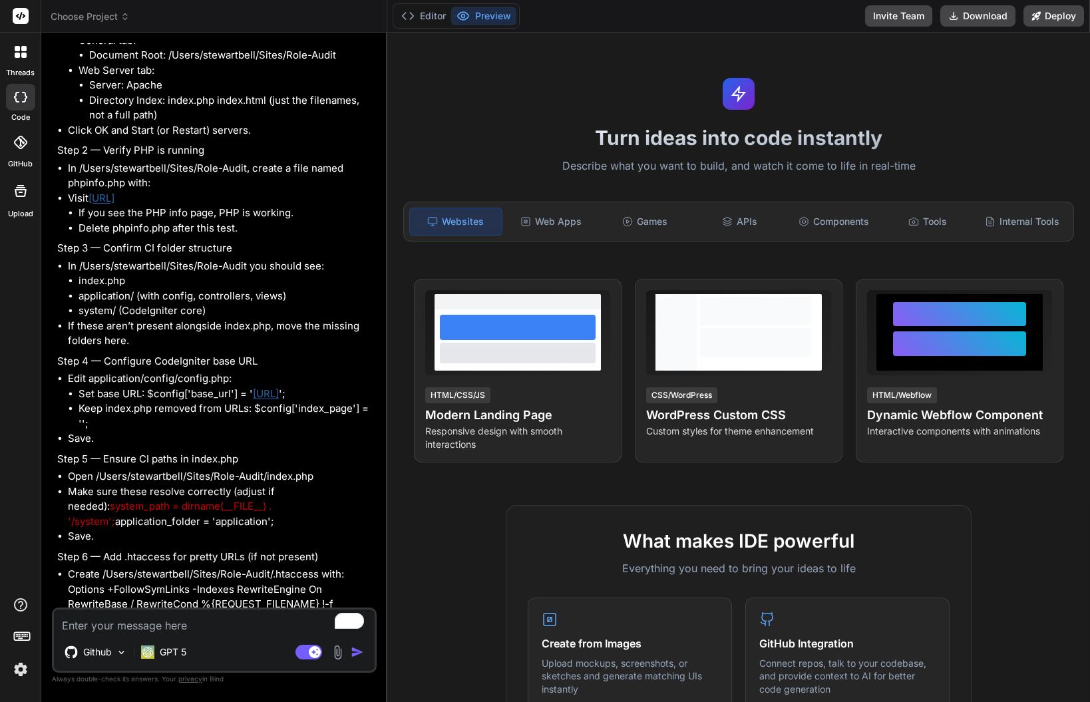
click at [263, 319] on li "In /Users/stewartbell/Sites/Role-Audit you should see: index.php application/ (…" at bounding box center [221, 289] width 306 height 60
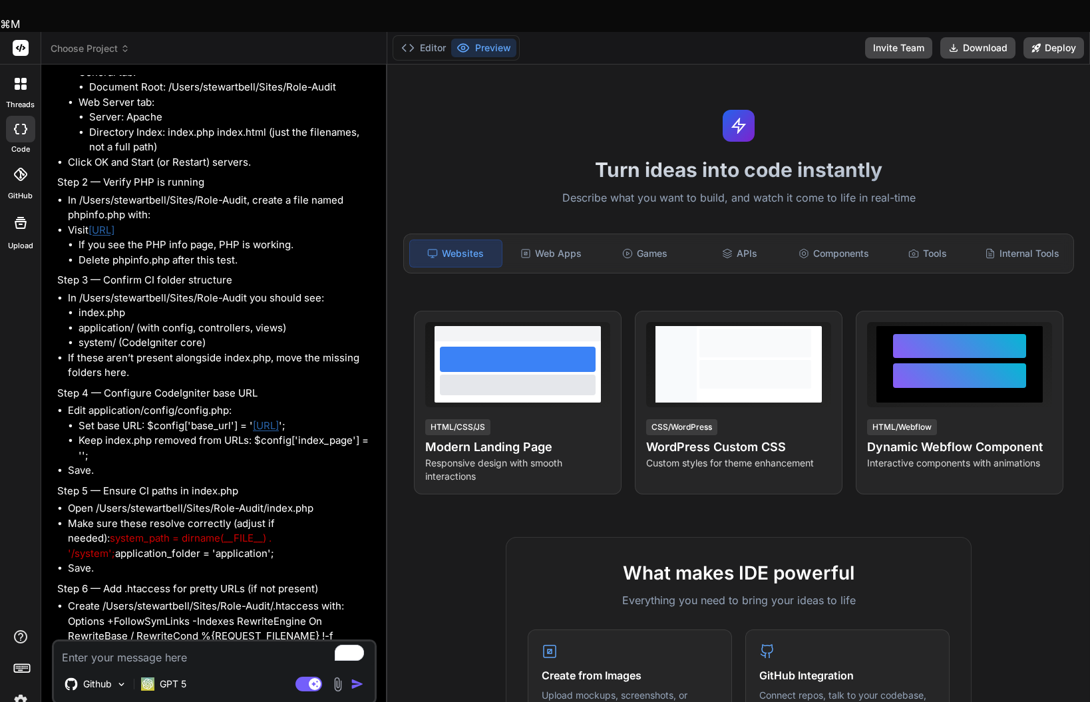
type textarea "x"
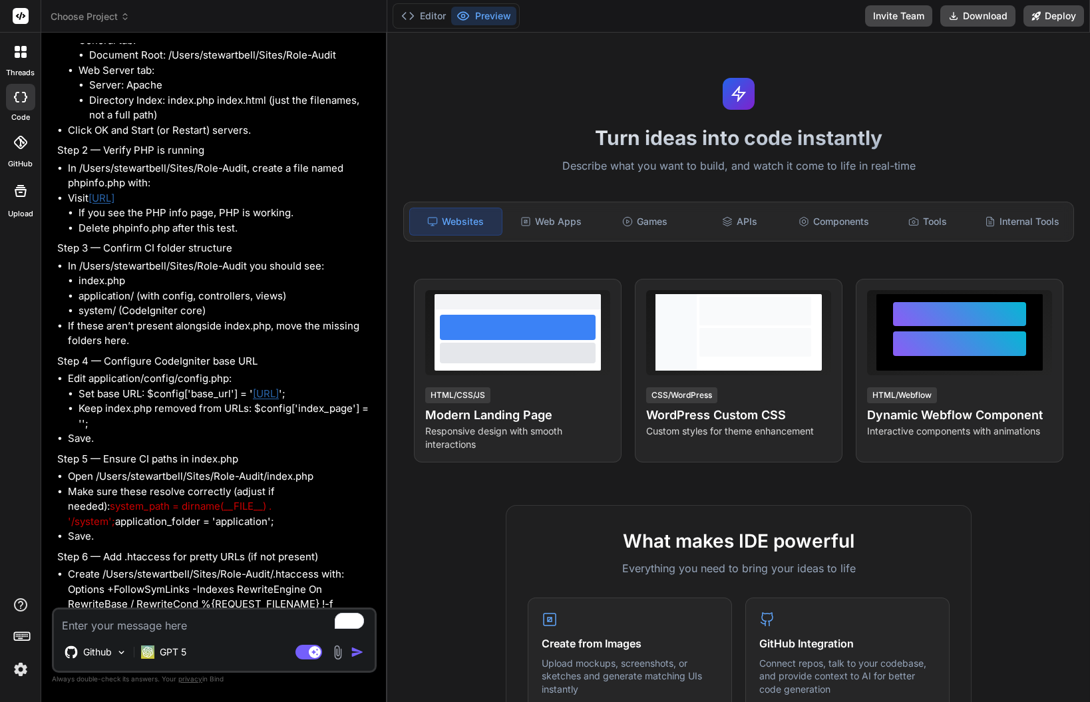
click at [154, 256] on p "Step 3 — Confirm CI folder structure" at bounding box center [215, 248] width 317 height 15
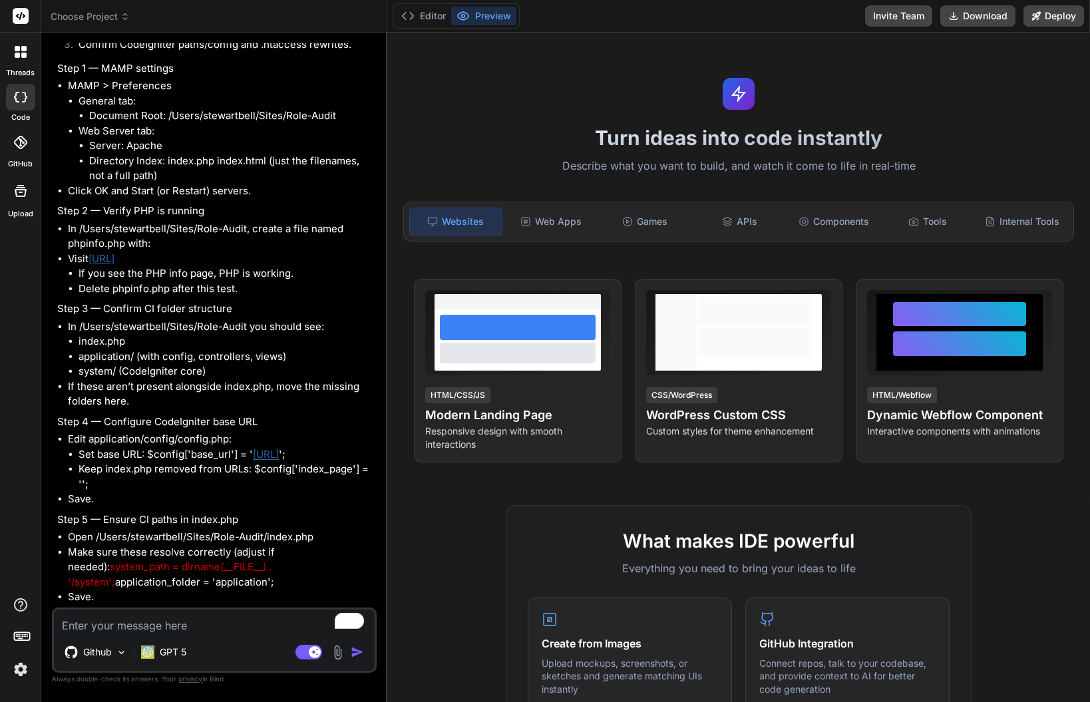
scroll to position [3304, 0]
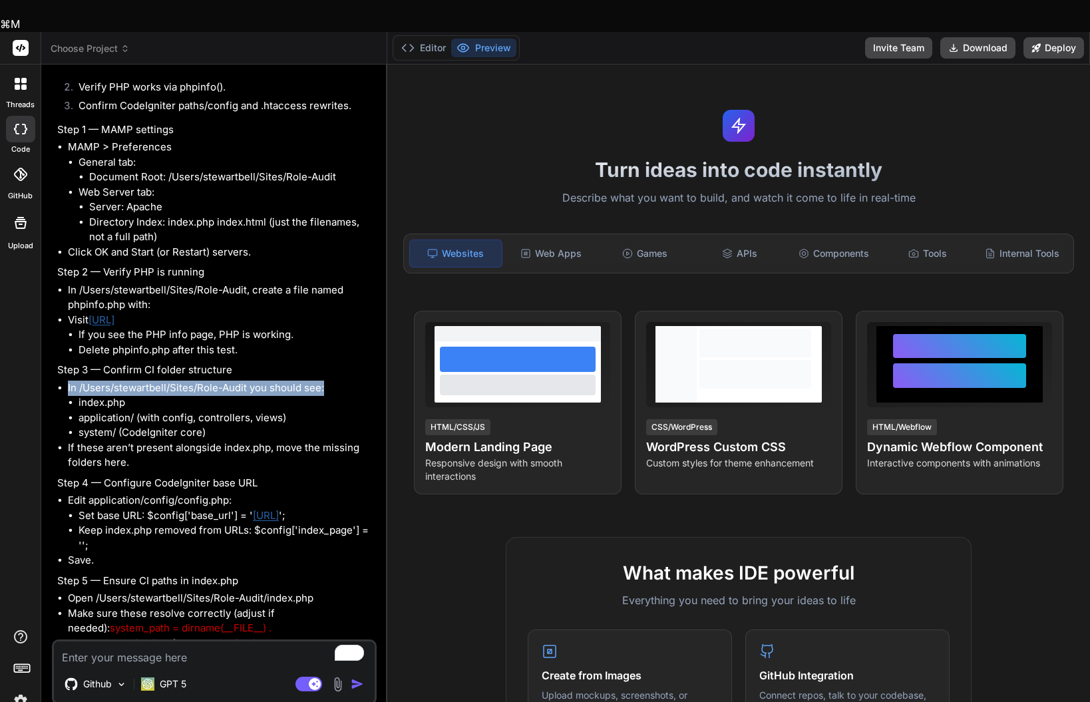
drag, startPoint x: 332, startPoint y: 409, endPoint x: 57, endPoint y: 408, distance: 275.6
click at [68, 408] on li "In /Users/stewartbell/Sites/Role-Audit you should see: index.php application/ (…" at bounding box center [221, 411] width 306 height 60
copy li "In /Users/stewartbell/Sites/Role-Audit you should see:"
click at [111, 642] on textarea "To enrich screen reader interactions, please activate Accessibility in Grammarl…" at bounding box center [214, 654] width 321 height 24
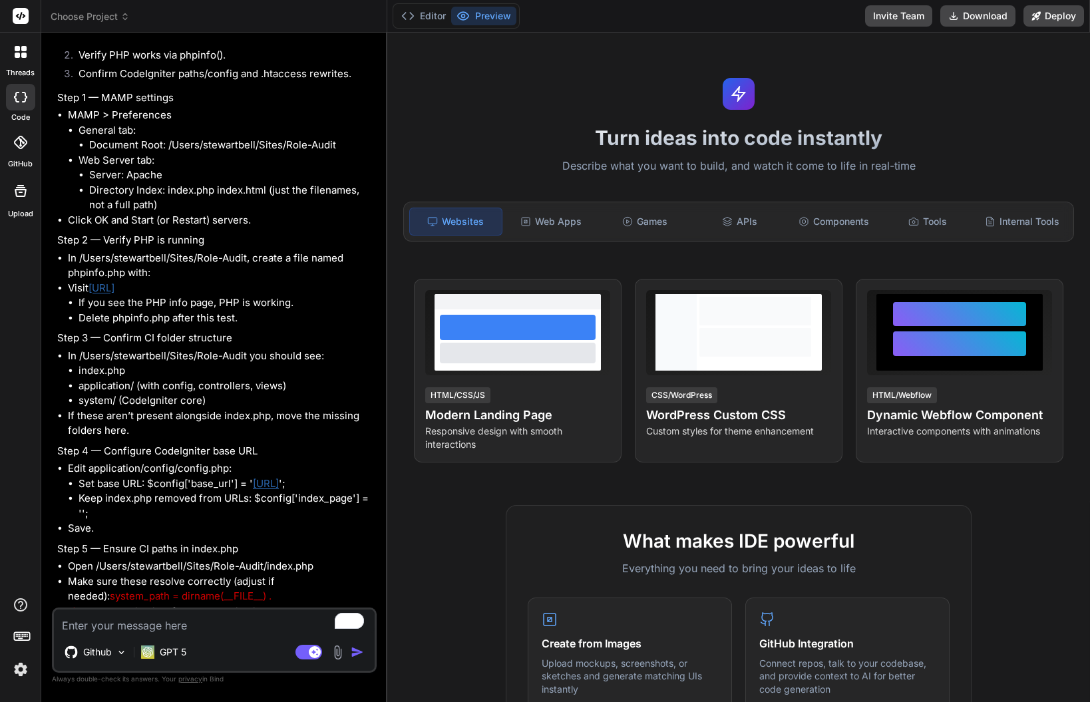
paste textarea "In /Users/stewartbell/Sites/Role-Audit you should see:"
type textarea "In /Users/stewartbell/Sites/Role-Audit you should see:"
type textarea "x"
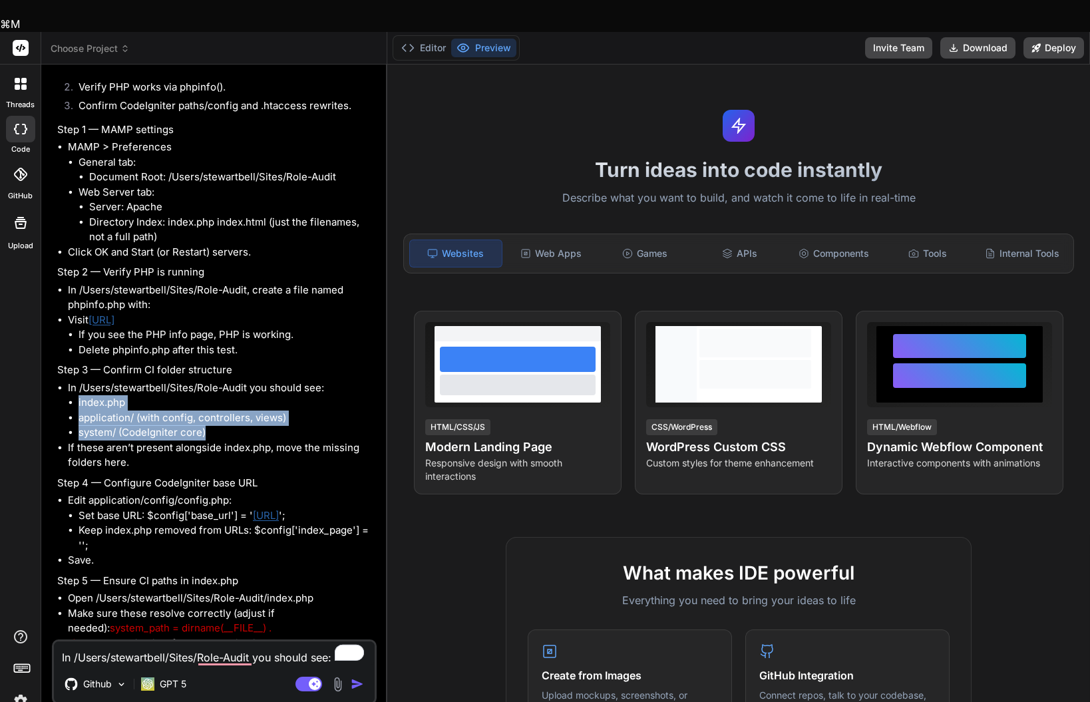
drag, startPoint x: 199, startPoint y: 451, endPoint x: 54, endPoint y: 427, distance: 147.2
click at [55, 427] on div "You Preferences > Web Server: set Document Root to your project’s web root (whe…" at bounding box center [216, 357] width 322 height 565
copy ul "index.php application/ (with config, controllers, views) system/ (CodeIgniter c…"
click at [264, 642] on textarea "In /Users/stewartbell/Sites/Role-Audit you should see:" at bounding box center [214, 654] width 321 height 24
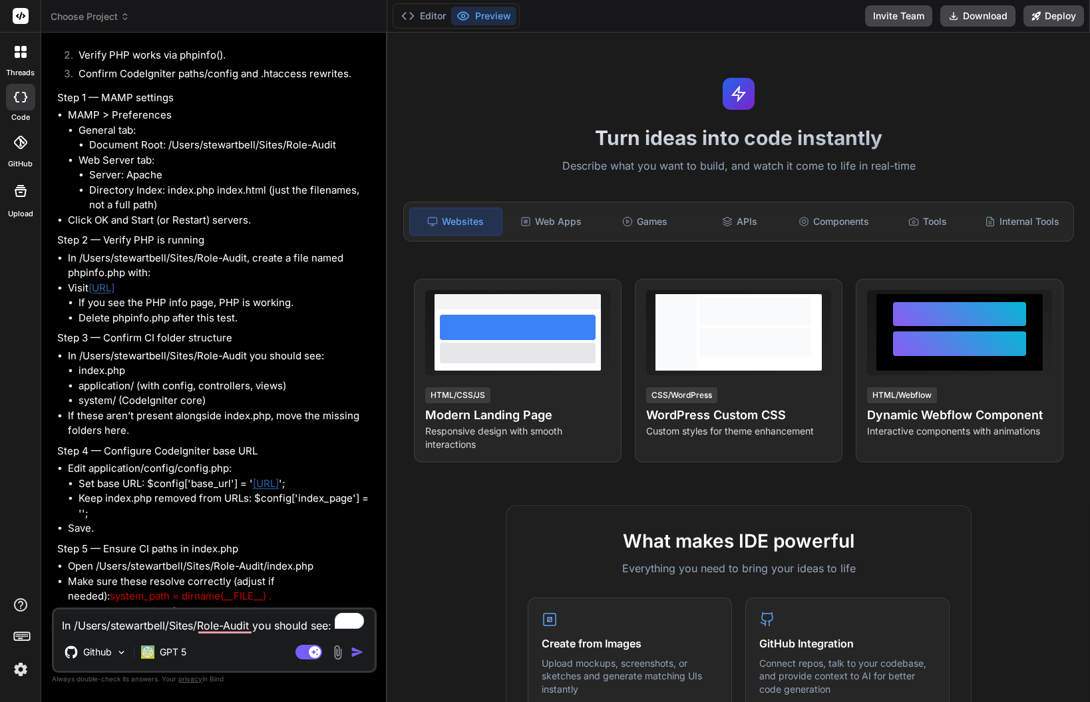
type textarea "In /Users/stewartbell/Sites/Role-Audit you should see:v"
type textarea "x"
type textarea "In /Users/stewartbell/Sites/Role-Audit you should see:v"
type textarea "x"
type textarea "In /Users/stewartbell/Sites/Role-Audit you should see:v"
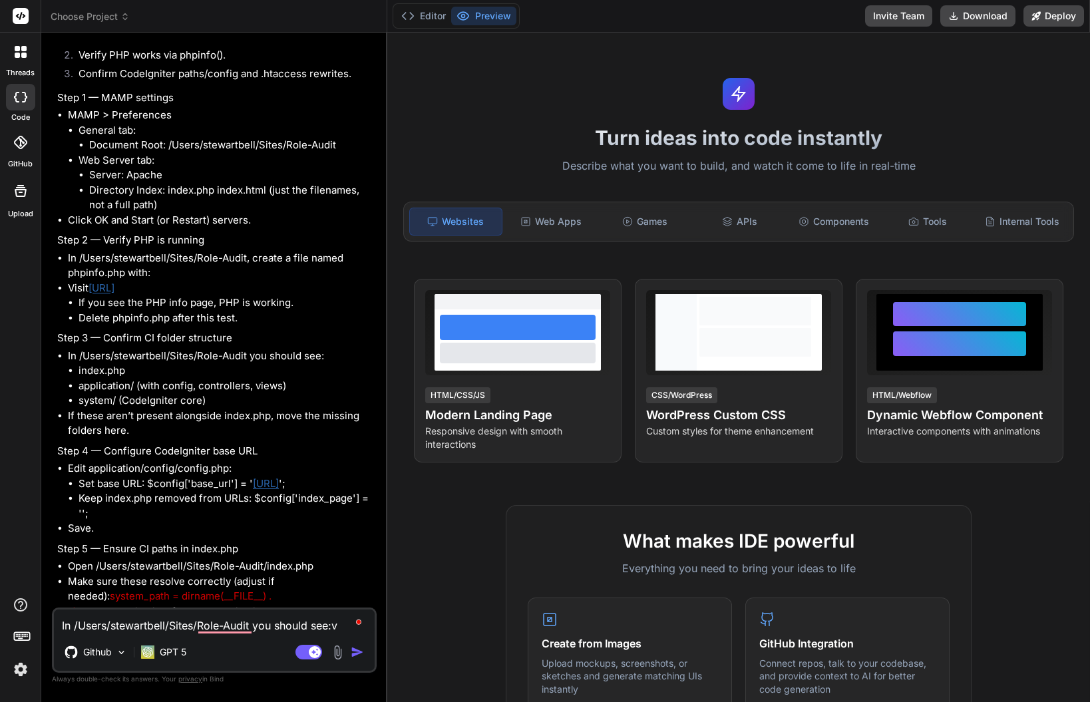
type textarea "x"
type textarea "In /Users/stewartbell/Sites/Role-Audit you should see:"
type textarea "x"
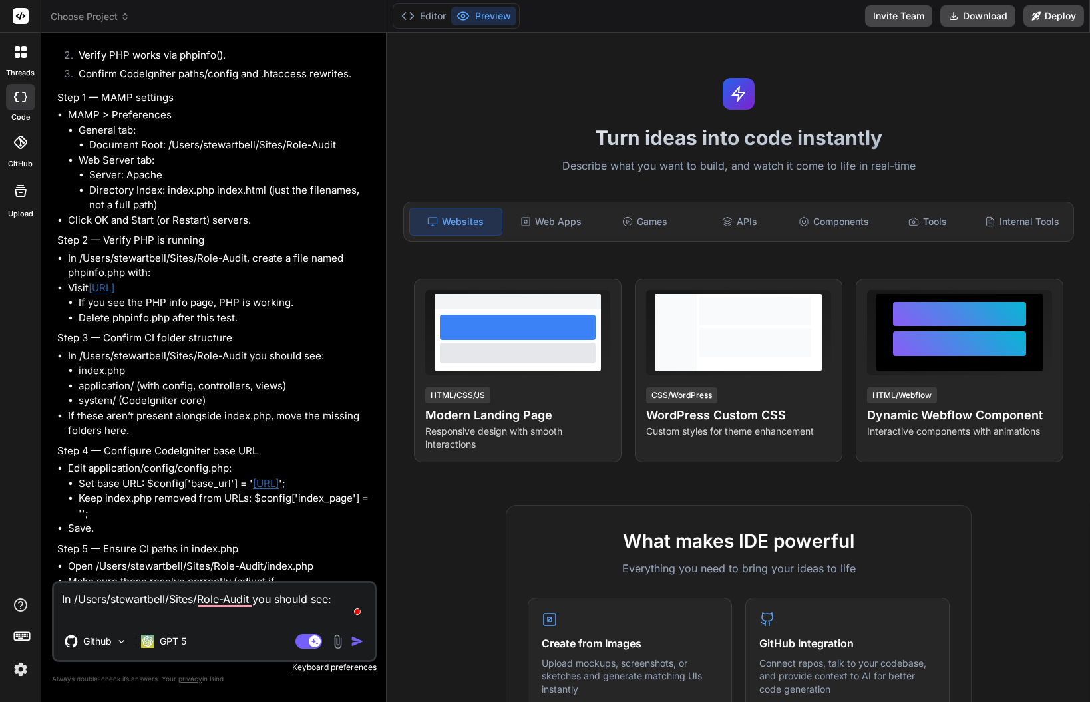
paste textarea "index.php application/ (with config, controllers, views) system/ (CodeIgniter c…"
type textarea "In /Users/stewartbell/Sites/Role-Audit you should see: index.php application/ (…"
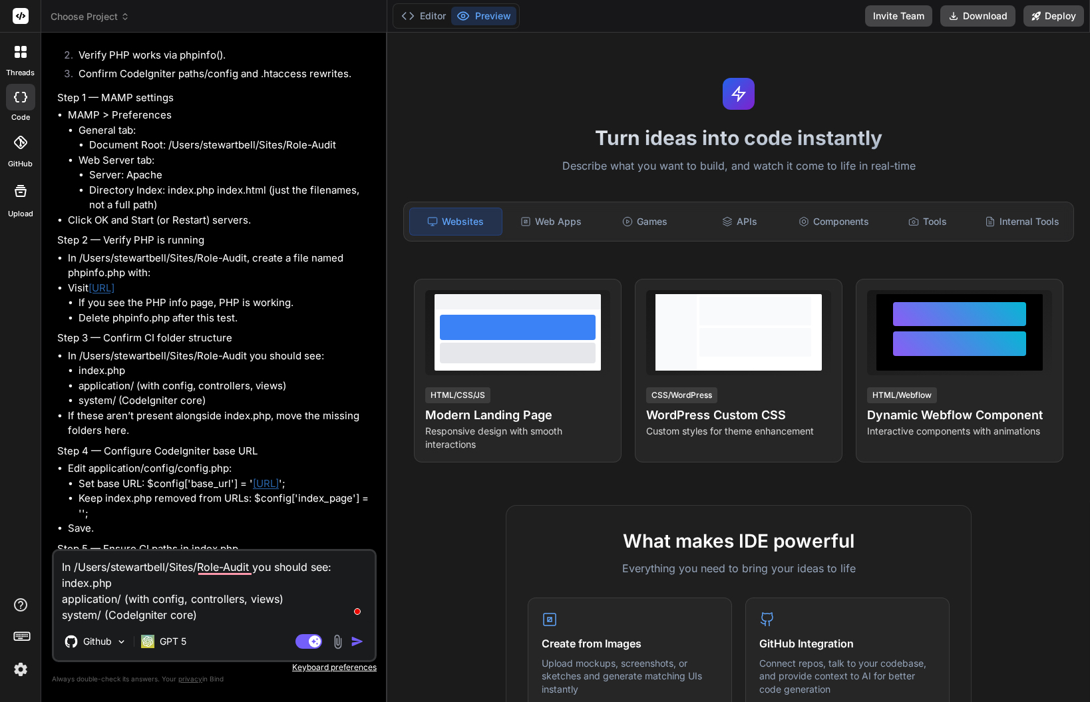
type textarea "x"
type textarea "In /Users/stewartbell/Sites/Role-Audit you should see: index.php application/ (…"
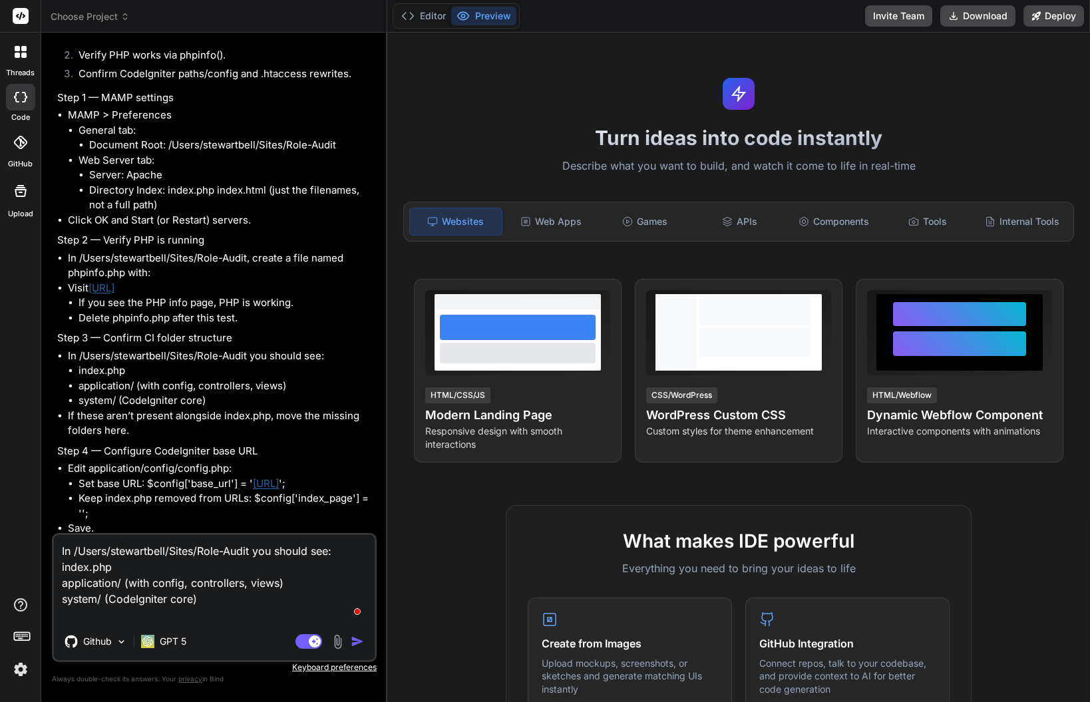
type textarea "x"
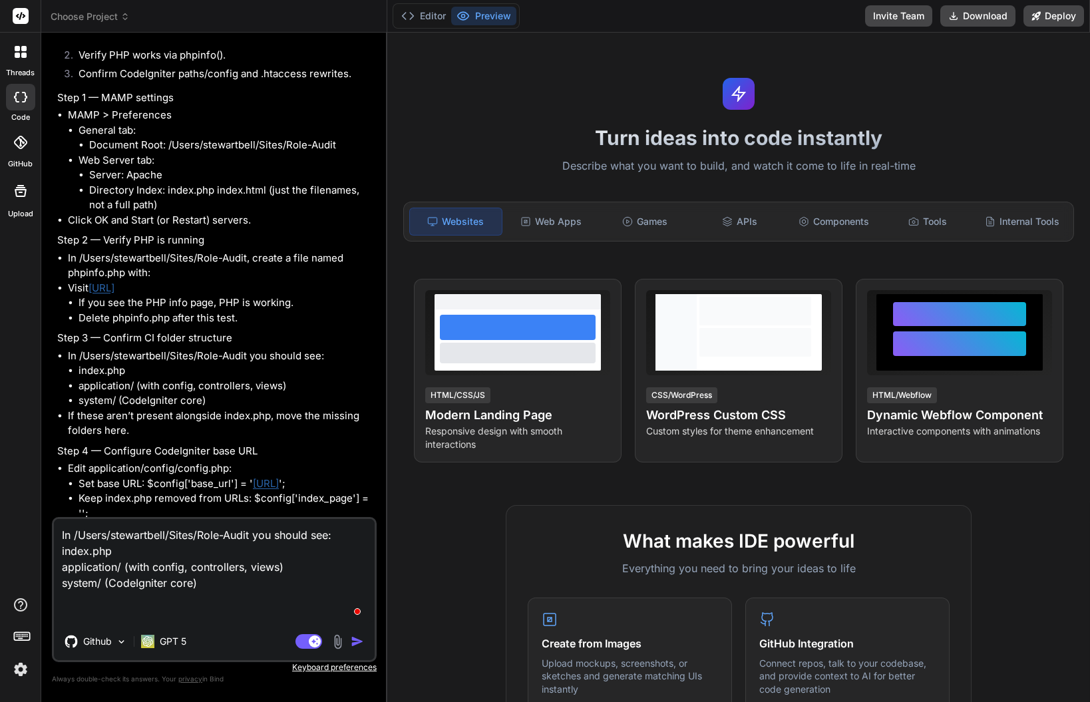
type textarea "In /Users/stewartbell/Sites/Role-Audit you should see: index.php application/ (…"
type textarea "x"
type textarea "In /Users/stewartbell/Sites/Role-Audit you should see: index.php application/ (…"
type textarea "x"
type textarea "In /Users/stewartbell/Sites/Role-Audit you should see: index.php application/ (…"
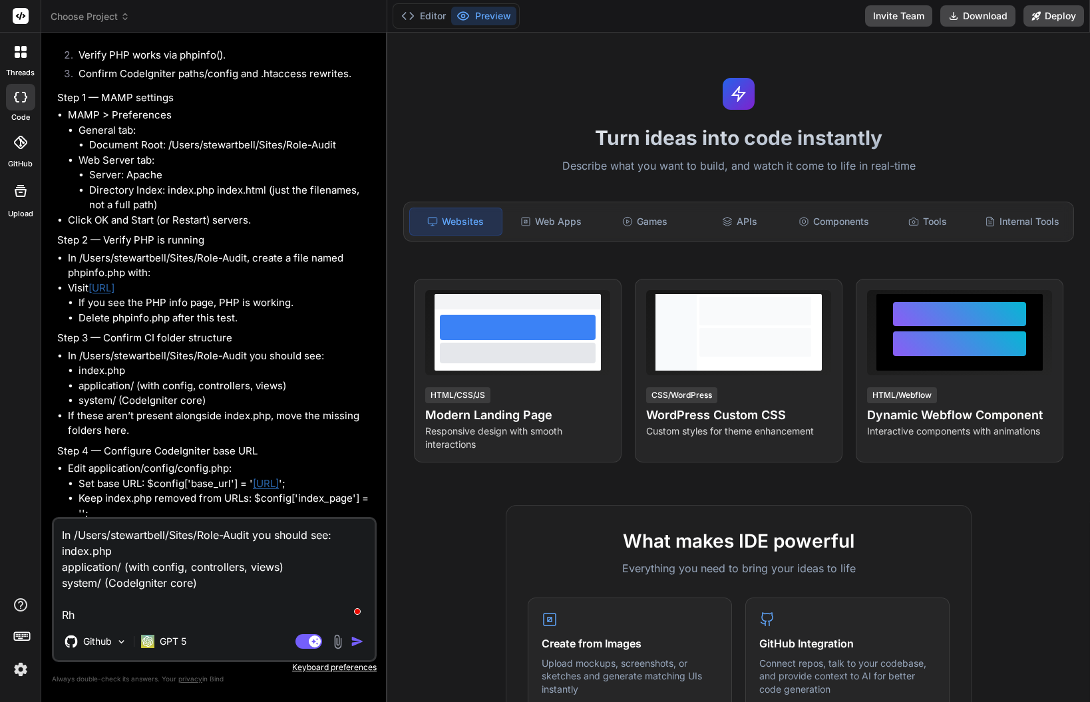
type textarea "x"
type textarea "In /Users/stewartbell/Sites/Role-Audit you should see: index.php application/ (…"
type textarea "x"
type textarea "In /Users/stewartbell/Sites/Role-Audit you should see: index.php application/ (…"
type textarea "x"
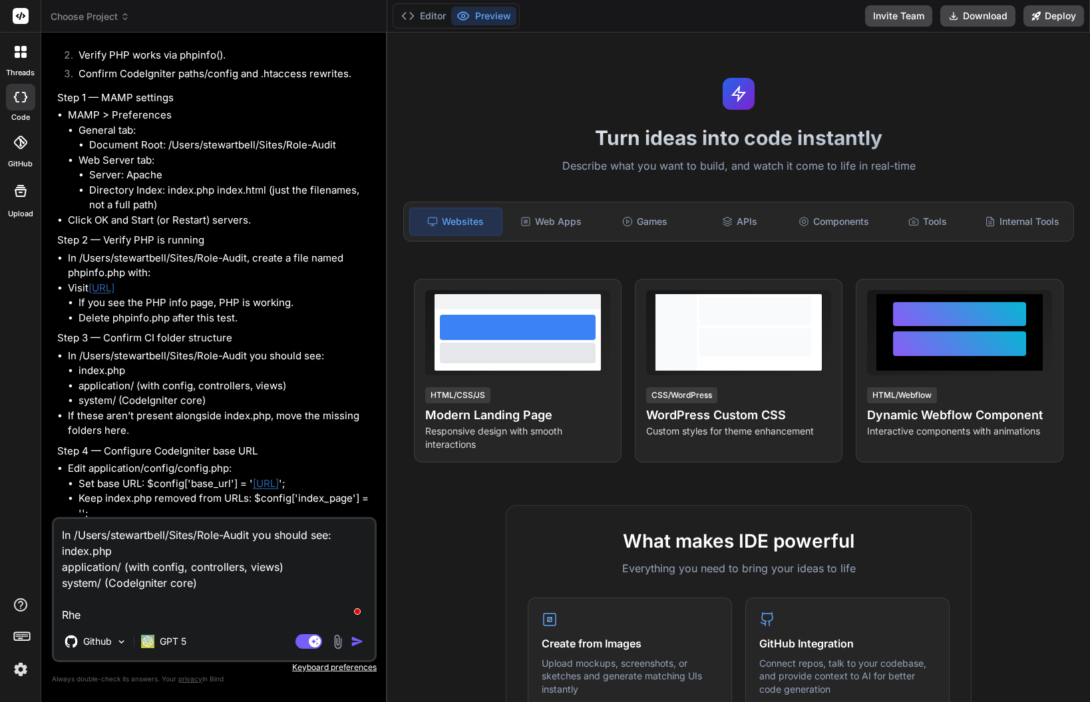
type textarea "In /Users/stewartbell/Sites/Role-Audit you should see: index.php application/ (…"
type textarea "x"
type textarea "In /Users/stewartbell/Sites/Role-Audit you should see: index.php application/ (…"
type textarea "x"
type textarea "In /Users/stewartbell/Sites/Role-Audit you should see: index.php application/ (…"
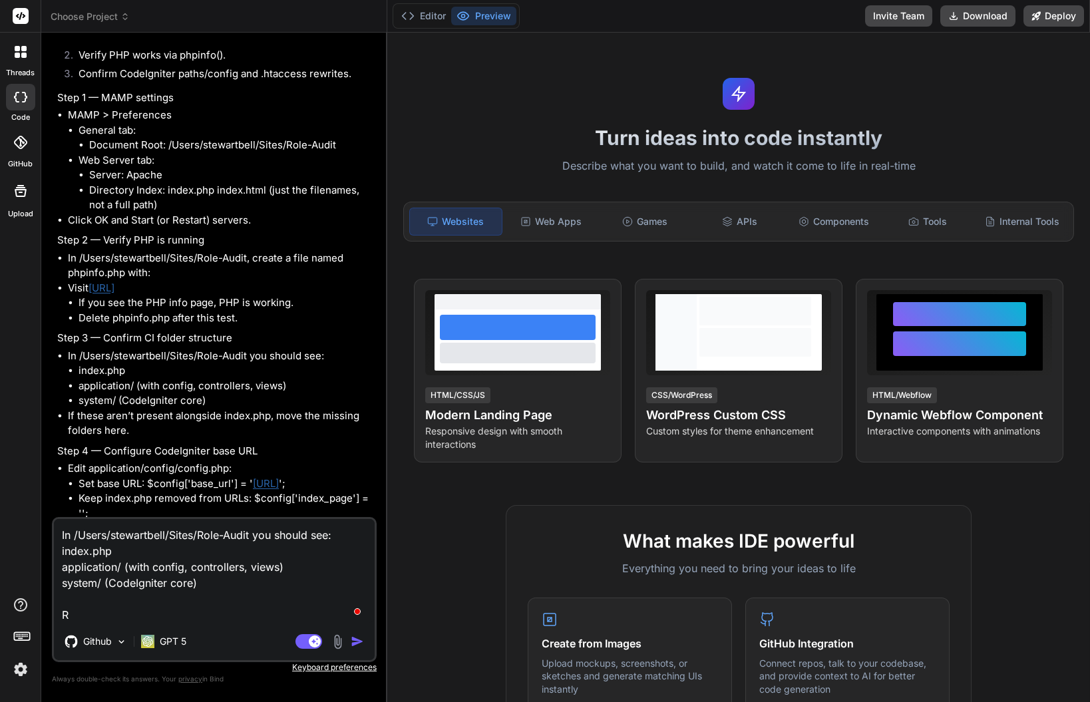
type textarea "x"
type textarea "In /Users/stewartbell/Sites/Role-Audit you should see: index.php application/ (…"
type textarea "x"
type textarea "In /Users/stewartbell/Sites/Role-Audit you should see: index.php application/ (…"
type textarea "x"
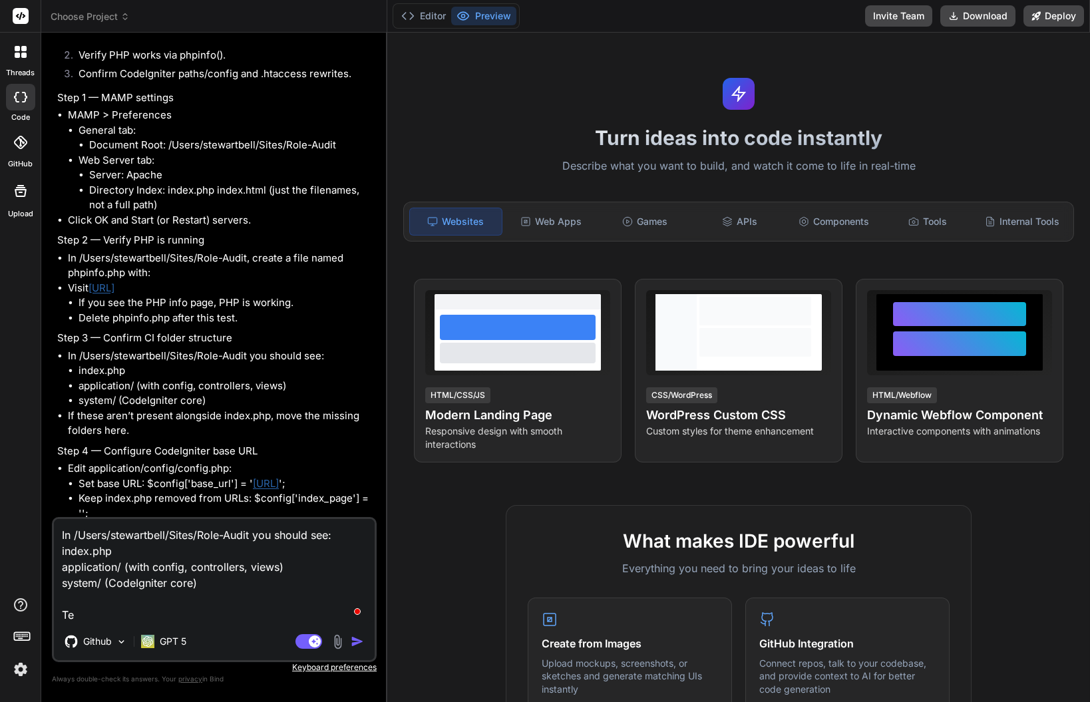
type textarea "In /Users/stewartbell/Sites/Role-Audit you should see: index.php application/ (…"
type textarea "x"
type textarea "In /Users/stewartbell/Sites/Role-Audit you should see: index.php application/ (…"
type textarea "x"
type textarea "In /Users/stewartbell/Sites/Role-Audit you should see: index.php application/ (…"
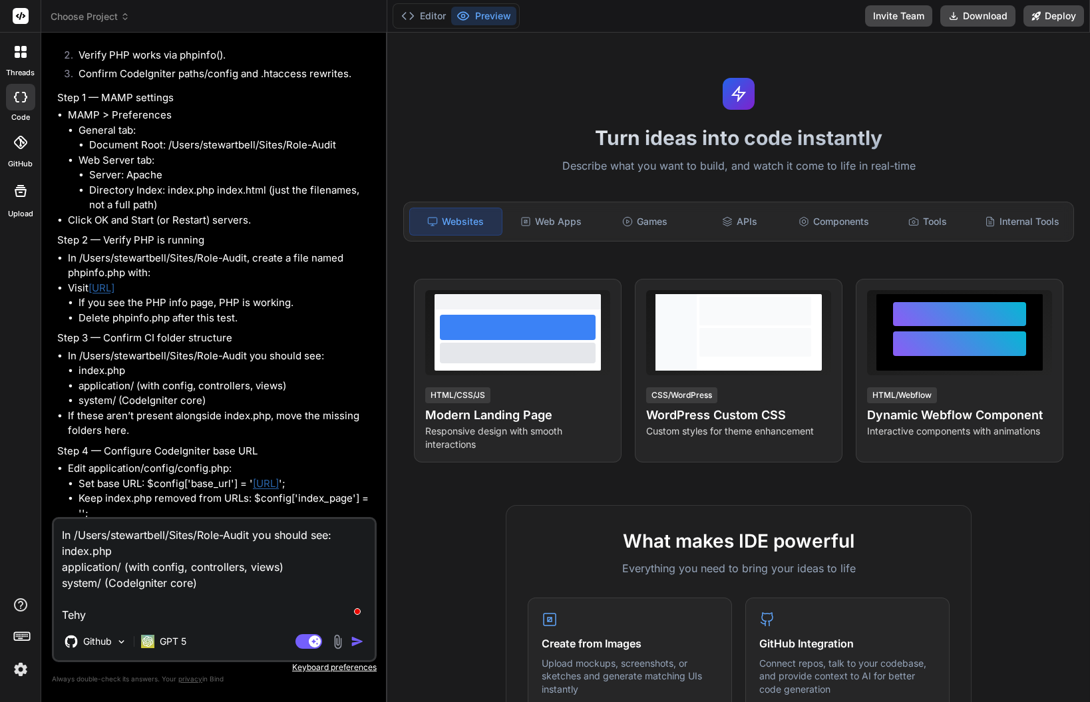
type textarea "x"
type textarea "In /Users/stewartbell/Sites/Role-Audit you should see: index.php application/ (…"
type textarea "x"
type textarea "In /Users/stewartbell/Sites/Role-Audit you should see: index.php application/ (…"
type textarea "x"
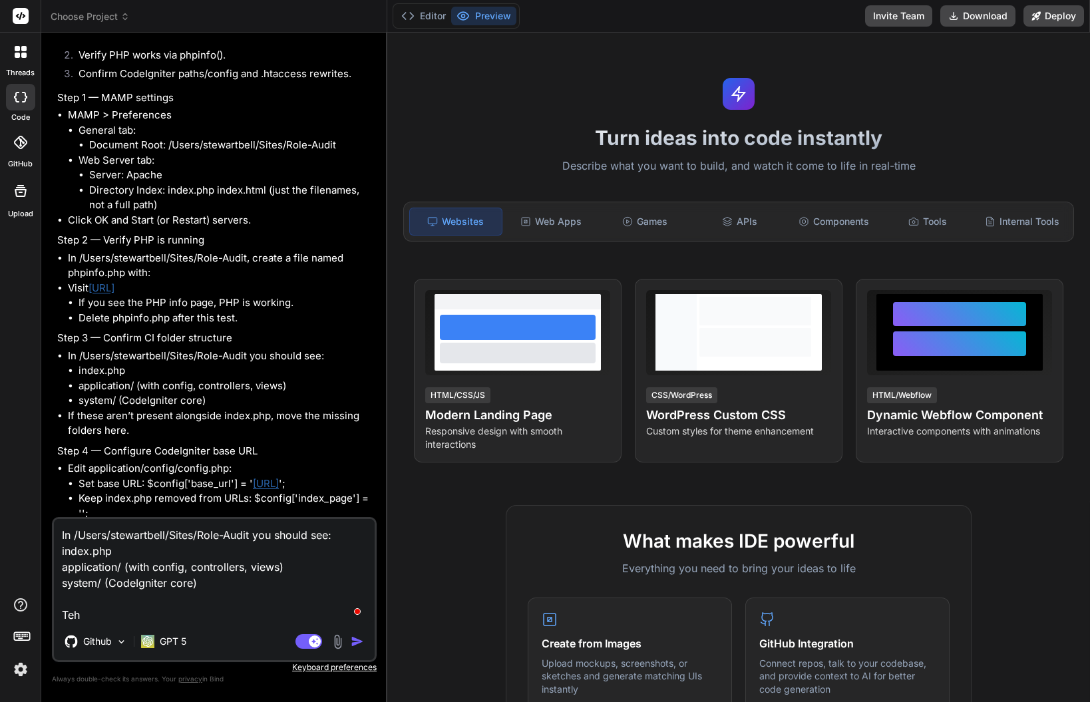
type textarea "In /Users/stewartbell/Sites/Role-Audit you should see: index.php application/ (…"
type textarea "x"
type textarea "In /Users/stewartbell/Sites/Role-Audit you should see: index.php application/ (…"
type textarea "x"
type textarea "In /Users/stewartbell/Sites/Role-Audit you should see: index.php application/ (…"
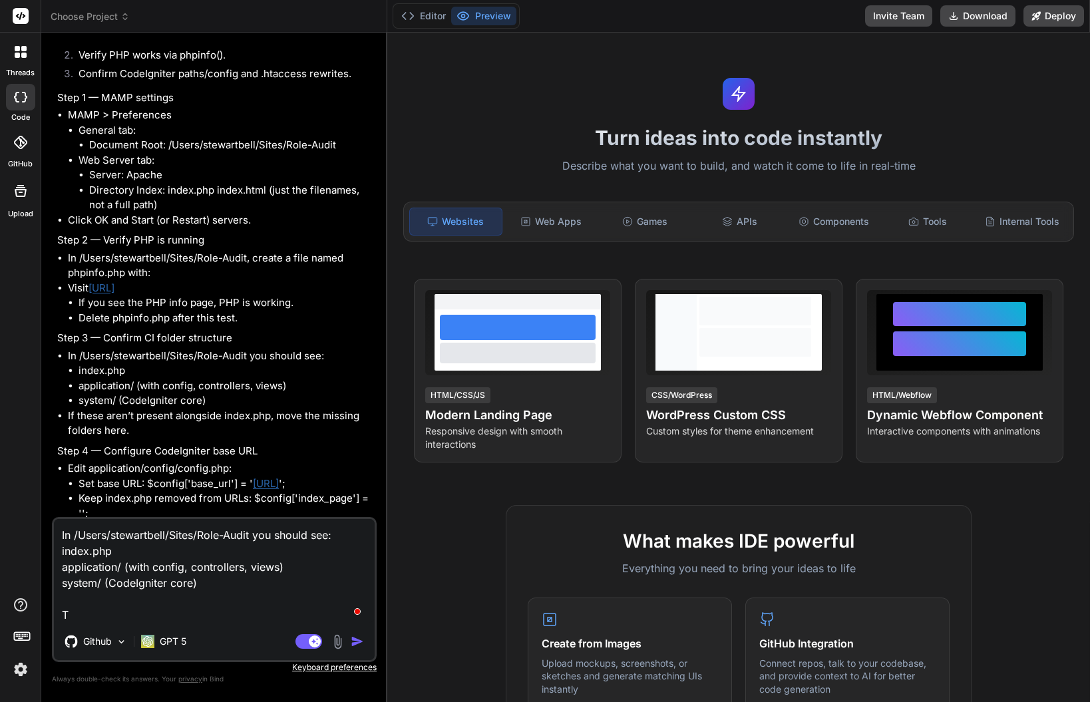
type textarea "x"
type textarea "In /Users/stewartbell/Sites/Role-Audit you should see: index.php application/ (…"
type textarea "x"
type textarea "In /Users/stewartbell/Sites/Role-Audit you should see: index.php application/ (…"
type textarea "x"
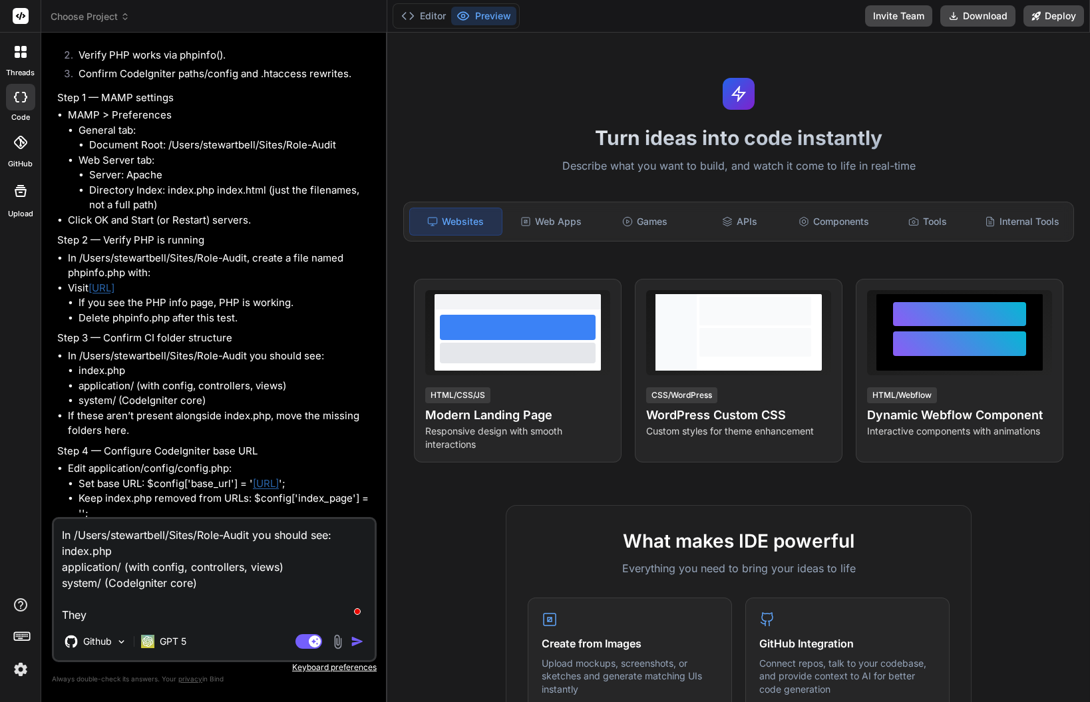
type textarea "In /Users/stewartbell/Sites/Role-Audit you should see: index.php application/ (…"
type textarea "x"
type textarea "In /Users/stewartbell/Sites/Role-Audit you should see: index.php application/ (…"
type textarea "x"
type textarea "In /Users/stewartbell/Sites/Role-Audit you should see: index.php application/ (…"
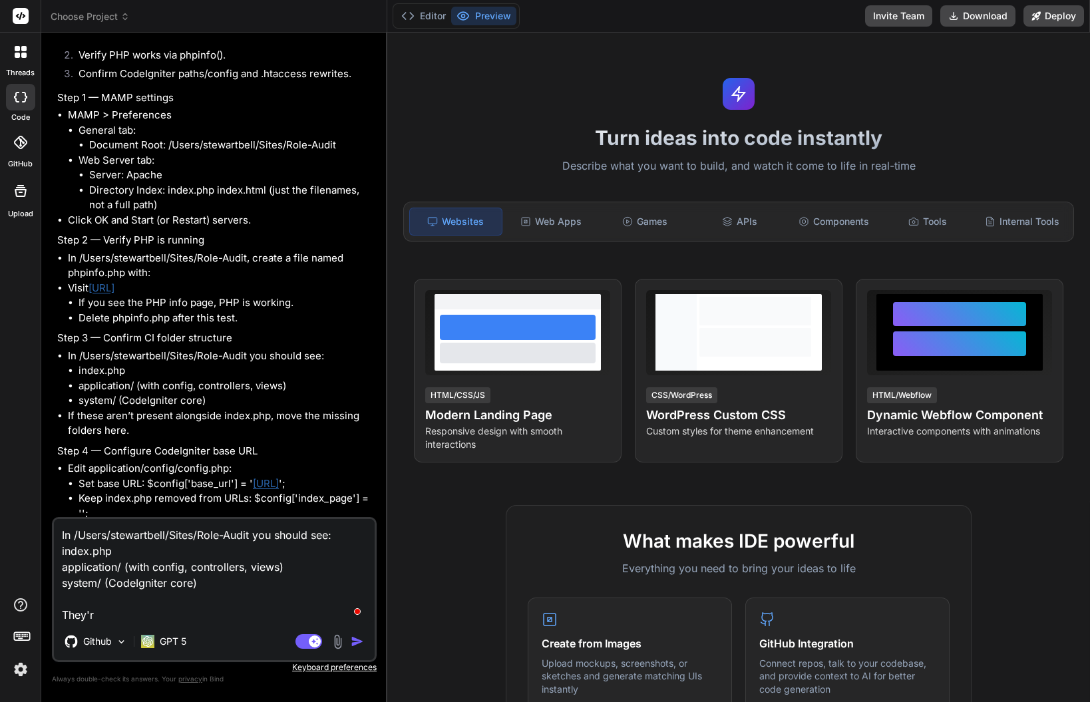
type textarea "x"
type textarea "In /Users/stewartbell/Sites/Role-Audit you should see: index.php application/ (…"
type textarea "x"
type textarea "In /Users/stewartbell/Sites/Role-Audit you should see: index.php application/ (…"
type textarea "x"
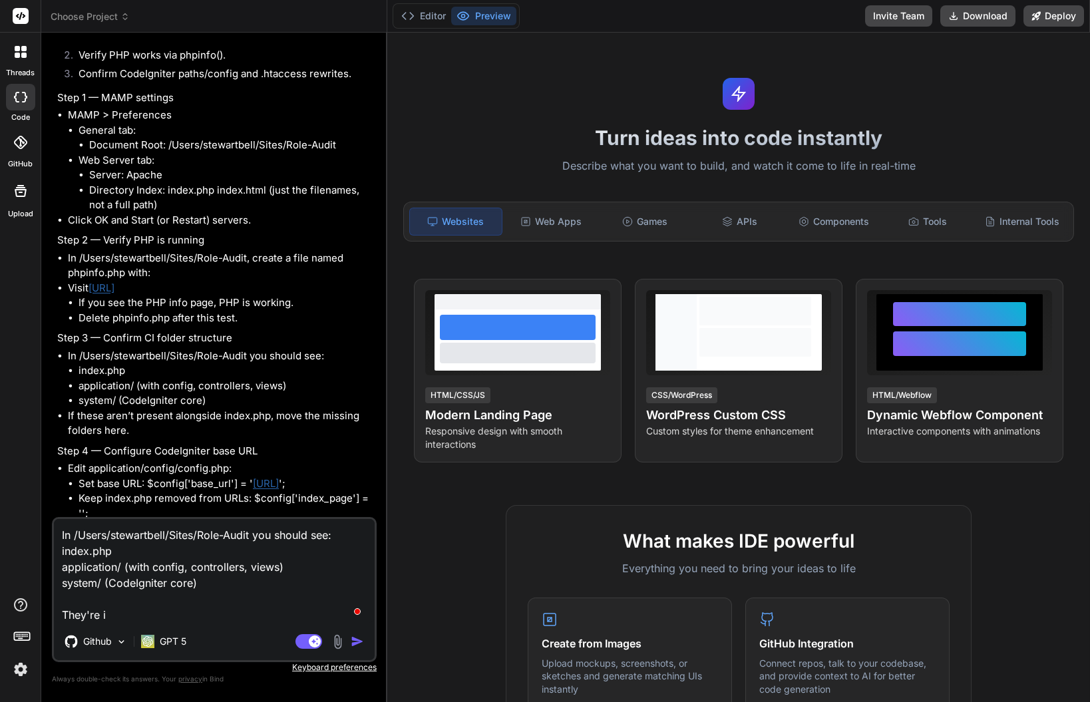
type textarea "In /Users/stewartbell/Sites/Role-Audit you should see: index.php application/ (…"
type textarea "x"
type textarea "In /Users/stewartbell/Sites/Role-Audit you should see: index.php application/ (…"
type textarea "x"
type textarea "In /Users/stewartbell/Sites/Role-Audit you should see: index.php application/ (…"
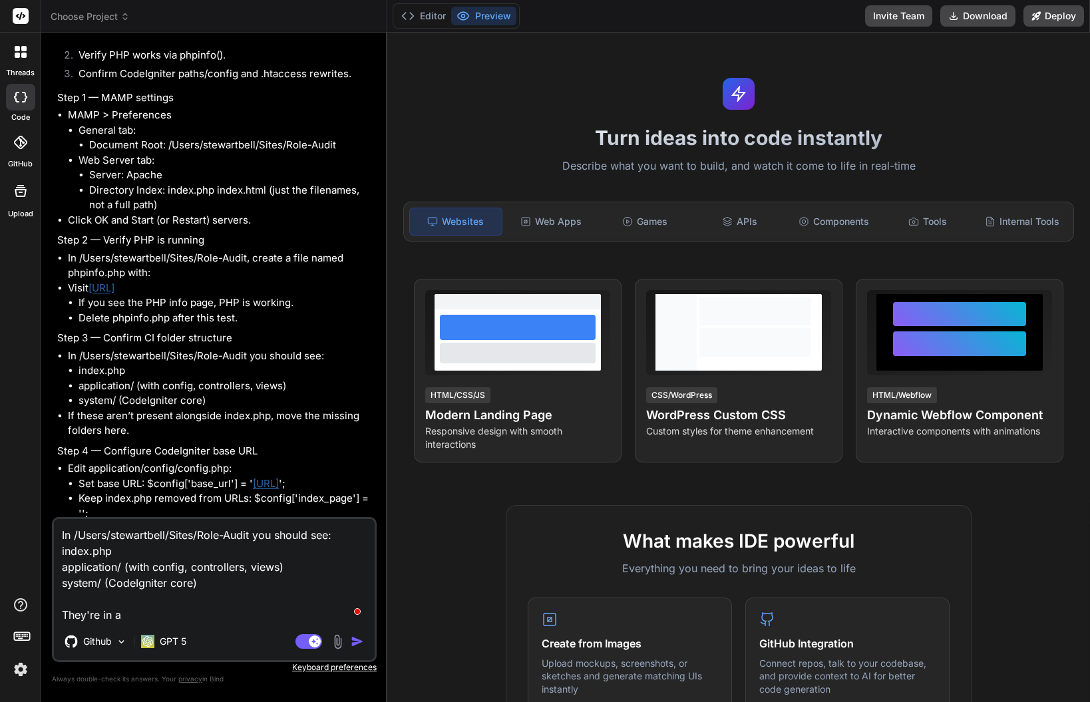
type textarea "x"
type textarea "In /Users/stewartbell/Sites/Role-Audit you should see: index.php application/ (…"
type textarea "x"
type textarea "In /Users/stewartbell/Sites/Role-Audit you should see: index.php application/ (…"
type textarea "x"
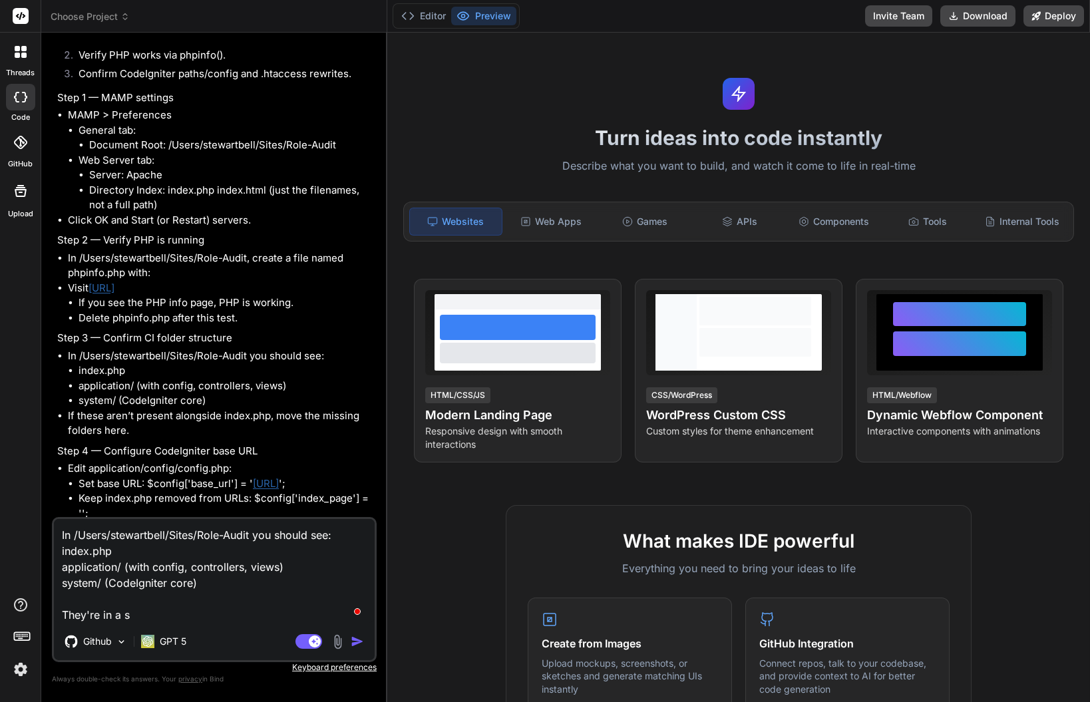
type textarea "In /Users/stewartbell/Sites/Role-Audit you should see: index.php application/ (…"
type textarea "x"
type textarea "In /Users/stewartbell/Sites/Role-Audit you should see: index.php application/ (…"
type textarea "x"
type textarea "In /Users/stewartbell/Sites/Role-Audit you should see: index.php application/ (…"
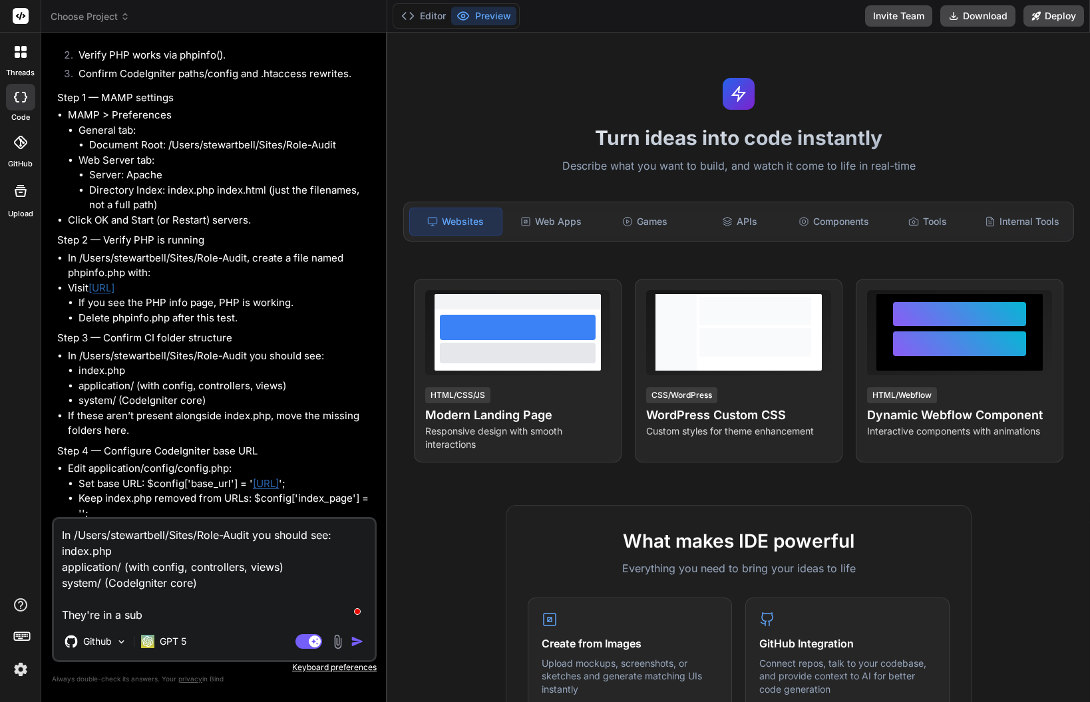
type textarea "x"
type textarea "In /Users/stewartbell/Sites/Role-Audit you should see: index.php application/ (…"
type textarea "x"
type textarea "In /Users/stewartbell/Sites/Role-Audit you should see: index.php application/ (…"
type textarea "x"
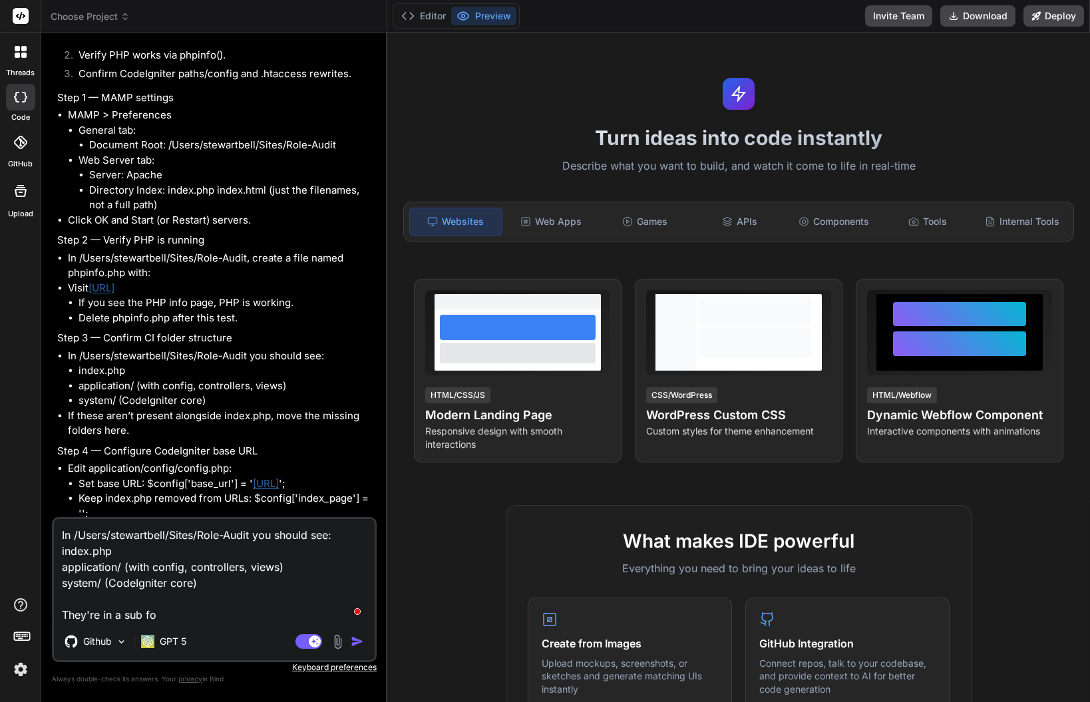
type textarea "In /Users/stewartbell/Sites/Role-Audit you should see: index.php application/ (…"
type textarea "x"
type textarea "In /Users/stewartbell/Sites/Role-Audit you should see: index.php application/ (…"
type textarea "x"
type textarea "In /Users/stewartbell/Sites/Role-Audit you should see: index.php application/ (…"
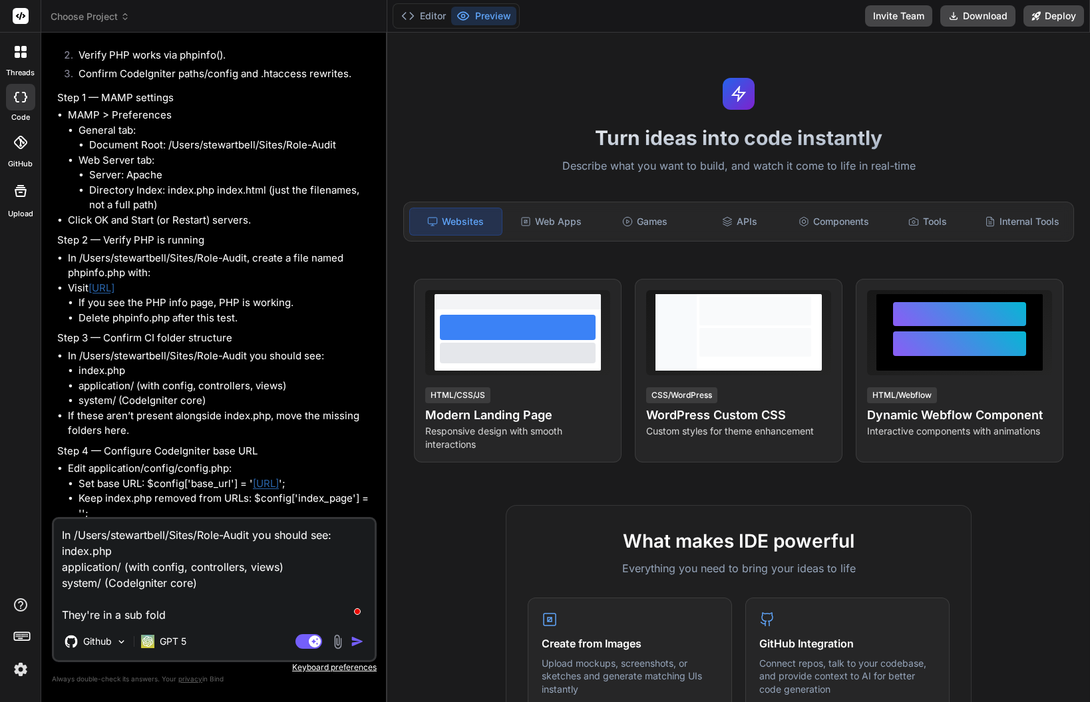
type textarea "x"
type textarea "In /Users/stewartbell/Sites/Role-Audit you should see: index.php application/ (…"
type textarea "x"
type textarea "In /Users/stewartbell/Sites/Role-Audit you should see: index.php application/ (…"
type textarea "x"
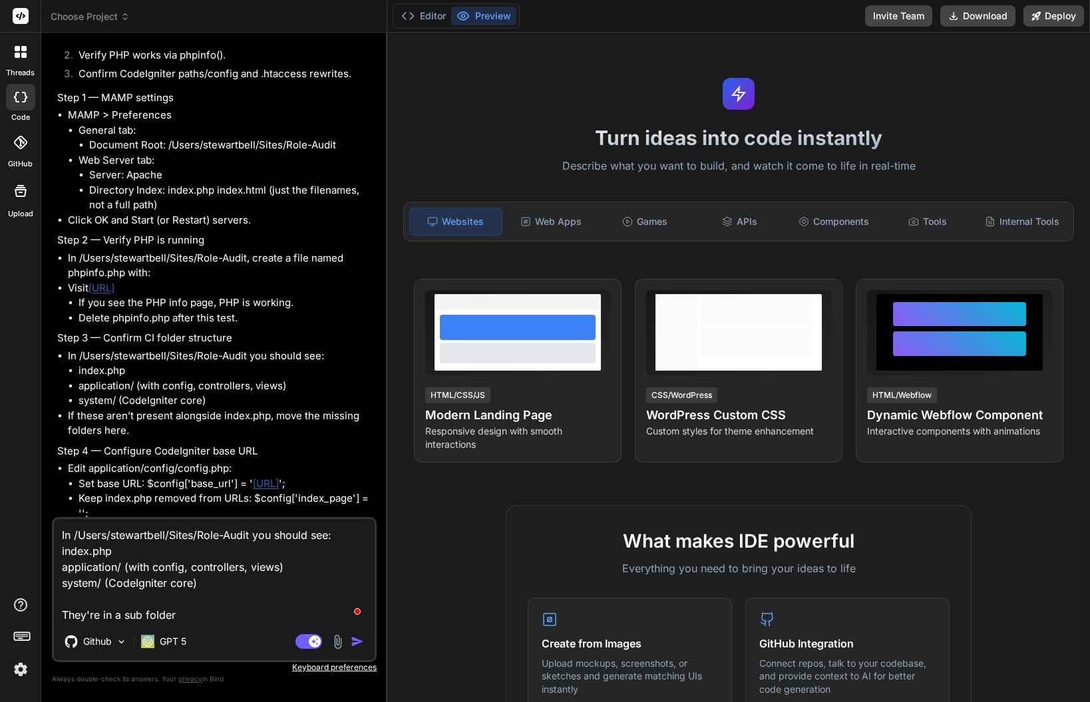
type textarea "In /Users/stewartbell/Sites/Role-Audit you should see: index.php application/ (…"
type textarea "x"
type textarea "In /Users/stewartbell/Sites/Role-Audit you should see: index.php application/ (…"
type textarea "x"
type textarea "In /Users/stewartbell/Sites/Role-Audit you should see: index.php application/ (…"
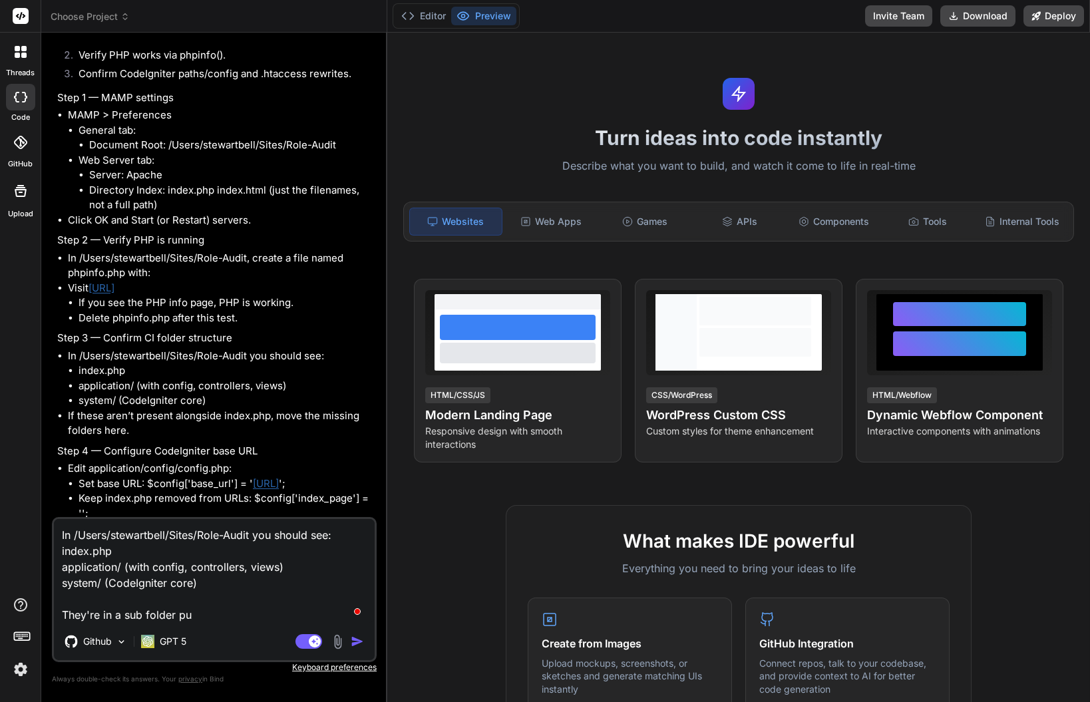
type textarea "x"
type textarea "In /Users/stewartbell/Sites/Role-Audit you should see: index.php application/ (…"
type textarea "x"
type textarea "In /Users/stewartbell/Sites/Role-Audit you should see: index.php application/ (…"
type textarea "x"
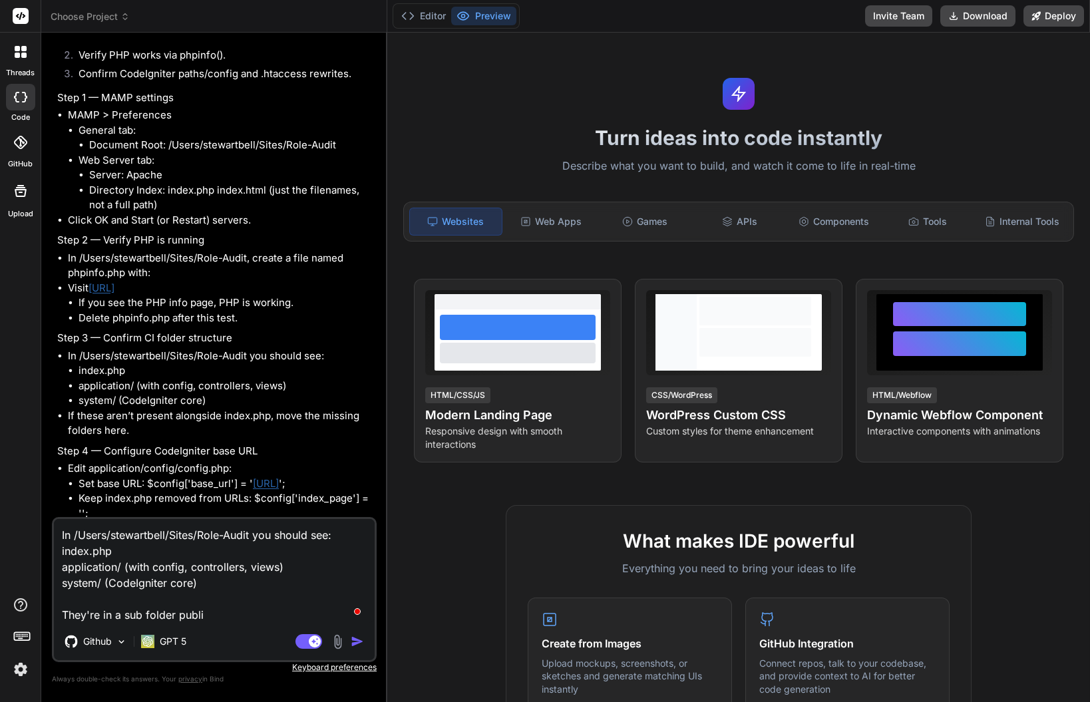
type textarea "In /Users/stewartbell/Sites/Role-Audit you should see: index.php application/ (…"
type textarea "x"
type textarea "In /Users/stewartbell/Sites/Role-Audit you should see: index.php application/ (…"
type textarea "x"
type textarea "In /Users/stewartbell/Sites/Role-Audit you should see: index.php application/ (…"
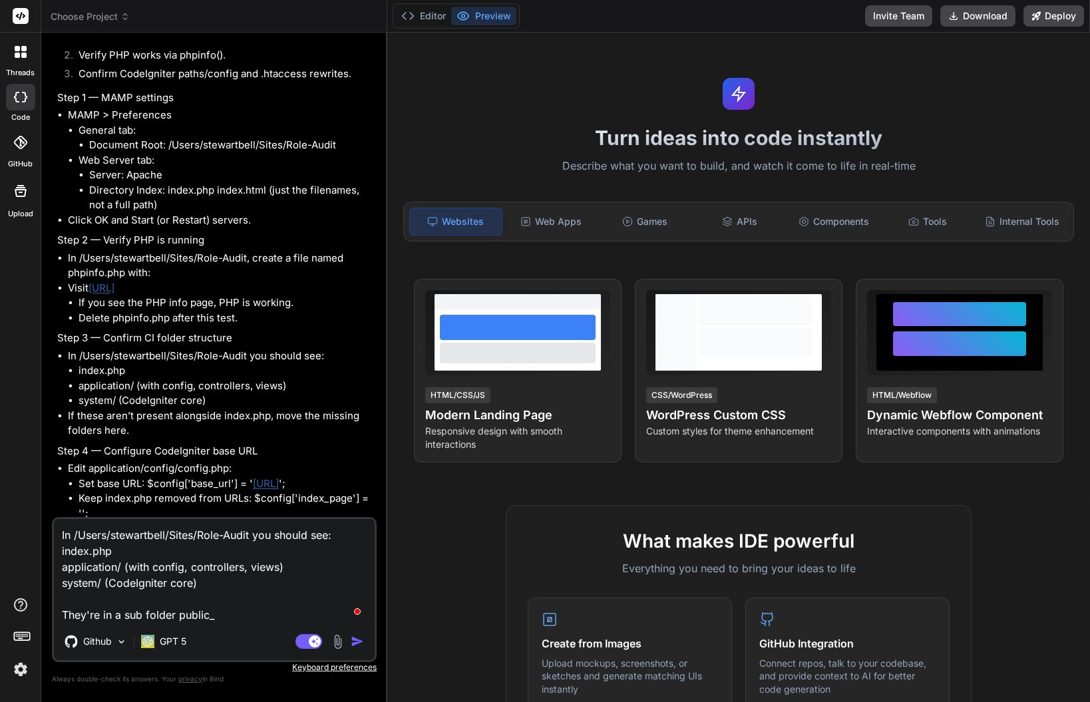
type textarea "x"
type textarea "In /Users/stewartbell/Sites/Role-Audit you should see: index.php application/ (…"
type textarea "x"
type textarea "In /Users/stewartbell/Sites/Role-Audit you should see: index.php application/ (…"
type textarea "x"
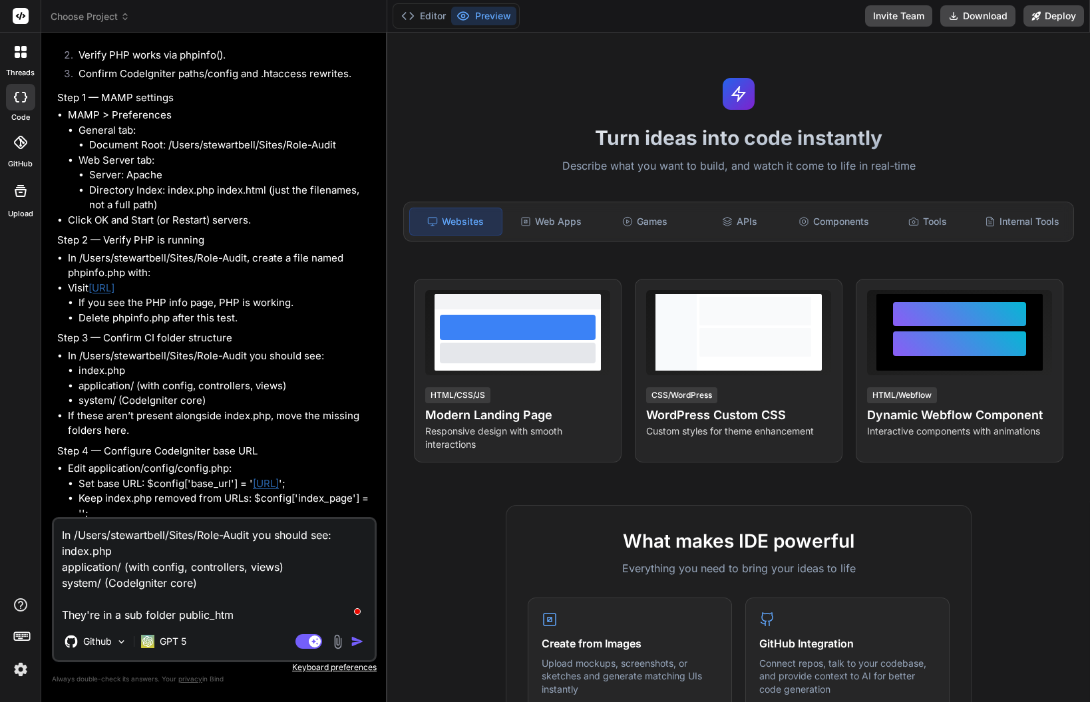
type textarea "In /Users/stewartbell/Sites/Role-Audit you should see: index.php application/ (…"
type textarea "x"
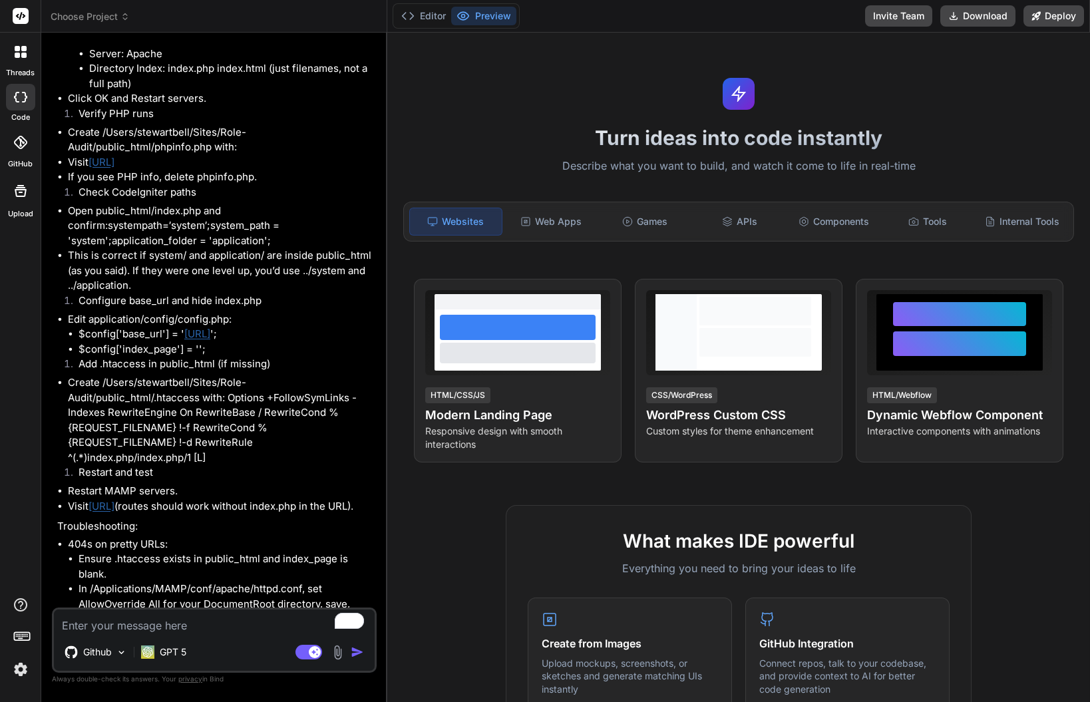
scroll to position [5001, 0]
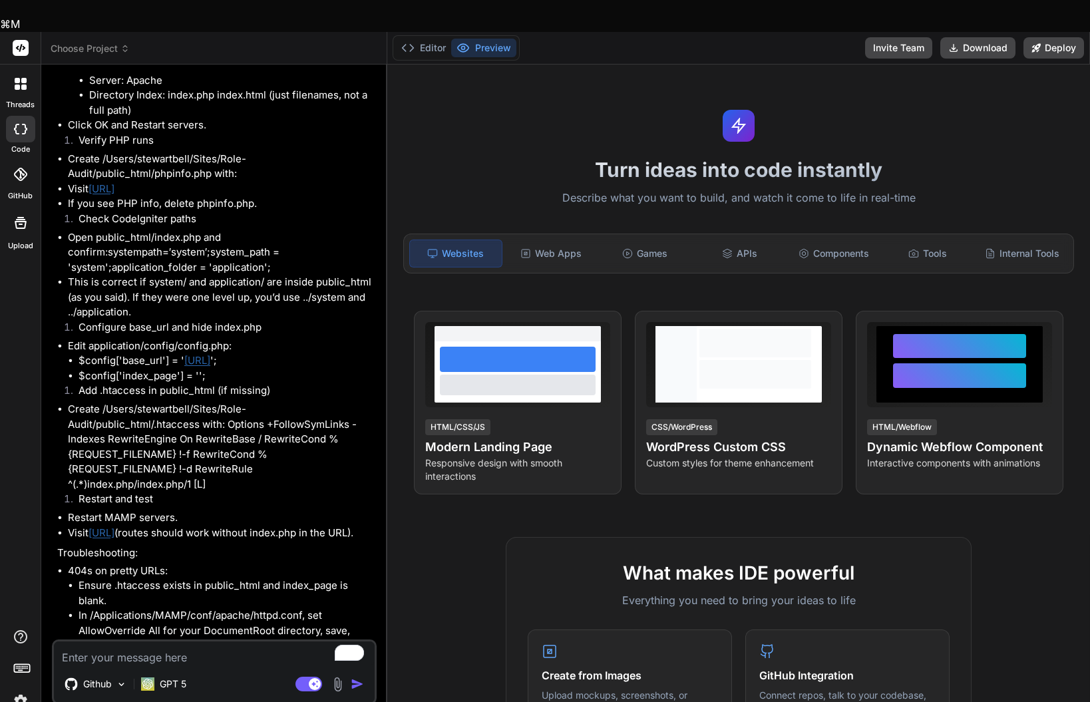
type textarea "x"
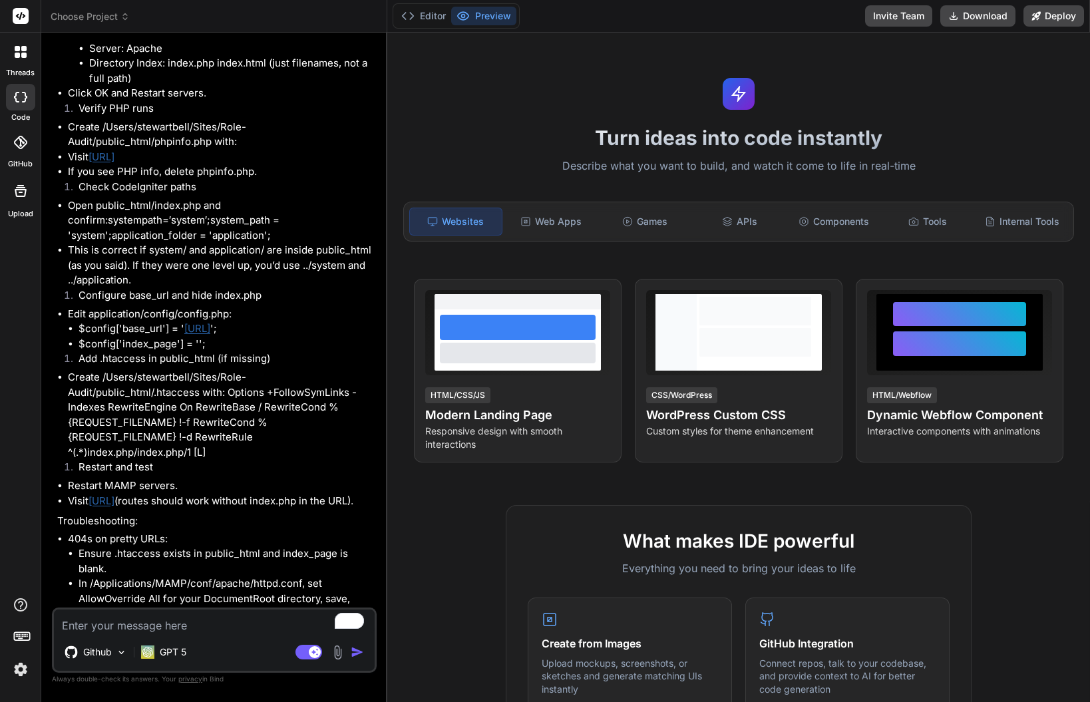
click at [284, 180] on li "If you see PHP info, delete phpinfo.php." at bounding box center [221, 171] width 306 height 15
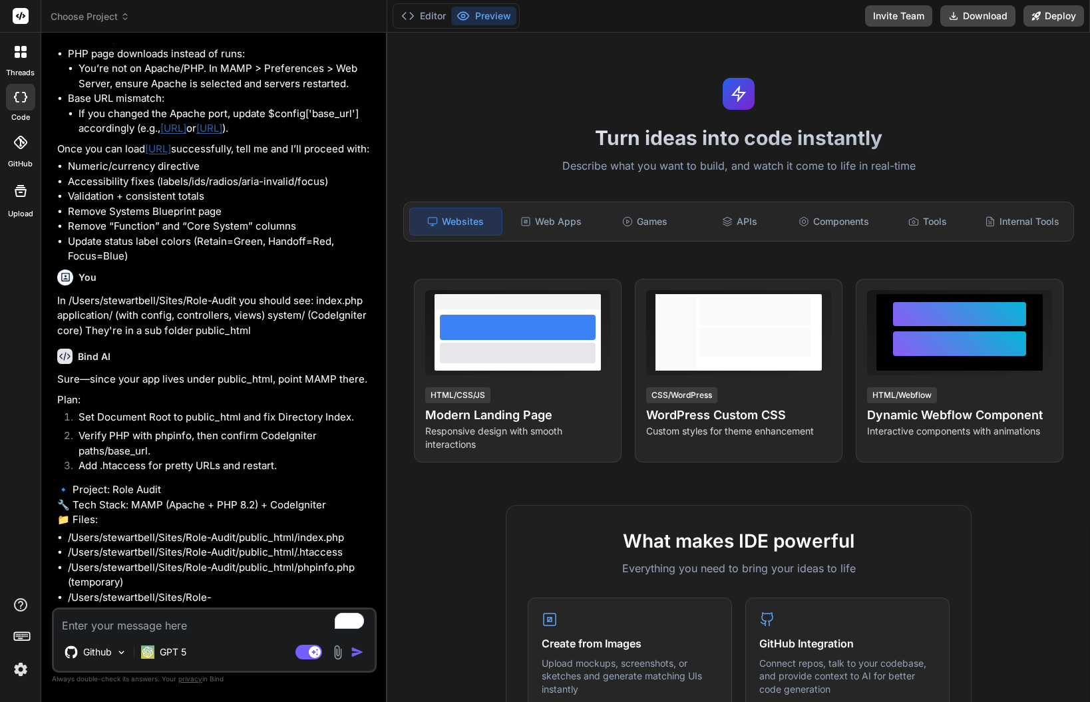
scroll to position [4318, 0]
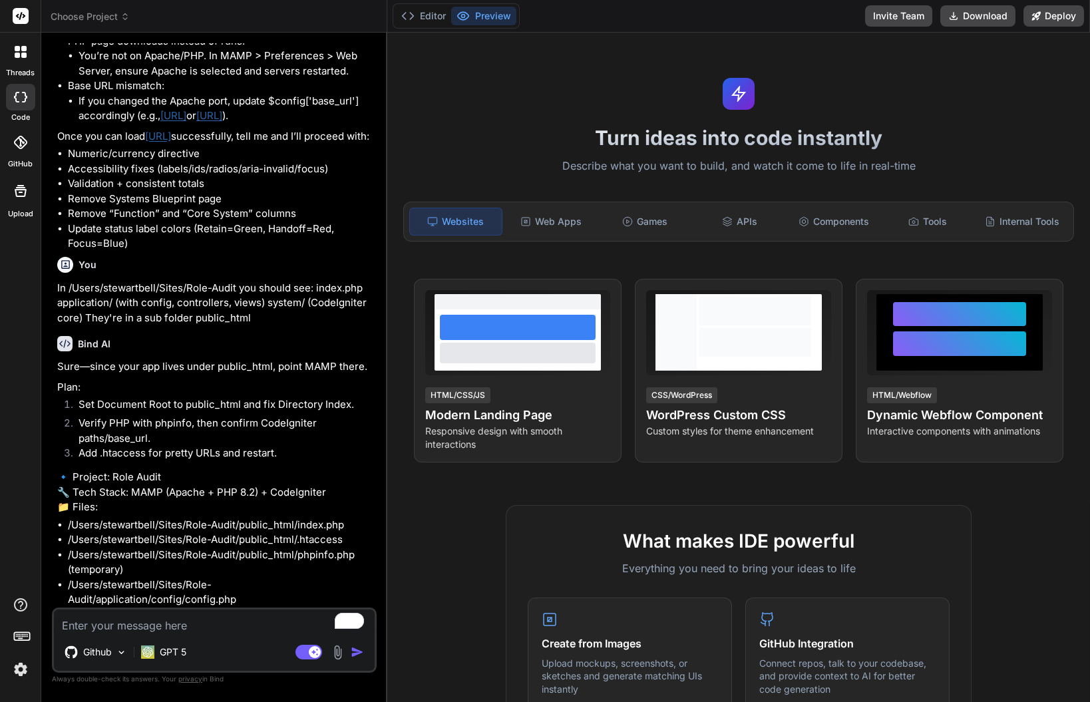
click at [96, 628] on textarea "To enrich screen reader interactions, please activate Accessibility in Grammarl…" at bounding box center [214, 622] width 321 height 24
click at [96, 627] on textarea "To enrich screen reader interactions, please activate Accessibility in Grammarl…" at bounding box center [214, 622] width 321 height 24
type textarea "I"
type textarea "x"
type textarea "Is"
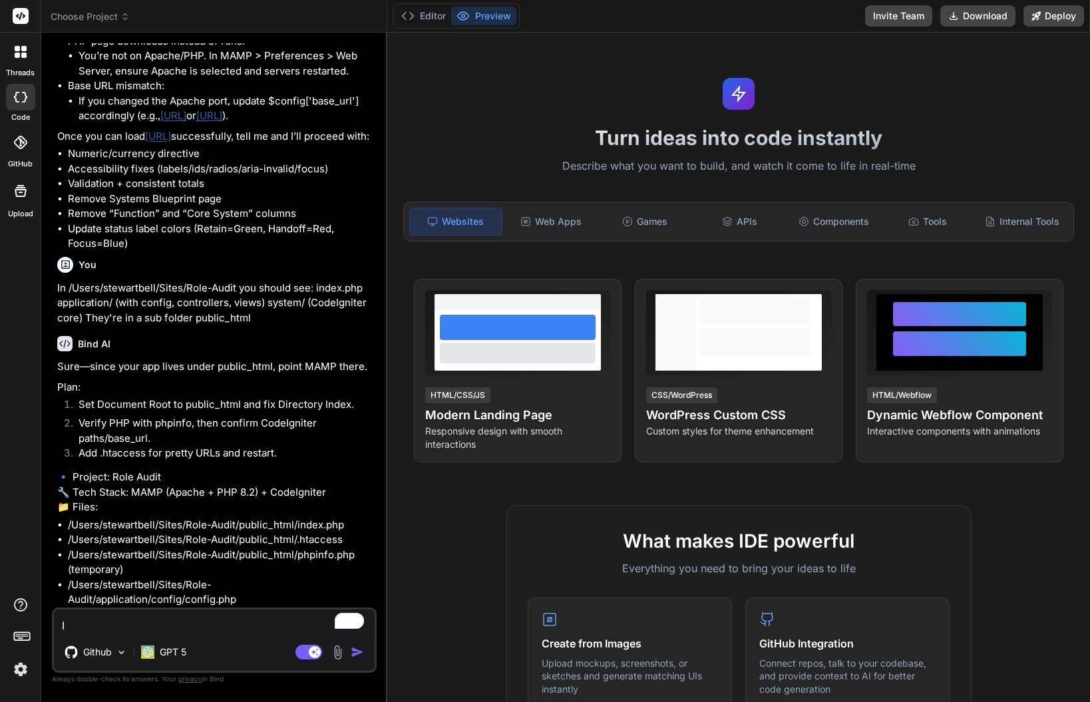
type textarea "x"
type textarea "Is"
type textarea "x"
type textarea "Is D"
type textarea "x"
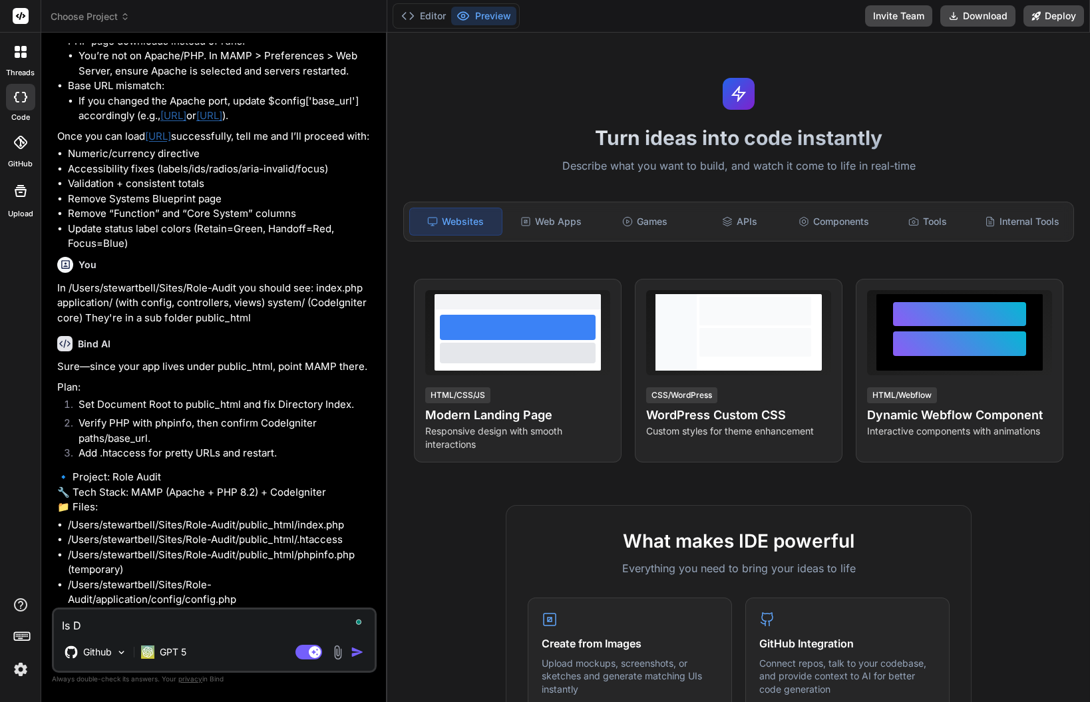
type textarea "Is Di"
type textarea "x"
type textarea "Is Dir"
type textarea "x"
type textarea "Is Dire"
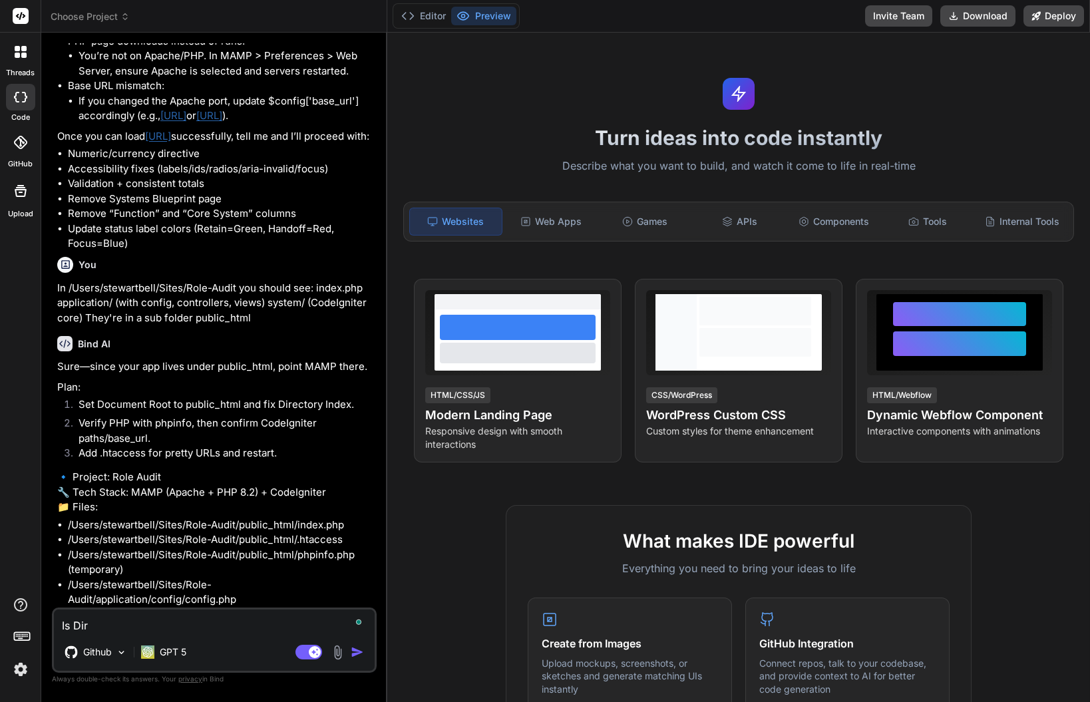
type textarea "x"
type textarea "Is Direc"
type textarea "x"
type textarea "Is Direct"
type textarea "x"
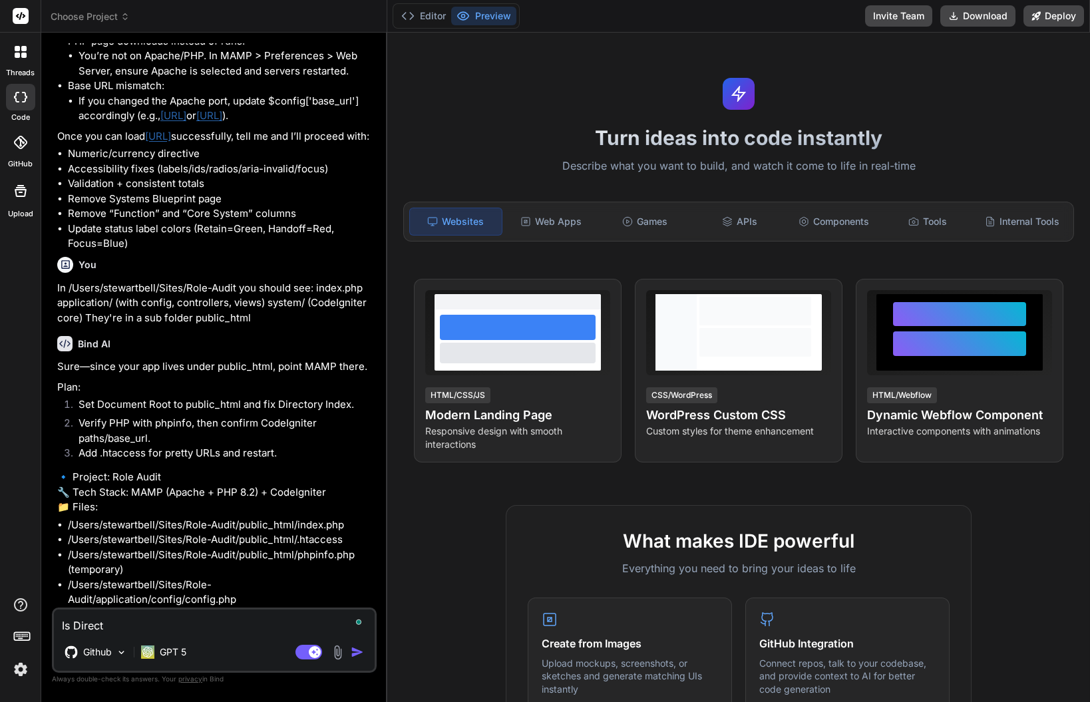
type textarea "Is Directo"
type textarea "x"
type textarea "Is Director"
type textarea "x"
type textarea "Is Directory"
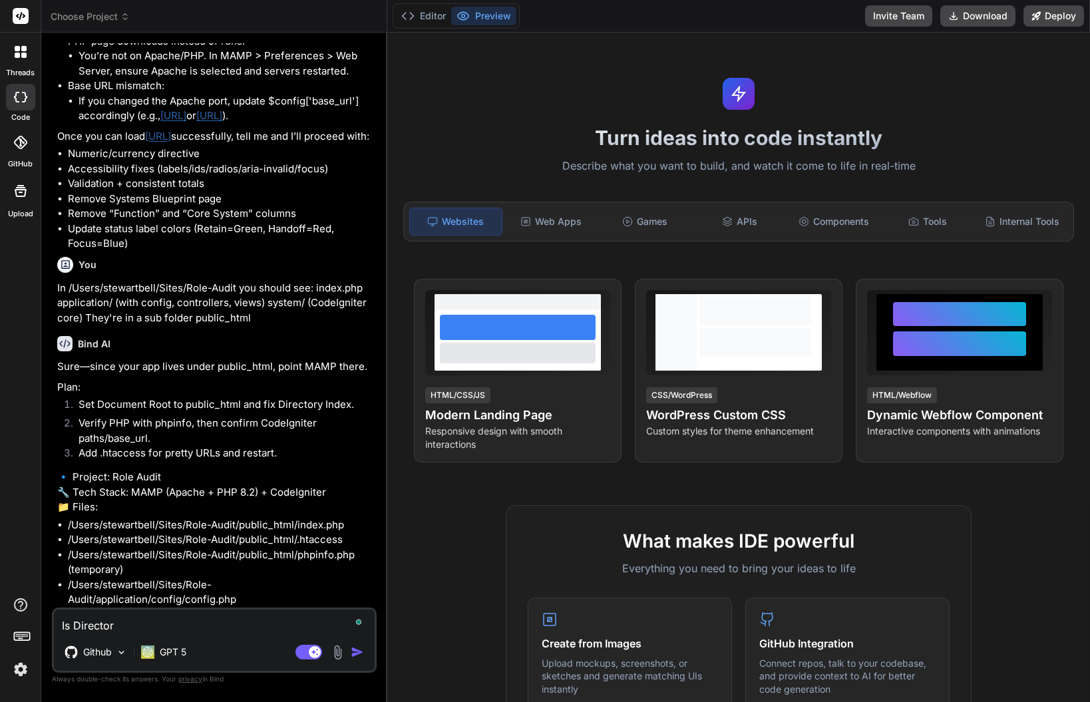
type textarea "x"
type textarea "Is Directory"
type textarea "x"
type textarea "Is Directory i"
type textarea "x"
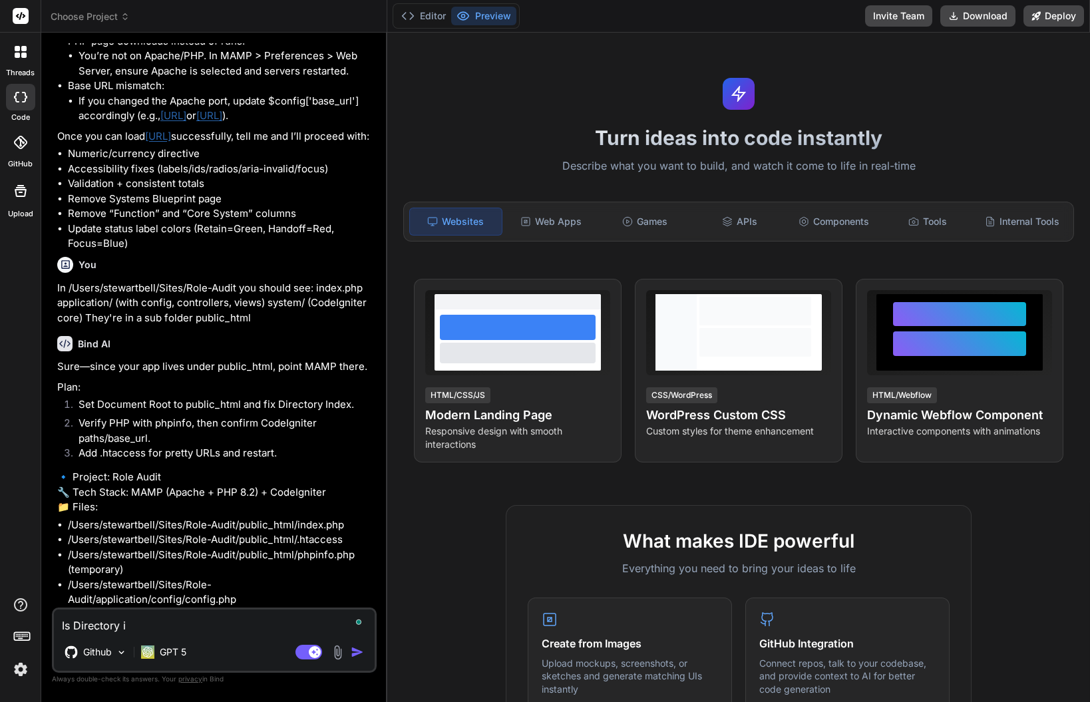
type textarea "Is Directory in"
type textarea "x"
type textarea "Is Directory ine"
type textarea "x"
type textarea "Is Directory inex"
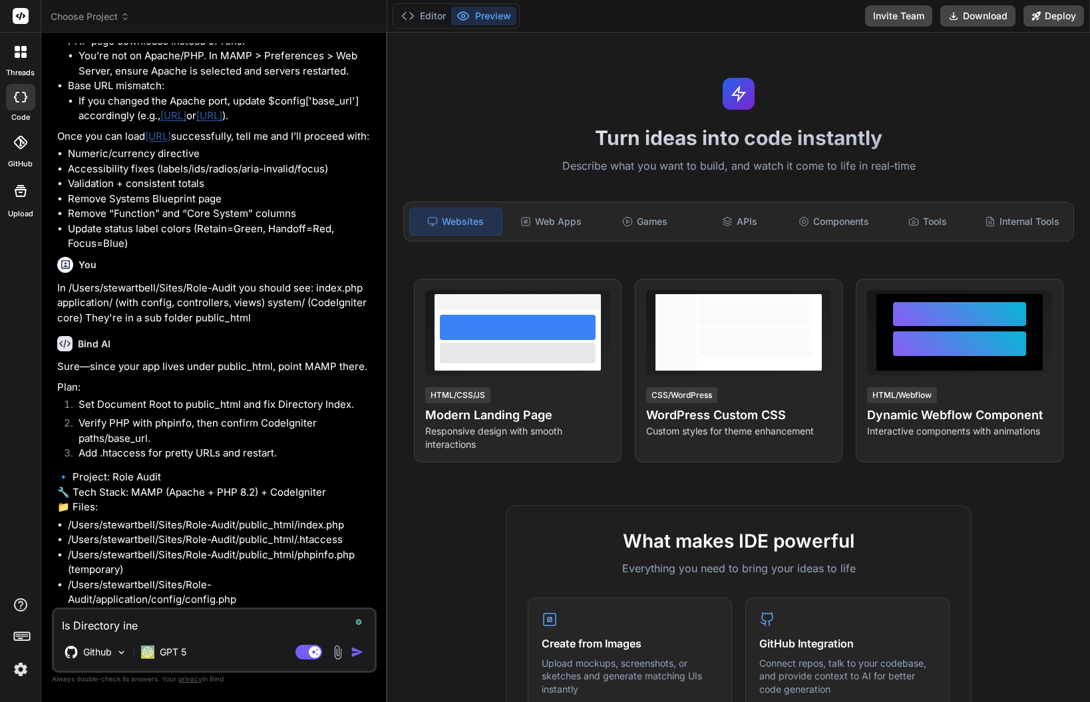
type textarea "x"
type textarea "Is Directory ine"
type textarea "x"
type textarea "Is Directory in"
type textarea "x"
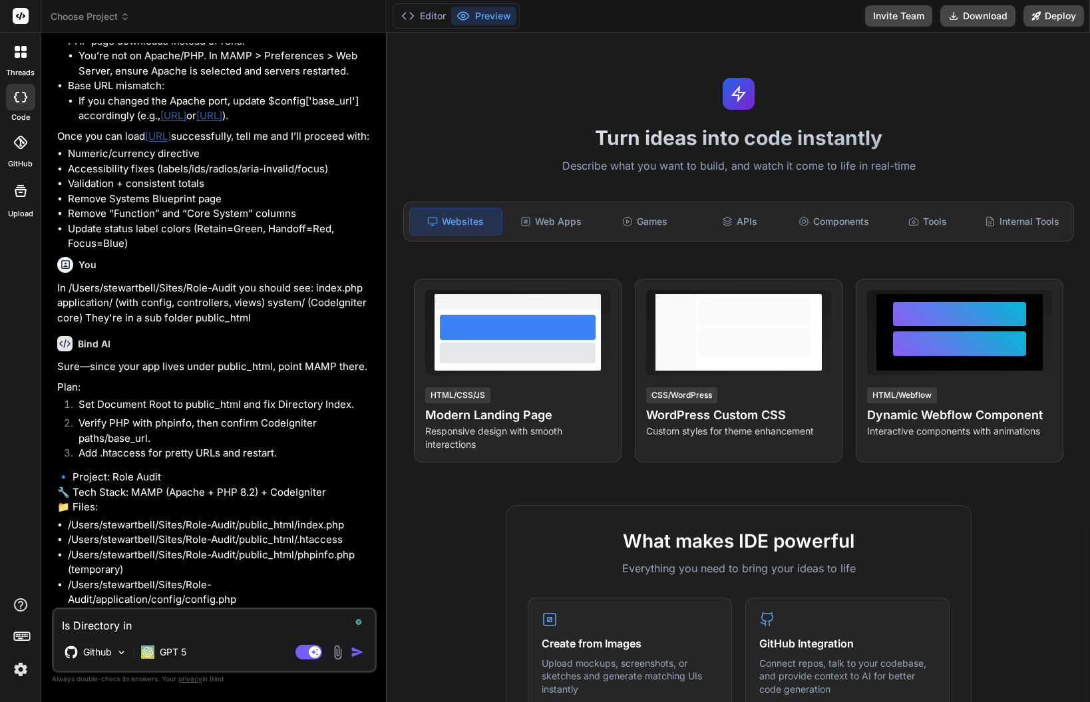
type textarea "Is Directory ind"
type textarea "x"
type textarea "Is Directory inde"
type textarea "x"
type textarea "Is Directory index"
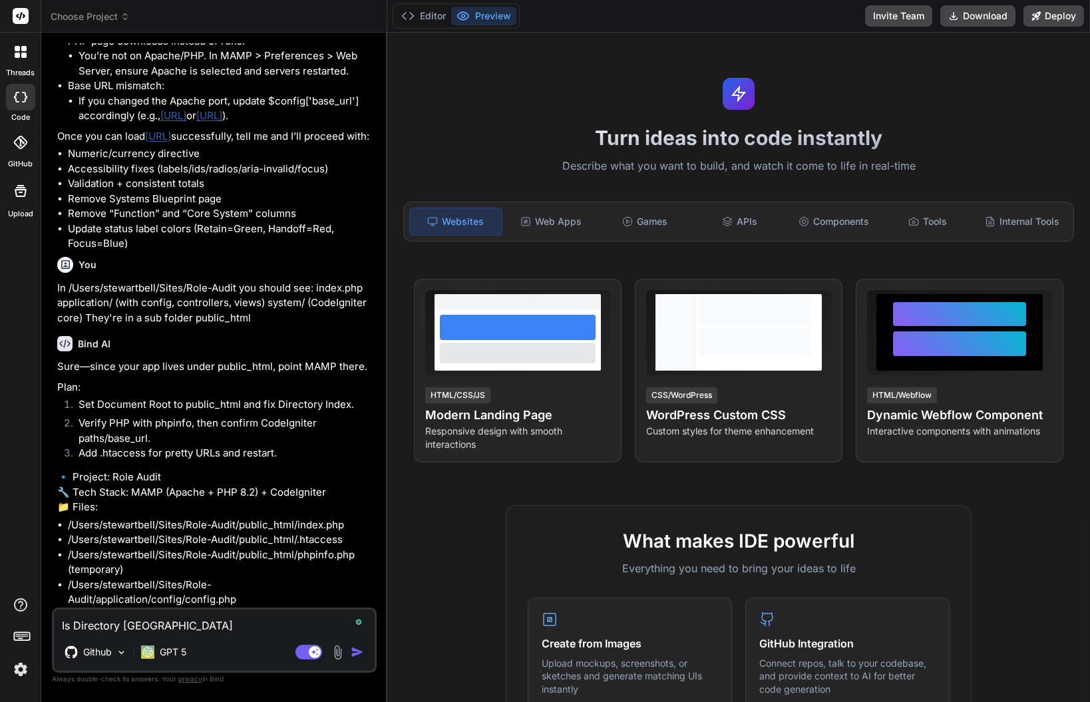
type textarea "x"
type textarea "Is Directory indexx"
type textarea "x"
type textarea "Is Directory index"
type textarea "x"
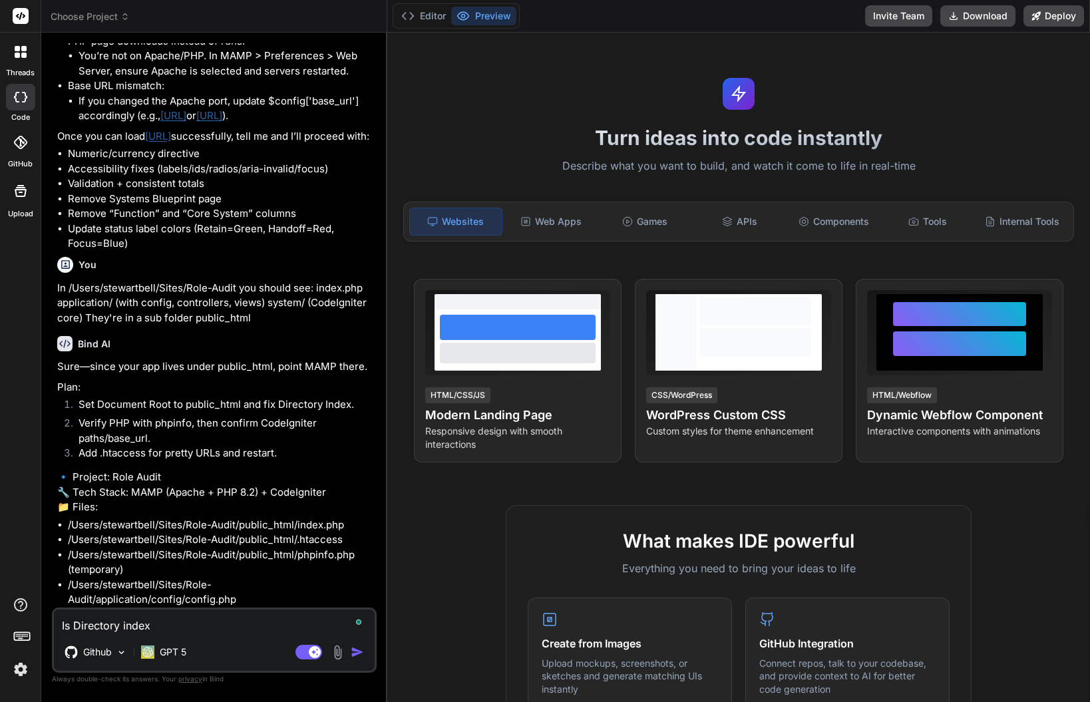
type textarea "Is Directory index"
type textarea "x"
type textarea "Is Directory index ="
type textarea "x"
type textarea "Is Directory index ="
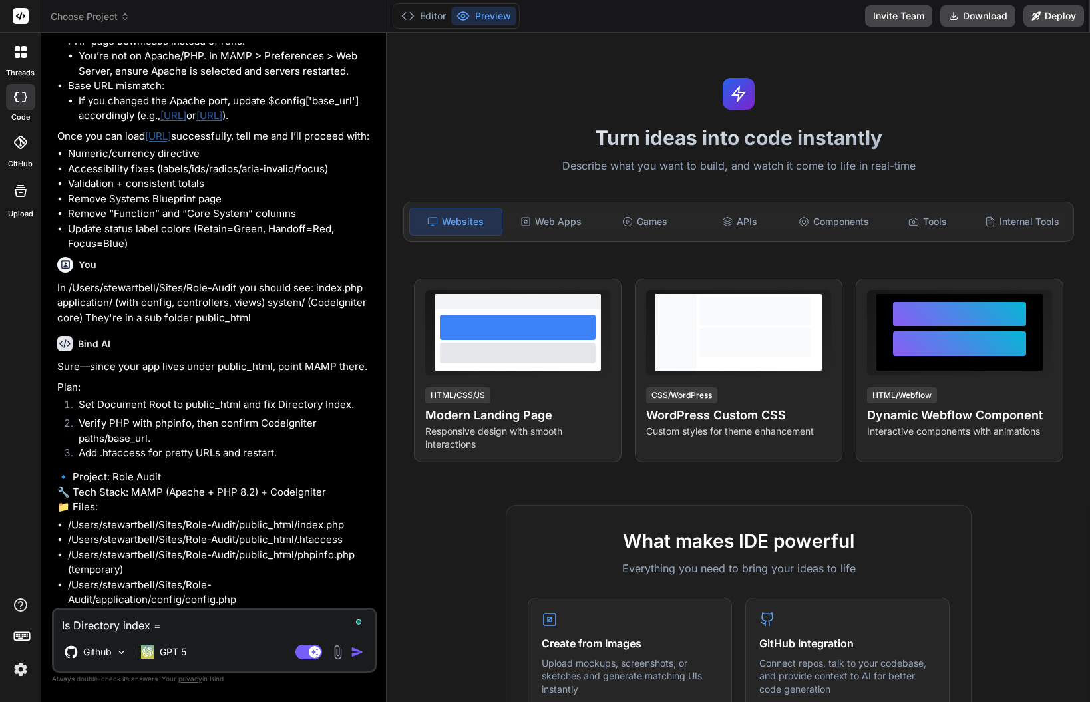
type textarea "x"
paste textarea "index.php index.html"
type textarea "Is Directory index = index.php index.html"
type textarea "x"
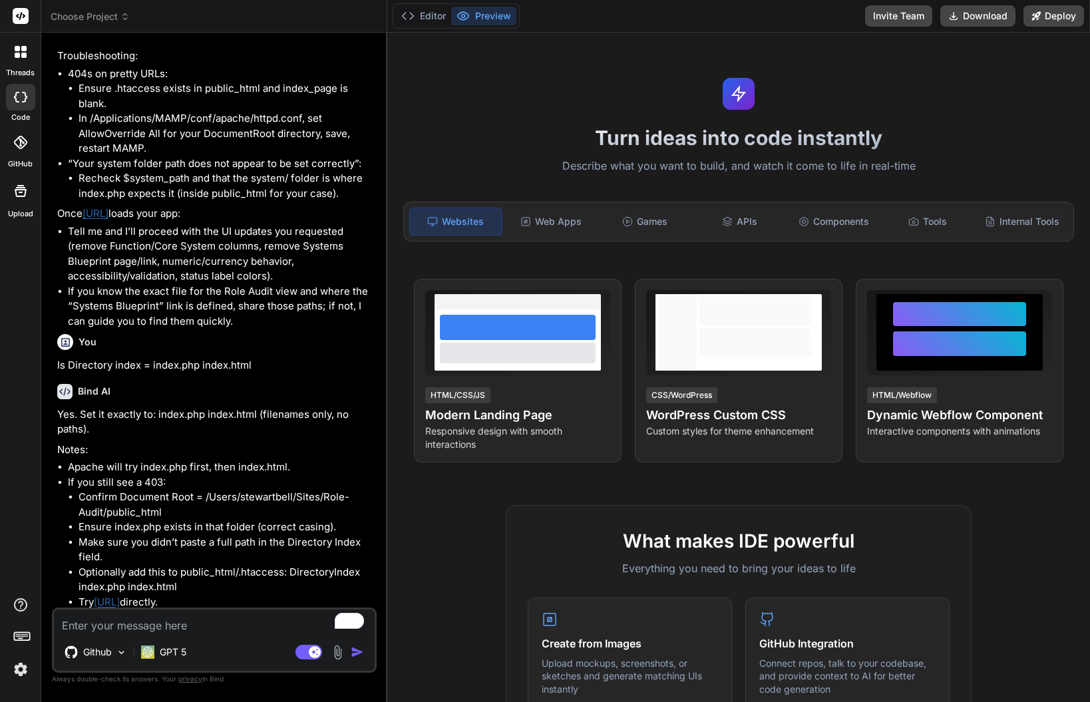
scroll to position [5584, 0]
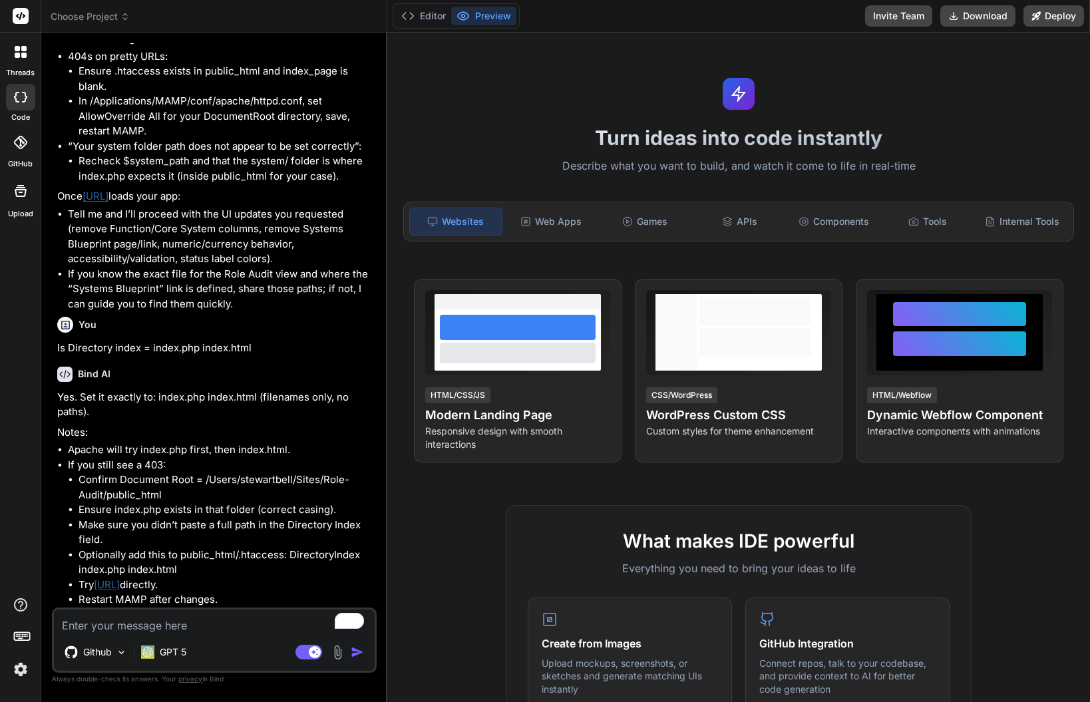
type textarea "x"
paste textarea "Oops! 404 Not Found Sorry, an error has occured, Requested page not found!"
type textarea "Oops! 404 Not Found Sorry, an error has occured, Requested page not found!"
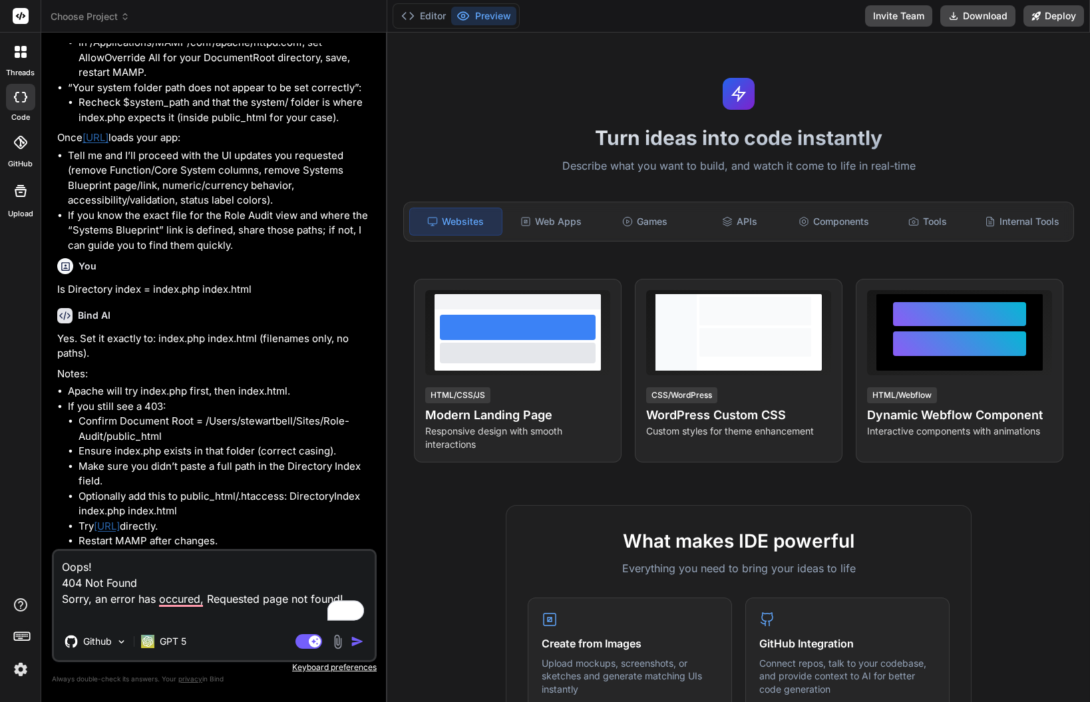
type textarea "x"
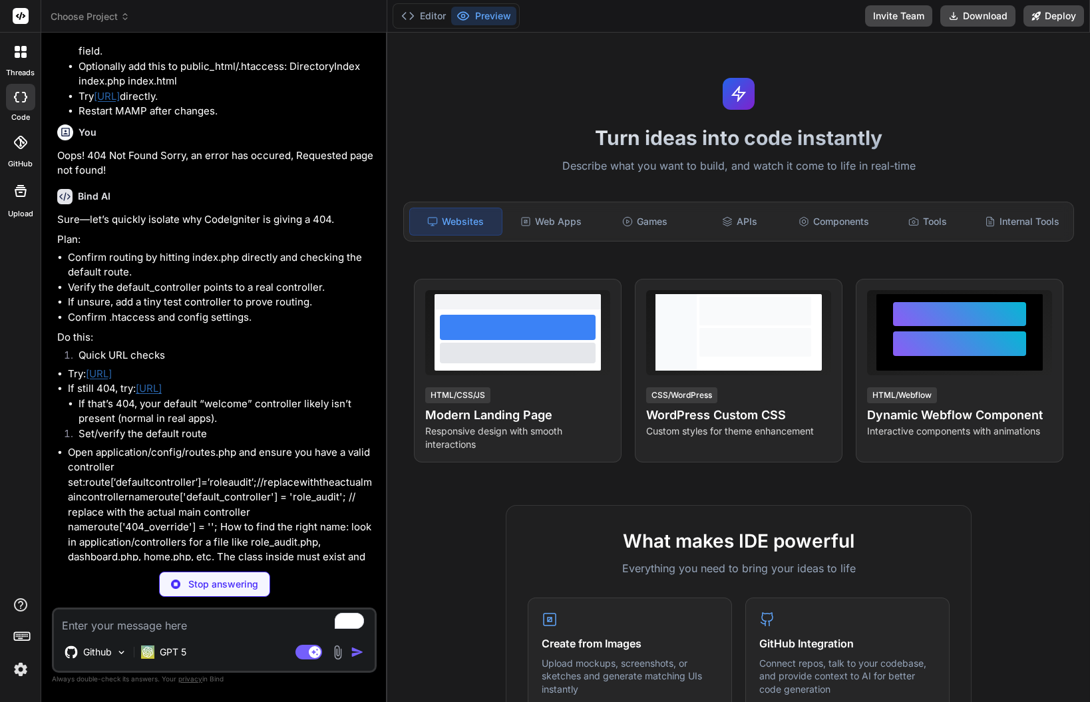
scroll to position [6009, 0]
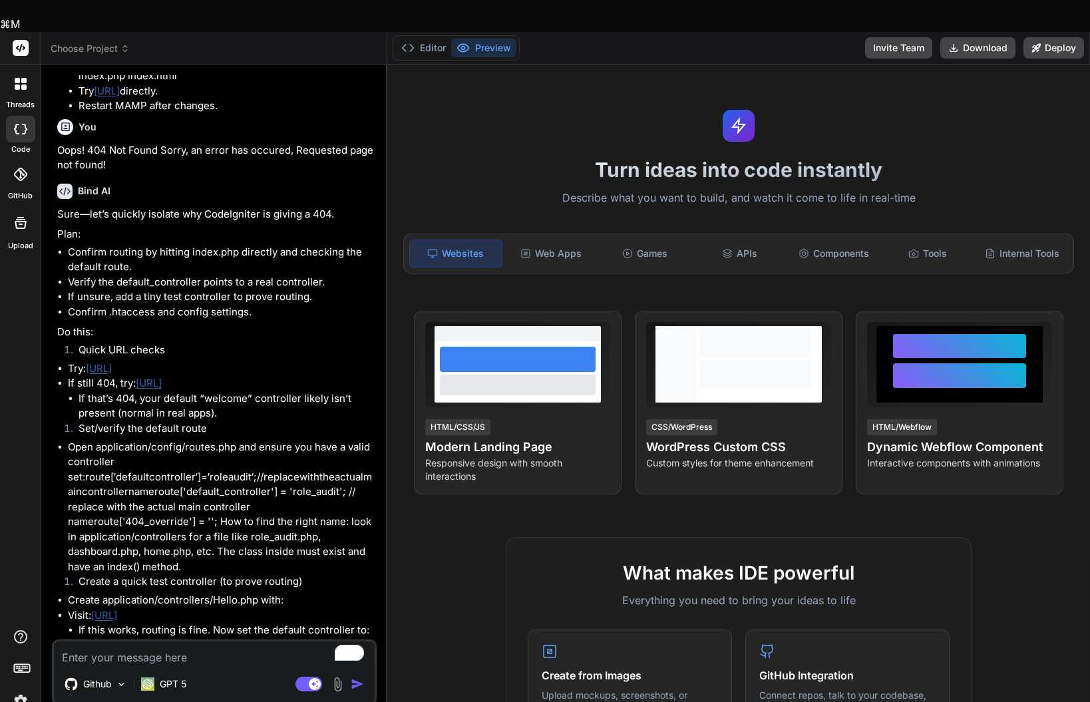
type textarea "x"
click at [204, 421] on li "If that’s 404, your default “welcome” controller likely isn’t present (normal i…" at bounding box center [227, 406] width 296 height 30
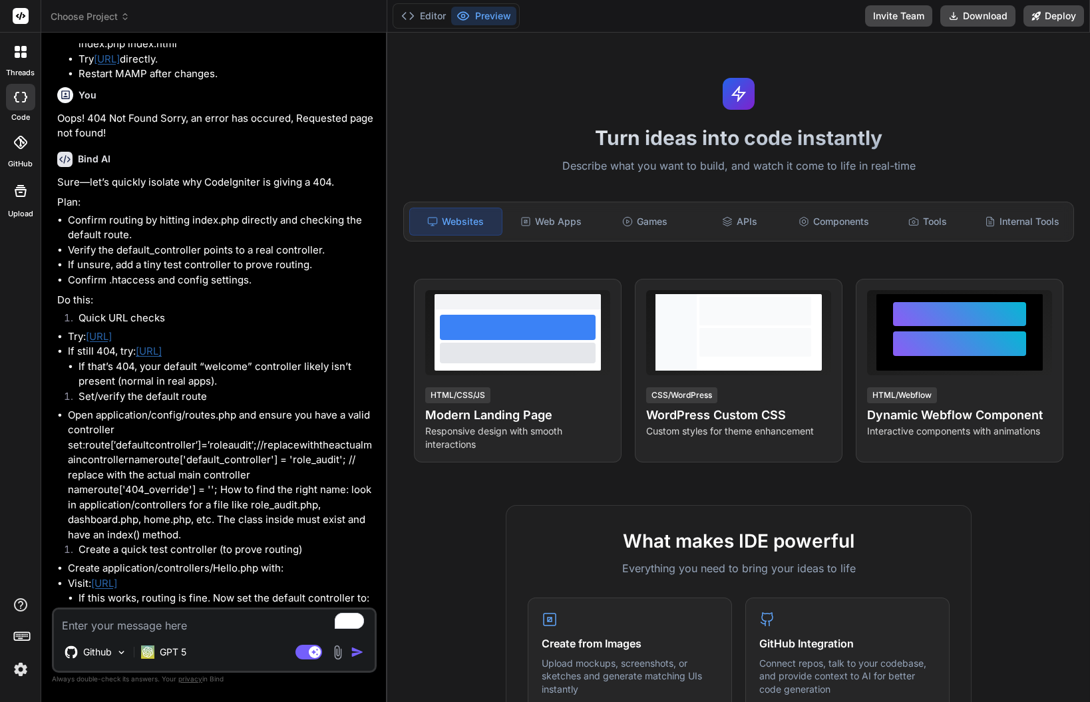
click at [162, 357] on link "[URL]" at bounding box center [149, 351] width 26 height 13
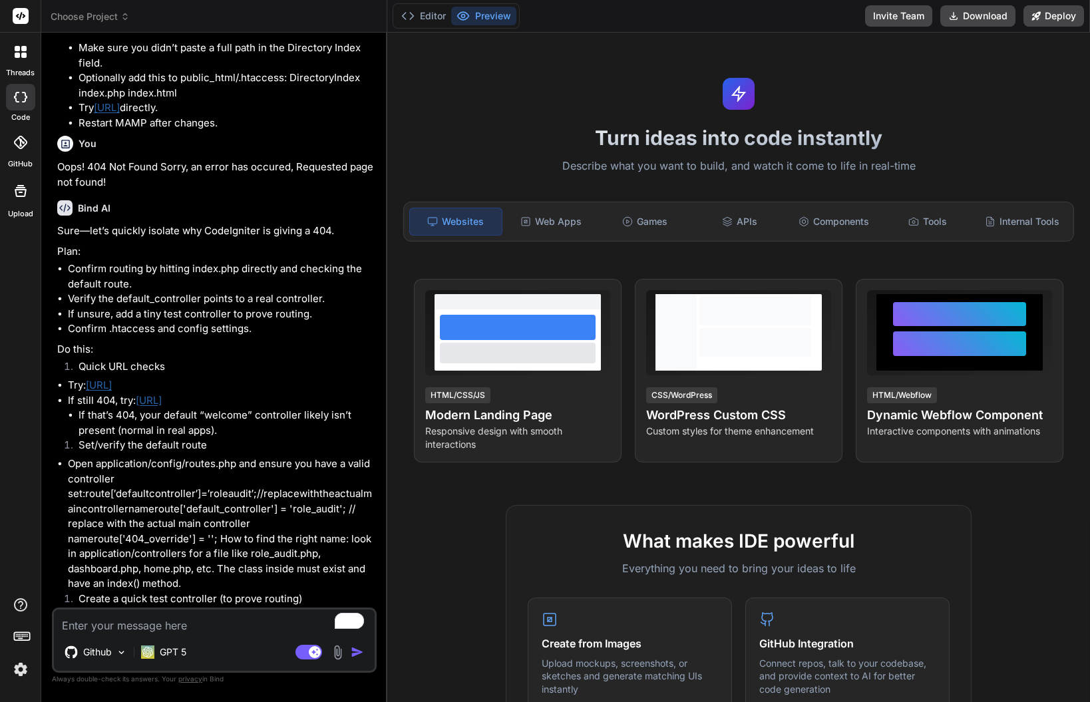
scroll to position [3242, 0]
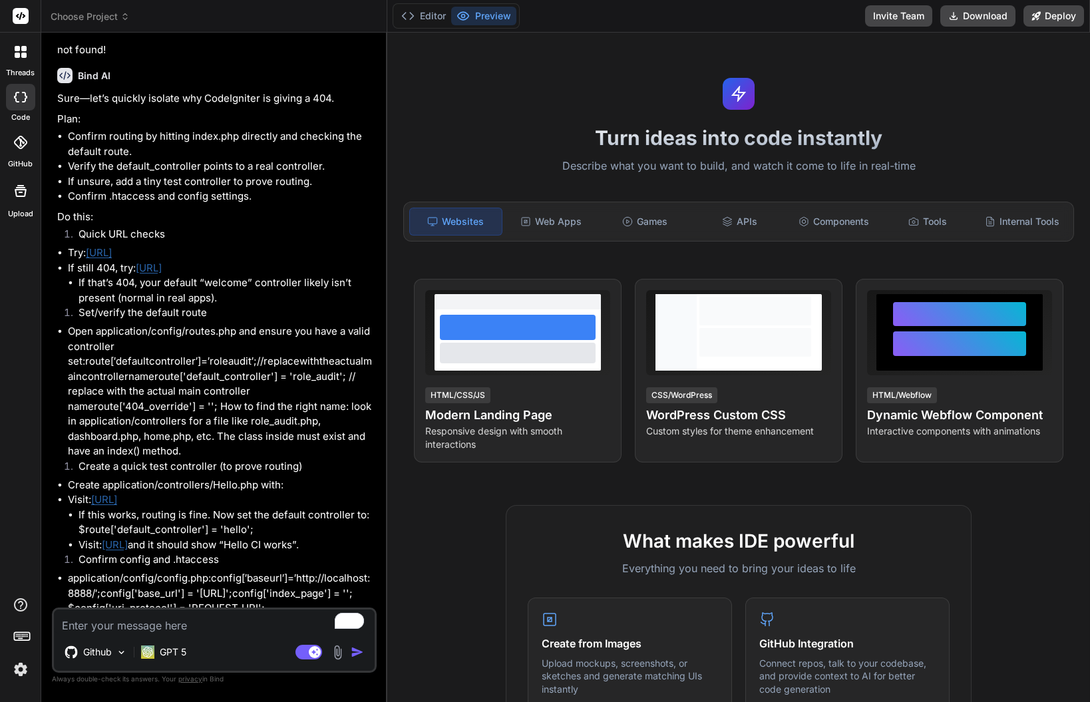
click at [124, 622] on textarea "To enrich screen reader interactions, please activate Accessibility in Grammarl…" at bounding box center [214, 622] width 321 height 24
type textarea "x"
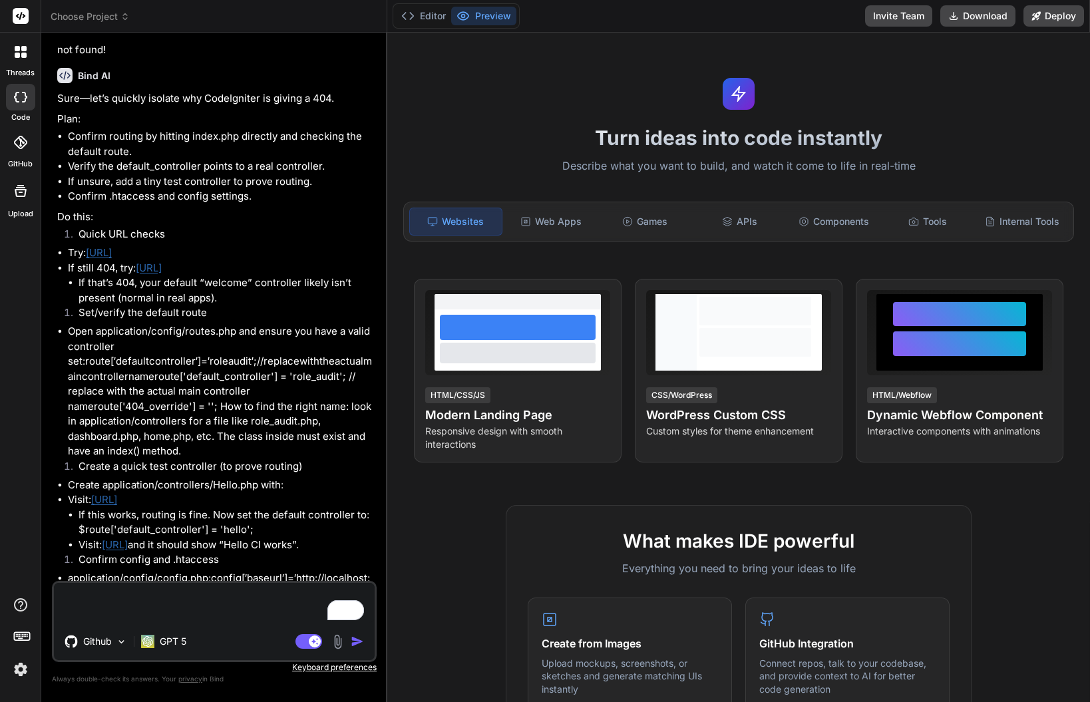
type textarea "x"
paste textarea "Loremip Dolorsit Ametconsec Adipi: E Seddoeiu temporinci utlab "Etdol" mag aliq…"
type textarea "Loremip Dolorsit Ametconsec Adipi: E Seddoeiu temporinci utlab "Etdol" mag aliq…"
type textarea "x"
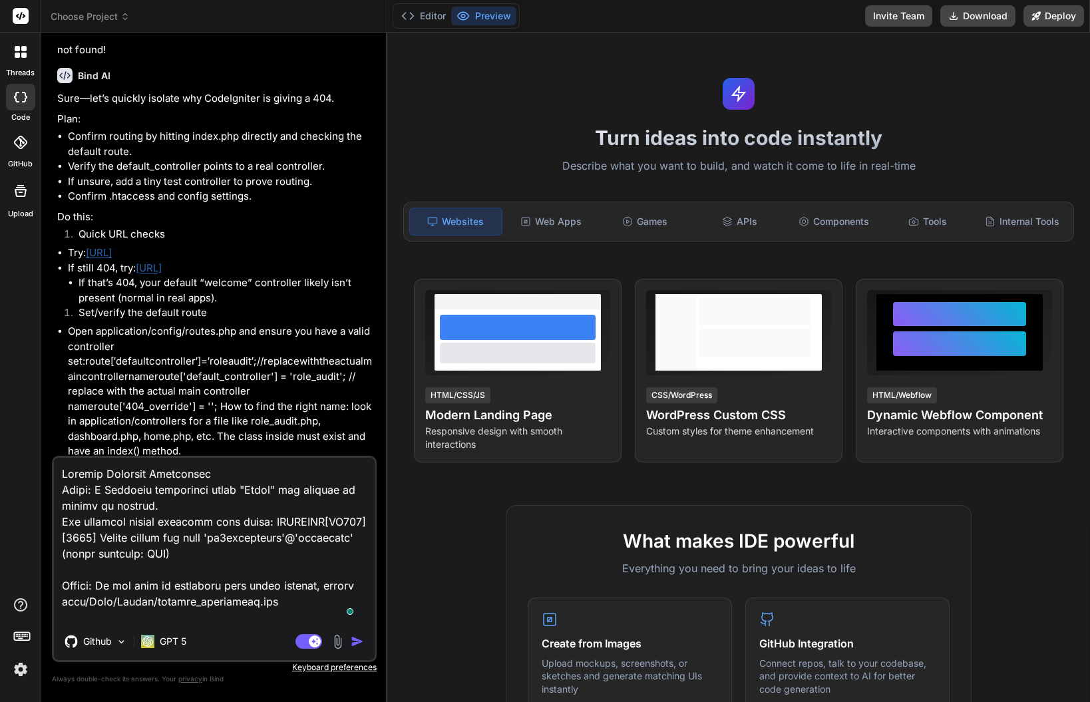
scroll to position [545, 0]
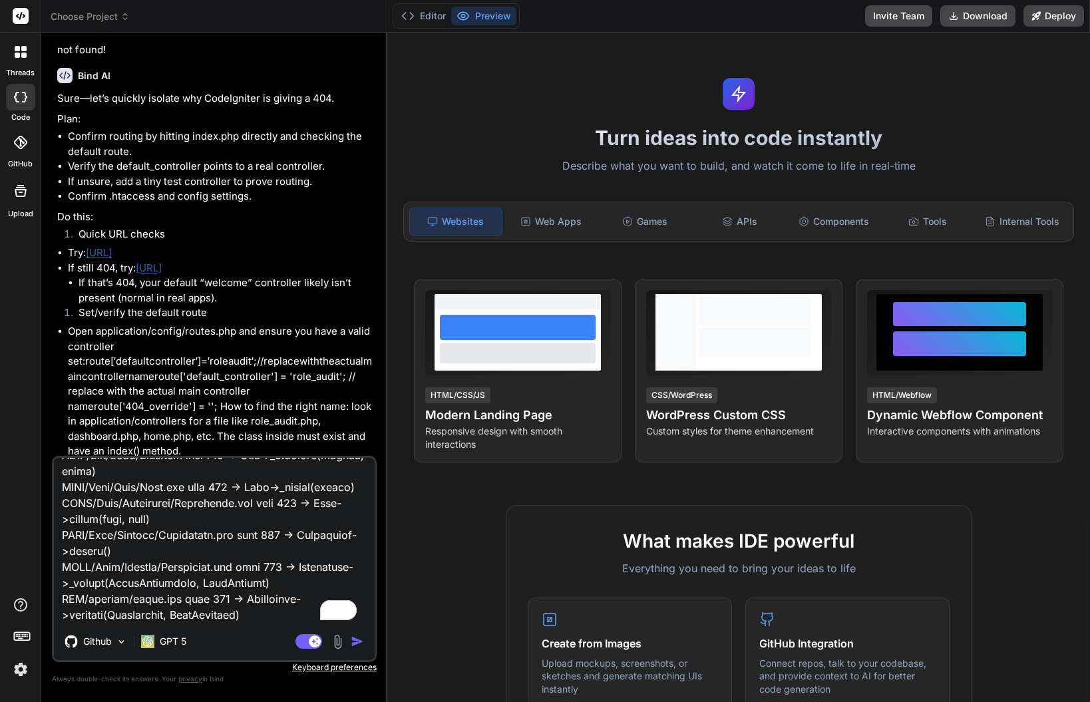
drag, startPoint x: 259, startPoint y: 298, endPoint x: 47, endPoint y: 301, distance: 212.4
click at [47, 301] on div "Bind AI Web Search Created with Pixso. Code Generator You How do I do this? Bin…" at bounding box center [214, 367] width 346 height 669
copy li "Try: [URL]"
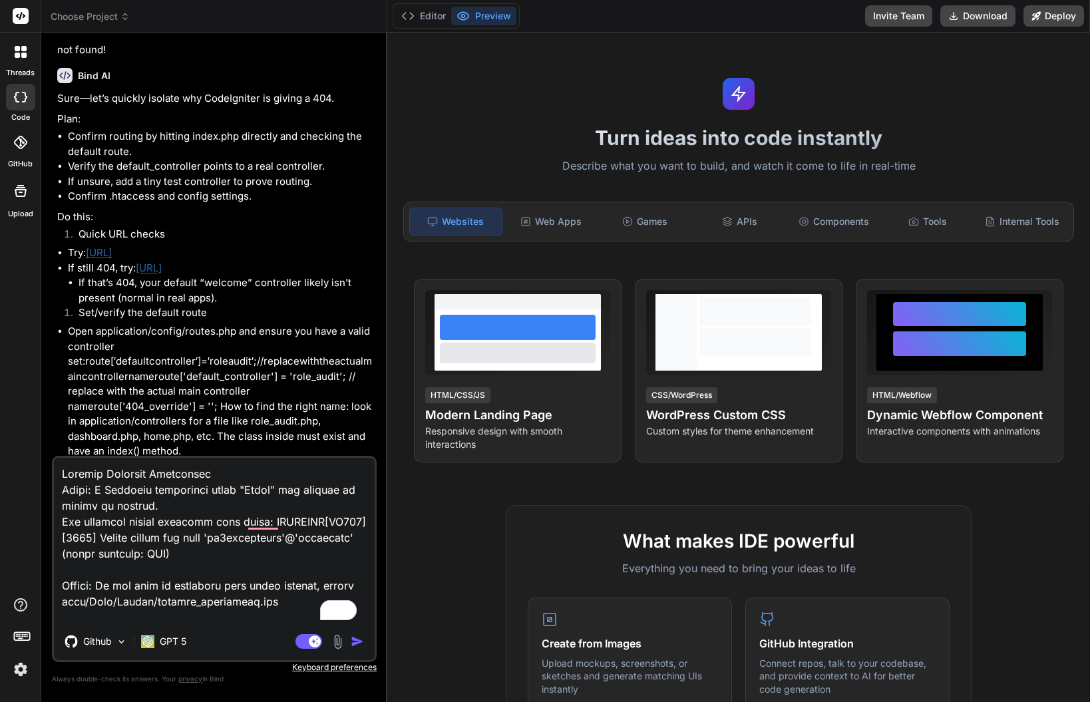
click at [87, 473] on textarea "To enrich screen reader interactions, please activate Accessibility in Grammarl…" at bounding box center [214, 540] width 321 height 165
paste textarea "Try: [URL]"
type textarea "Lor: ipsu://dolorsita:9377/conse.adi Elitsed Doeiusmo Temporinci Utlab: E Dolor…"
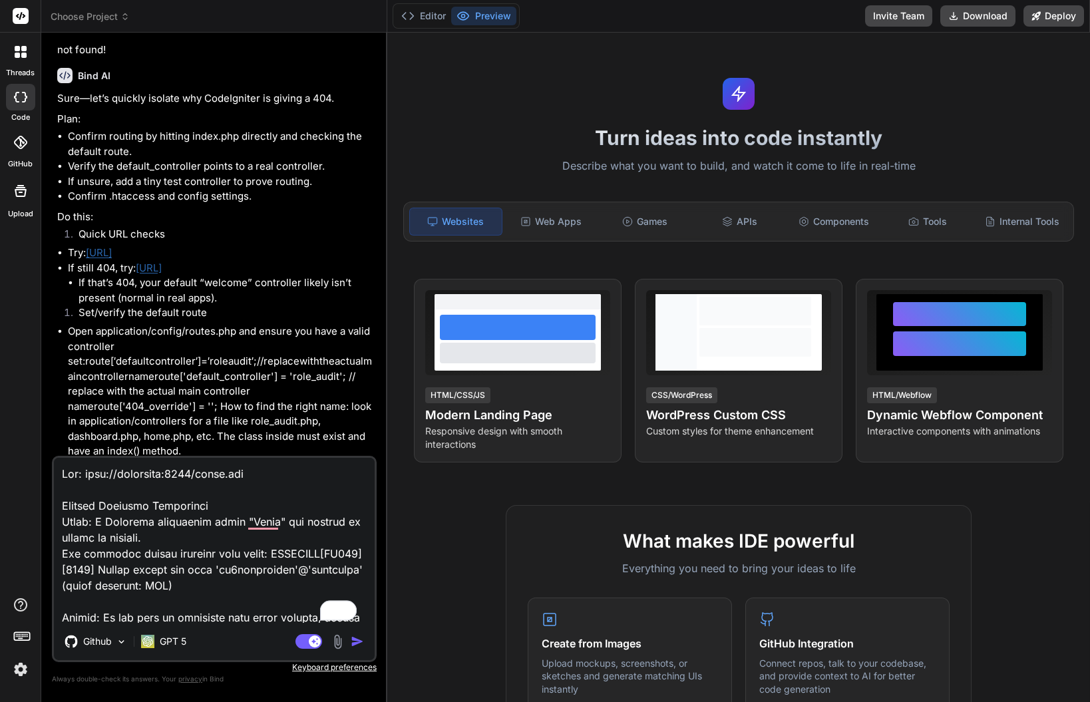
type textarea "x"
type textarea "Lor: ipsu://dolorsita:6741/conse.adi Elitsed Doeiusmo Temporinci Utlab: E Dolor…"
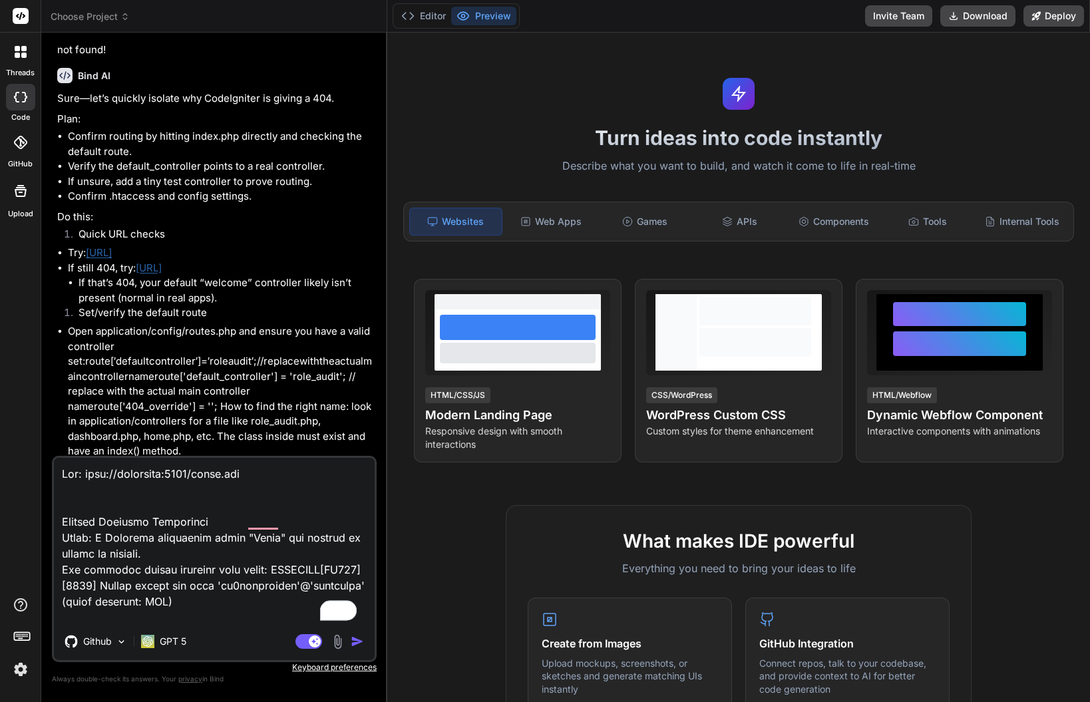
type textarea "x"
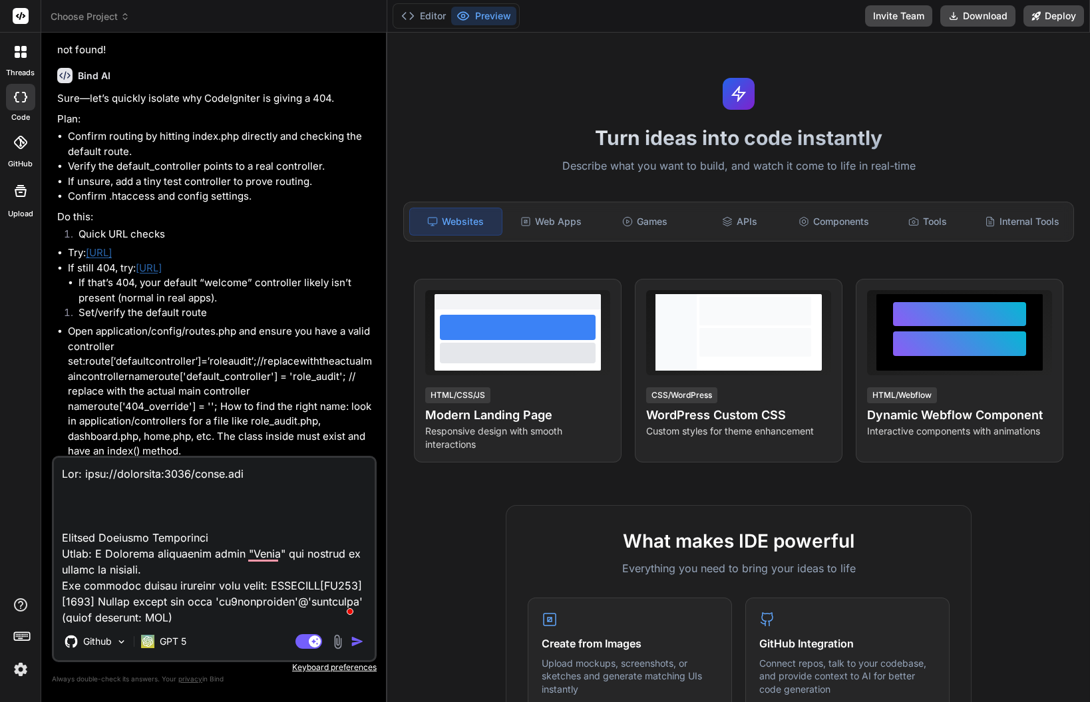
type textarea "Lor: ipsu://dolorsita:2638/conse.adi e Seddoei Temporin Utlaboreet Dolor: M Ali…"
type textarea "x"
type textarea "Lor: ipsu://dolorsita:9283/conse.adi el Seddoei Temporin Utlaboreet Dolor: M Al…"
type textarea "x"
type textarea "Lor: ipsu://dolorsita:2756/conse.adi eli Seddoei Temporin Utlaboreet Dolor: M A…"
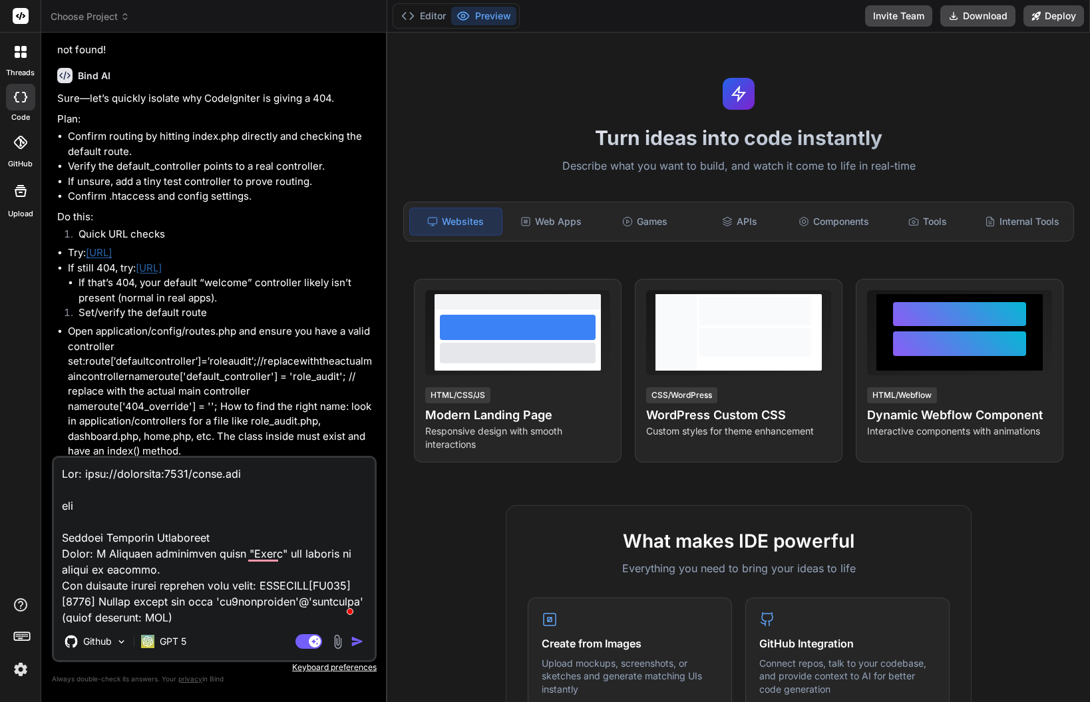
type textarea "x"
type textarea "Lor: ipsu://dolorsita:9283/conse.adi el Seddoei Temporin Utlaboreet Dolor: M Al…"
type textarea "x"
type textarea "Lor: ipsu://dolorsita:2512/conse.adi eli Seddoei Temporin Utlaboreet Dolor: M A…"
type textarea "x"
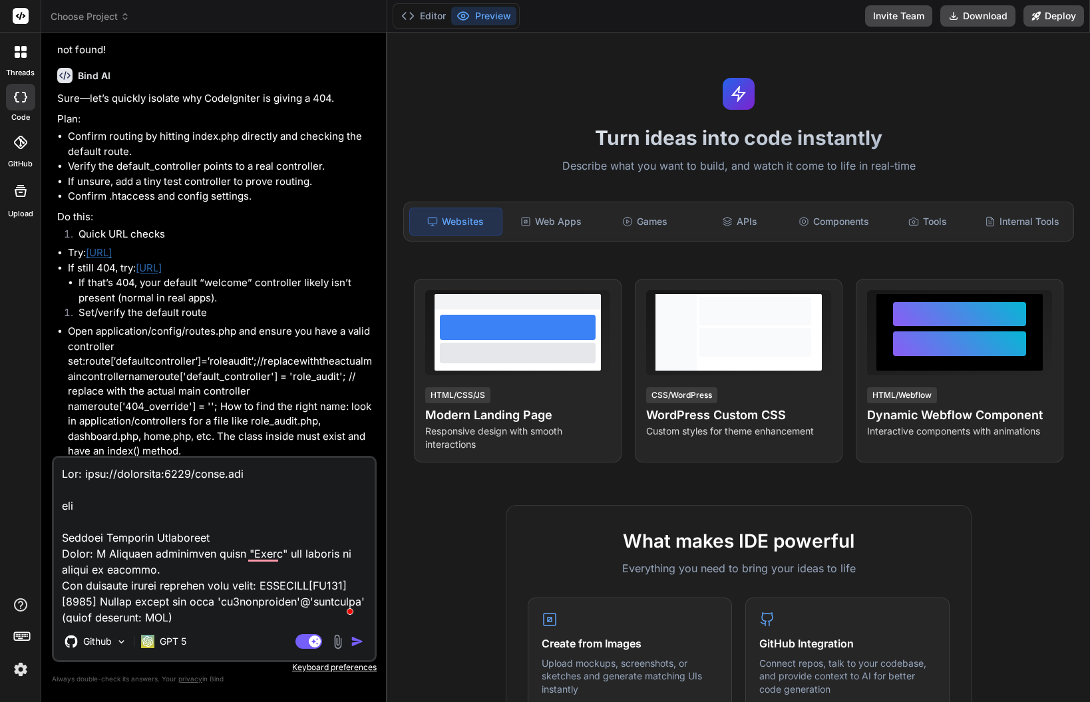
type textarea "Lor: ipsu://dolorsita:4050/conse.adi elit Seddoei Temporin Utlaboreet Dolor: M …"
type textarea "x"
type textarea "Lor: ipsu://dolorsita:0990/conse.adi elits Doeiusm Temporin Utlaboreet Dolor: M…"
type textarea "x"
type textarea "Lor: ipsu://dolorsita:0927/conse.adi elitse Doeiusm Temporin Utlaboreet Dolor: …"
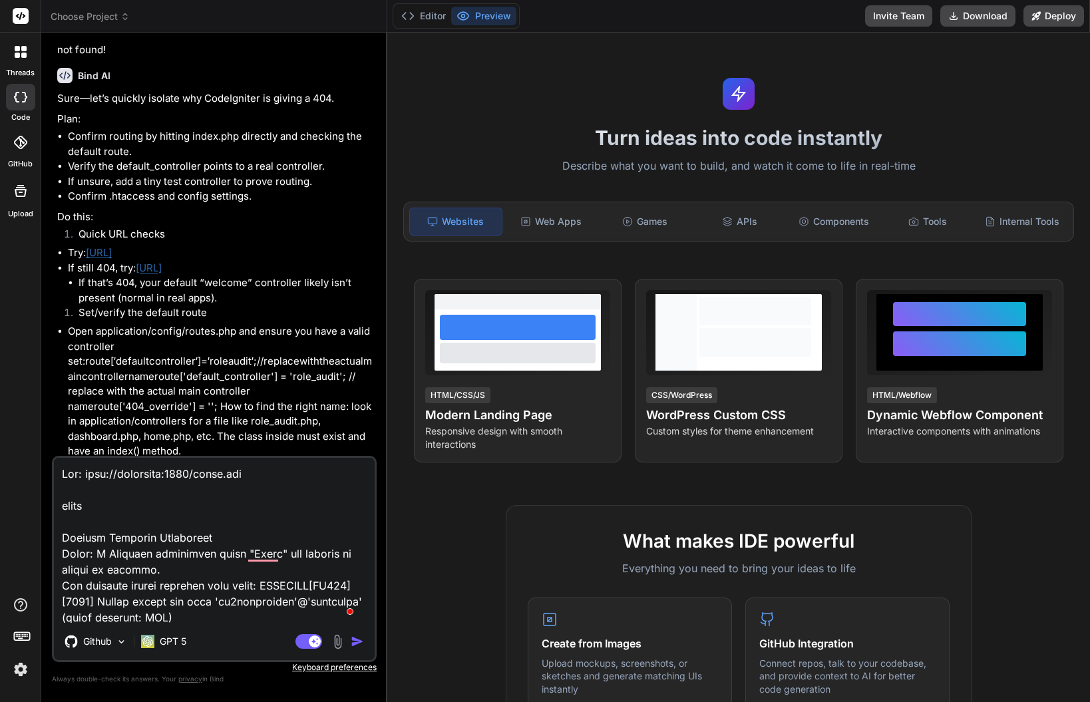
type textarea "x"
type textarea "Lor: ipsu://dolorsita:0990/conse.adi elits Doeiusm Temporin Utlaboreet Dolor: M…"
type textarea "x"
type textarea "Lor: ipsu://dolorsita:0927/conse.adi elitse Doeiusm Temporin Utlaboreet Dolor: …"
type textarea "x"
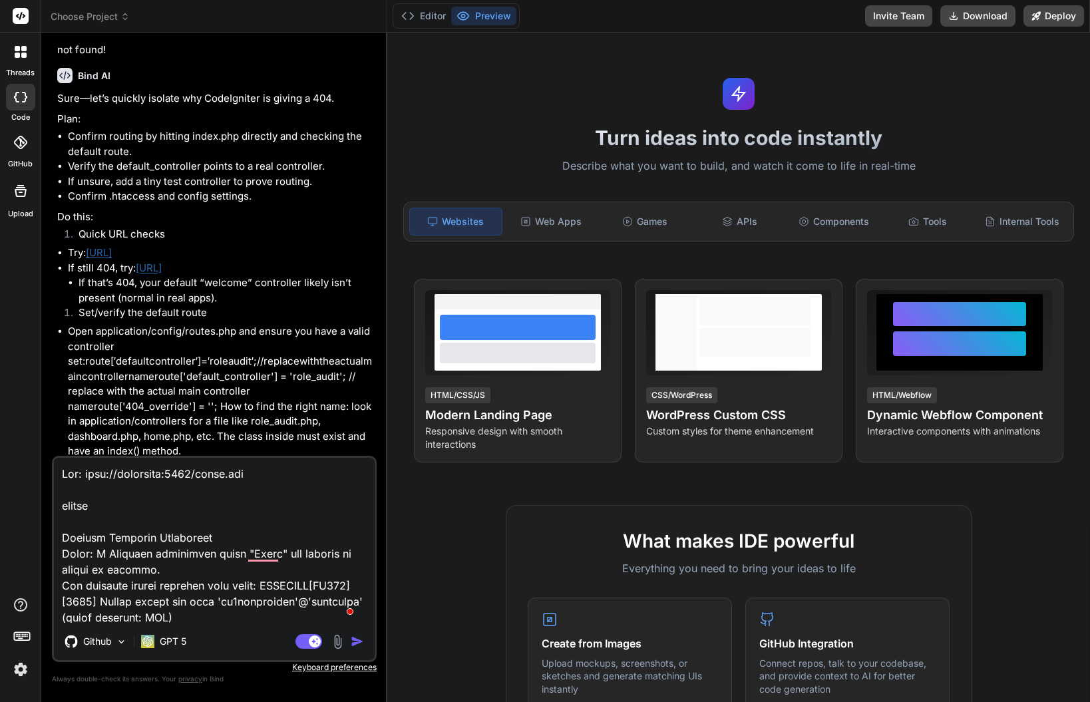
type textarea "Lor: ipsu://dolorsita:1892/conse.adi elitsed Doeiusm Temporin Utlaboreet Dolor:…"
type textarea "x"
type textarea "Lor: ipsu://dolorsita:8383/conse.adi elitsedd Eiusmod Temporin Utlaboreet Dolor…"
type textarea "x"
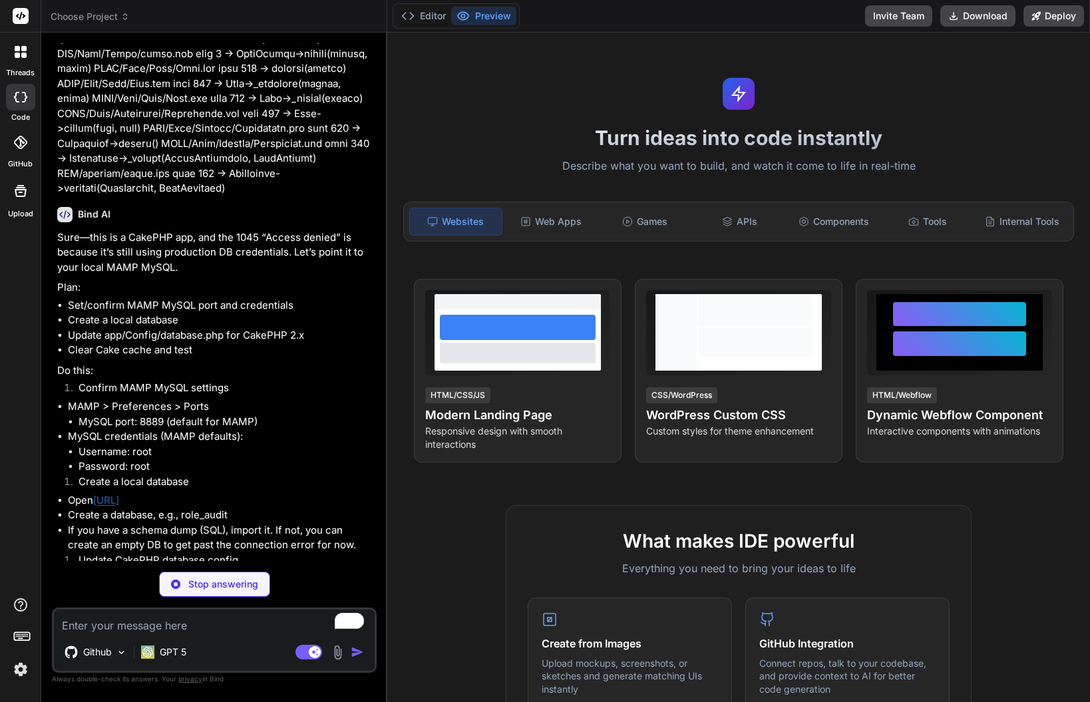
scroll to position [4331, 0]
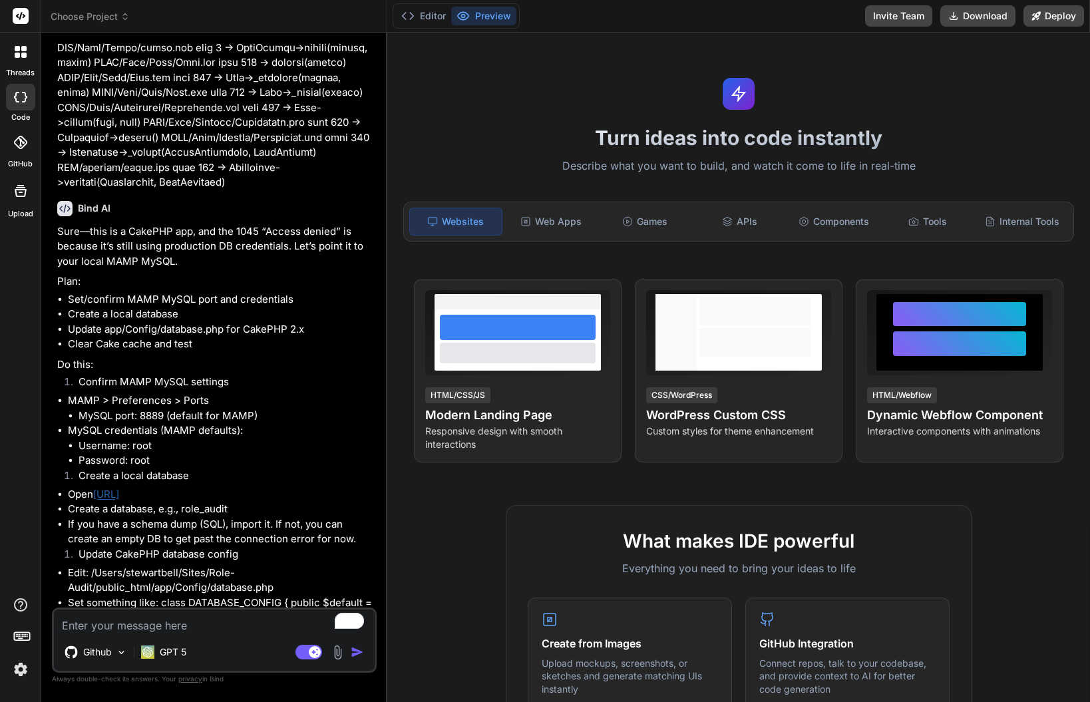
type textarea "x"
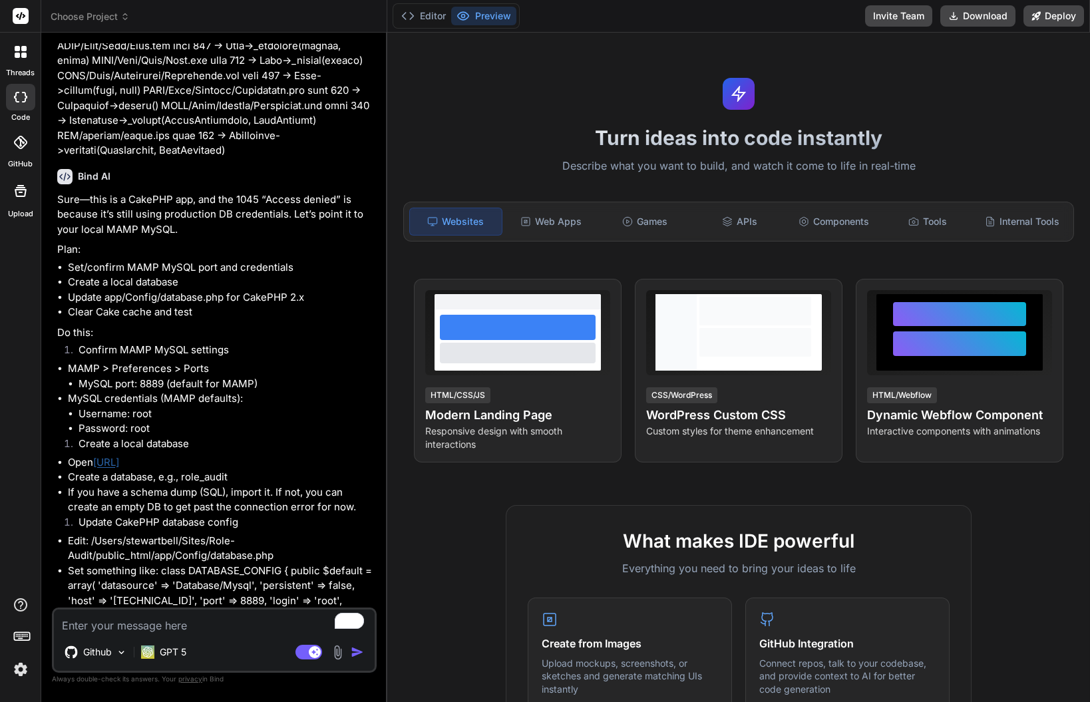
scroll to position [4376, 0]
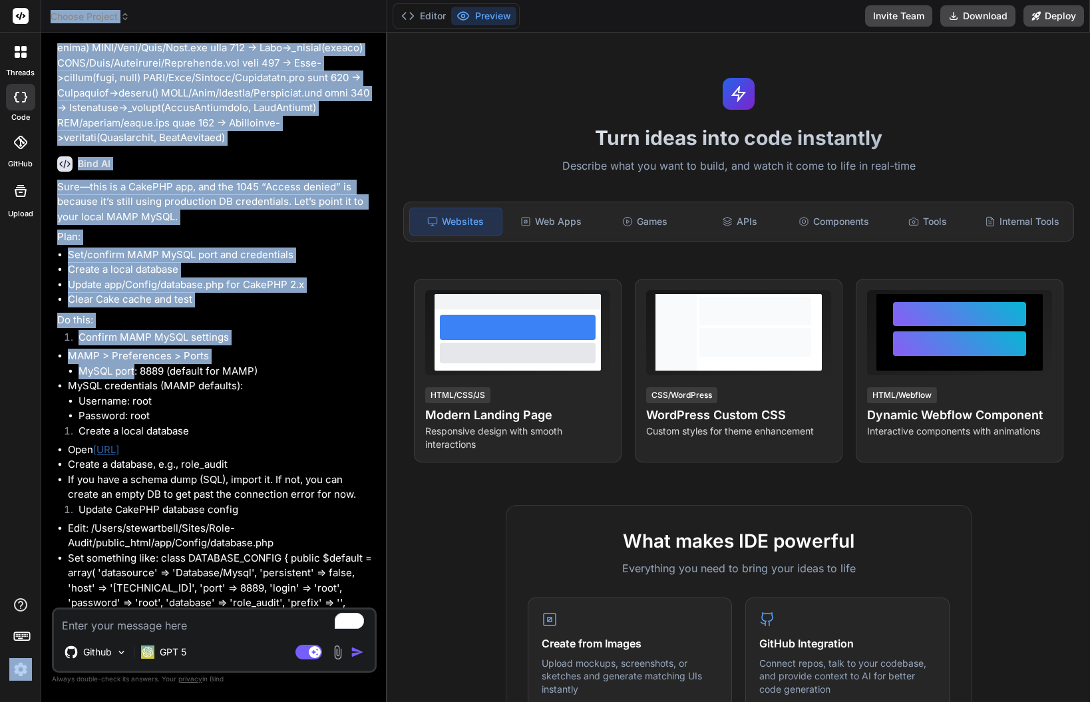
drag, startPoint x: 136, startPoint y: 413, endPoint x: -2, endPoint y: 416, distance: 137.8
click at [0, 416] on html "Manage my subscription Leave us a review Help Logout 😃 [PERSON_NAME] 385 respon…" at bounding box center [545, 364] width 1090 height 728
click at [126, 379] on li "MySQL port: 8889 (default for MAMP)" at bounding box center [227, 371] width 296 height 15
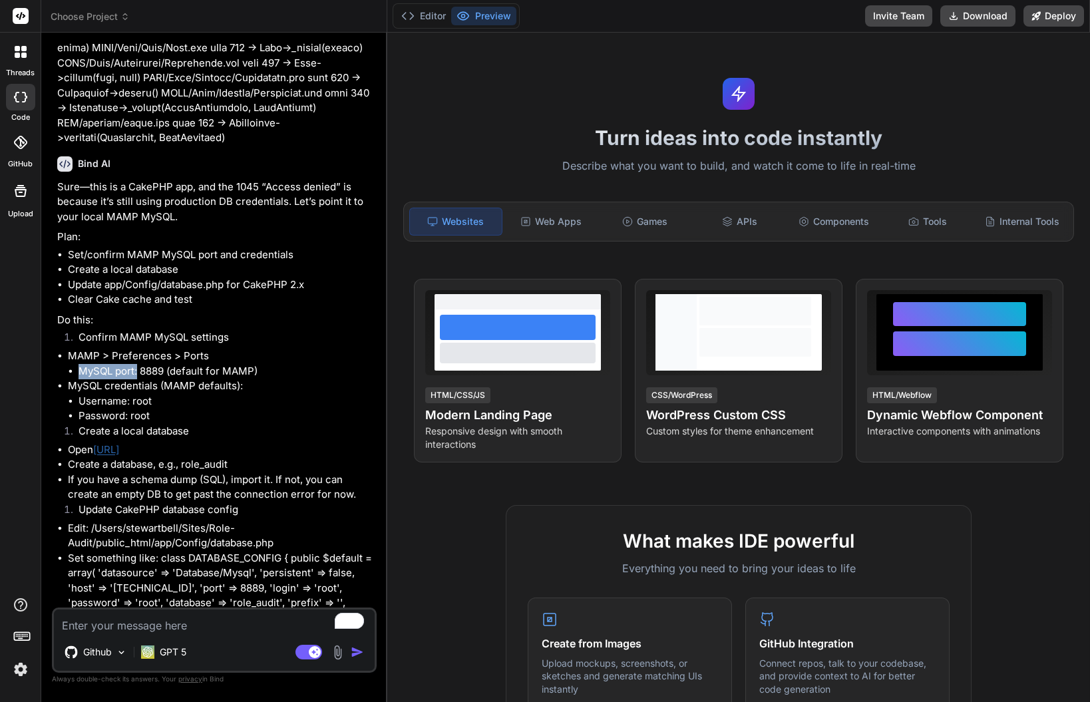
drag, startPoint x: 138, startPoint y: 412, endPoint x: 61, endPoint y: 412, distance: 76.6
click at [61, 412] on ul "MAMP > Preferences > Ports MySQL port: 8889 (default for MAMP) MySQL credential…" at bounding box center [215, 386] width 317 height 75
copy li "MySQL port:"
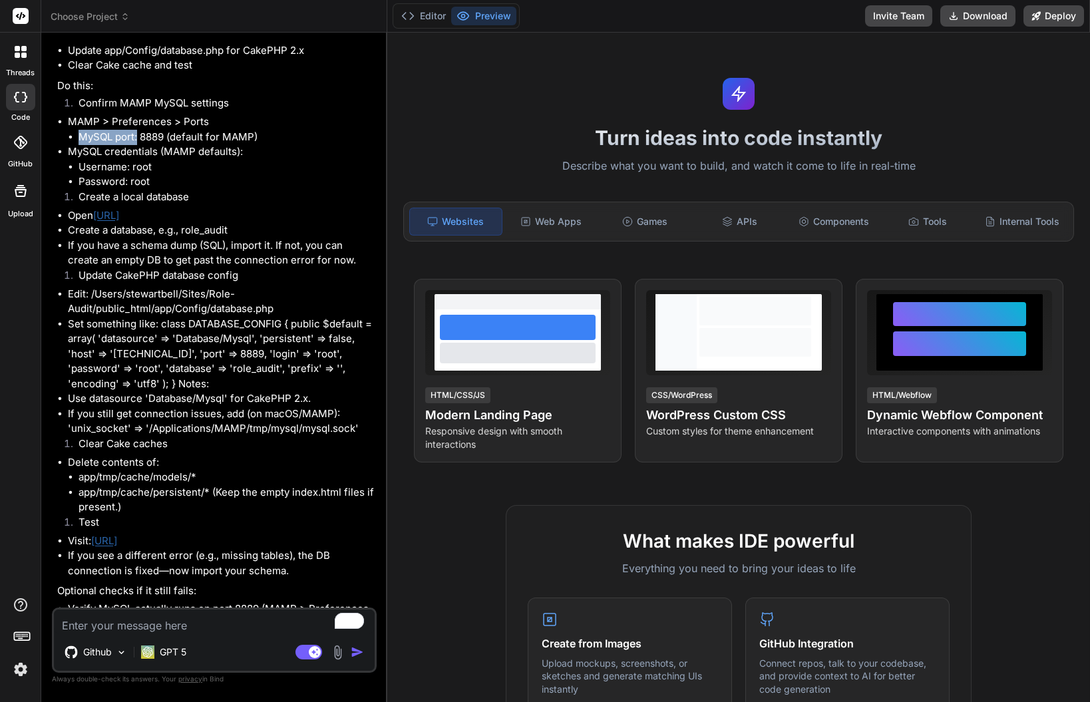
scroll to position [4583, 0]
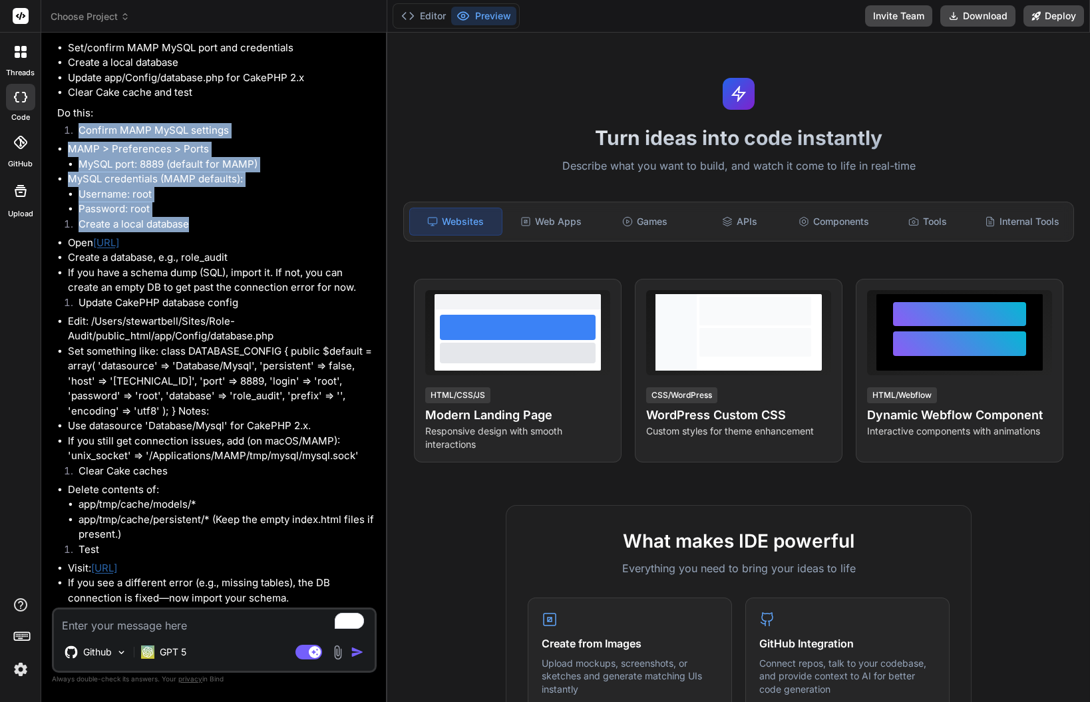
drag, startPoint x: 198, startPoint y: 262, endPoint x: 57, endPoint y: 174, distance: 166.0
click at [57, 174] on div "Sure—this is a CakePHP app, and the 1045 “Access denied” is because it’s still …" at bounding box center [215, 364] width 317 height 782
copy div "Confirm MAMP MySQL settings MAMP > Preferences > Ports MySQL port: 8889 (defaul…"
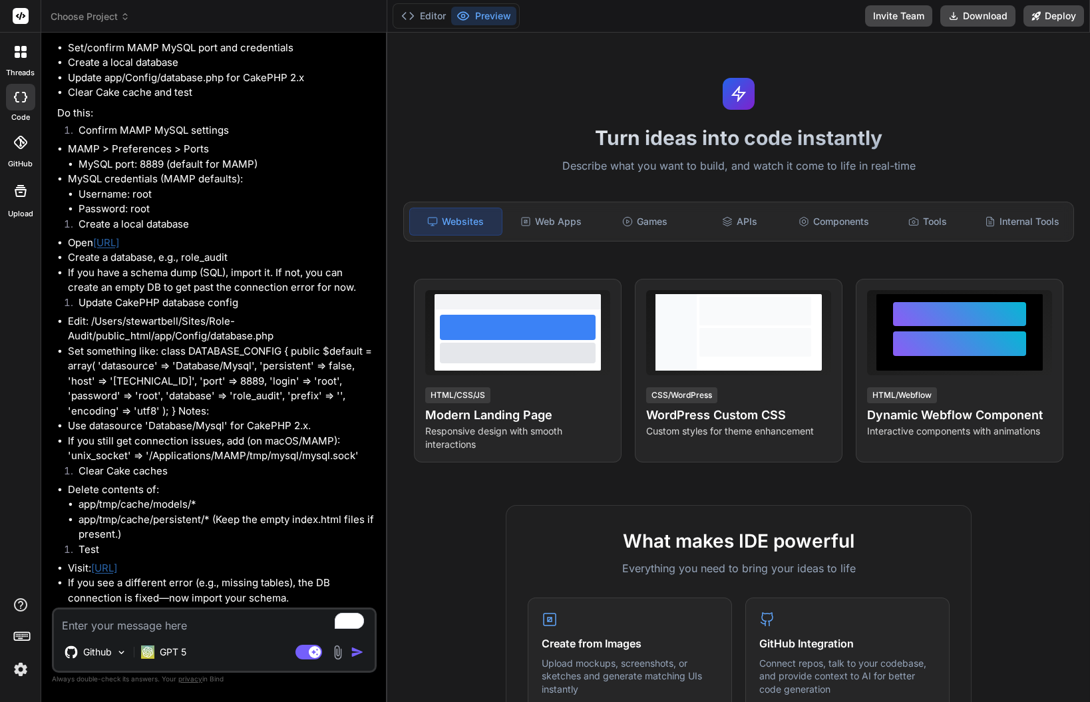
click at [151, 625] on textarea "To enrich screen reader interactions, please activate Accessibility in Grammarl…" at bounding box center [214, 622] width 321 height 24
type textarea "I"
type textarea "x"
type textarea "I"
type textarea "x"
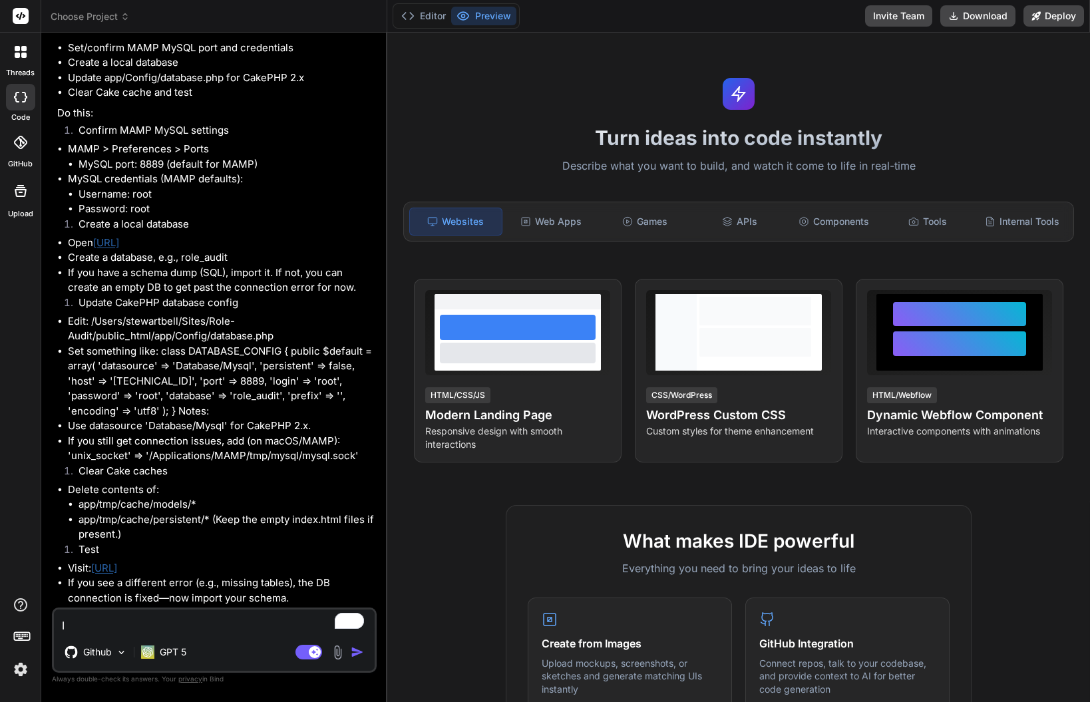
type textarea "I c"
type textarea "x"
type textarea "I ca"
type textarea "x"
type textarea "I can"
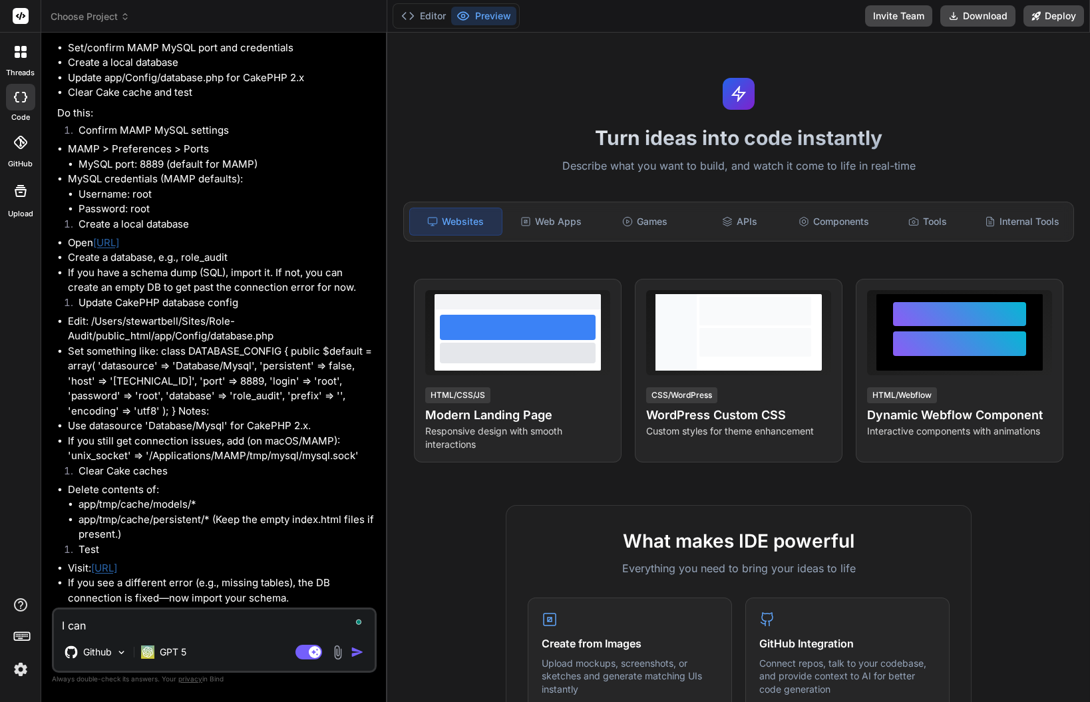
type textarea "x"
type textarea "I cant"
type textarea "x"
type textarea "I can"
type textarea "x"
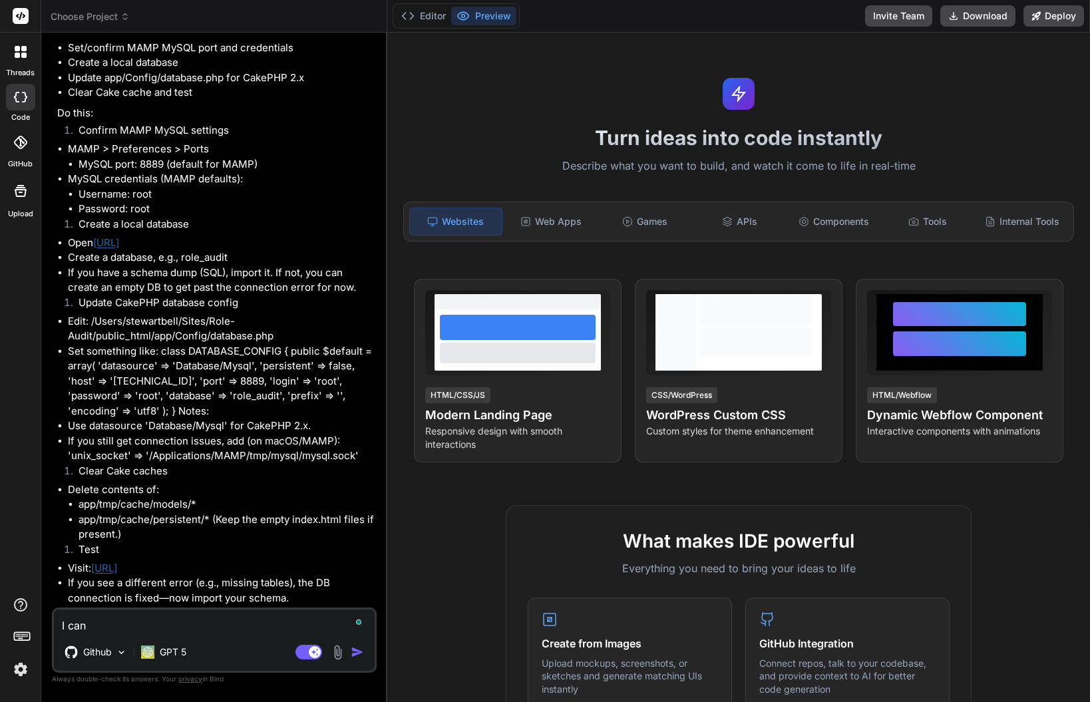
type textarea "I can'"
type textarea "x"
type textarea "I can't"
type textarea "x"
type textarea "I can't"
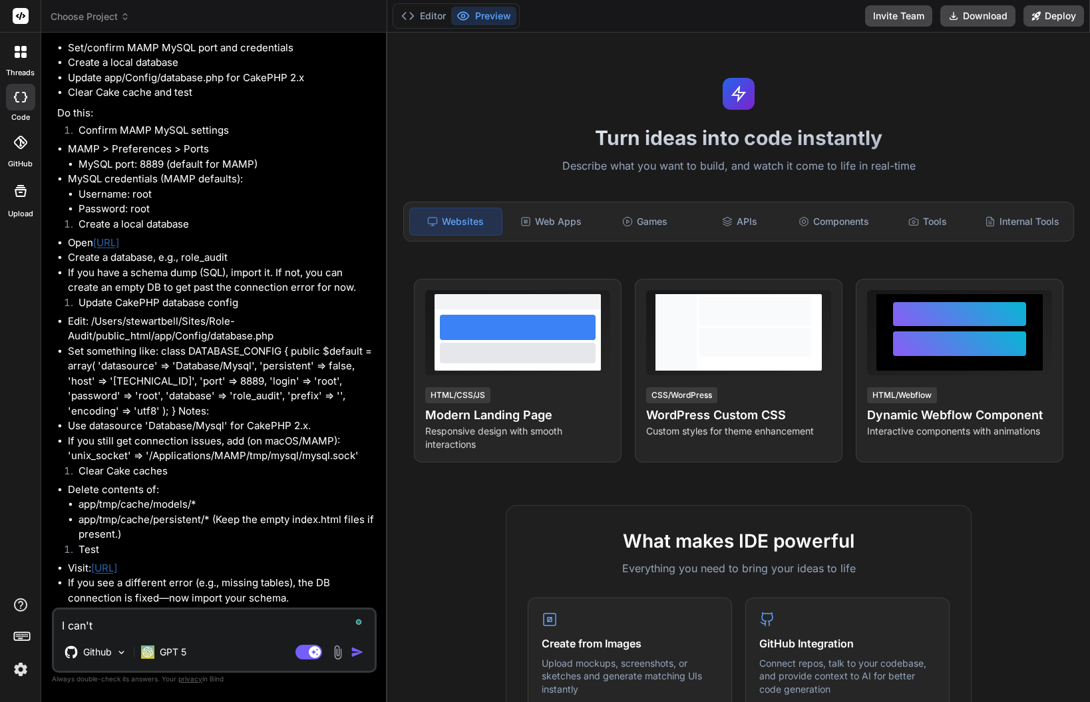
type textarea "x"
type textarea "I can't s"
type textarea "x"
type textarea "I can't se"
type textarea "x"
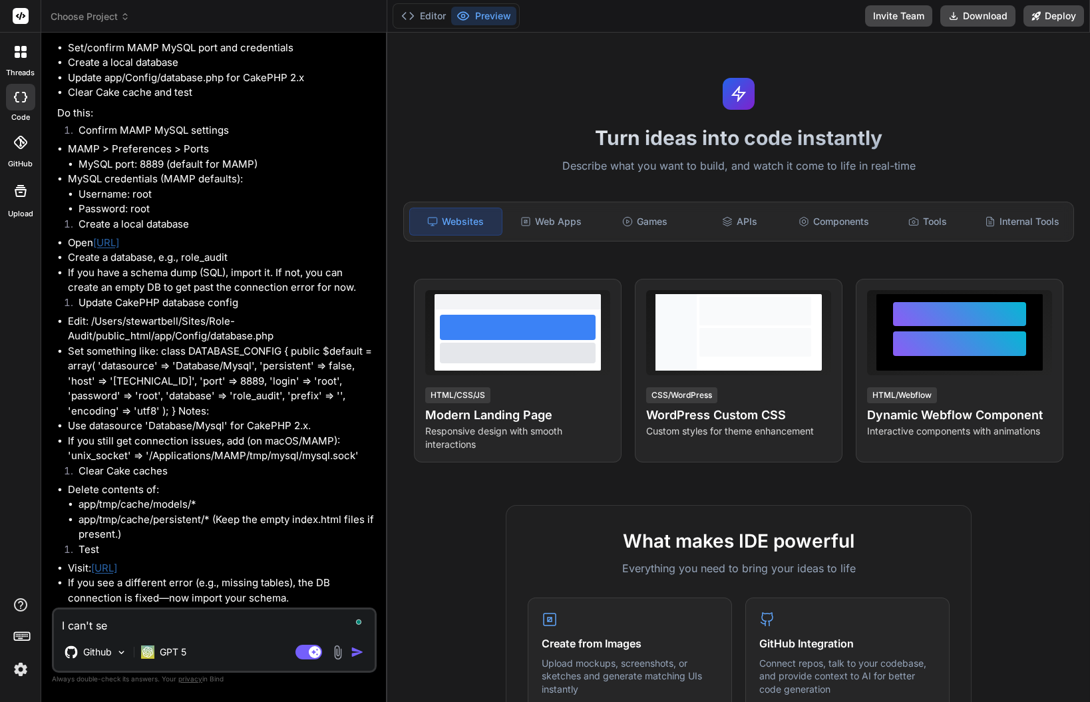
type textarea "I can't see"
type textarea "x"
type textarea "I can't see"
type textarea "x"
type textarea "I can't see w"
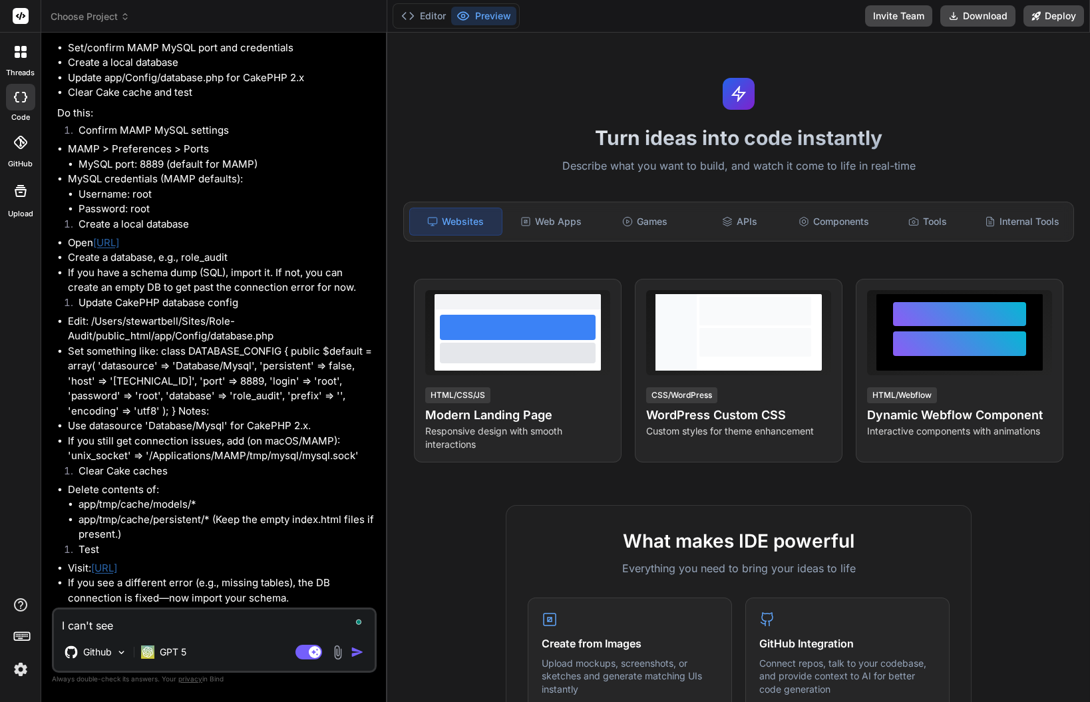
type textarea "x"
type textarea "I can't see wh"
type textarea "x"
type textarea "I can't see whe"
type textarea "x"
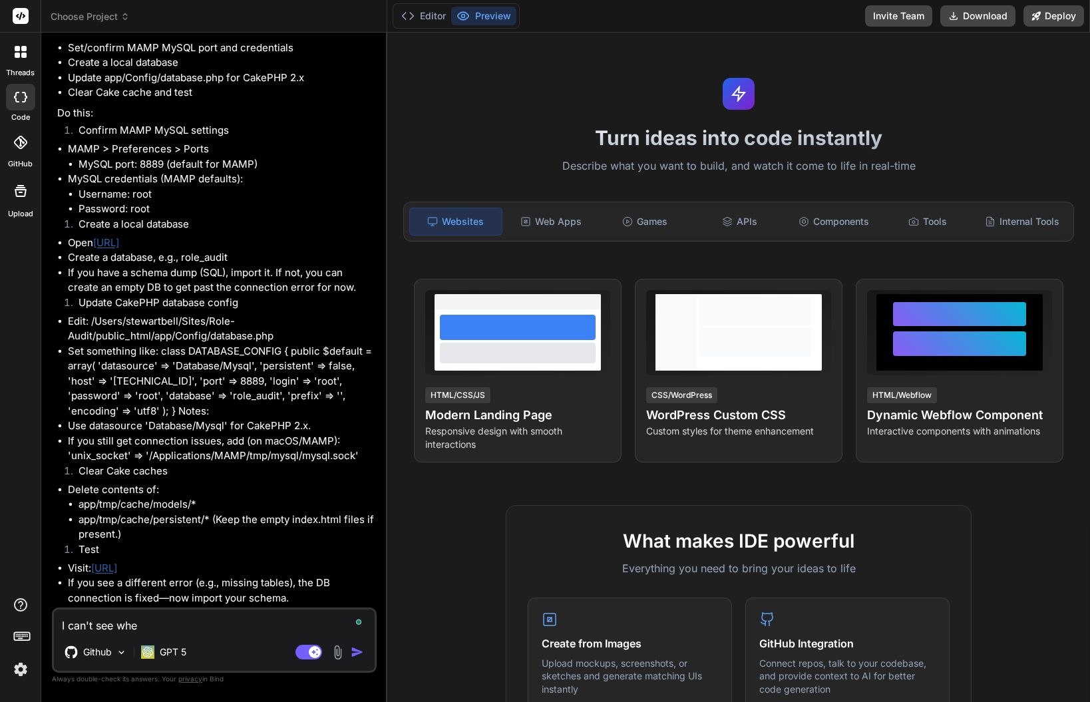
type textarea "I can't see wher"
type textarea "x"
type textarea "I can't see where"
type textarea "x"
type textarea "I can't see where"
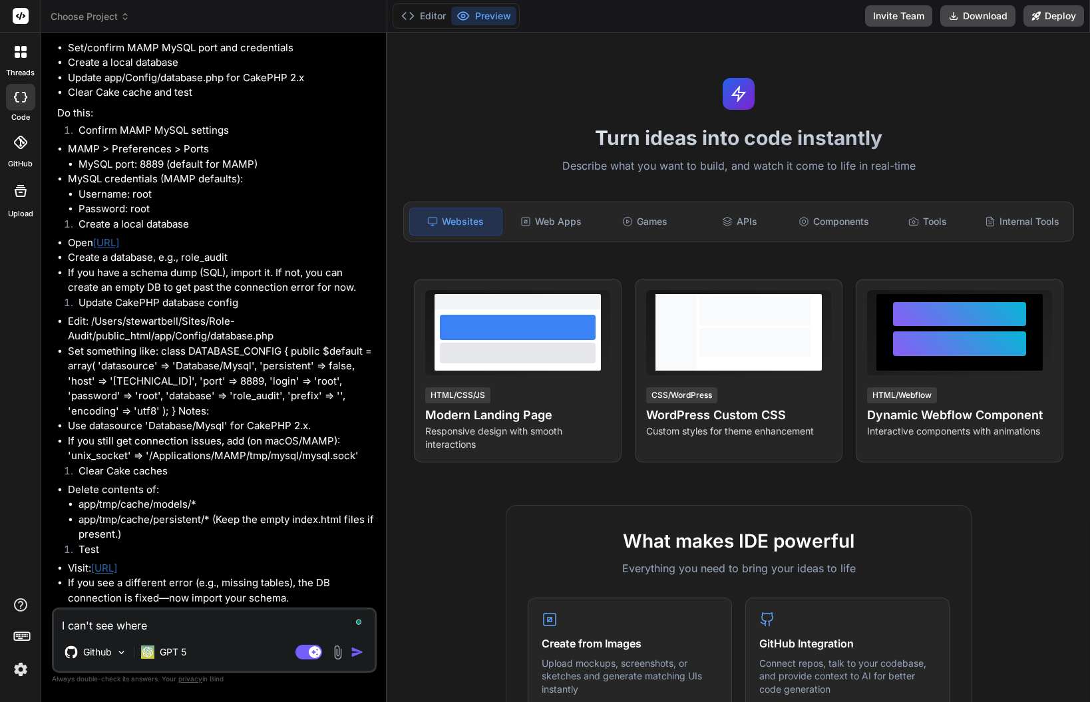
type textarea "x"
type textarea "I can't see where t"
type textarea "x"
type textarea "I can't see where to"
type textarea "x"
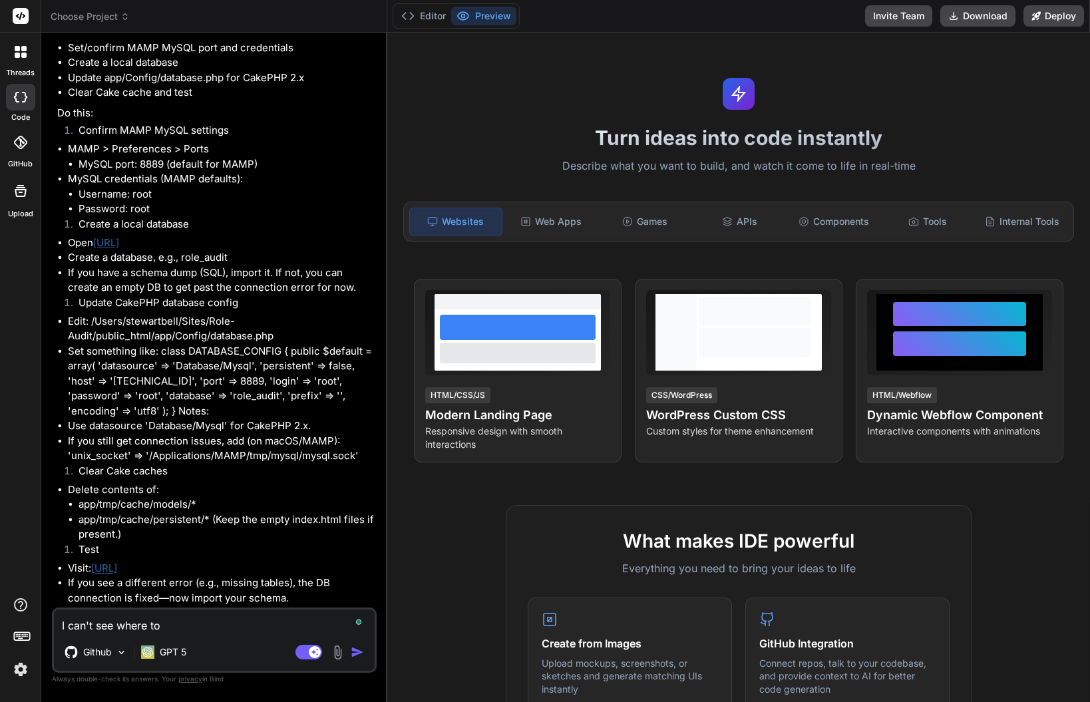
type textarea "I can't see where to"
type textarea "x"
type textarea "I can't see where to d"
type textarea "x"
type textarea "I can't see where to do"
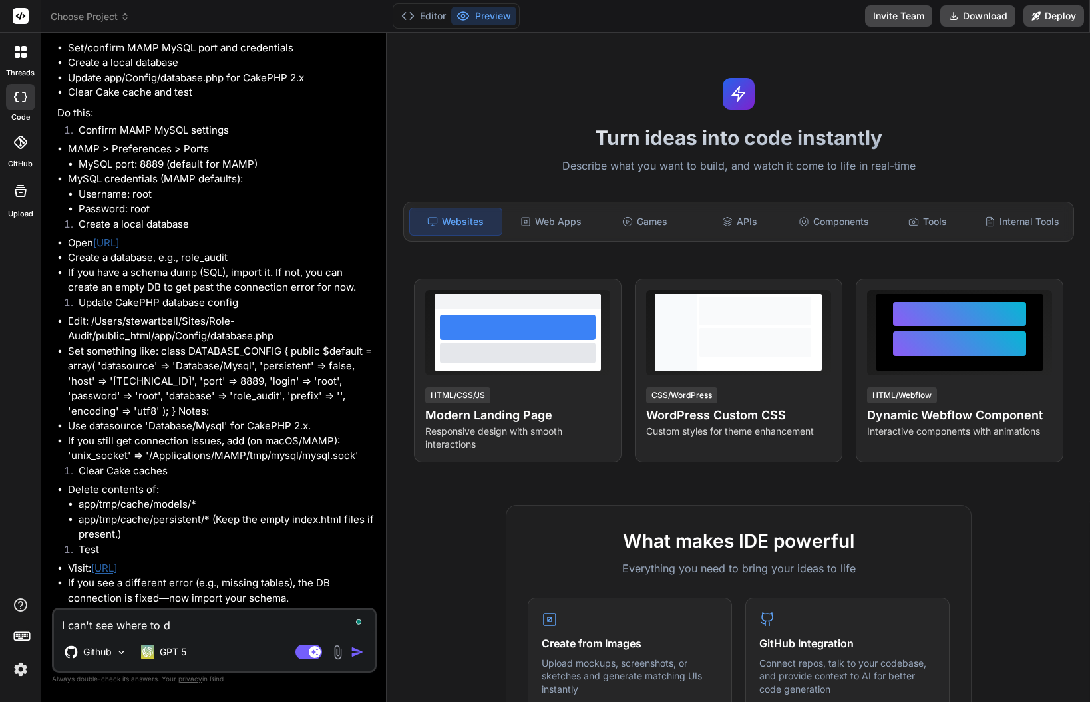
type textarea "x"
type textarea "I can't see where to do"
type textarea "x"
type textarea "I can't see where to do t"
type textarea "x"
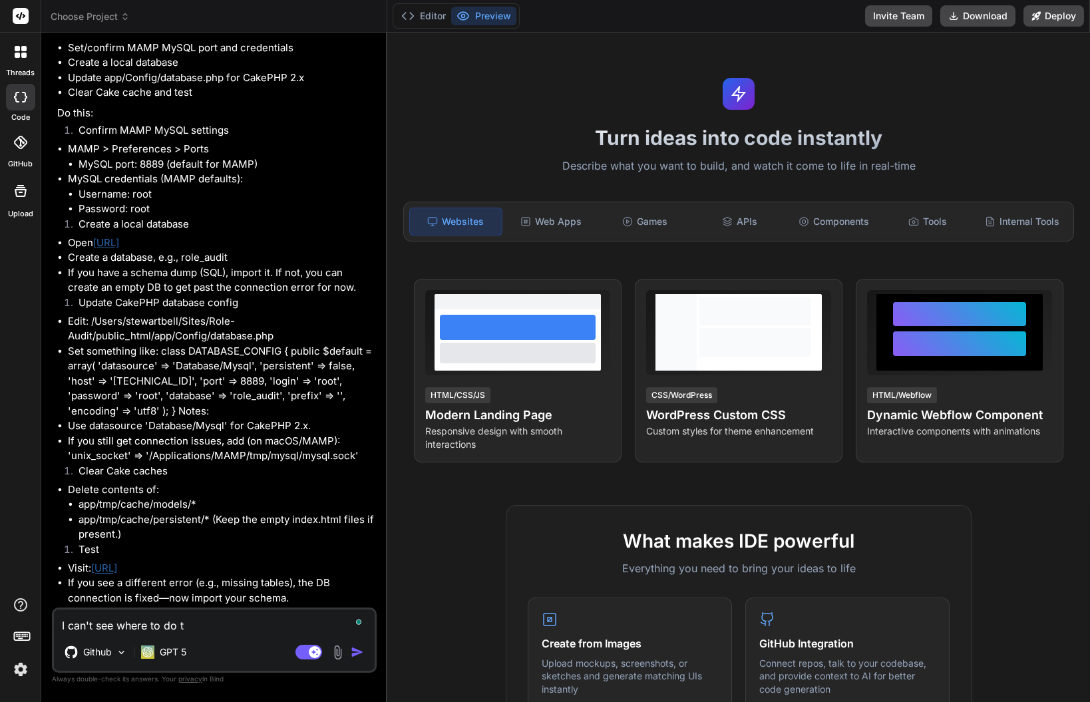
type textarea "I can't see where to do th"
type textarea "x"
type textarea "I can't see where to do thi"
type textarea "x"
type textarea "I can't see where to do this"
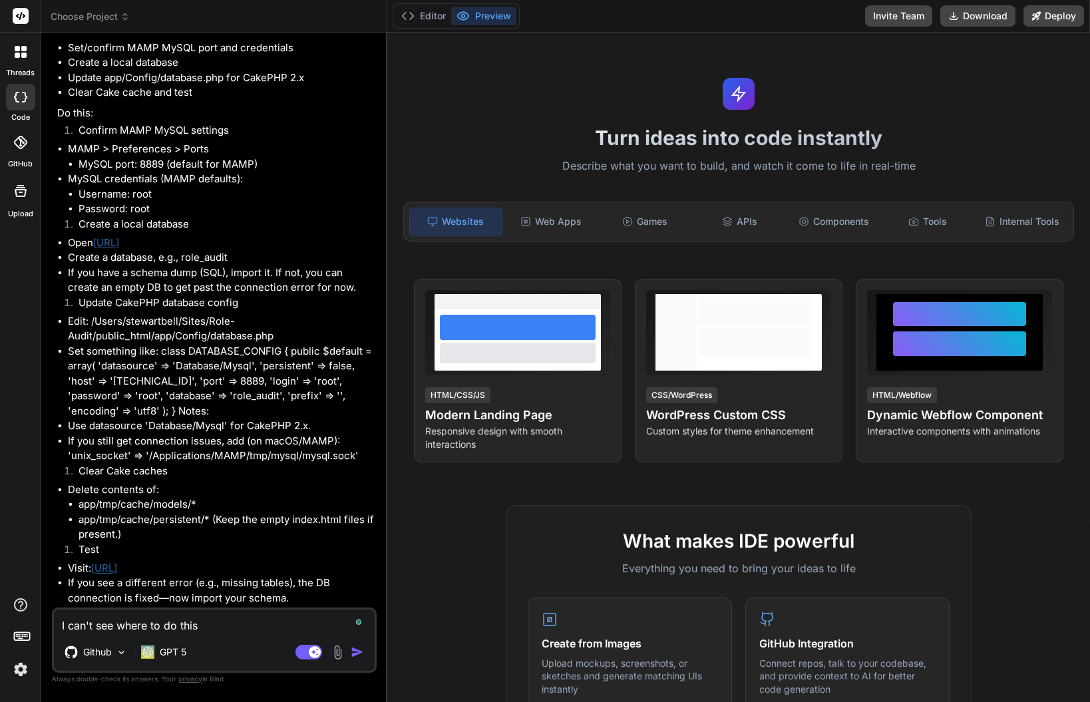
type textarea "x"
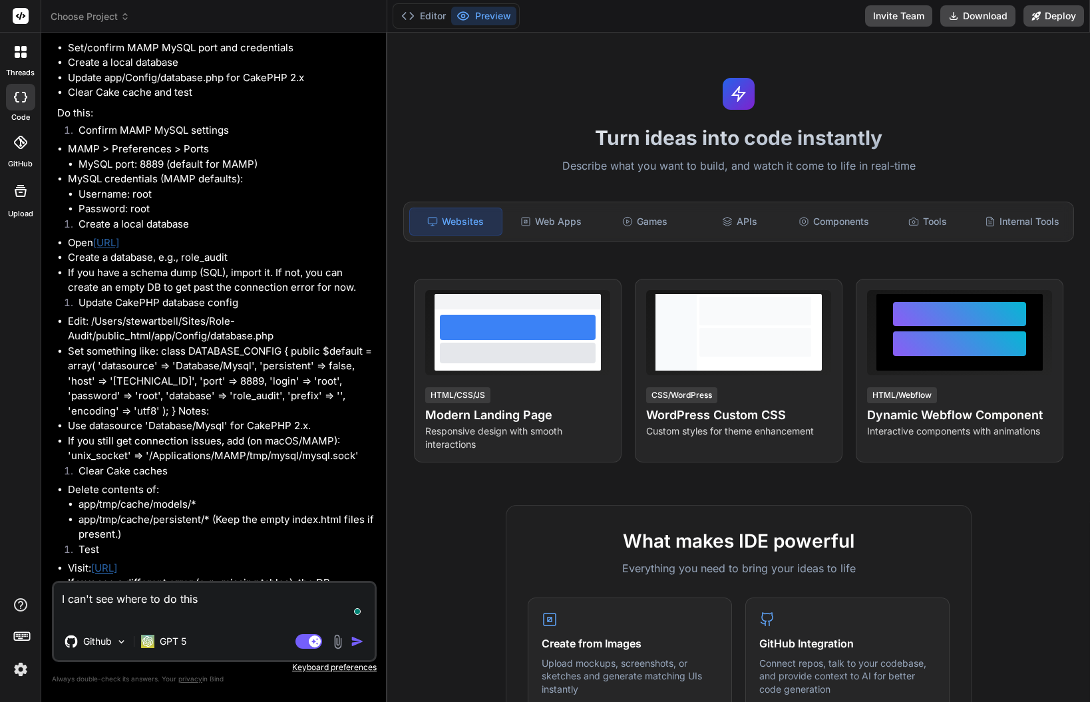
type textarea "I can't see where to do this"
type textarea "x"
paste textarea "Confirm MAMP MySQL settings MAMP > Preferences > Ports MySQL port: 8889 (defaul…"
type textarea "I can't see where to do this Confirm MAMP MySQL settings MAMP > Preferences > P…"
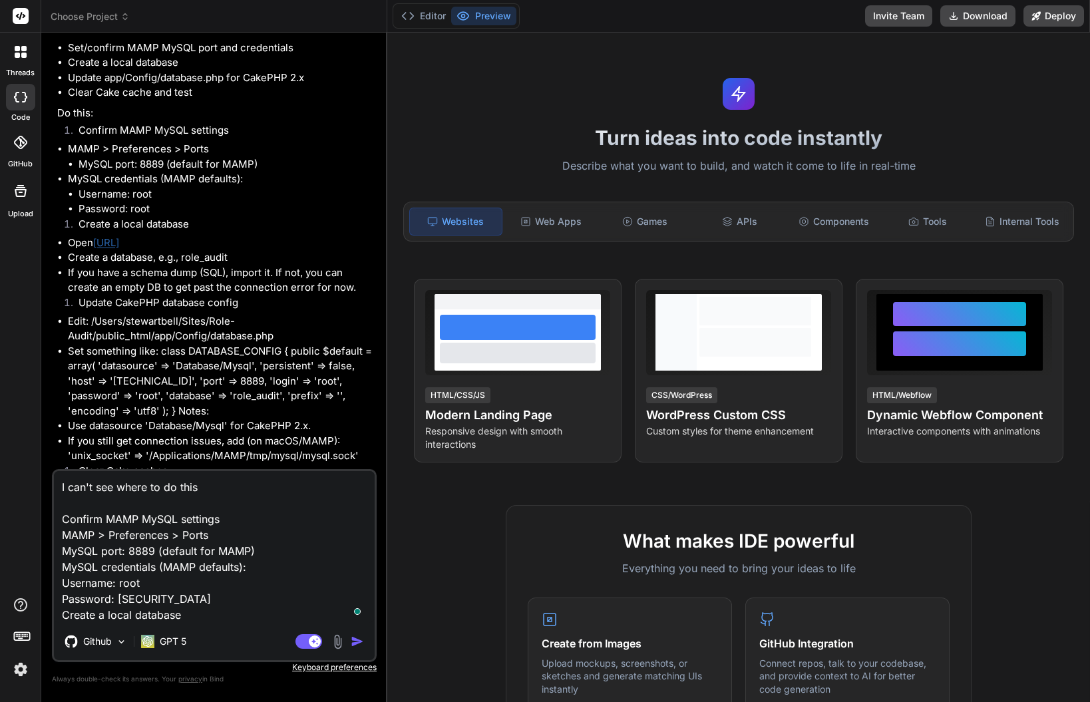
type textarea "x"
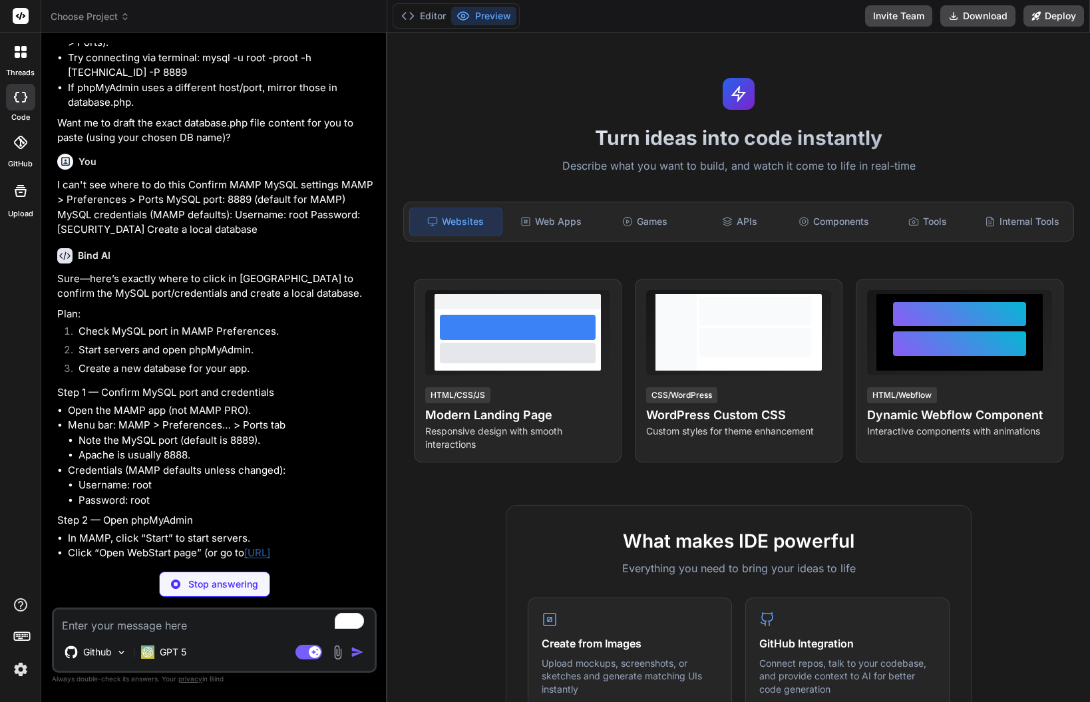
scroll to position [5232, 0]
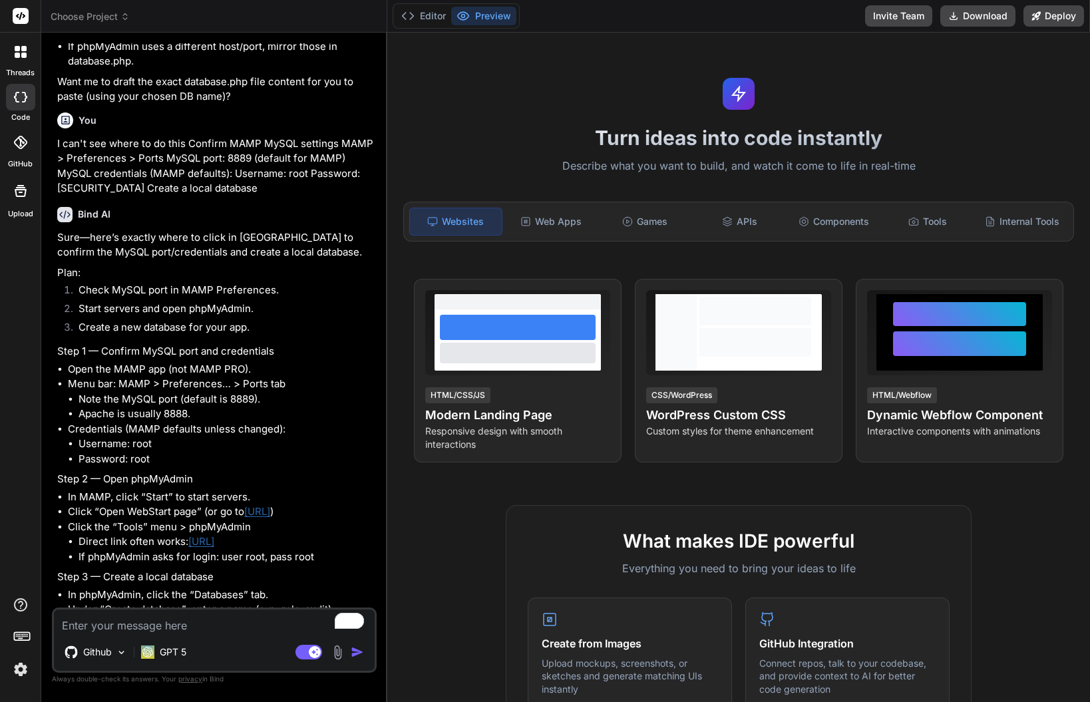
type textarea "x"
drag, startPoint x: 248, startPoint y: 406, endPoint x: 61, endPoint y: 411, distance: 187.8
click at [68, 377] on li "Open the MAMP app (not MAMP PRO)." at bounding box center [221, 369] width 306 height 15
copy li "Open the MAMP app (not MAMP PRO)."
click at [93, 622] on textarea "To enrich screen reader interactions, please activate Accessibility in Grammarl…" at bounding box center [214, 622] width 321 height 24
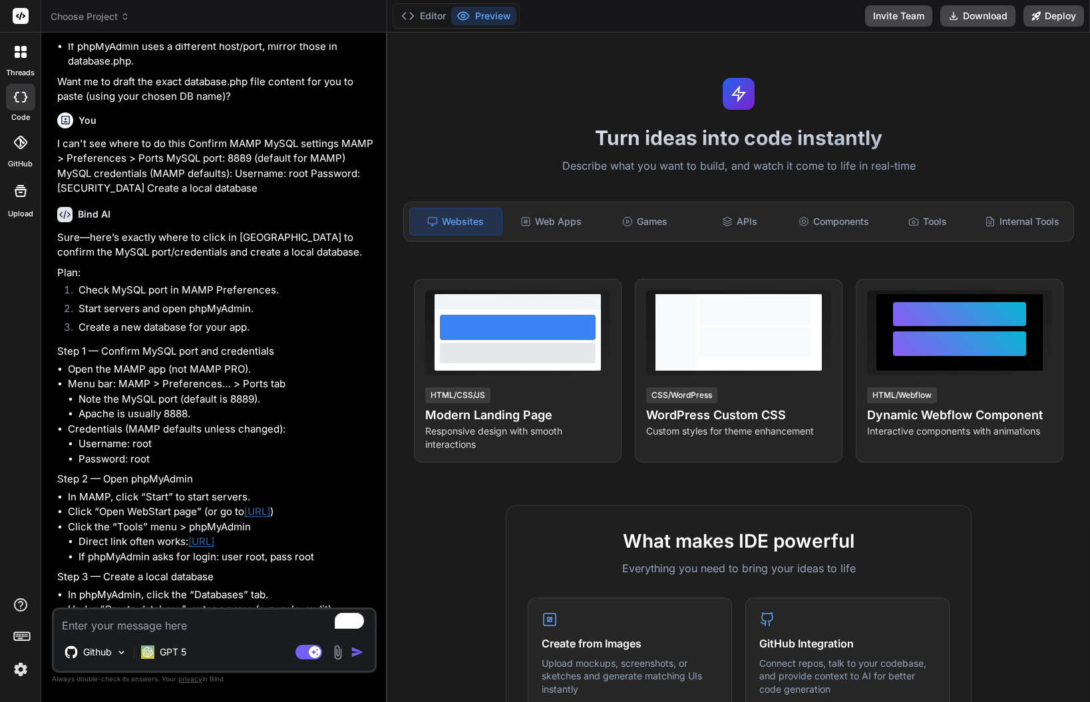
type textarea "I"
type textarea "x"
type textarea "I'"
type textarea "x"
type textarea "I'm"
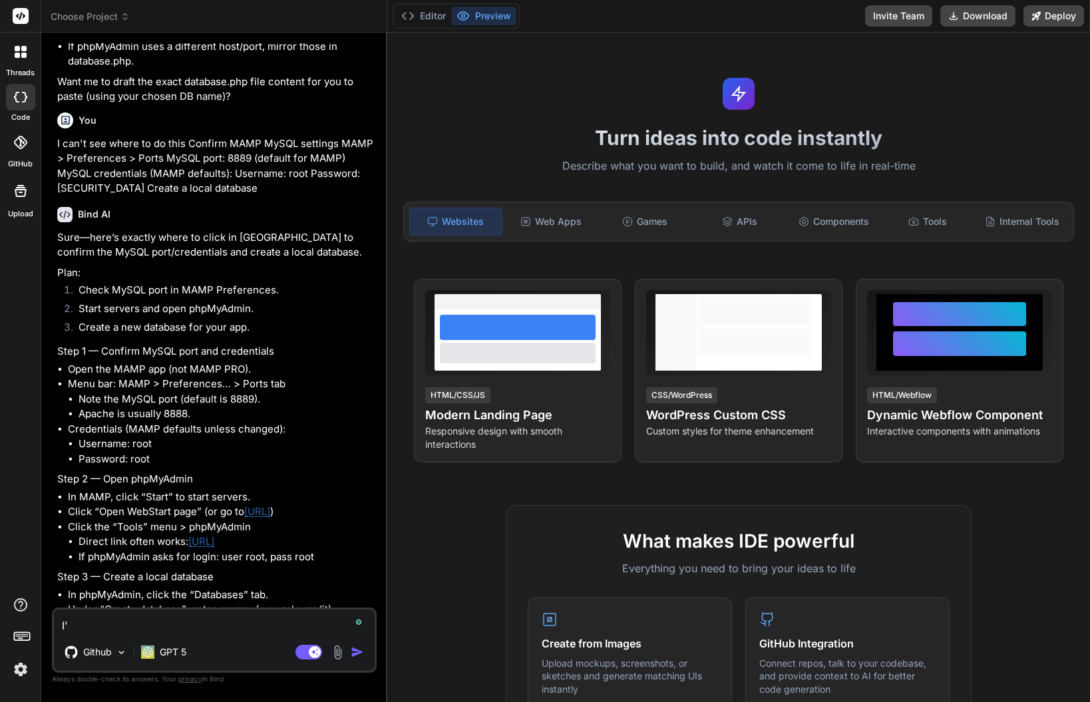
type textarea "x"
type textarea "I'm"
type textarea "x"
type textarea "I'm i"
type textarea "x"
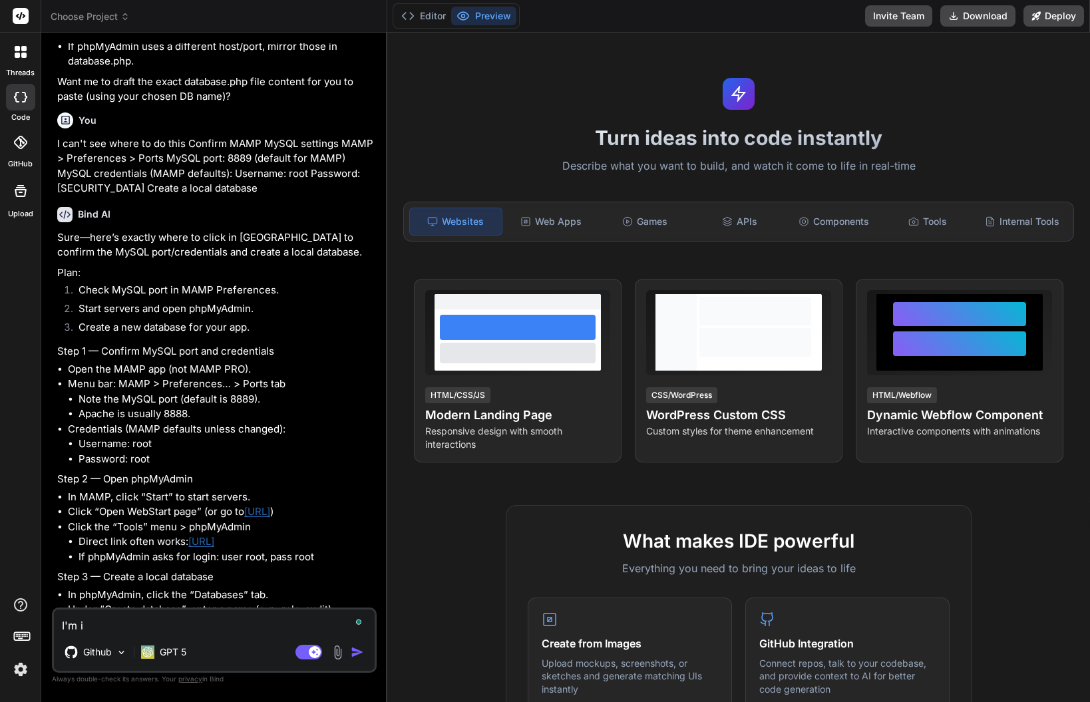
type textarea "I'm in"
type textarea "x"
type textarea "I'm in"
type textarea "x"
type textarea "I'm in M"
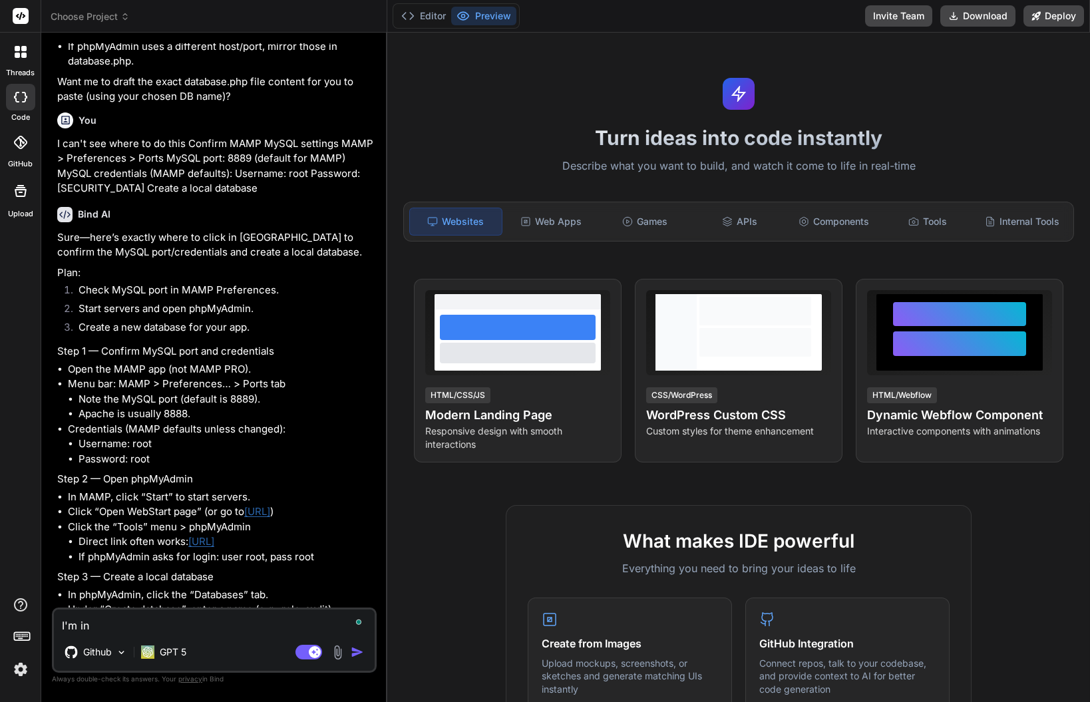
type textarea "x"
type textarea "I'm in [GEOGRAPHIC_DATA]"
type textarea "x"
type textarea "I'm in [GEOGRAPHIC_DATA]"
type textarea "x"
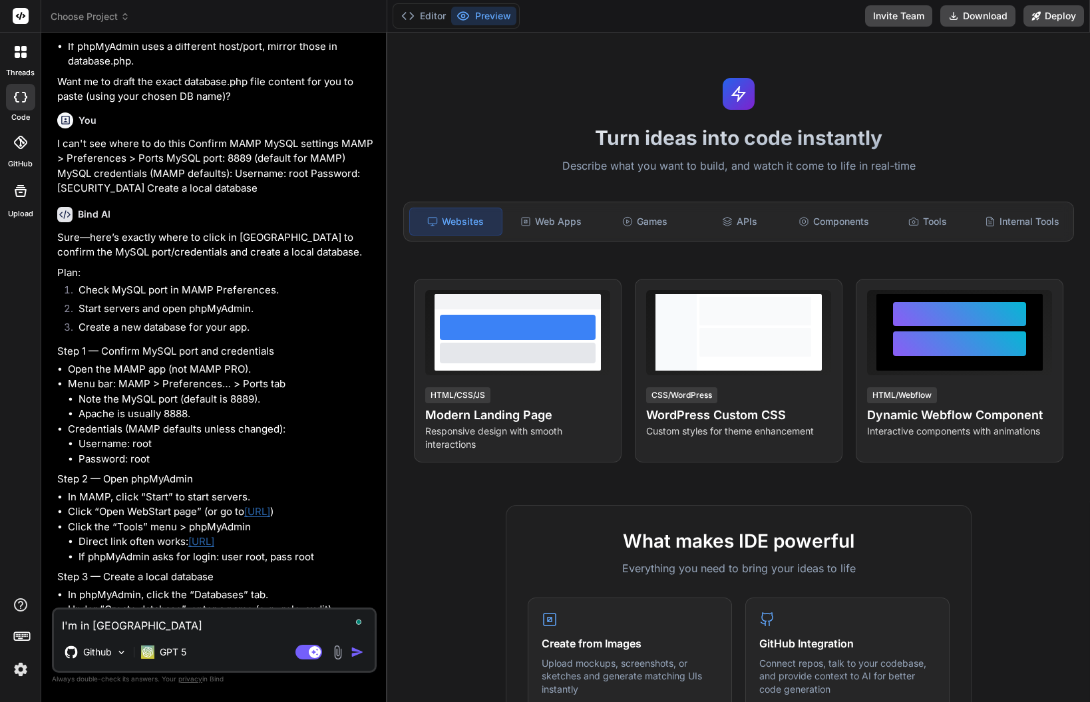
type textarea "I'm in MAMP"
type textarea "x"
type textarea "I'm in MAMP"
type textarea "x"
type textarea "I'm in MAMP P"
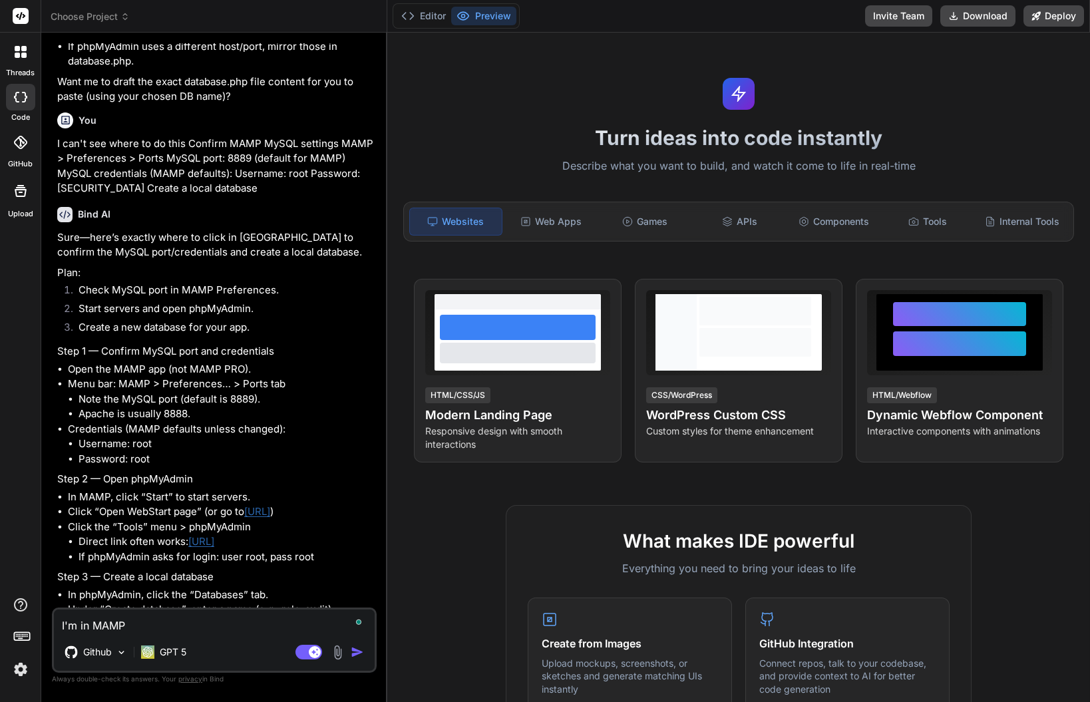
type textarea "x"
type textarea "I'm in MAMP Pr"
type textarea "x"
type textarea "I'm in MAMP Pro"
type textarea "x"
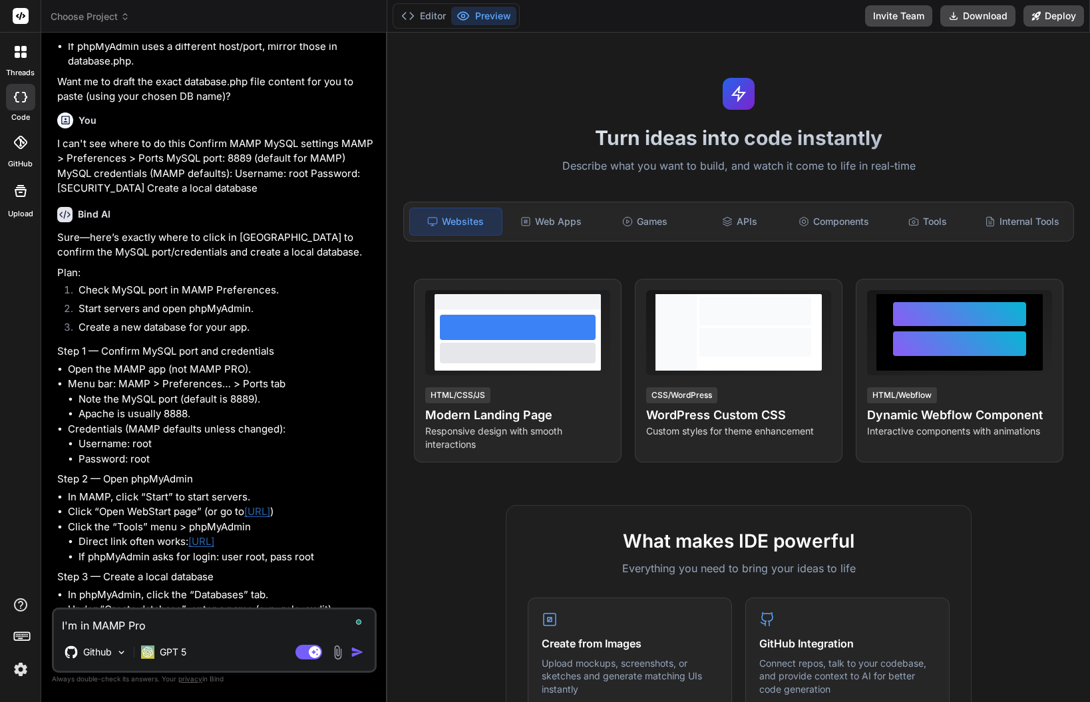
type textarea "I'm in MAMP Pro."
type textarea "x"
type textarea "I'm in MAMP Pro."
type textarea "x"
type textarea "I'm in MAMP Pro. W"
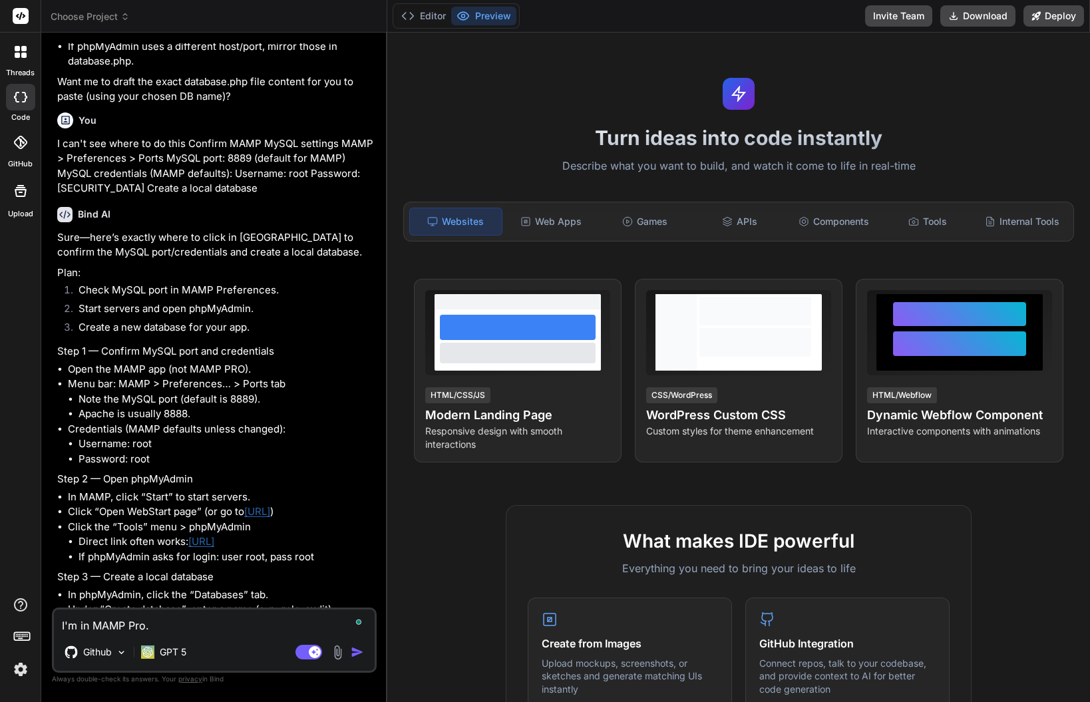
type textarea "x"
type textarea "I'm in MAMP Pro. Wh"
type textarea "x"
type textarea "I'm in MAMP Pro. Wha"
type textarea "x"
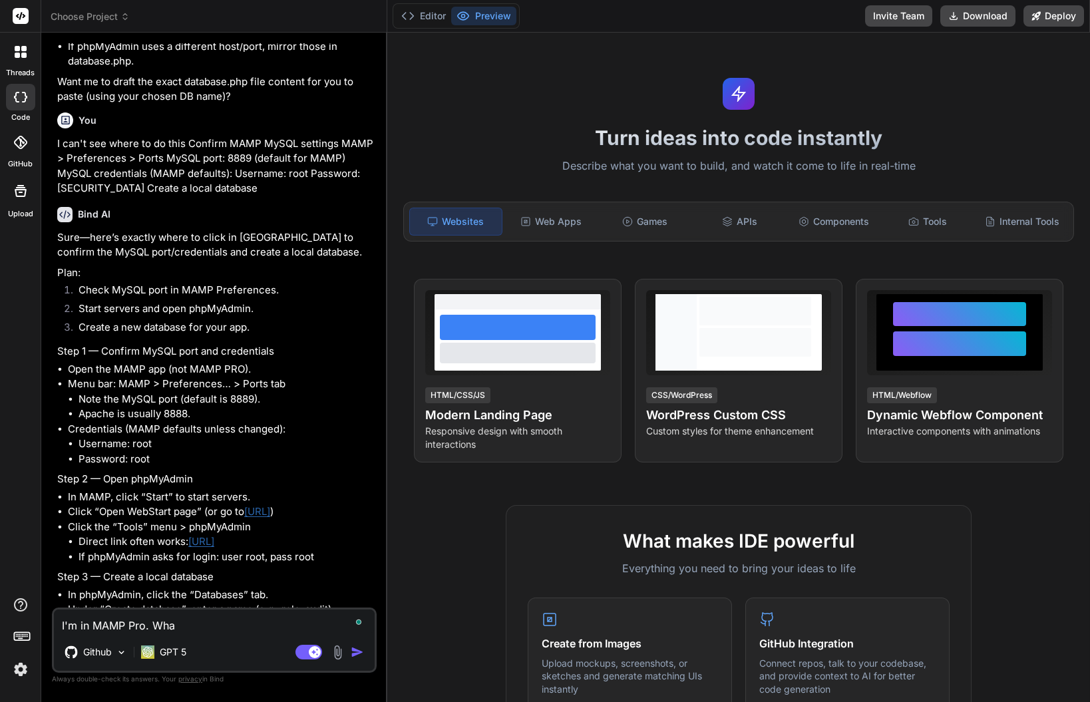
type textarea "I'm in MAMP Pro. What"
type textarea "x"
type textarea "I'm in MAMP Pro. What'"
type textarea "x"
type textarea "I'm in MAMP Pro. What's"
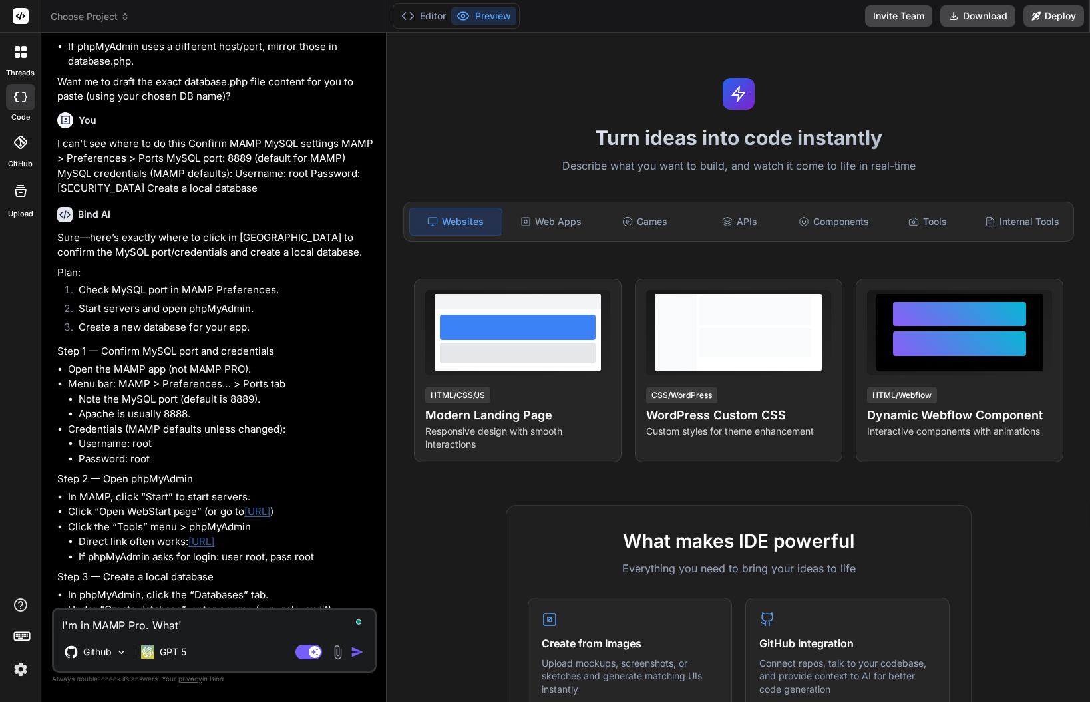
type textarea "x"
type textarea "I'm in MAMP Pro. What's"
type textarea "x"
type textarea "I'm in MAMP Pro. What's t"
type textarea "x"
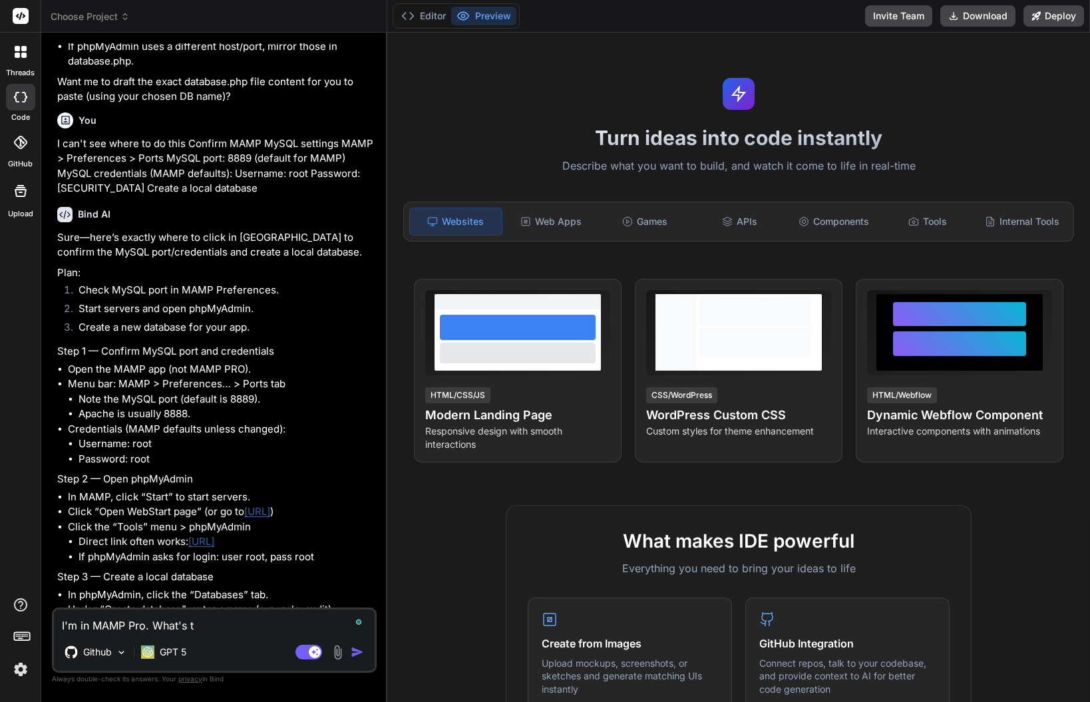
type textarea "I'm in MAMP Pro. What's th"
type textarea "x"
type textarea "I'm in MAMP Pro. What's the"
type textarea "x"
type textarea "I'm in MAMP Pro. What's the"
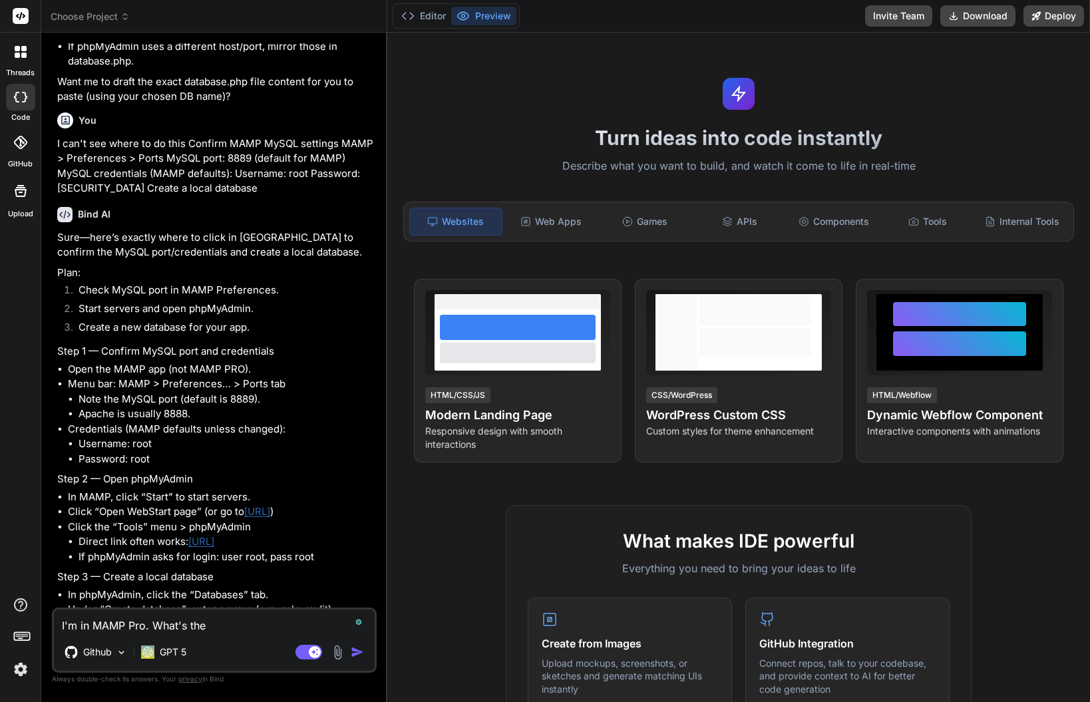
type textarea "x"
type textarea "I'm in MAMP Pro. What's the i"
type textarea "x"
type textarea "I'm in MAMP Pro. What's the"
type textarea "x"
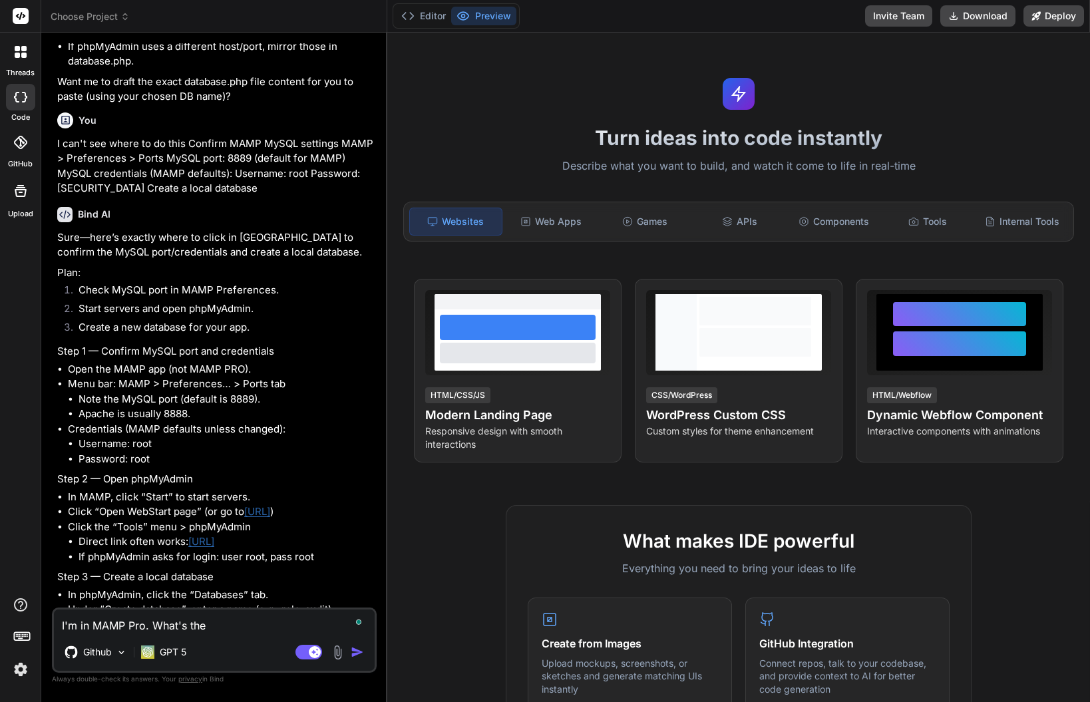
type textarea "I'm in MAMP Pro. What's the d"
type textarea "x"
type textarea "I'm in MAMP Pro. What's the di"
type textarea "x"
type textarea "I'm in MAMP Pro. What's the dif"
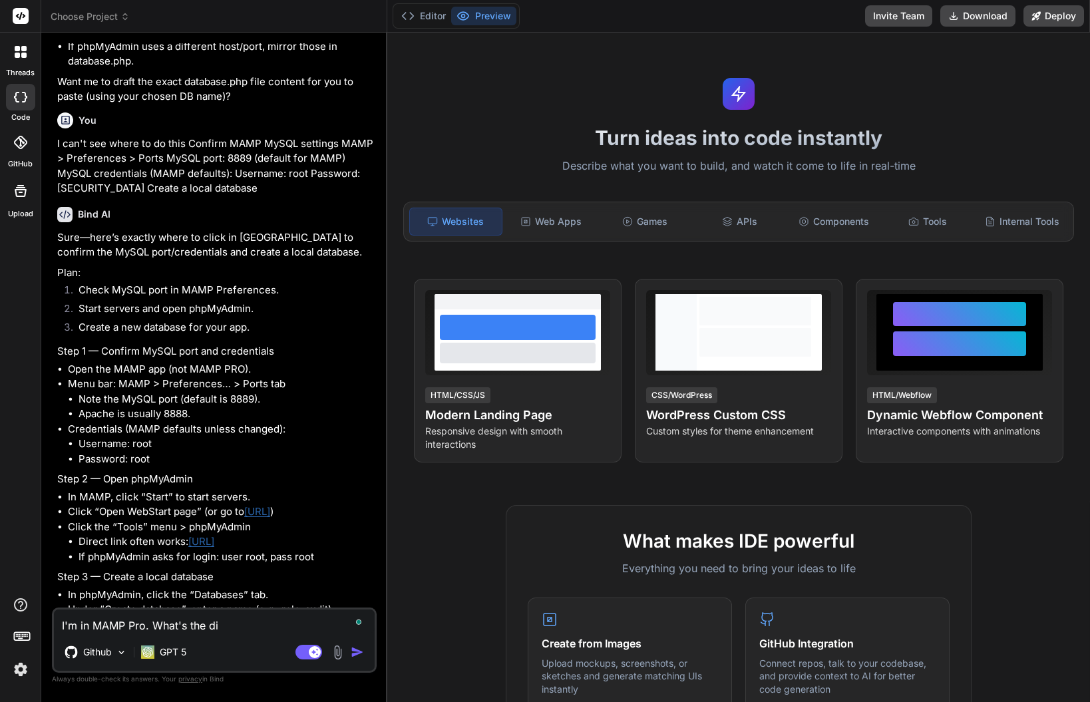
type textarea "x"
type textarea "I'm in MAMP Pro. What's the diff"
type textarea "x"
type textarea "I'm in MAMP Pro. What's the diffe"
type textarea "x"
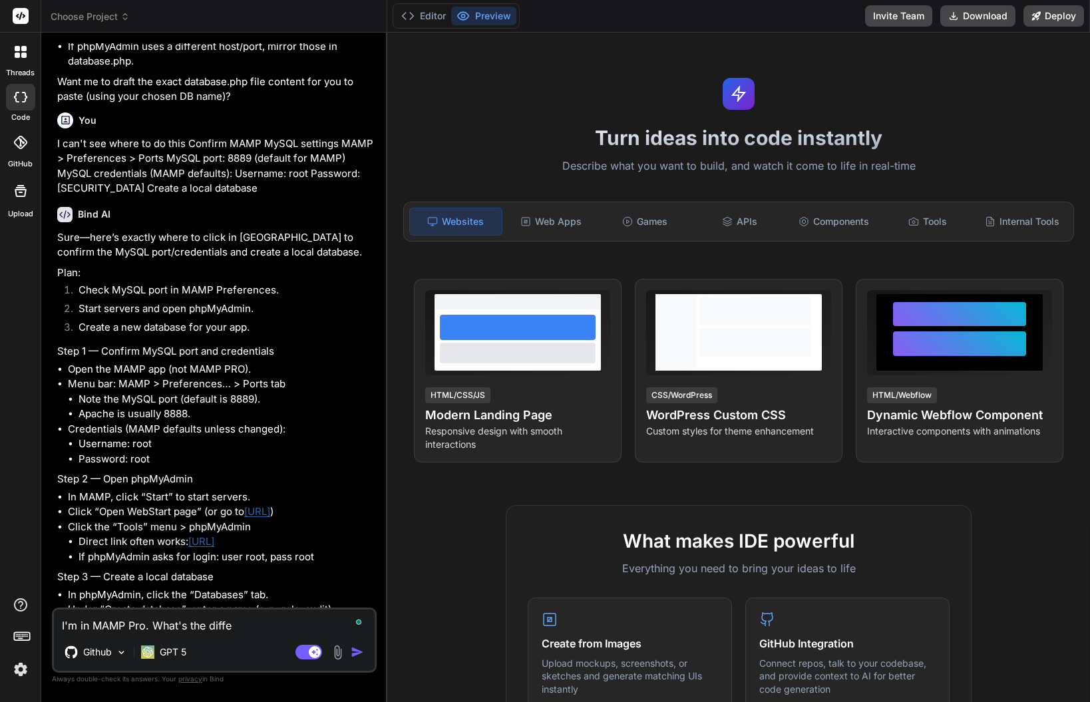
type textarea "I'm in MAMP Pro. What's the differ"
type textarea "x"
type textarea "I'm in MAMP Pro. What's the differe"
type textarea "x"
type textarea "I'm in MAMP Pro. What's the differen"
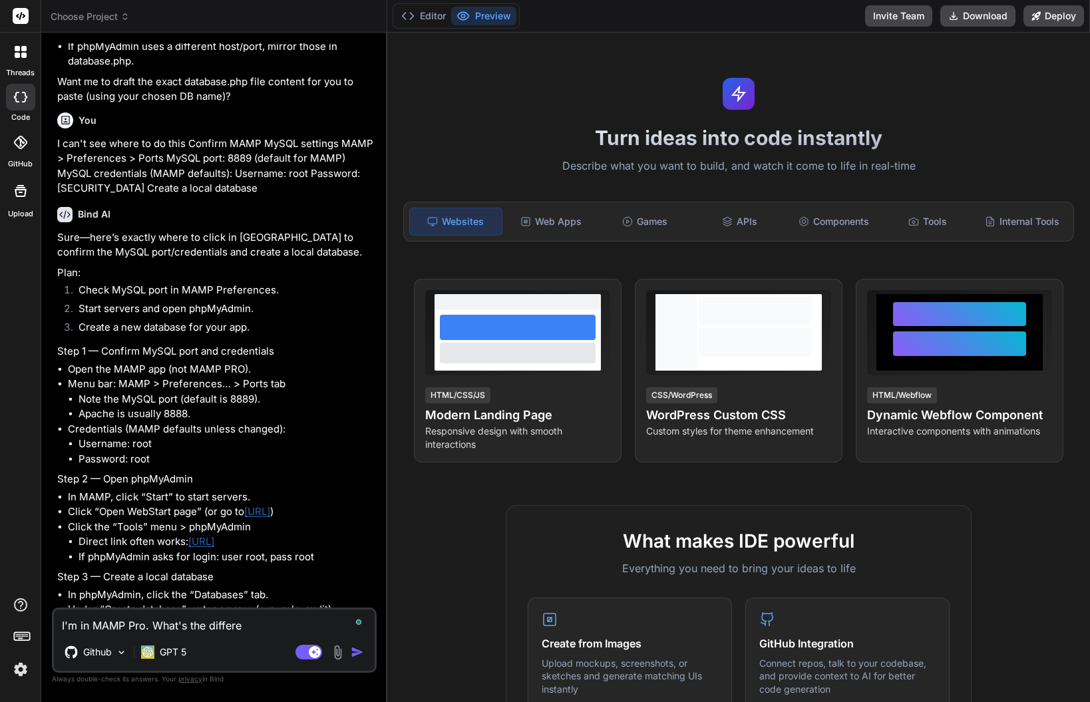
type textarea "x"
type textarea "I'm in MAMP Pro. What's the differenc"
type textarea "x"
type textarea "I'm in MAMP Pro. What's the difference"
type textarea "x"
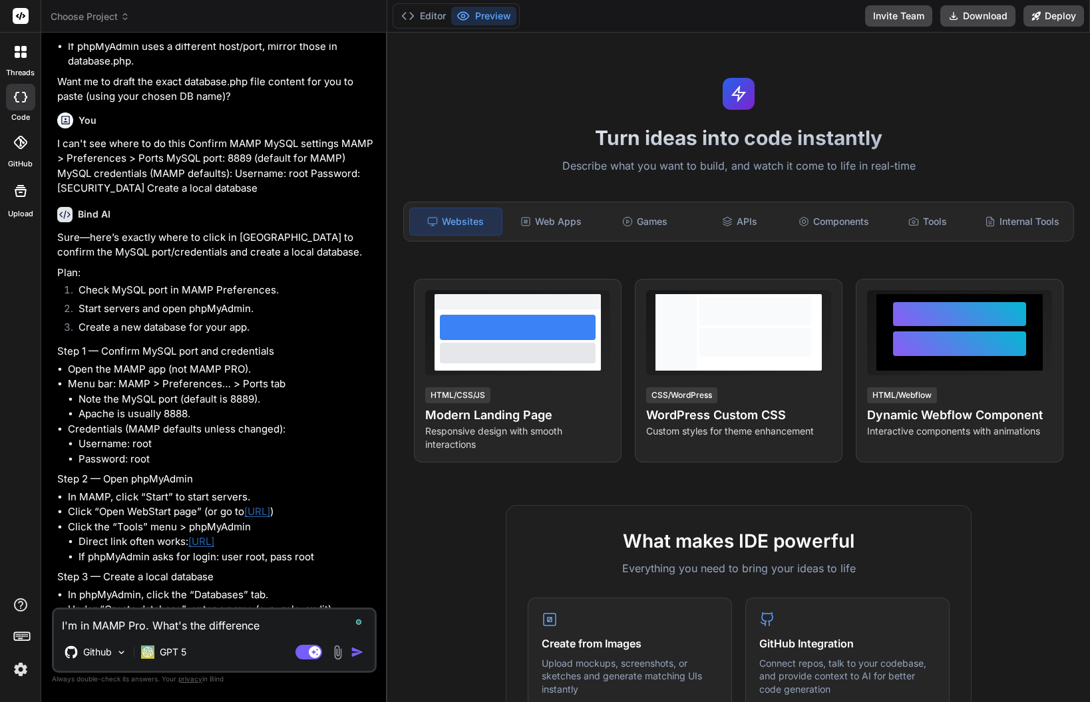
type textarea "I'm in MAMP Pro. What's the difference?"
type textarea "x"
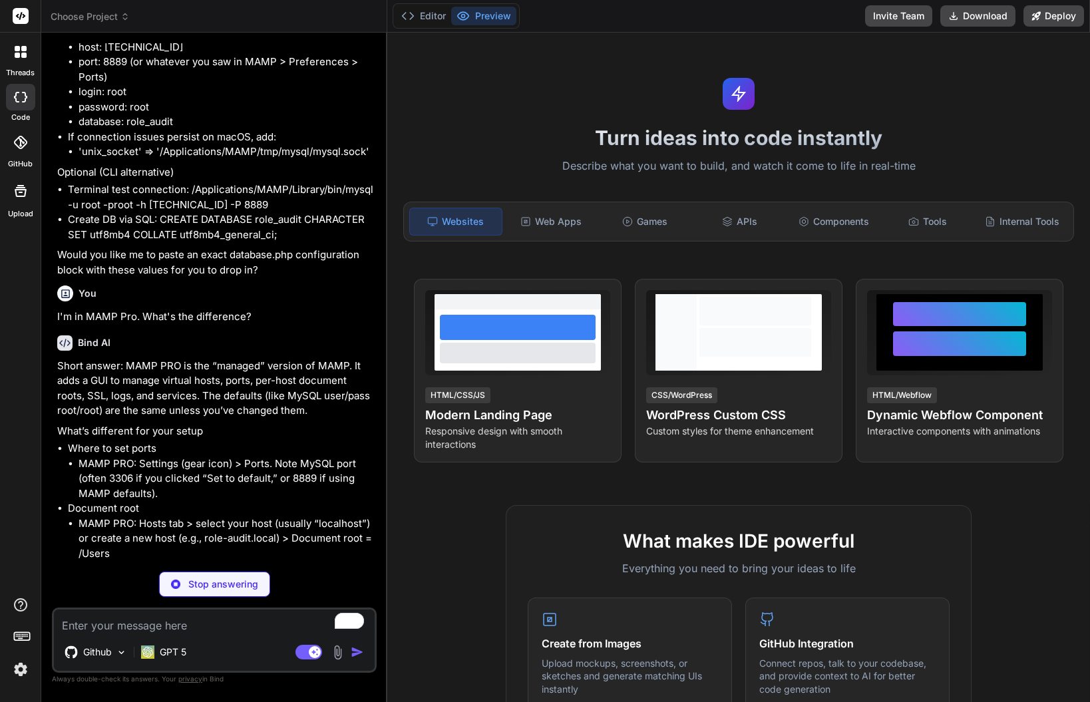
scroll to position [5935, 0]
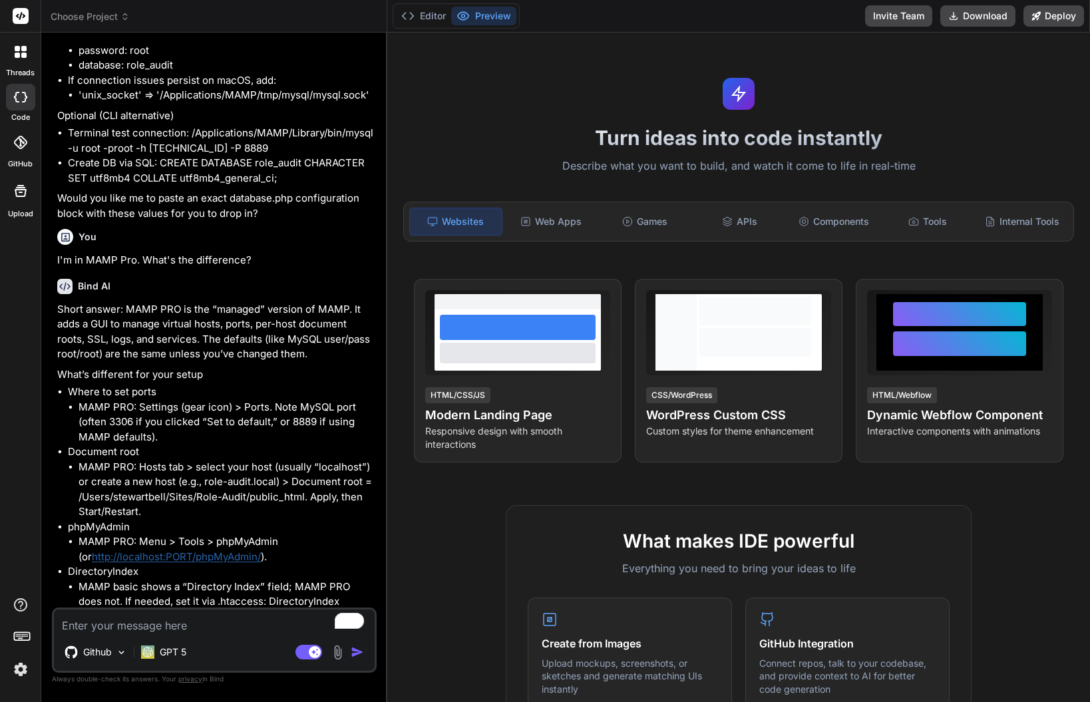
type textarea "x"
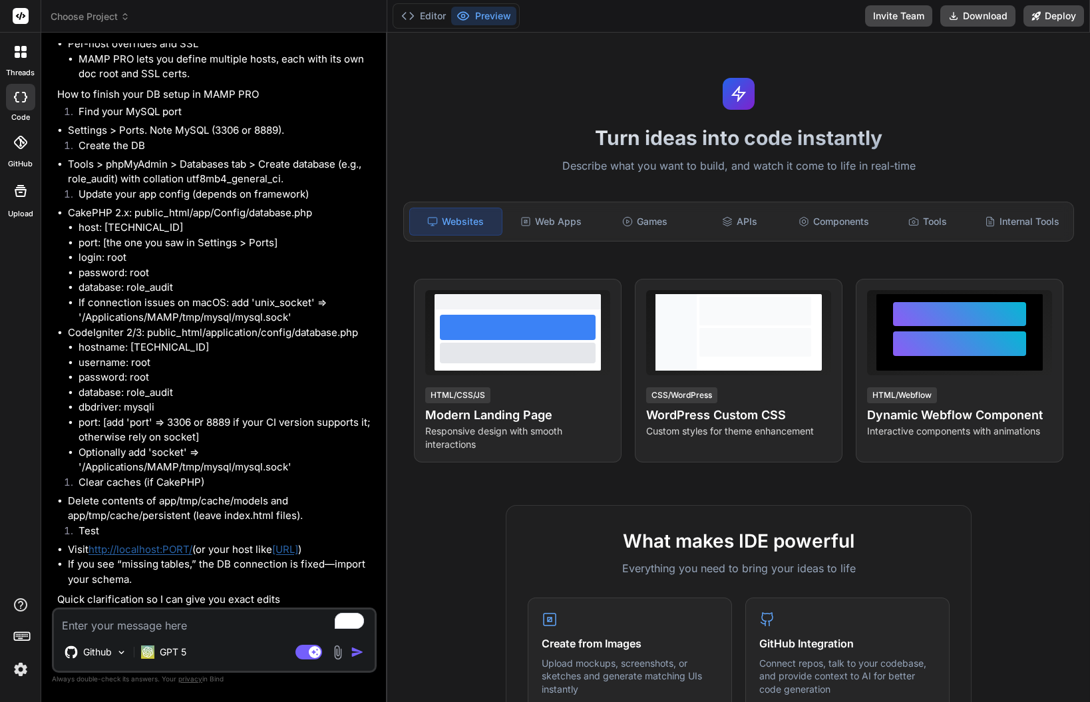
scroll to position [6701, 0]
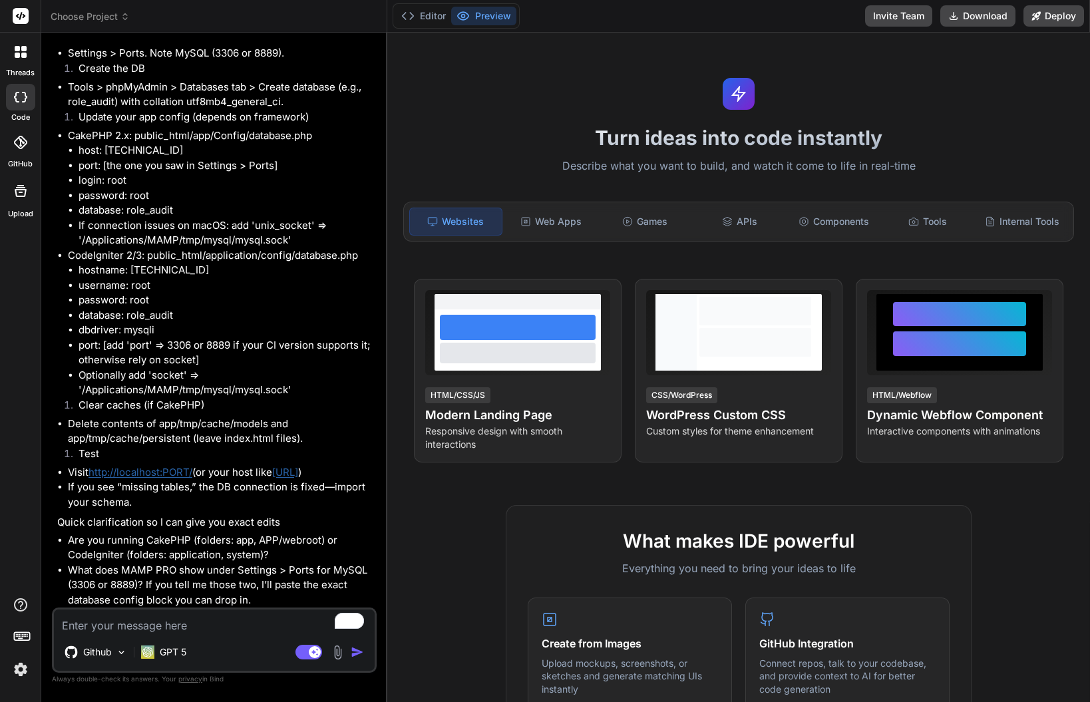
type textarea "I"
type textarea "x"
type textarea "Is"
type textarea "x"
type textarea "Is"
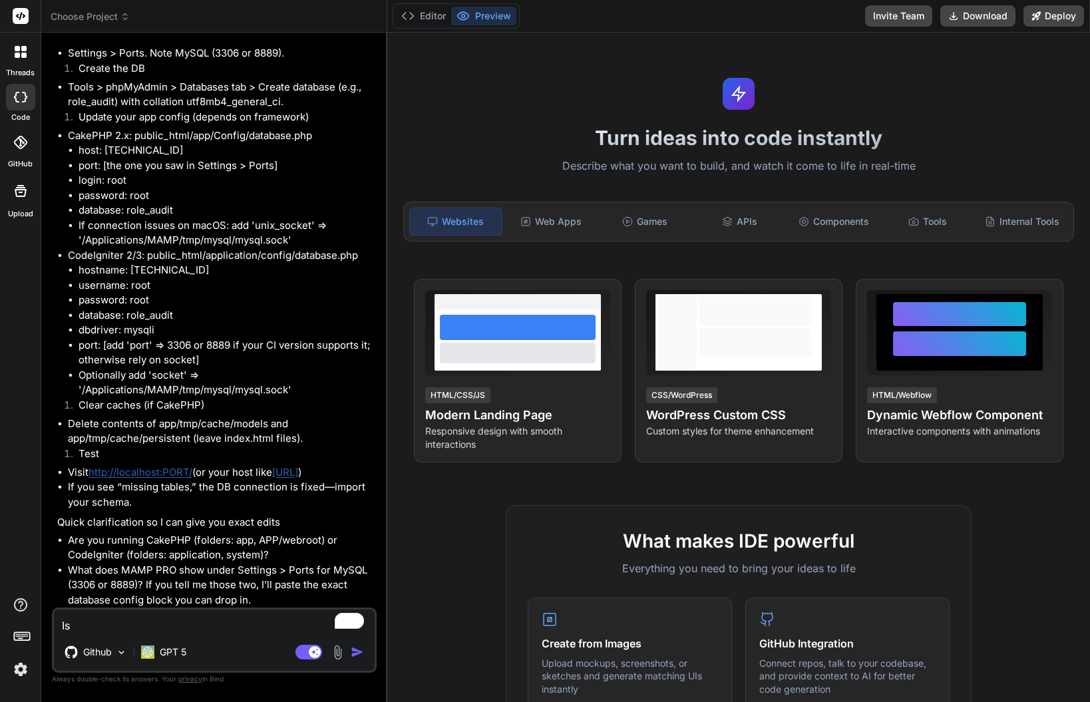
type textarea "x"
type textarea "Is M"
type textarea "x"
type textarea "Is MA"
type textarea "x"
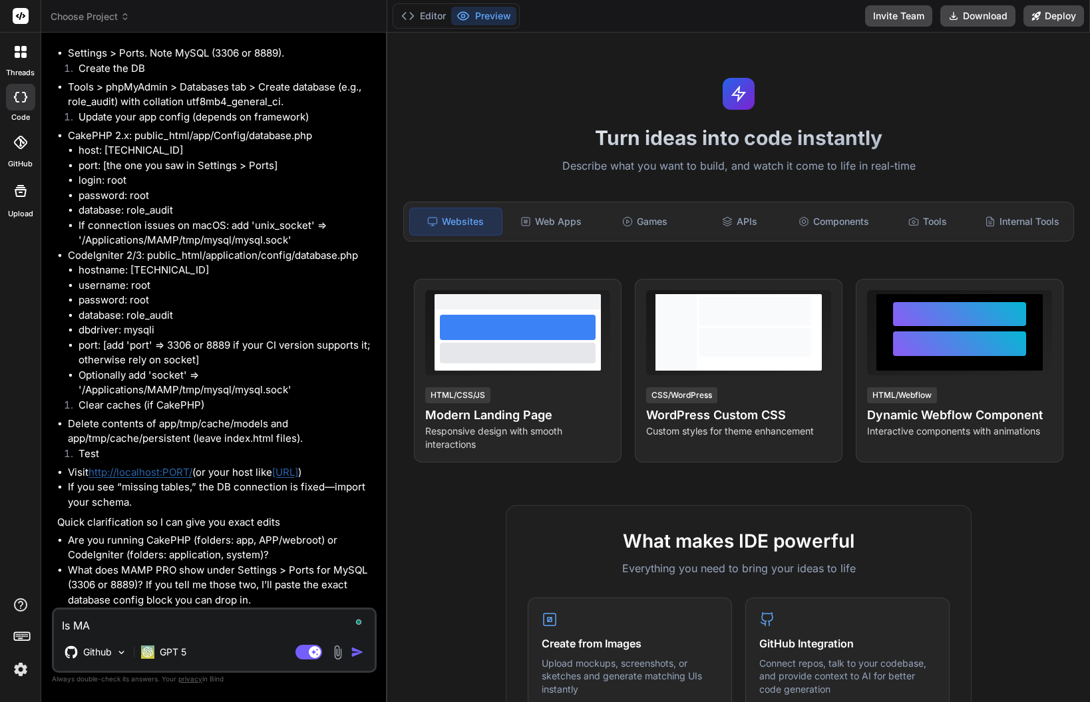
type textarea "Is MAM"
type textarea "x"
type textarea "Is MAMOP"
type textarea "x"
type textarea "Is MAMOP"
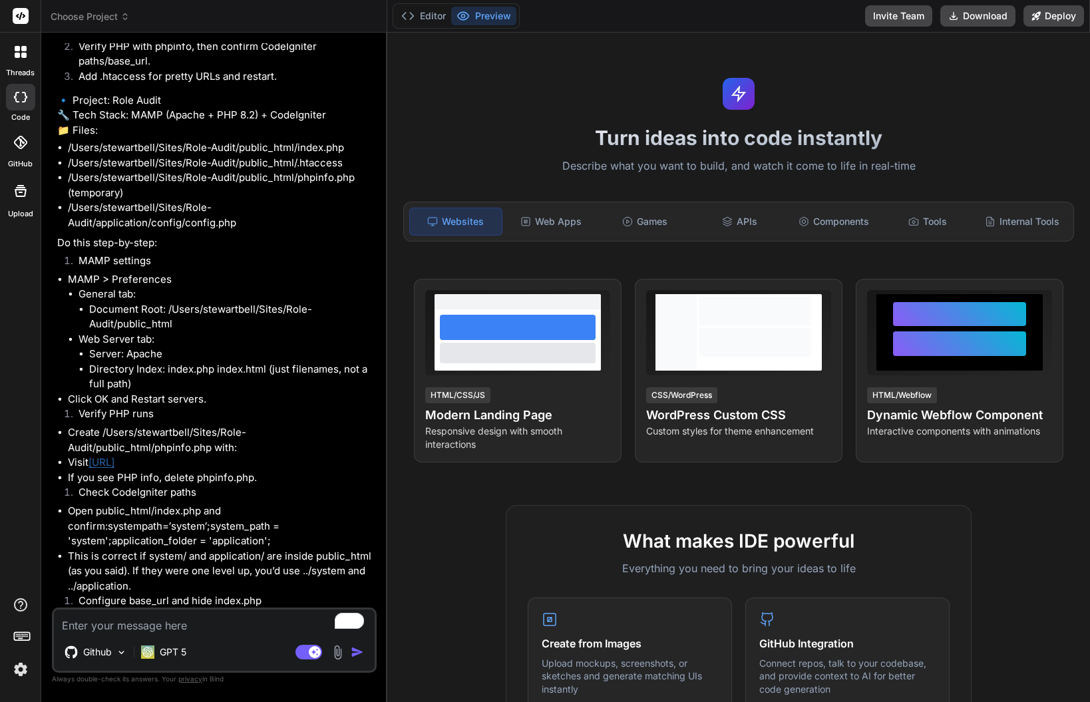
scroll to position [1578, 0]
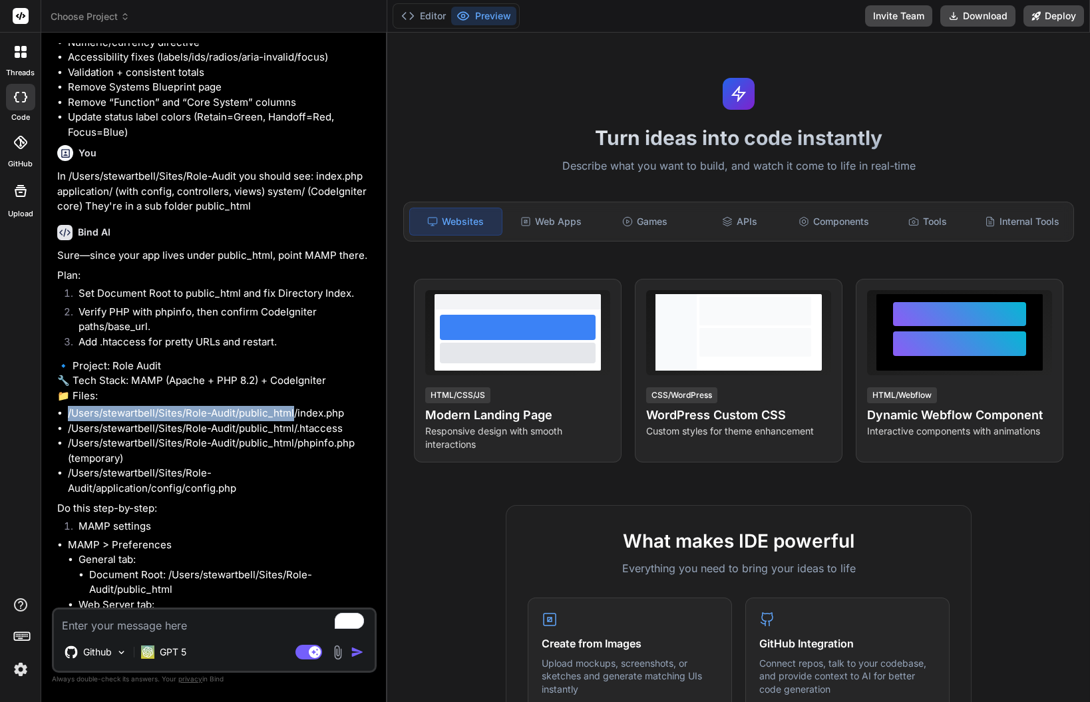
drag, startPoint x: 292, startPoint y: 471, endPoint x: 53, endPoint y: 466, distance: 239.0
click at [53, 466] on div "You How do I do this? Bind AI Sure—here’s the quickest way to get your project …" at bounding box center [214, 372] width 325 height 658
copy li "/Users/stewartbell/Sites/Role-Audit/public_html"
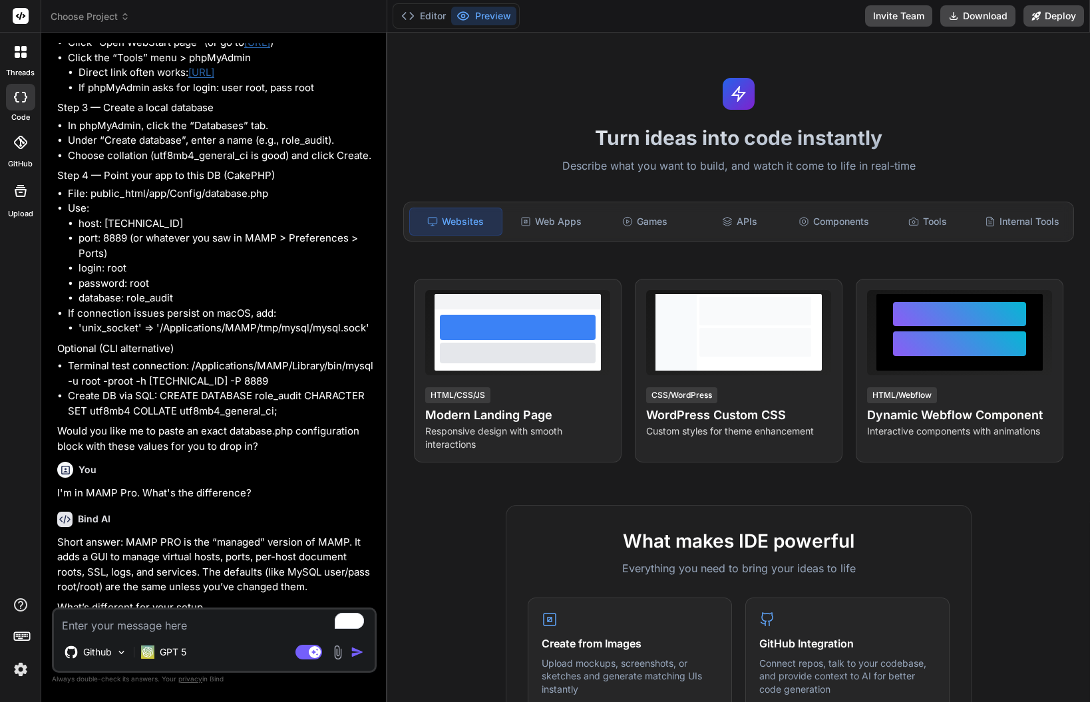
scroll to position [5688, 0]
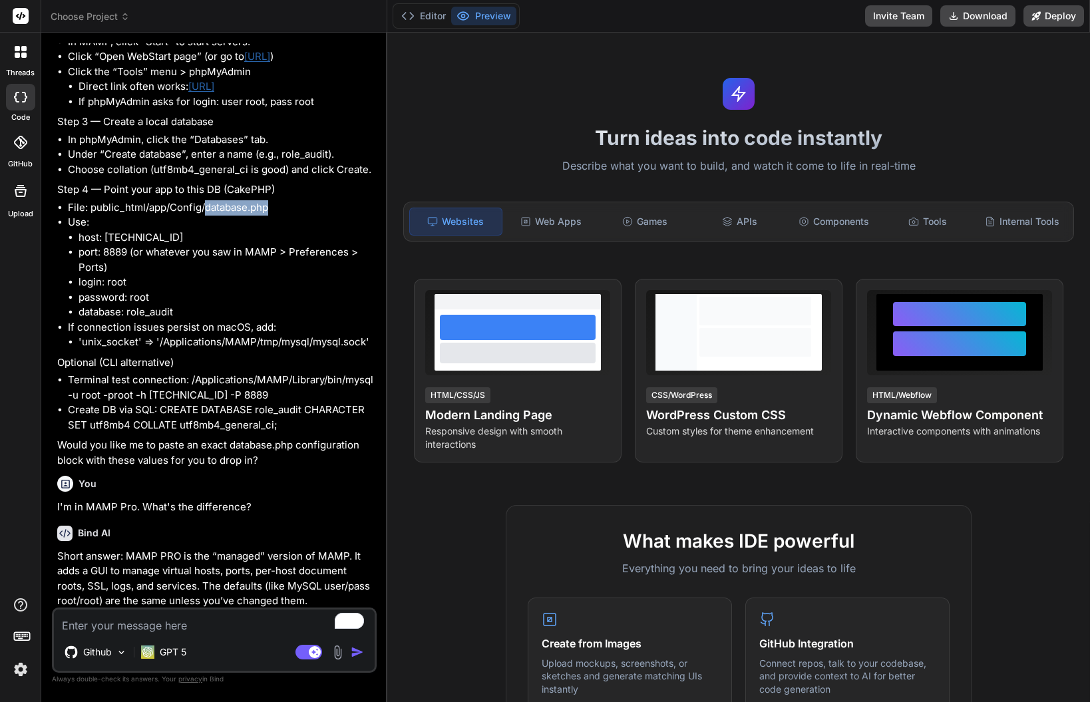
drag, startPoint x: 277, startPoint y: 263, endPoint x: 205, endPoint y: 266, distance: 71.9
click at [205, 216] on li "File: public_html/app/Config/database.php" at bounding box center [221, 207] width 306 height 15
click at [139, 626] on textarea "To enrich screen reader interactions, please activate Accessibility in Grammarl…" at bounding box center [214, 622] width 321 height 24
paste textarea "<?php /** * CakePHP(tm) : Rapid Development Framework ([URL][DOMAIN_NAME]) * Co…"
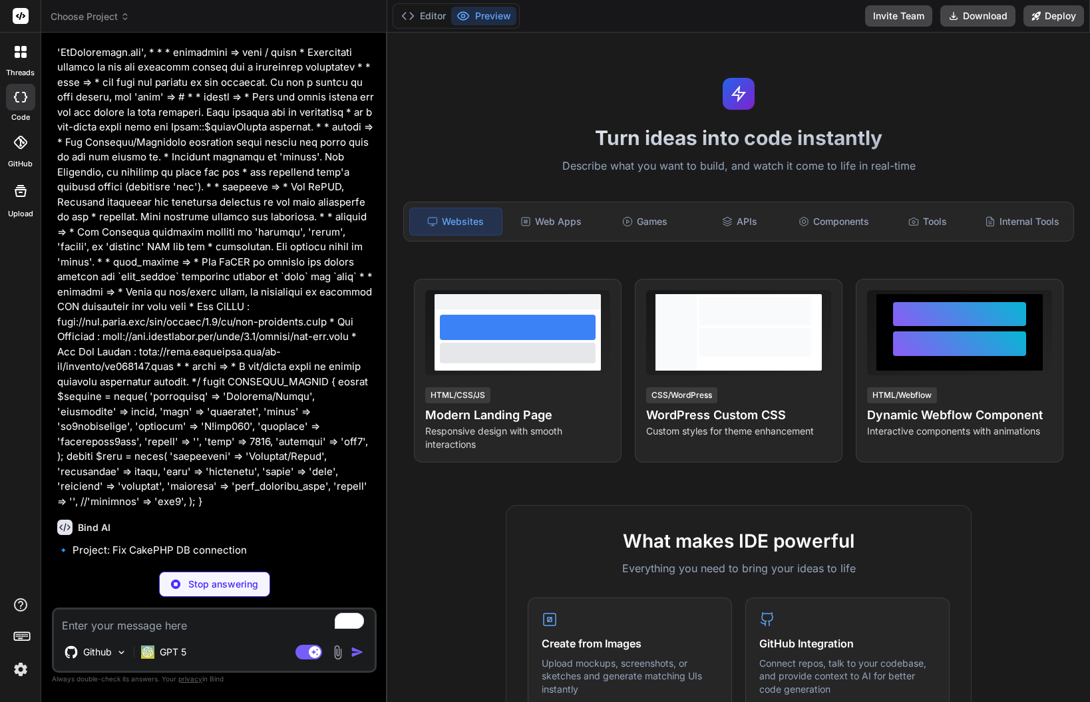
scroll to position [8313, 0]
